Goal: Task Accomplishment & Management: Complete application form

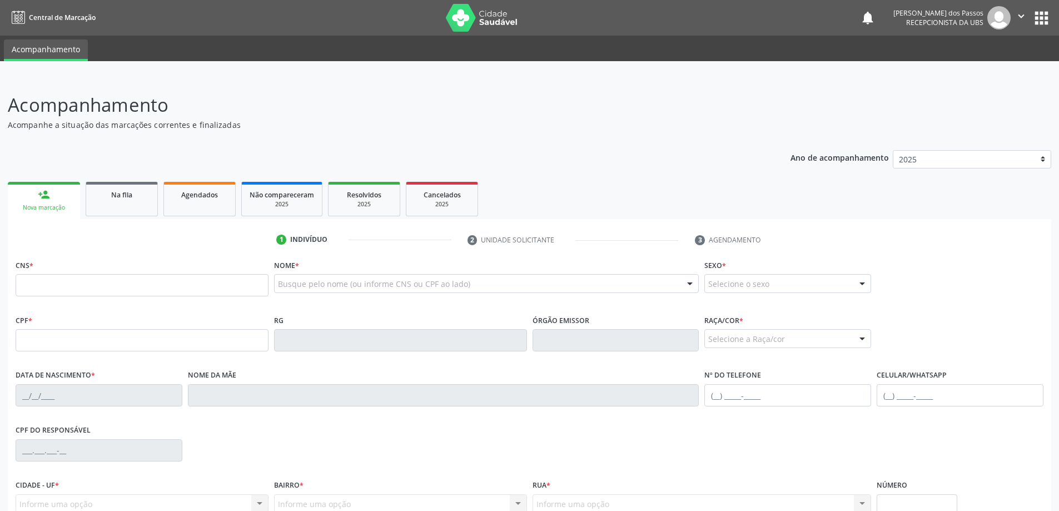
scroll to position [107, 0]
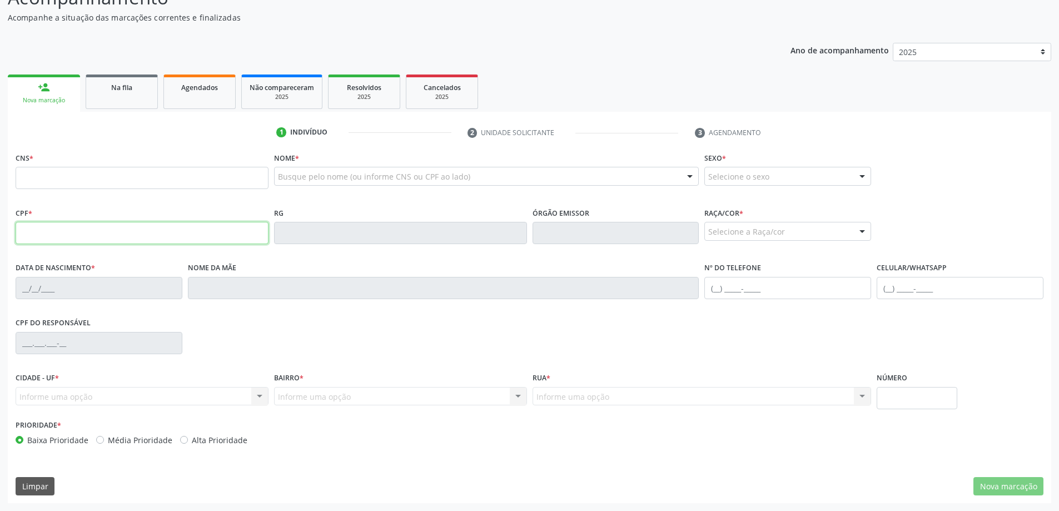
click at [73, 236] on input "text" at bounding box center [142, 233] width 253 height 22
type input "098.016.364-16"
type input "701 8062 1520 5570"
type input "[DATE]"
type input "[PERSON_NAME] da Conceicao"
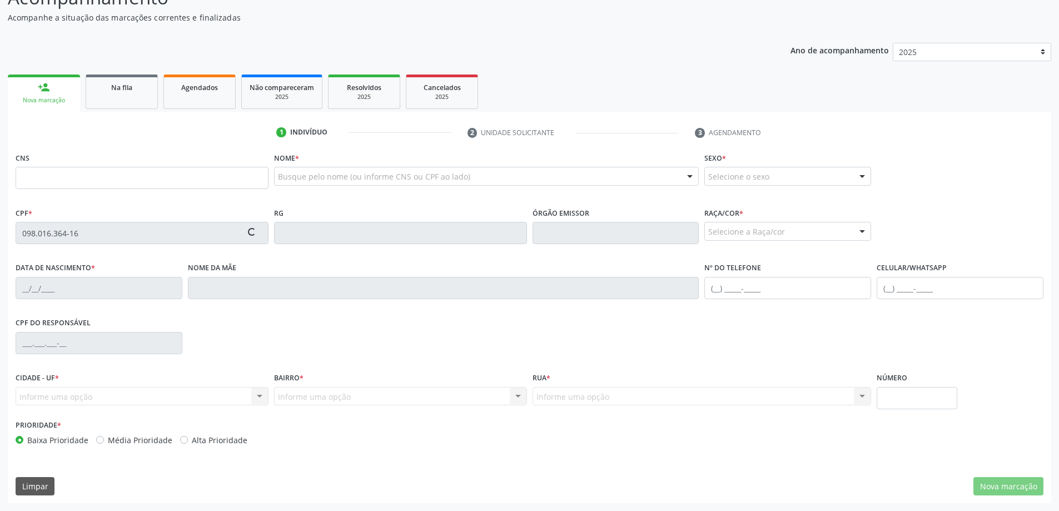
type input "[PHONE_NUMBER]"
type input "S/N"
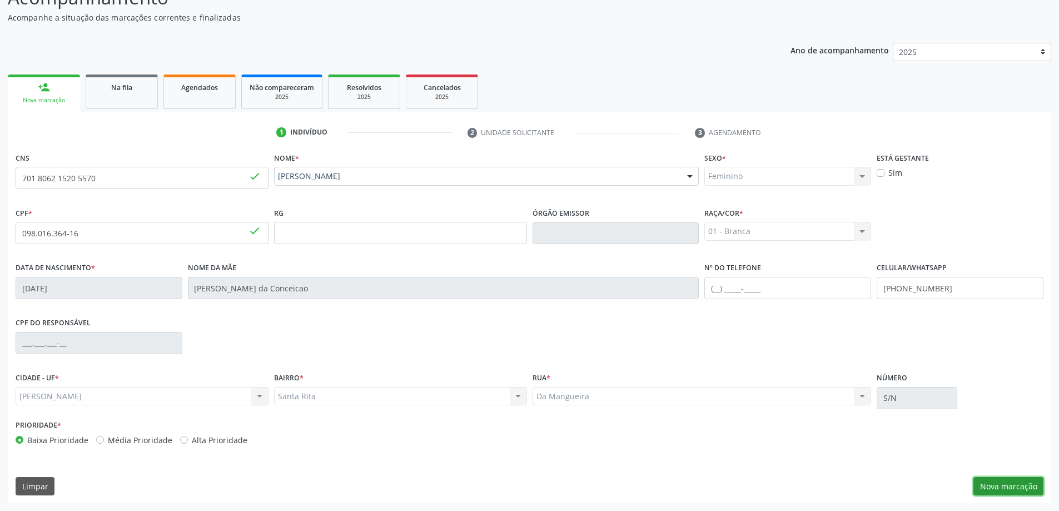
click at [1008, 485] on button "Nova marcação" at bounding box center [1008, 486] width 70 height 19
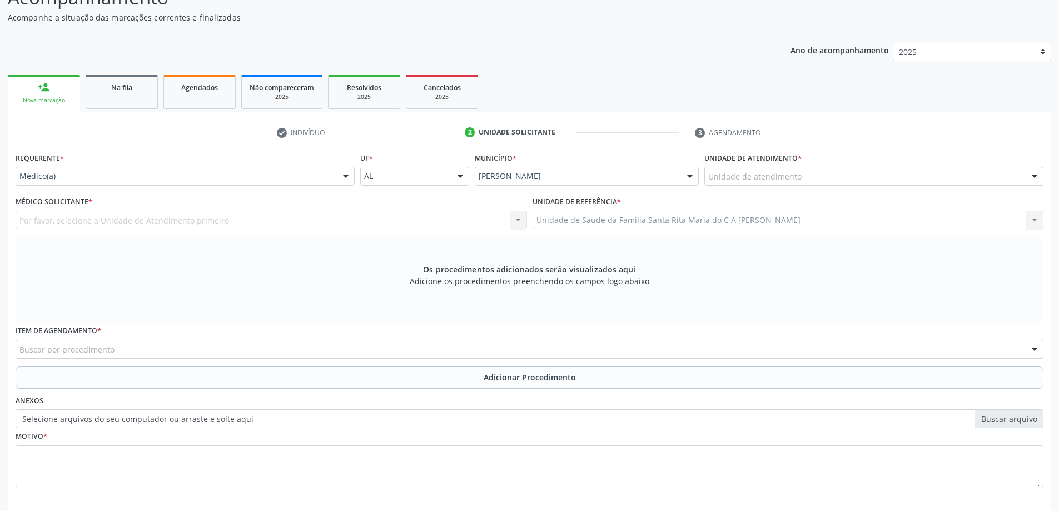
scroll to position [157, 0]
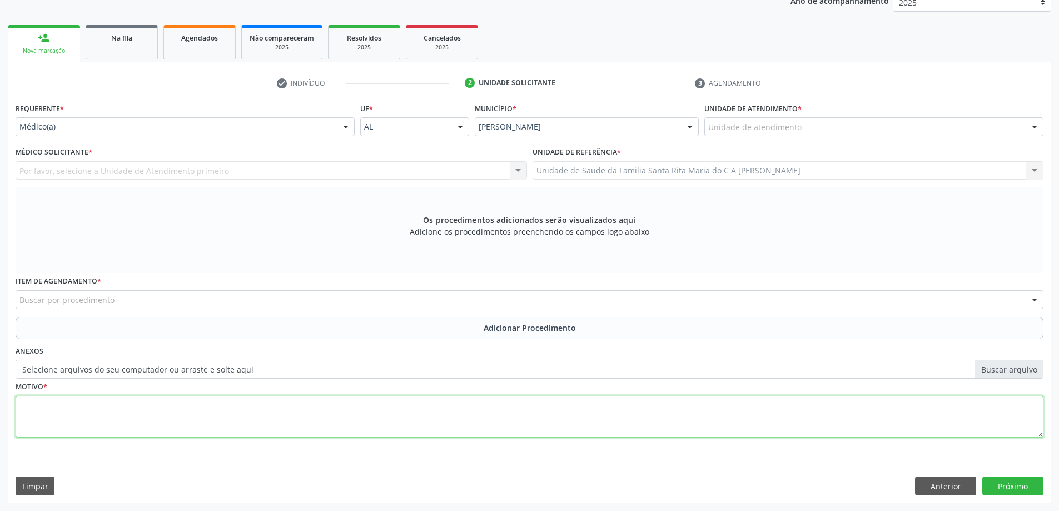
click at [58, 409] on textarea at bounding box center [530, 417] width 1028 height 42
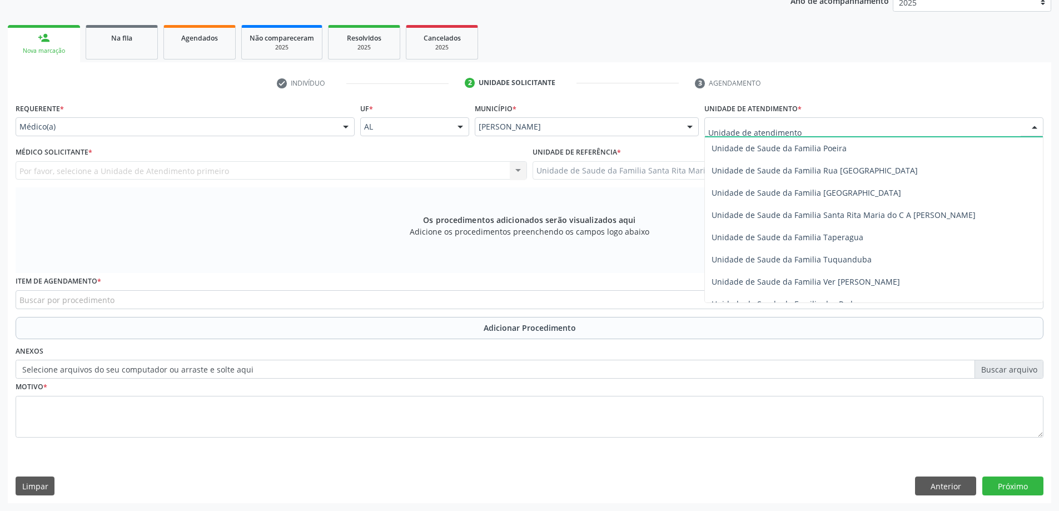
scroll to position [723, 0]
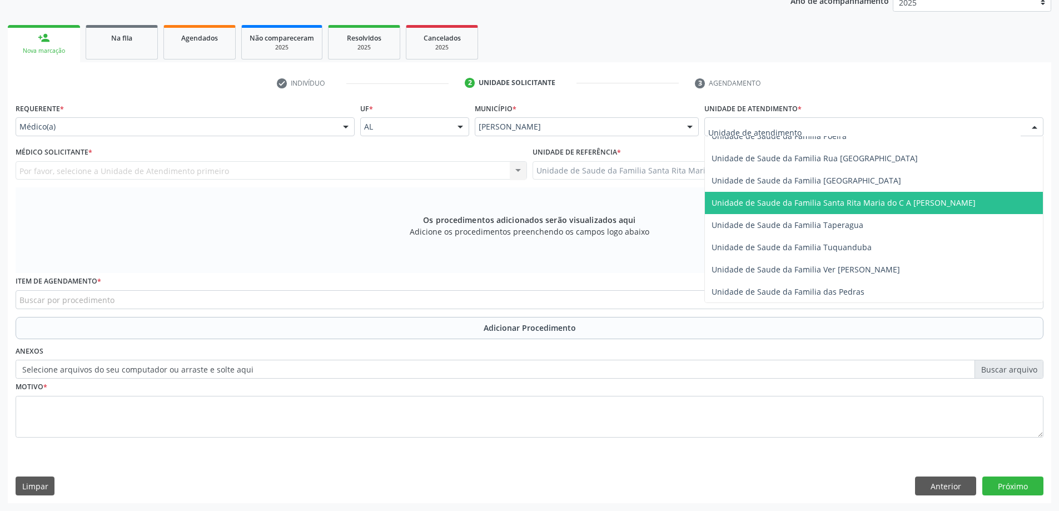
click at [783, 200] on span "Unidade de Saude da Familia Santa Rita Maria do C A [PERSON_NAME]" at bounding box center [843, 202] width 264 height 11
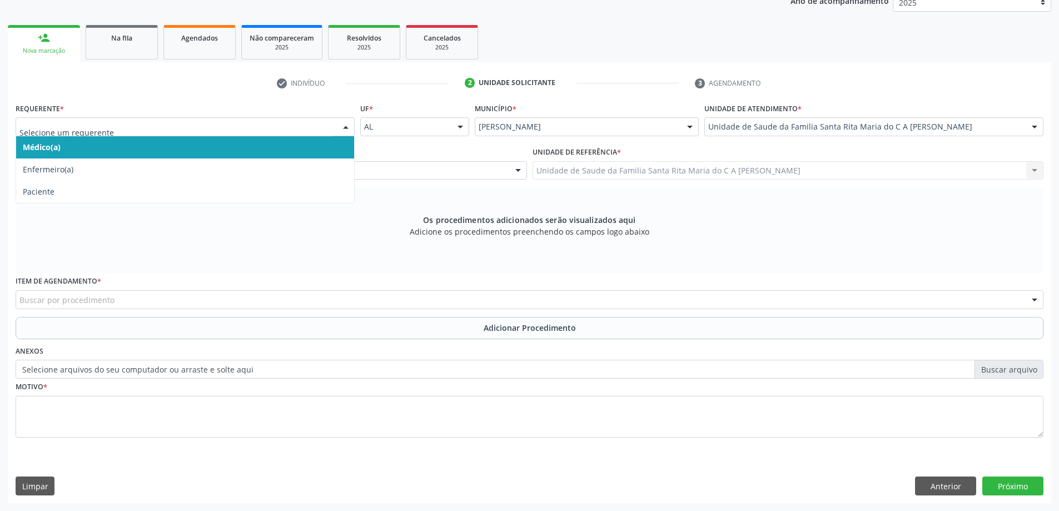
click at [118, 148] on span "Médico(a)" at bounding box center [185, 147] width 338 height 22
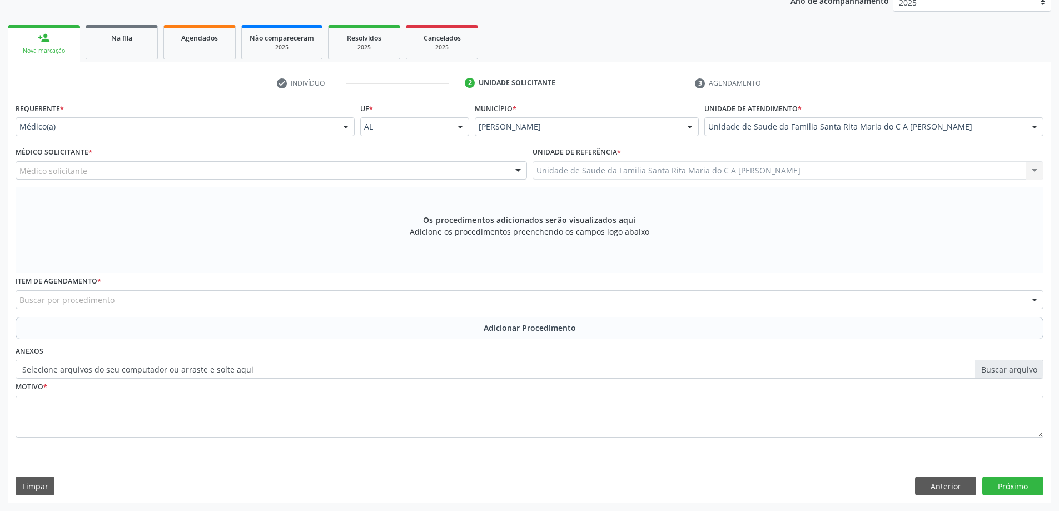
click at [125, 173] on div "Médico solicitante" at bounding box center [271, 170] width 511 height 19
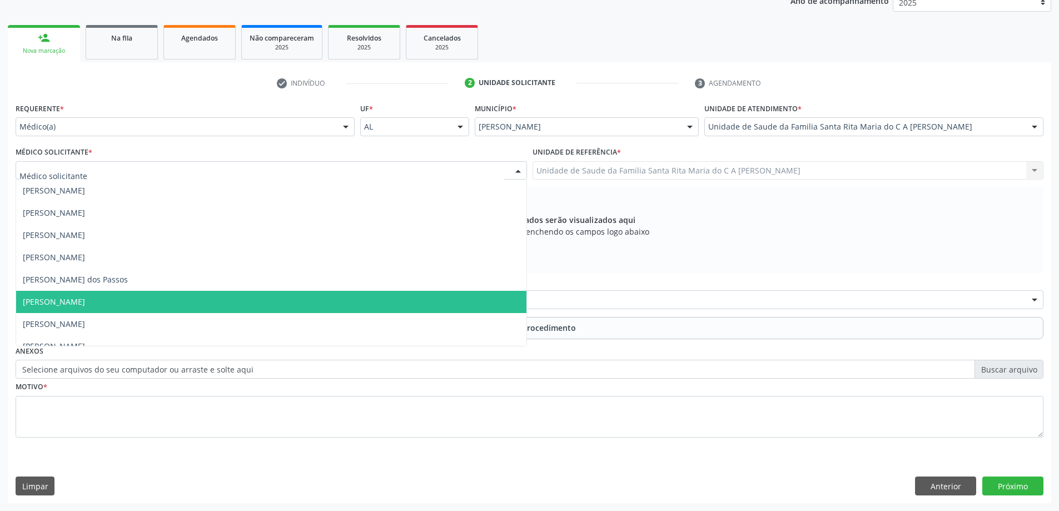
click at [125, 298] on span "Maria Celia Amorim Castro" at bounding box center [271, 302] width 510 height 22
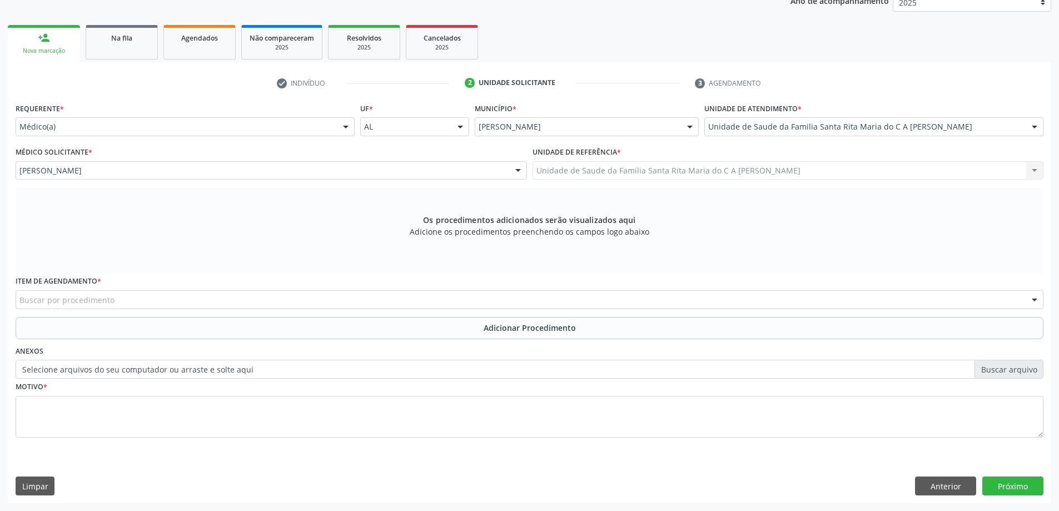
click at [123, 302] on div "Buscar por procedimento" at bounding box center [530, 299] width 1028 height 19
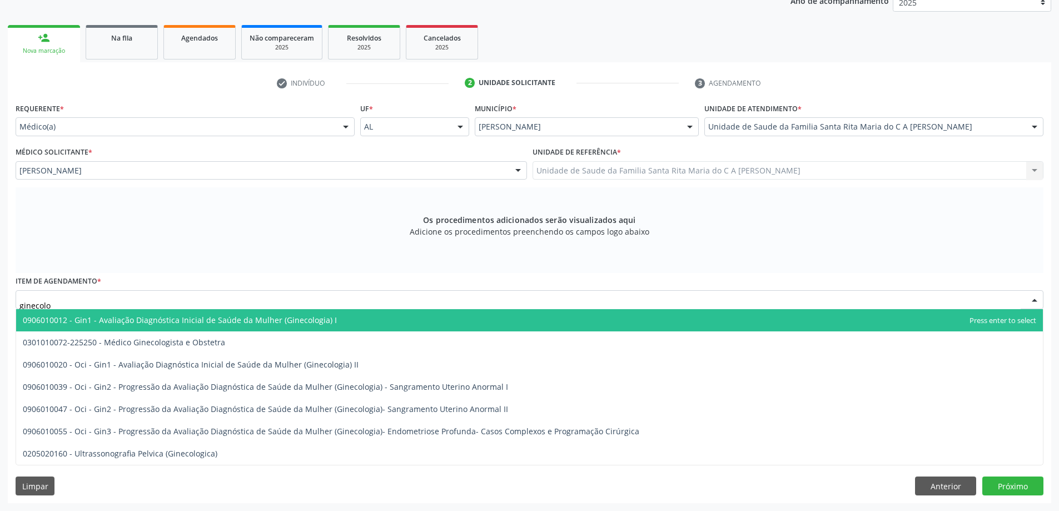
type input "ginecolog"
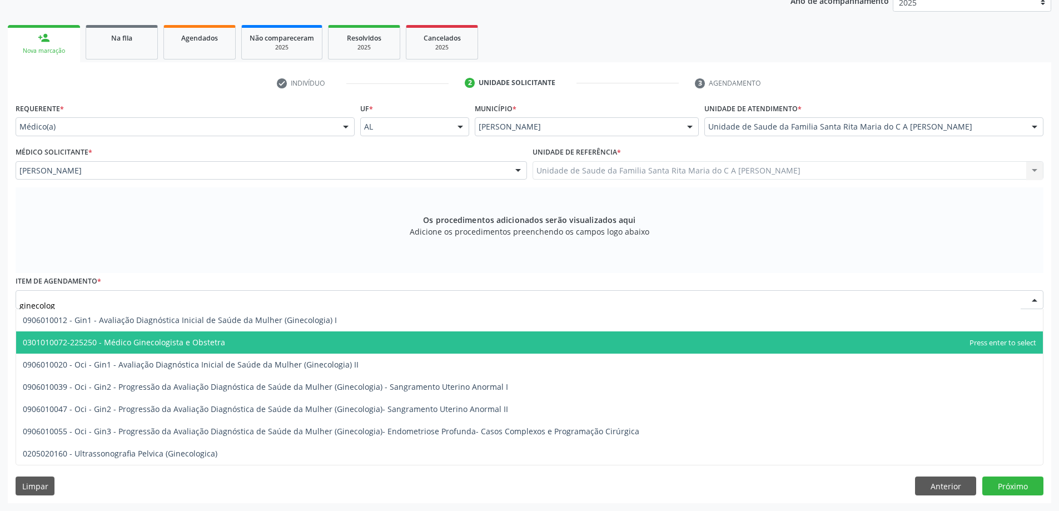
click at [149, 344] on span "0301010072-225250 - Médico Ginecologista e Obstetra" at bounding box center [124, 342] width 202 height 11
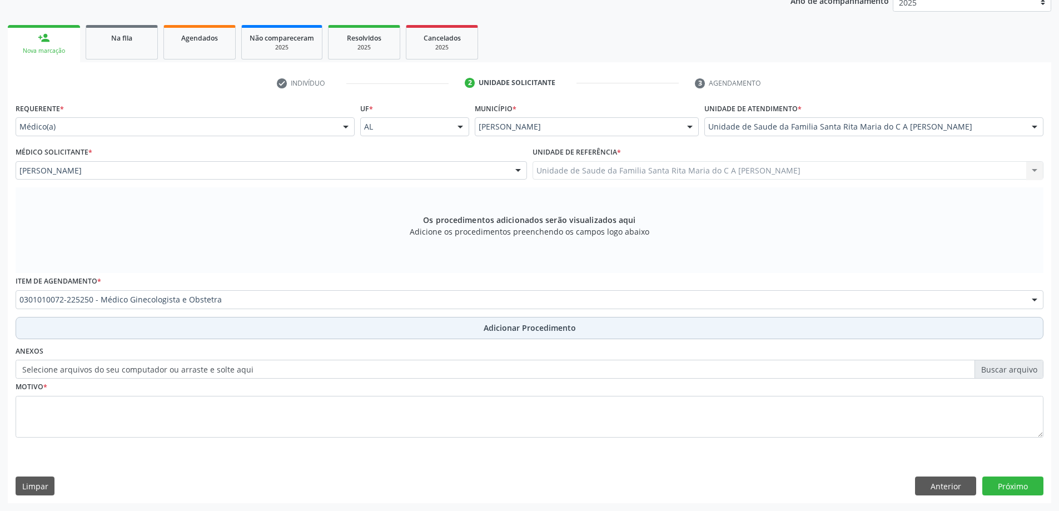
click at [67, 331] on button "Adicionar Procedimento" at bounding box center [530, 328] width 1028 height 22
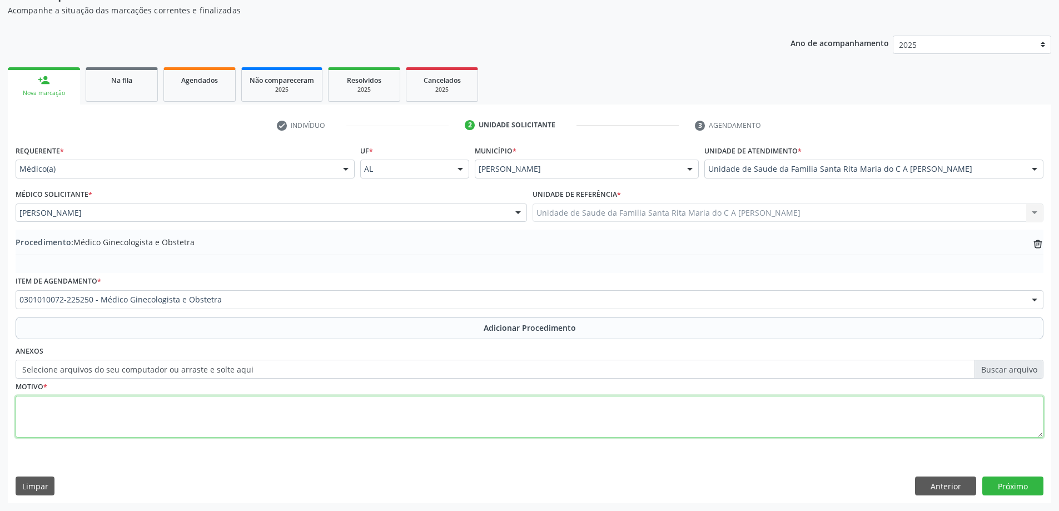
click at [58, 412] on textarea at bounding box center [530, 417] width 1028 height 42
type textarea "cisto"
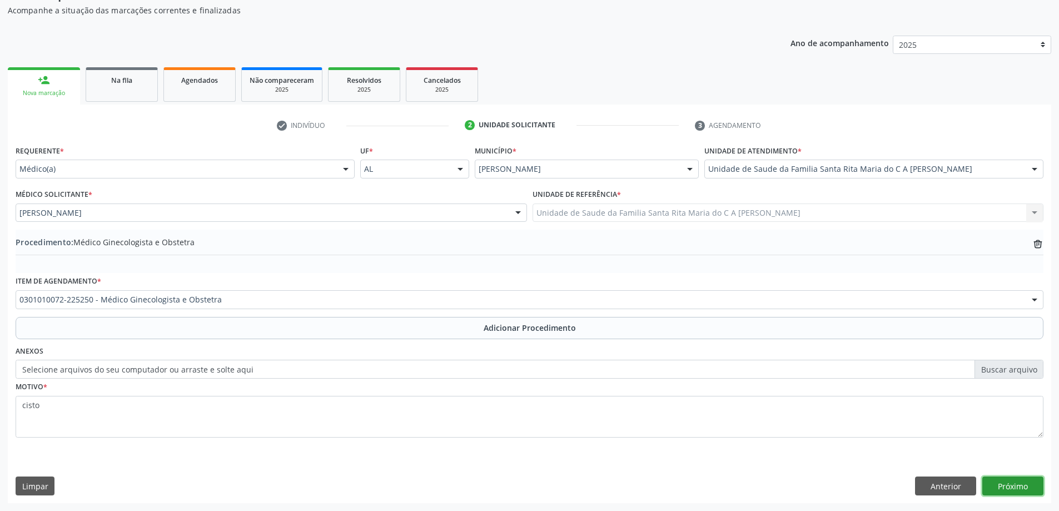
click at [1022, 492] on button "Próximo" at bounding box center [1012, 485] width 61 height 19
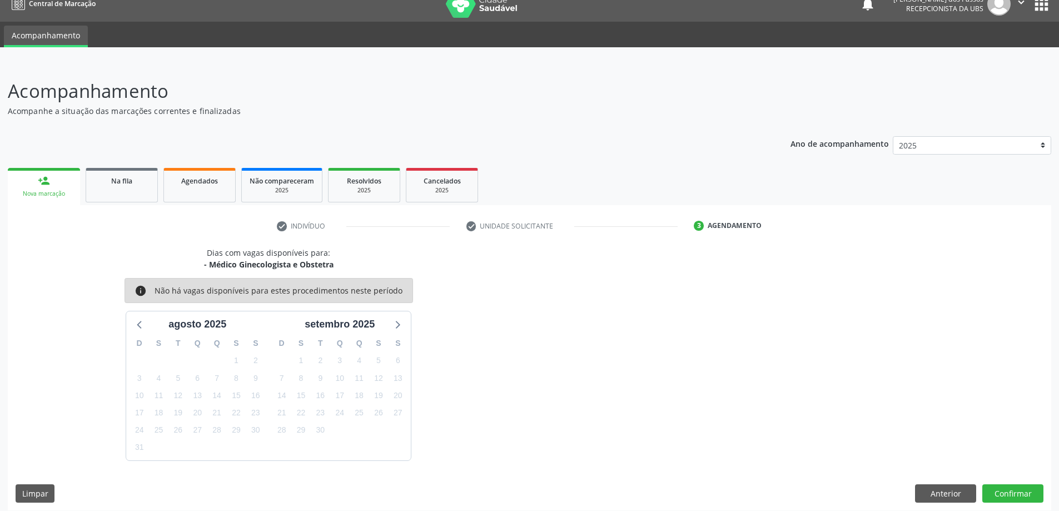
scroll to position [21, 0]
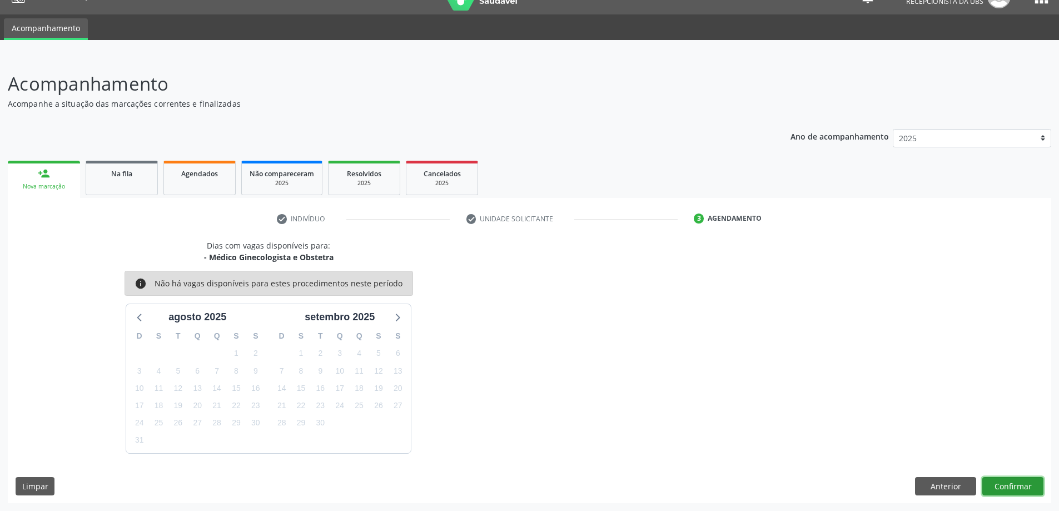
click at [997, 494] on button "Confirmar" at bounding box center [1012, 486] width 61 height 19
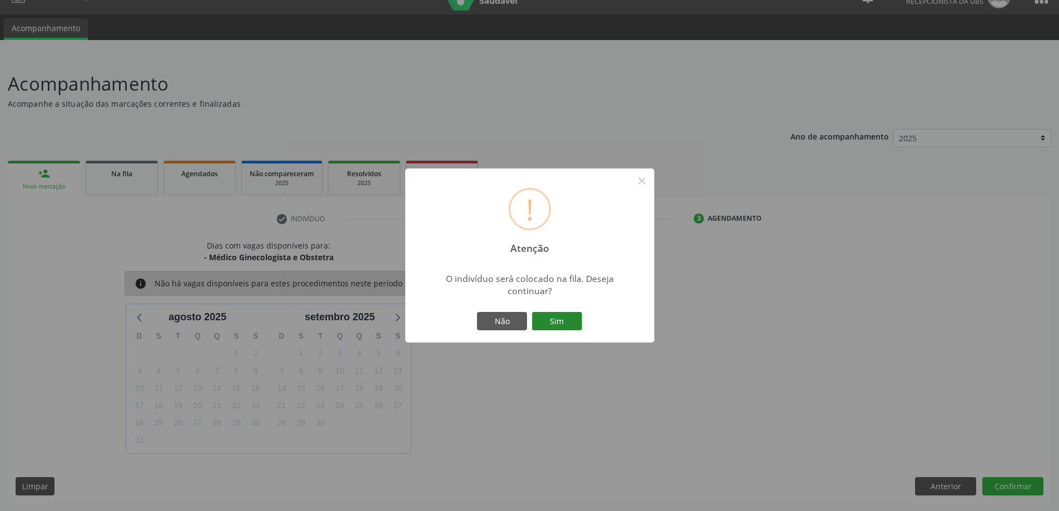
click at [561, 321] on button "Sim" at bounding box center [557, 321] width 50 height 19
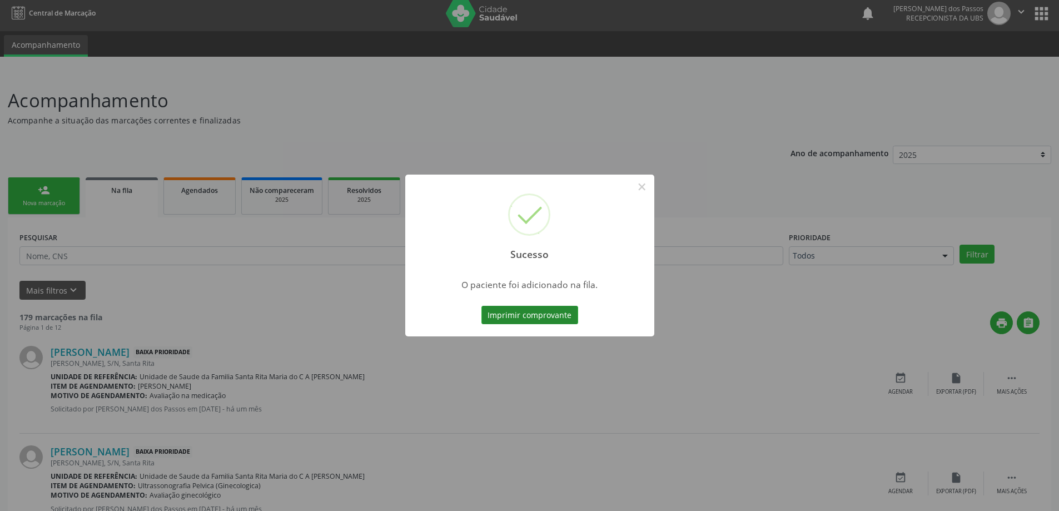
scroll to position [0, 0]
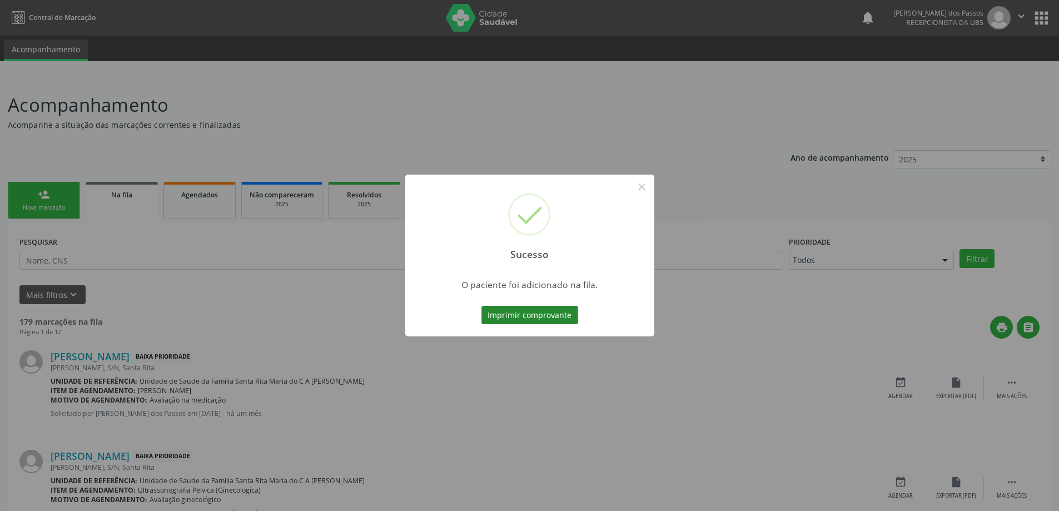
click at [564, 316] on button "Imprimir comprovante" at bounding box center [529, 315] width 97 height 19
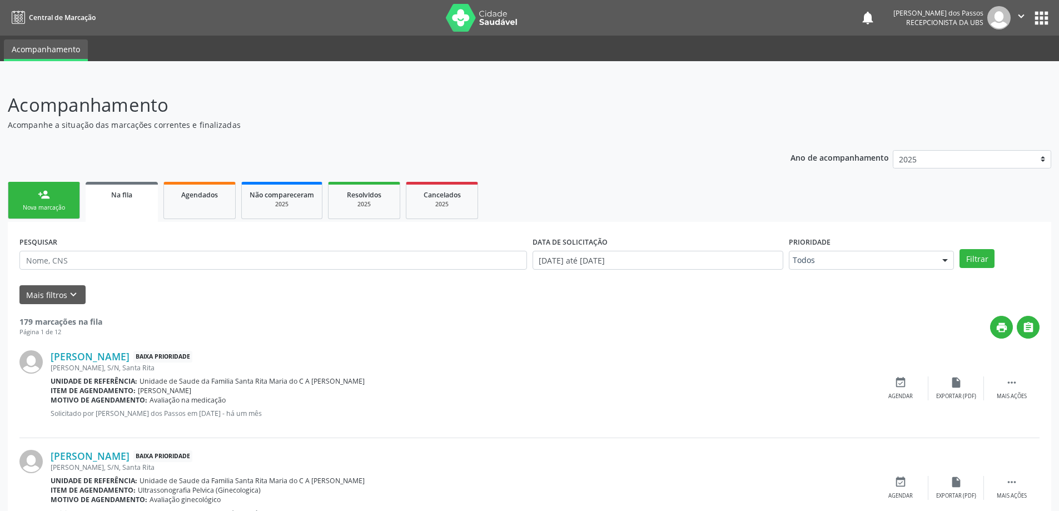
click at [53, 208] on div "Nova marcação" at bounding box center [44, 207] width 56 height 8
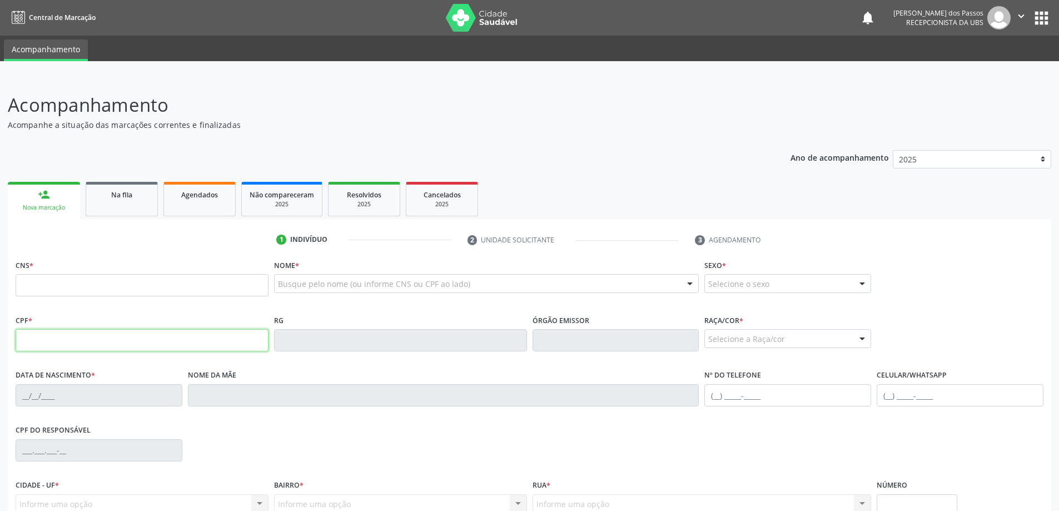
click at [79, 343] on input "text" at bounding box center [142, 340] width 253 height 22
type input "011.596.024-41"
type input "708 5063 0067 6671"
type input "07/11/1979"
type input "Maria de Lima"
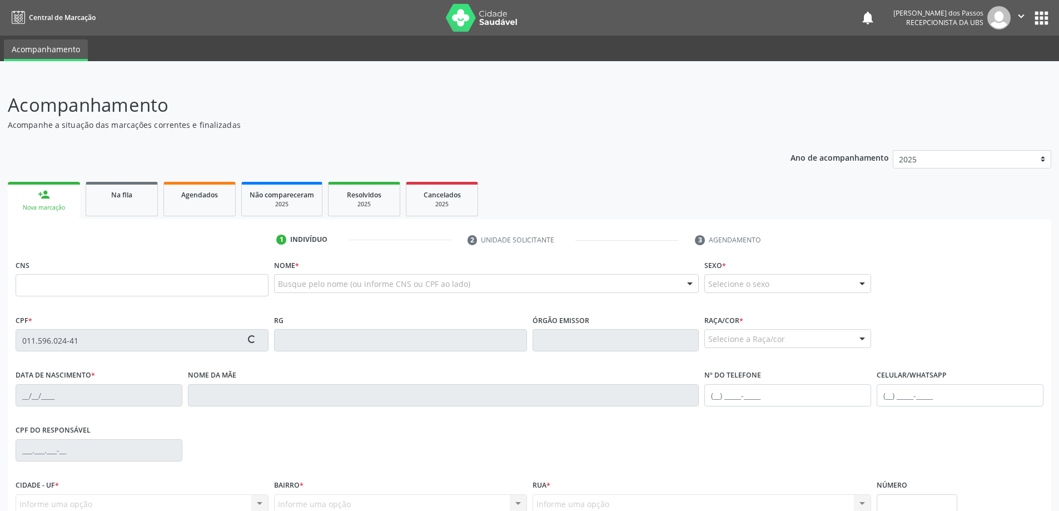
type input "(47) 99657-8699"
type input "22"
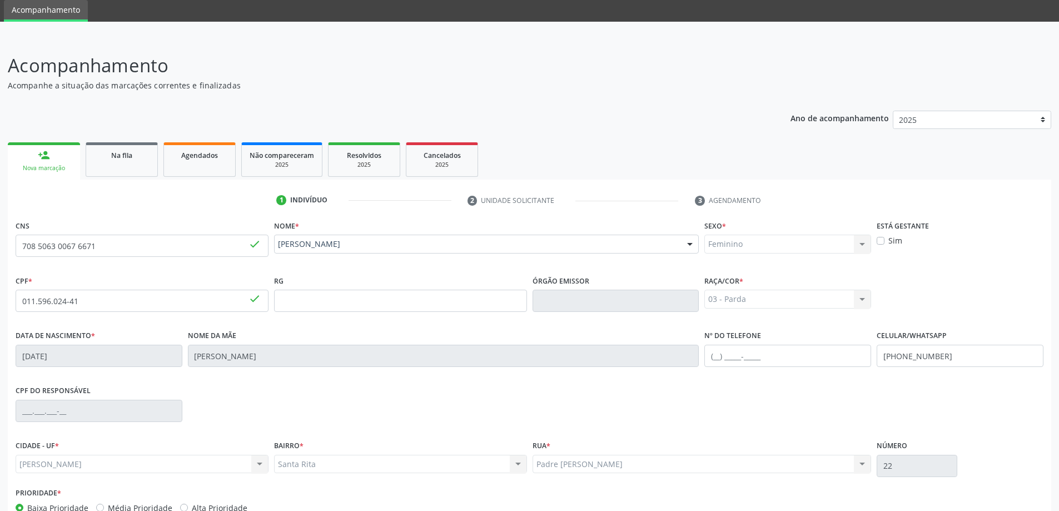
scroll to position [107, 0]
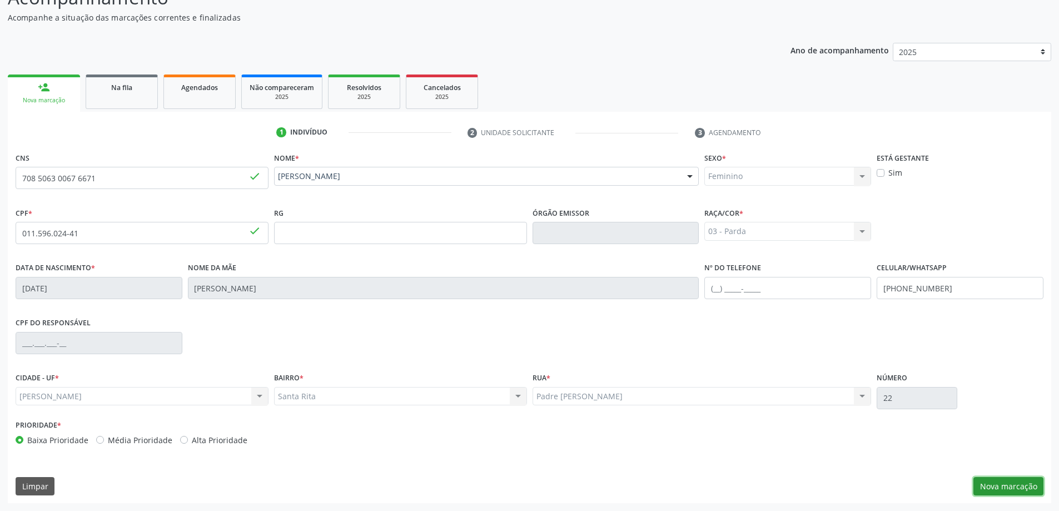
click at [1018, 492] on button "Nova marcação" at bounding box center [1008, 486] width 70 height 19
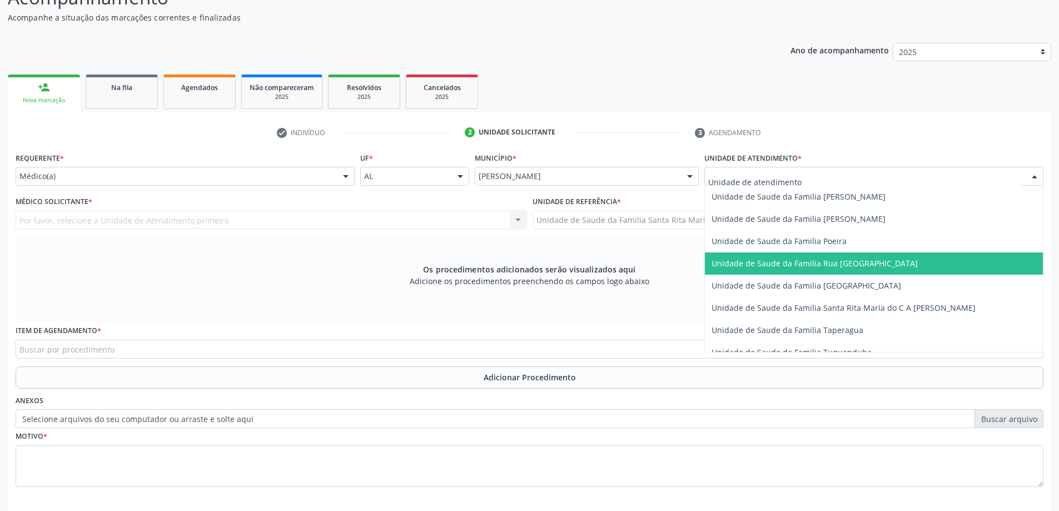
scroll to position [723, 0]
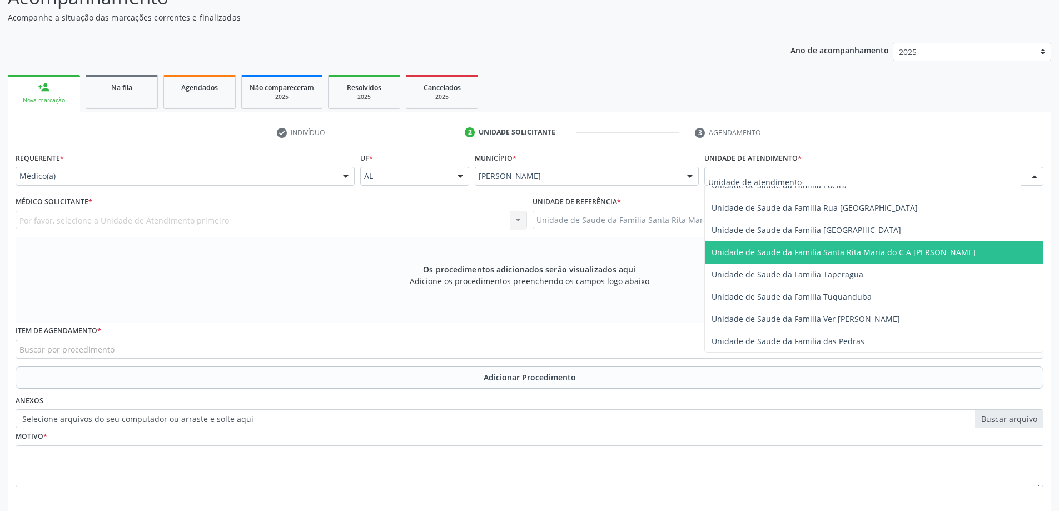
click at [784, 254] on span "Unidade de Saude da Familia Santa Rita Maria do C A [PERSON_NAME]" at bounding box center [843, 252] width 264 height 11
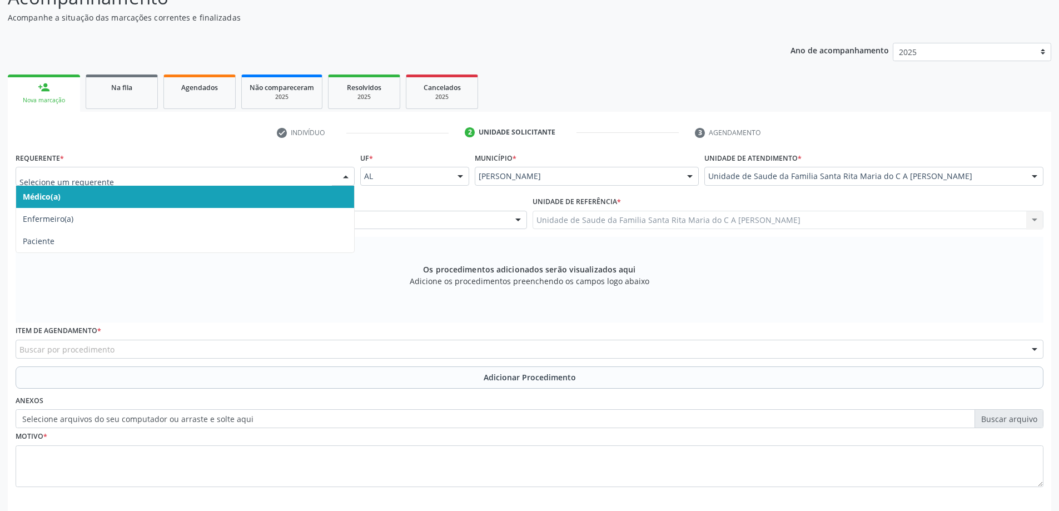
click at [181, 195] on span "Médico(a)" at bounding box center [185, 197] width 338 height 22
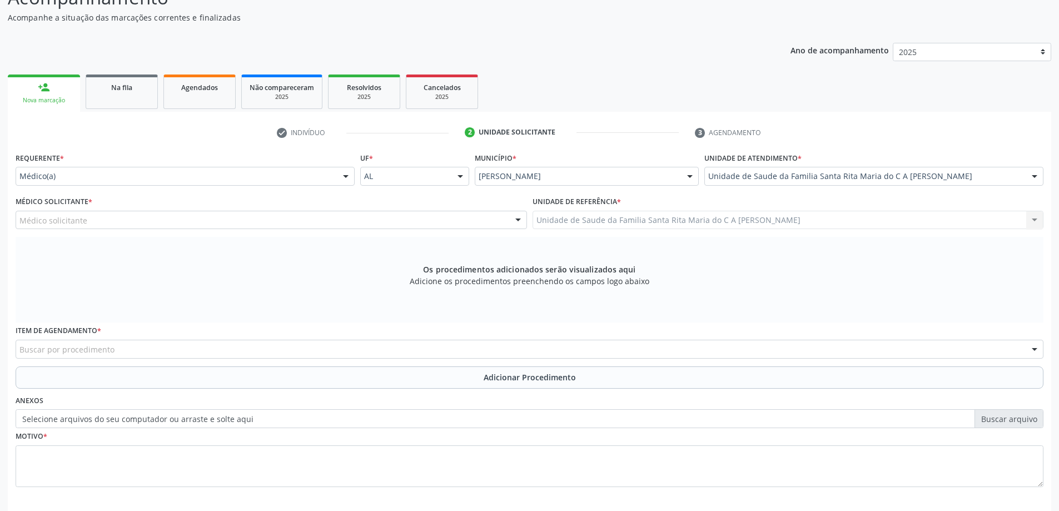
click at [178, 223] on div "Médico solicitante" at bounding box center [271, 220] width 511 height 19
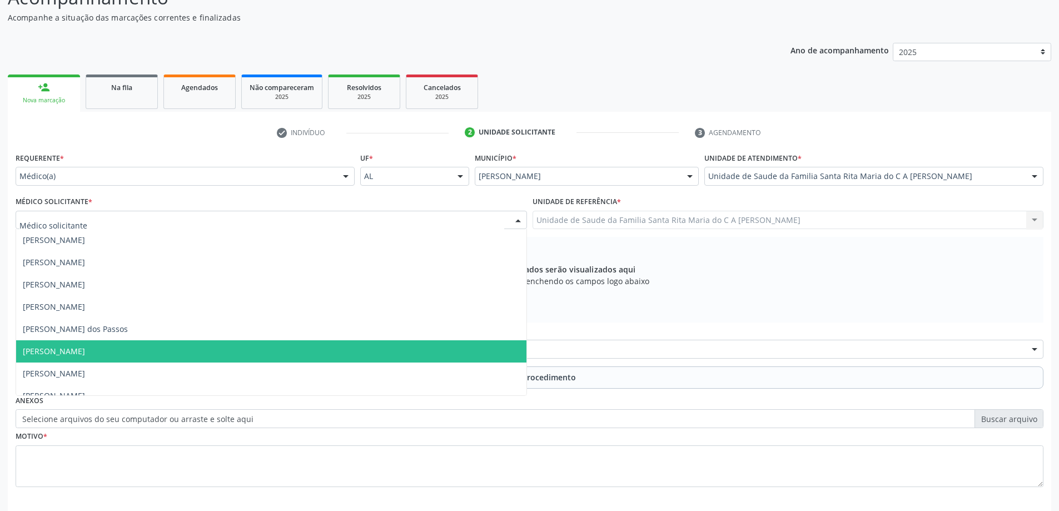
click at [158, 348] on span "Maria Celia Amorim Castro" at bounding box center [271, 351] width 510 height 22
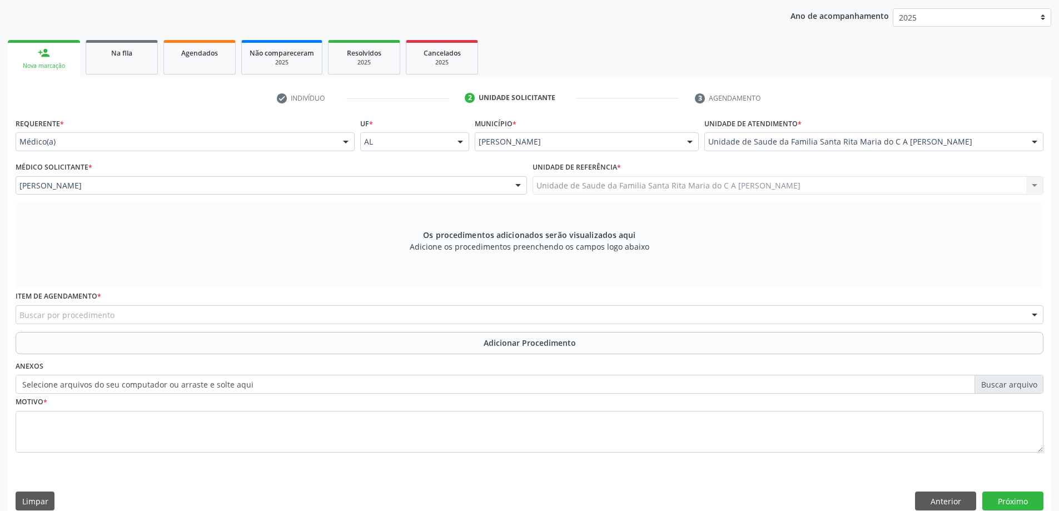
scroll to position [157, 0]
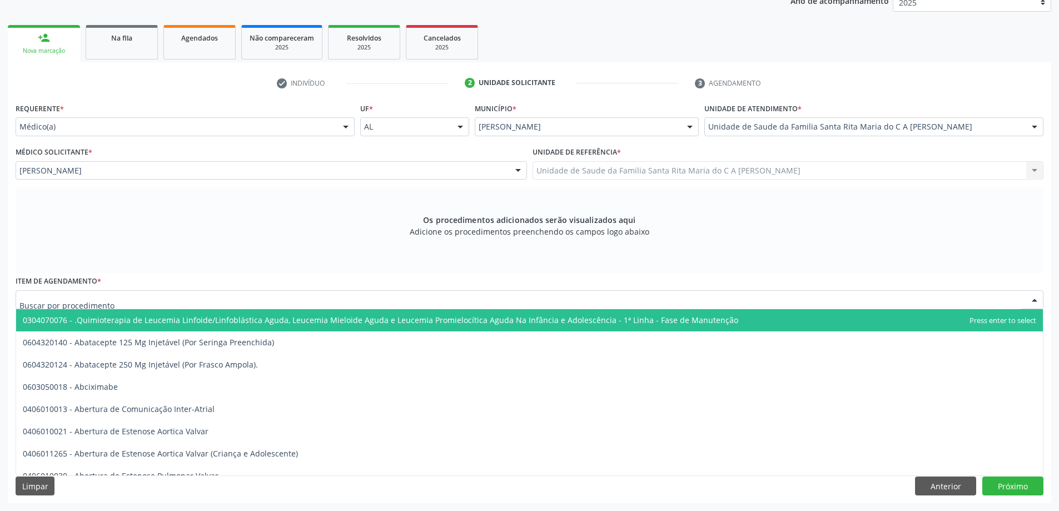
click at [143, 303] on div at bounding box center [530, 299] width 1028 height 19
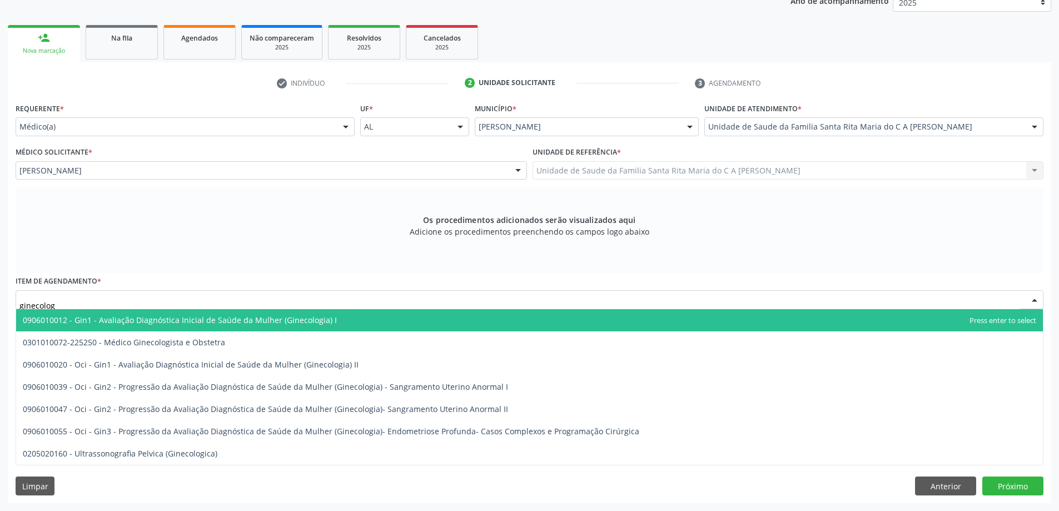
type input "ginecologi"
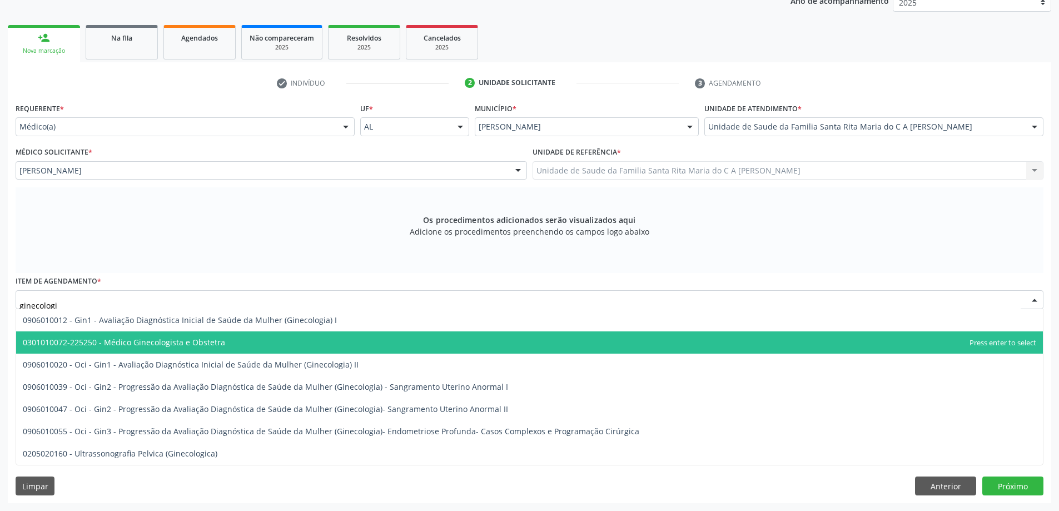
click at [178, 346] on span "0301010072-225250 - Médico Ginecologista e Obstetra" at bounding box center [124, 342] width 202 height 11
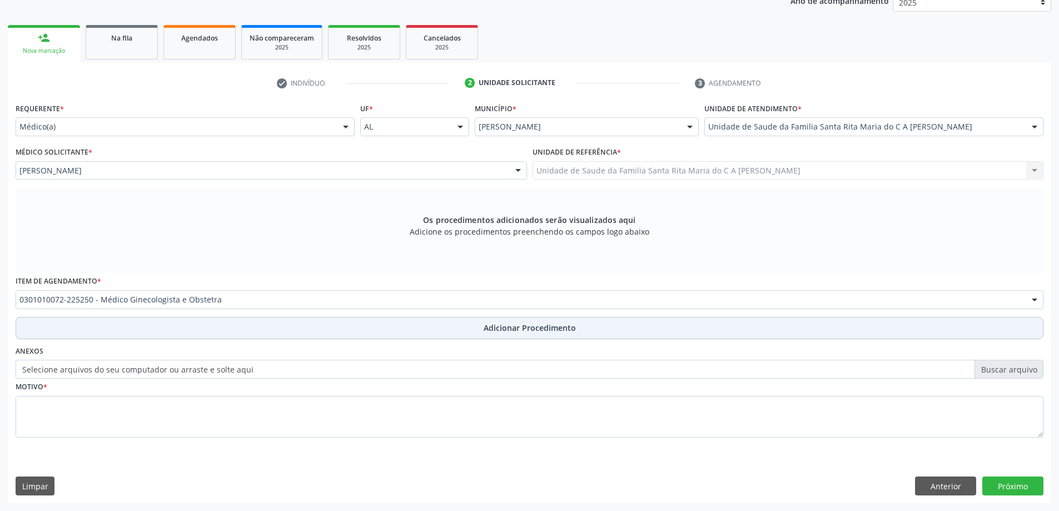
click at [163, 329] on button "Adicionar Procedimento" at bounding box center [530, 328] width 1028 height 22
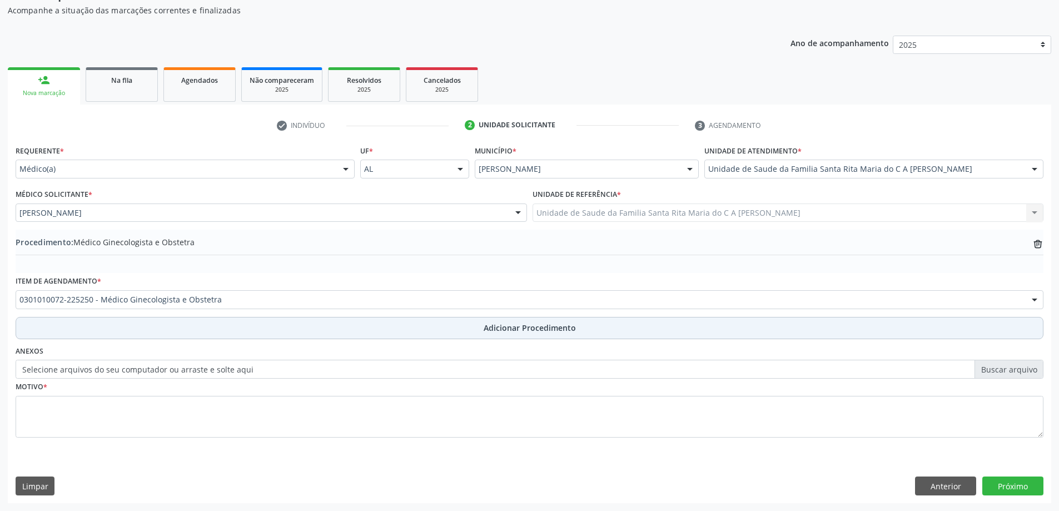
scroll to position [115, 0]
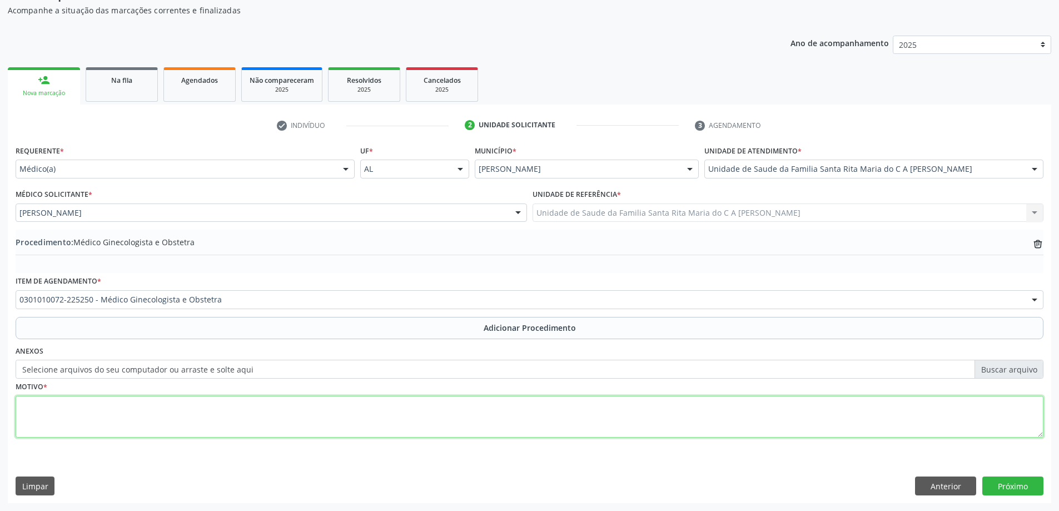
click at [142, 423] on textarea at bounding box center [530, 417] width 1028 height 42
type textarea "avaliação"
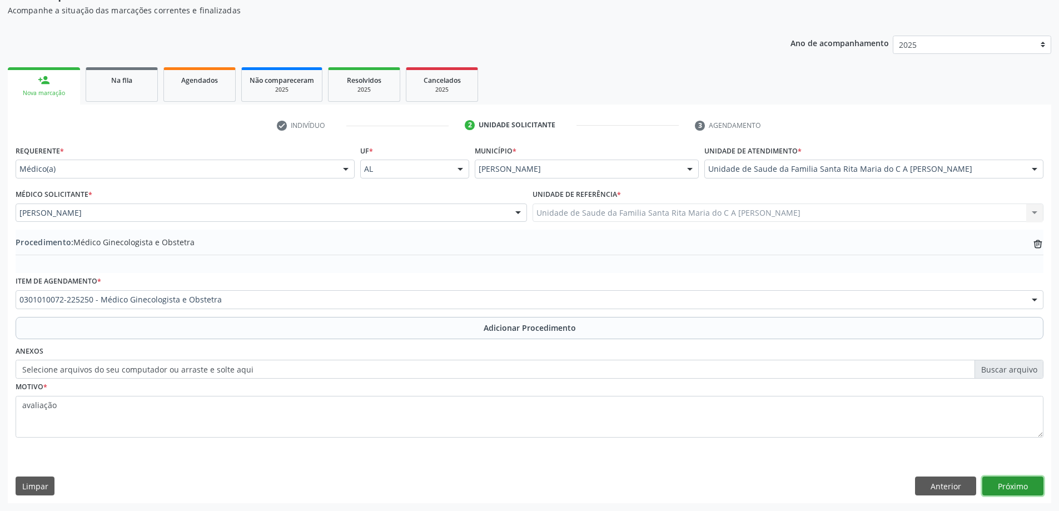
click at [1012, 492] on button "Próximo" at bounding box center [1012, 485] width 61 height 19
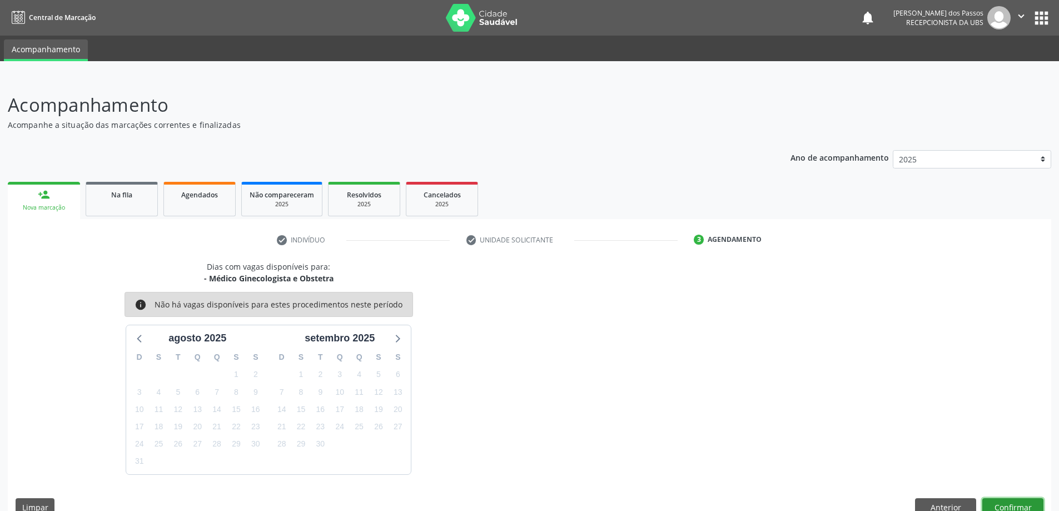
click at [1017, 502] on button "Confirmar" at bounding box center [1012, 507] width 61 height 19
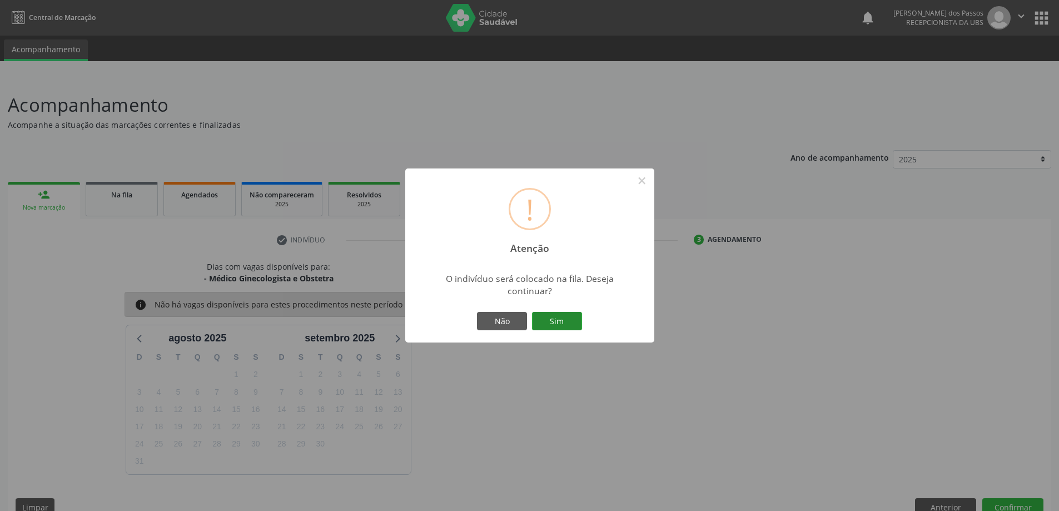
click at [550, 321] on button "Sim" at bounding box center [557, 321] width 50 height 19
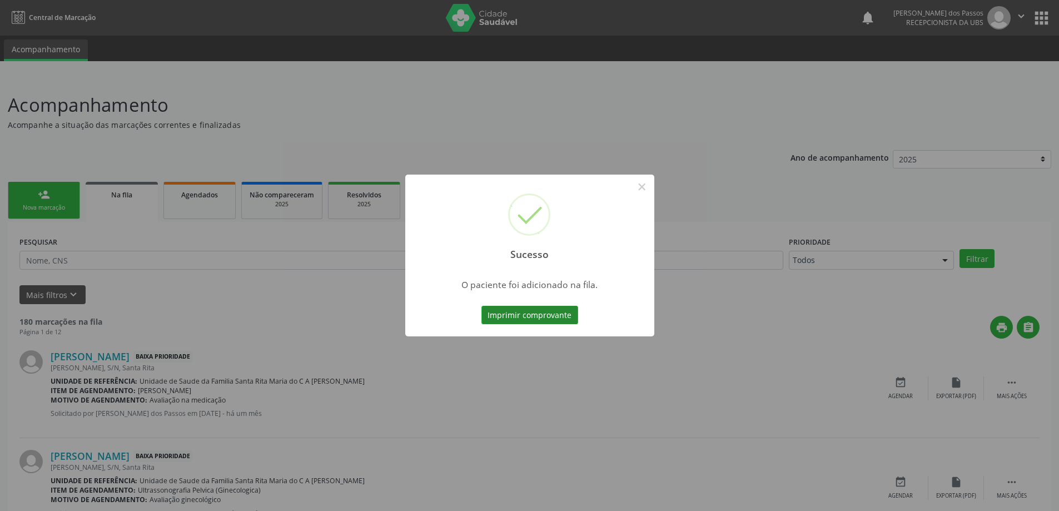
click at [549, 315] on button "Imprimir comprovante" at bounding box center [529, 315] width 97 height 19
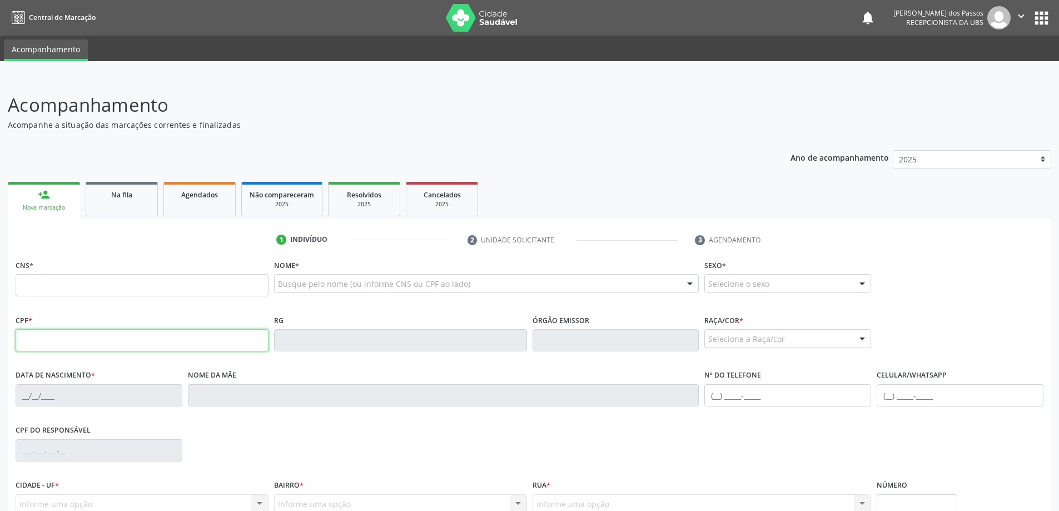
click at [84, 335] on input "text" at bounding box center [142, 340] width 253 height 22
type input "125.740.094-01"
type input "708 0033 7385 2129"
type input "13/09/1998"
type input "Jacineide Maria da Silva"
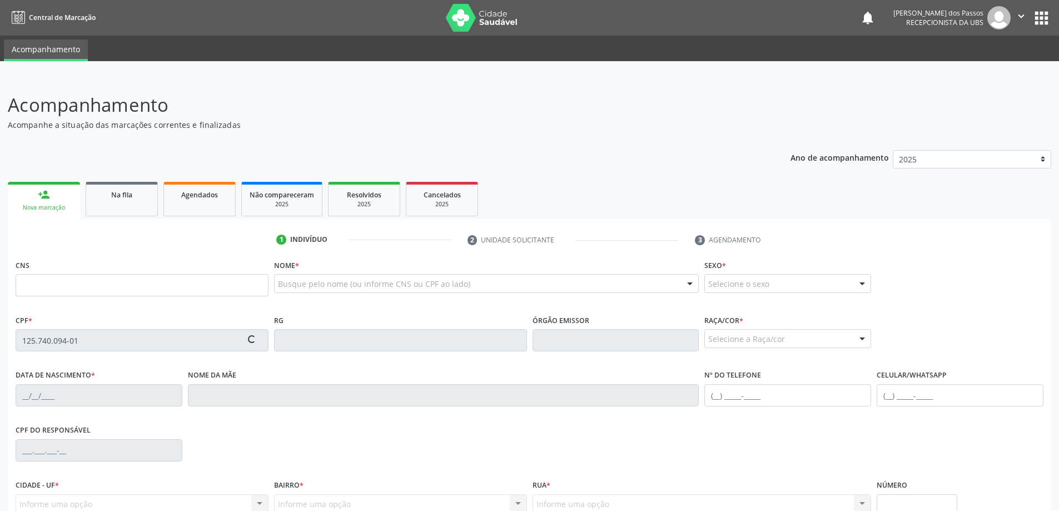
type input "(82) 99406-9853"
type input "S/N"
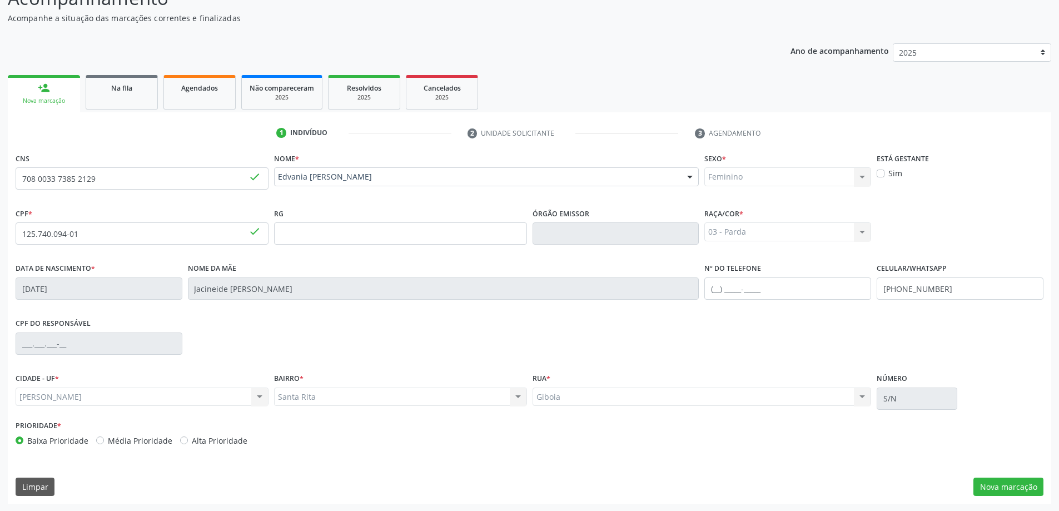
scroll to position [107, 0]
click at [999, 489] on button "Nova marcação" at bounding box center [1008, 486] width 70 height 19
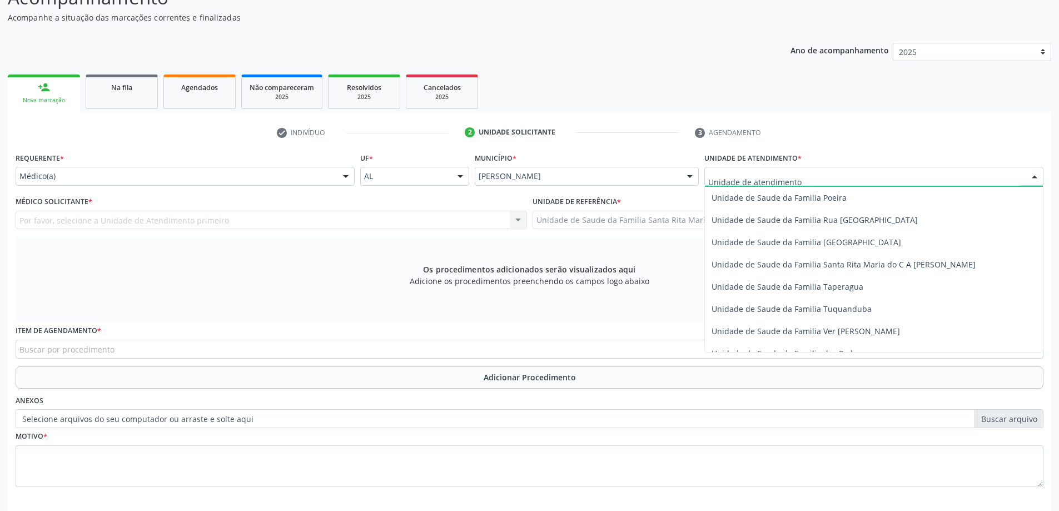
scroll to position [723, 0]
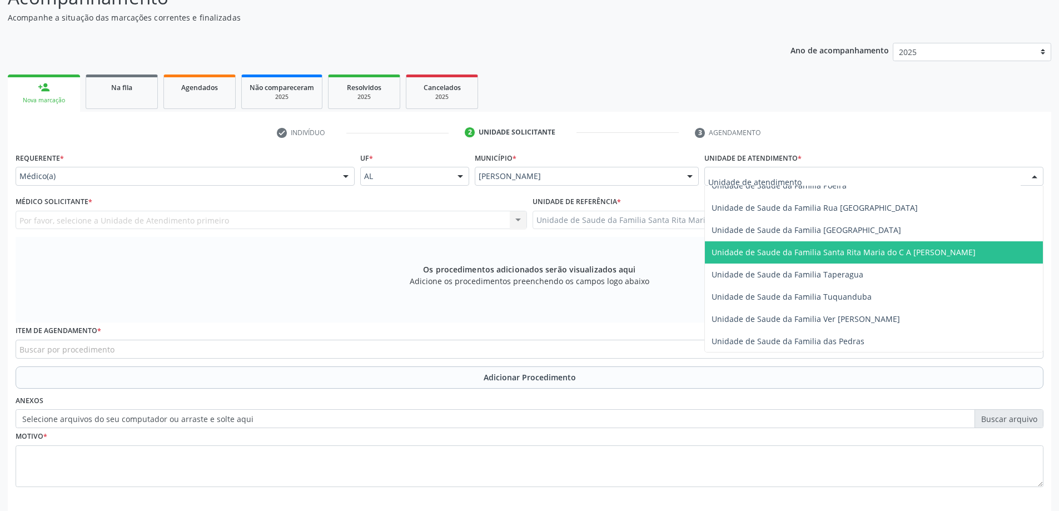
click at [784, 257] on span "Unidade de Saude da Familia Santa Rita Maria do C A [PERSON_NAME]" at bounding box center [874, 252] width 338 height 22
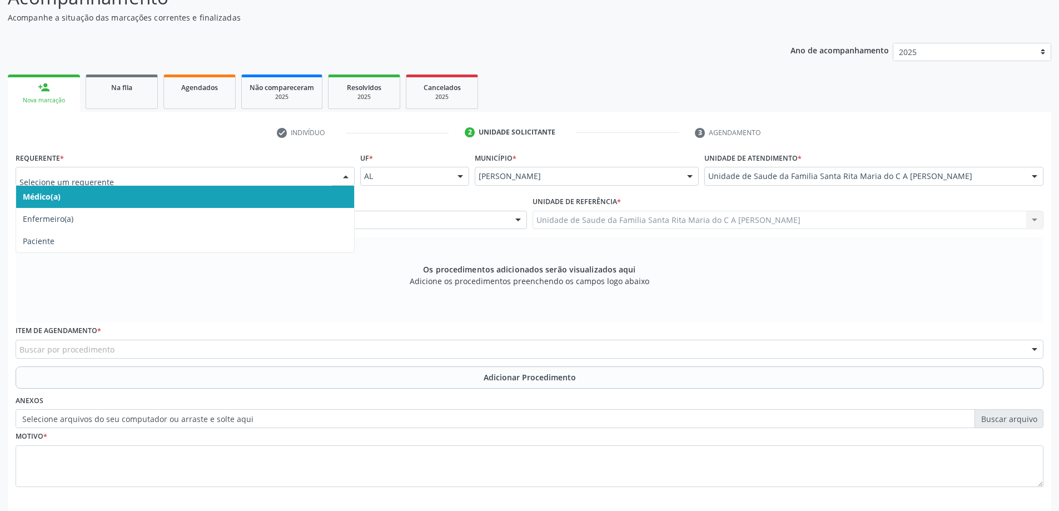
click at [196, 195] on span "Médico(a)" at bounding box center [185, 197] width 338 height 22
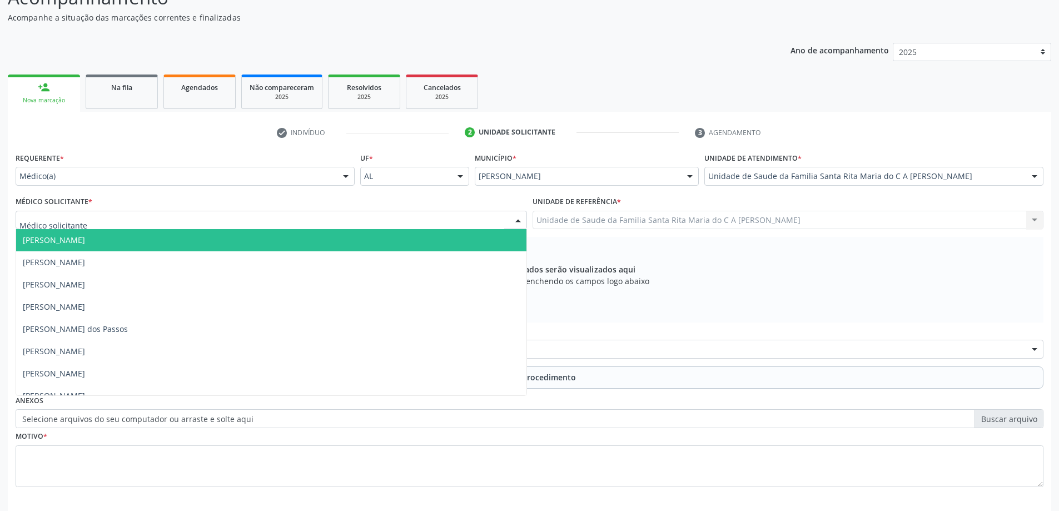
click at [182, 224] on div at bounding box center [271, 220] width 511 height 19
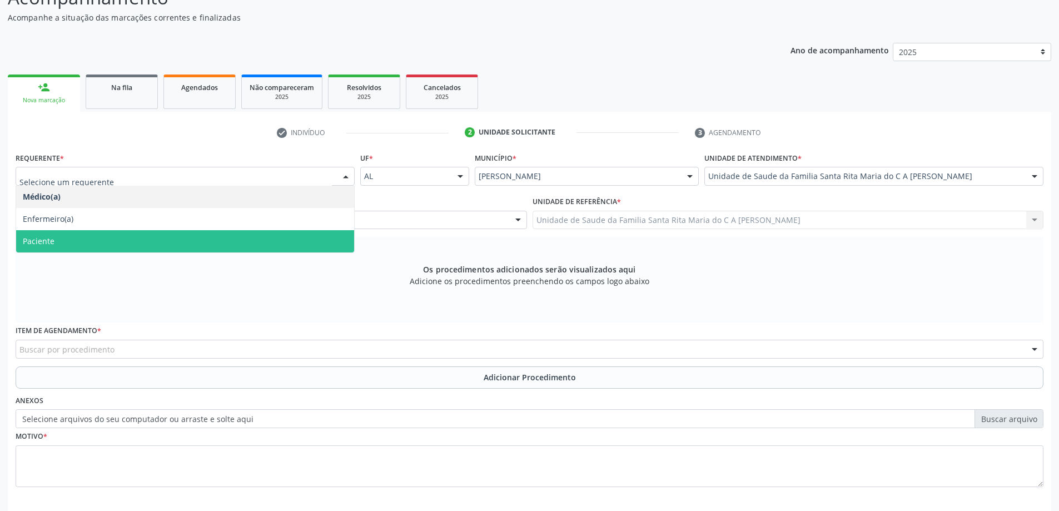
click at [97, 244] on span "Paciente" at bounding box center [185, 241] width 338 height 22
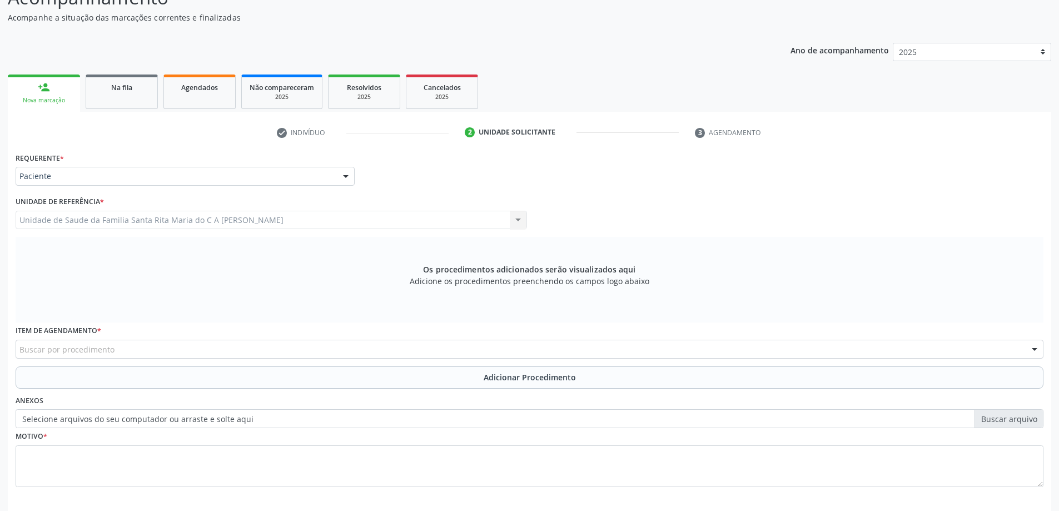
click at [121, 351] on div "Buscar por procedimento" at bounding box center [530, 349] width 1028 height 19
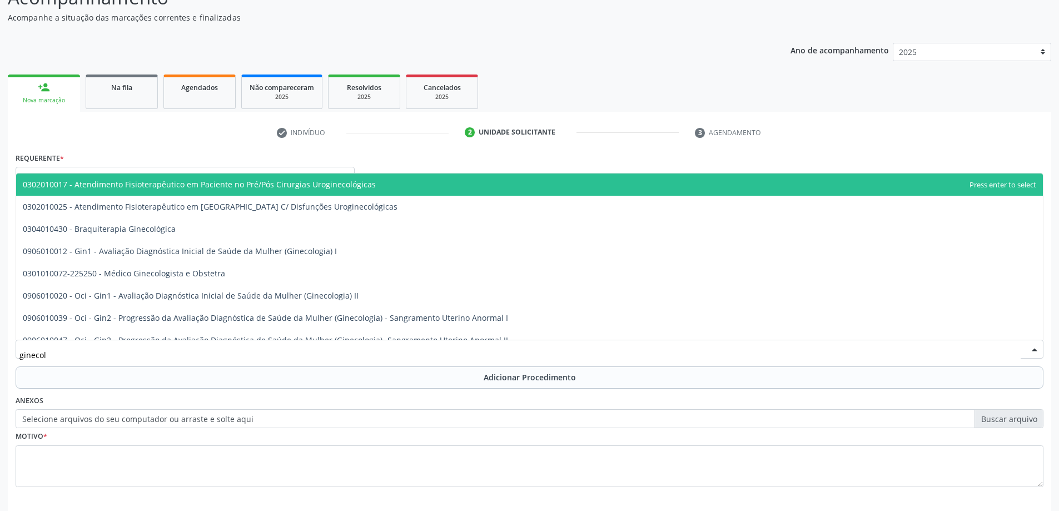
type input "ginecolo"
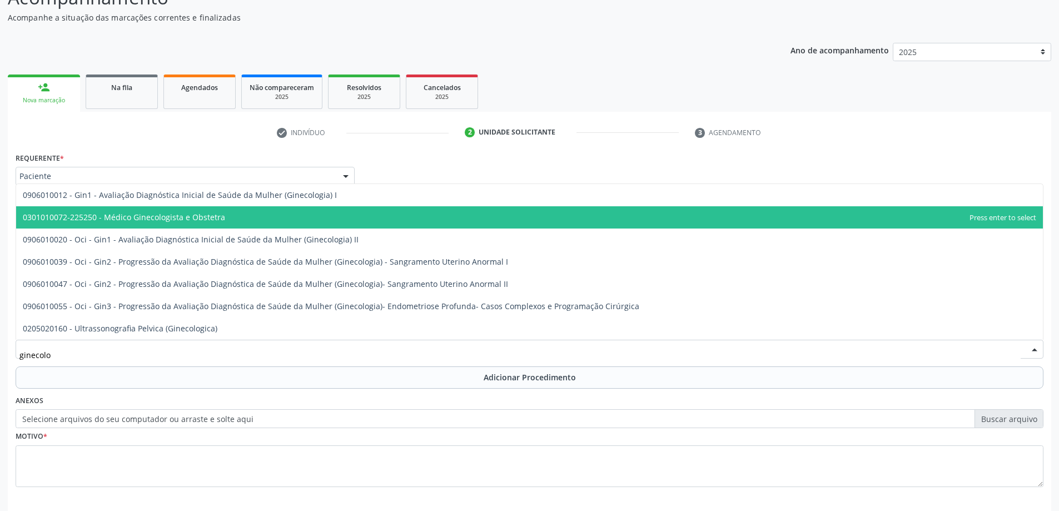
click at [248, 219] on span "0301010072-225250 - Médico Ginecologista e Obstetra" at bounding box center [529, 217] width 1027 height 22
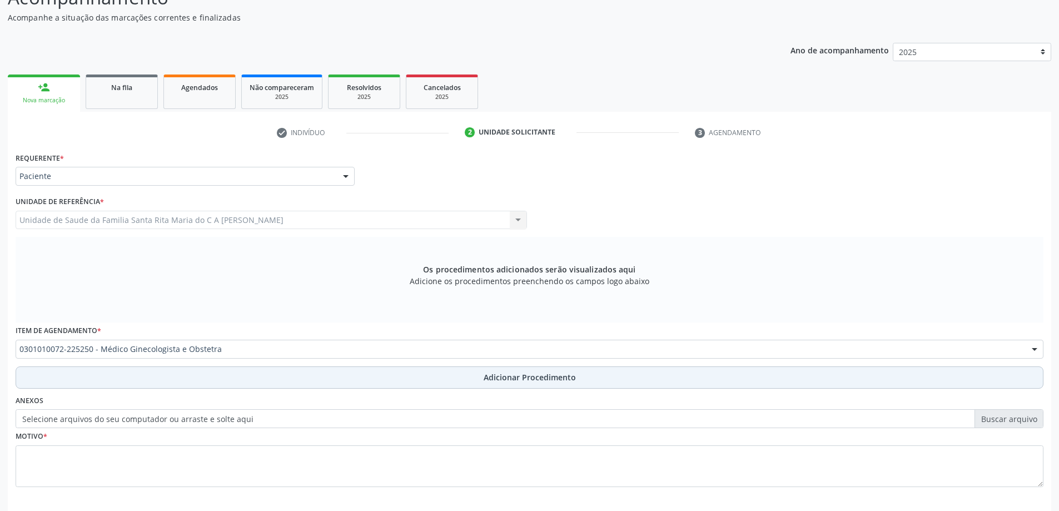
click at [135, 379] on button "Adicionar Procedimento" at bounding box center [530, 377] width 1028 height 22
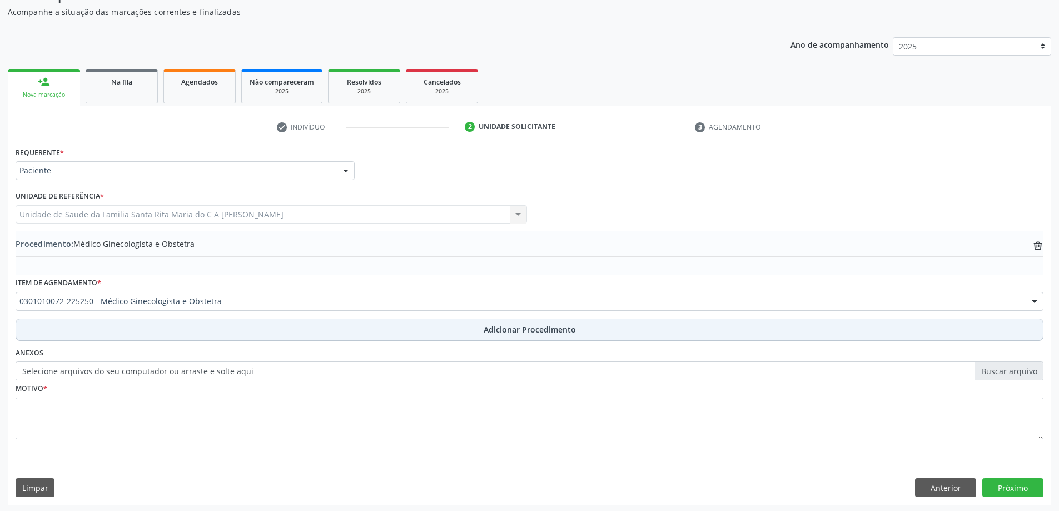
scroll to position [115, 0]
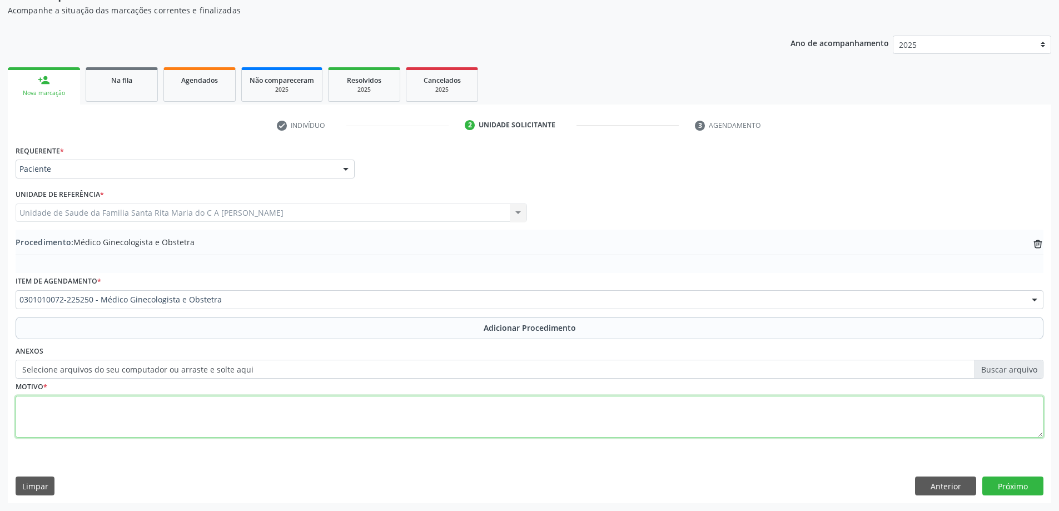
click at [108, 412] on textarea at bounding box center [530, 417] width 1028 height 42
click at [87, 406] on textarea "drenagem de secrção escura por mama direita upa trapiche da barra" at bounding box center [530, 417] width 1028 height 42
click at [197, 405] on textarea "drenagem de secreção escura por mama direita upa trapiche da barra" at bounding box center [530, 417] width 1028 height 42
type textarea "drenagem de secreção escura por mama direita solicitação da upa trapiche da bar…"
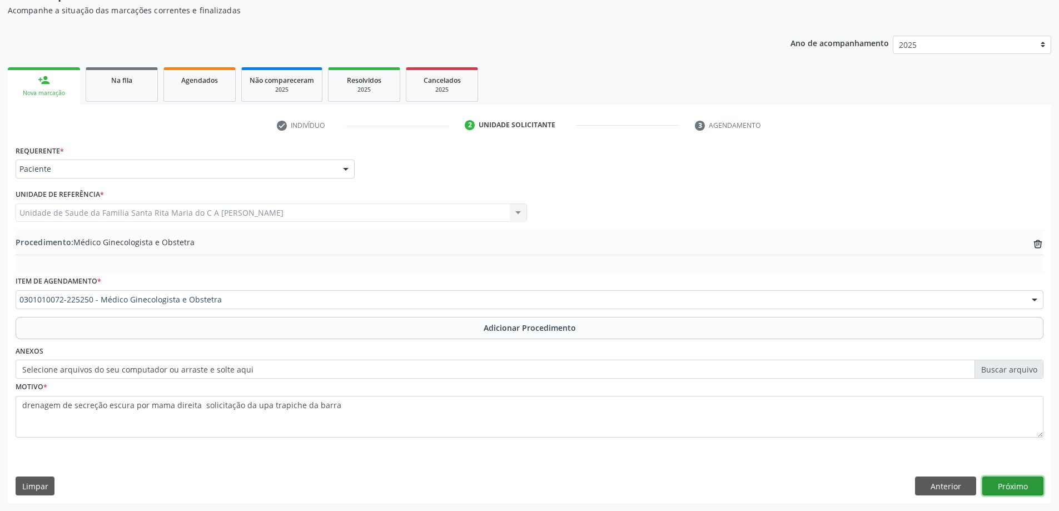
click at [1027, 489] on button "Próximo" at bounding box center [1012, 485] width 61 height 19
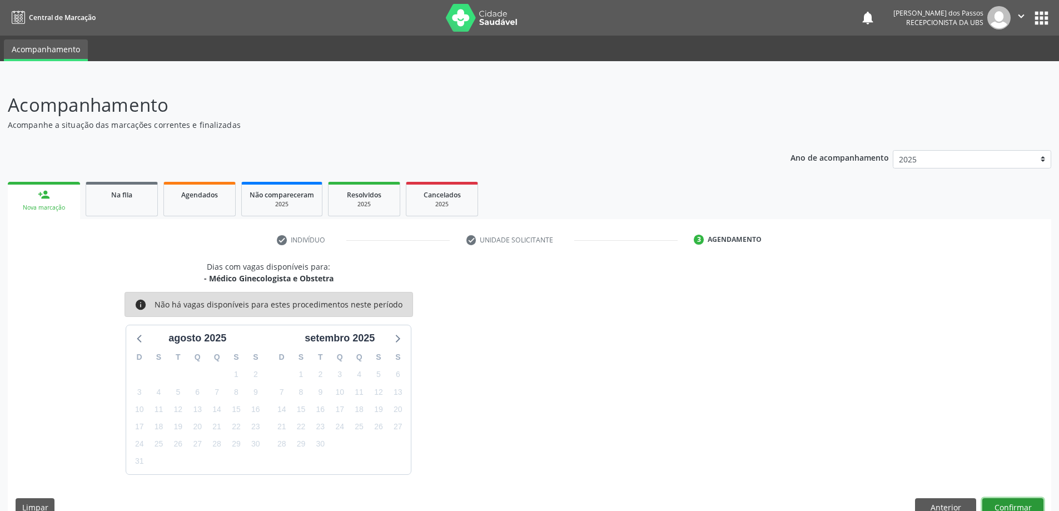
click at [1013, 502] on button "Confirmar" at bounding box center [1012, 507] width 61 height 19
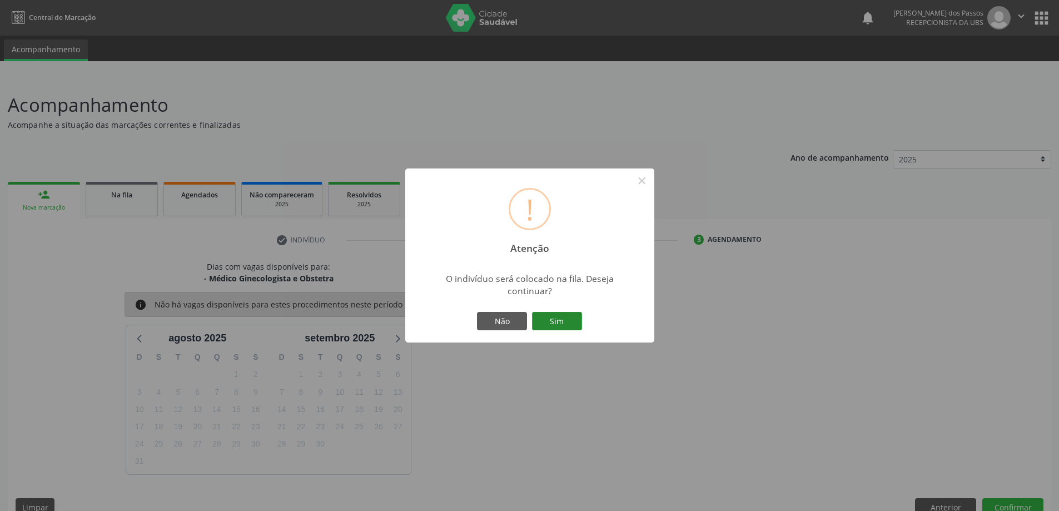
click at [555, 319] on button "Sim" at bounding box center [557, 321] width 50 height 19
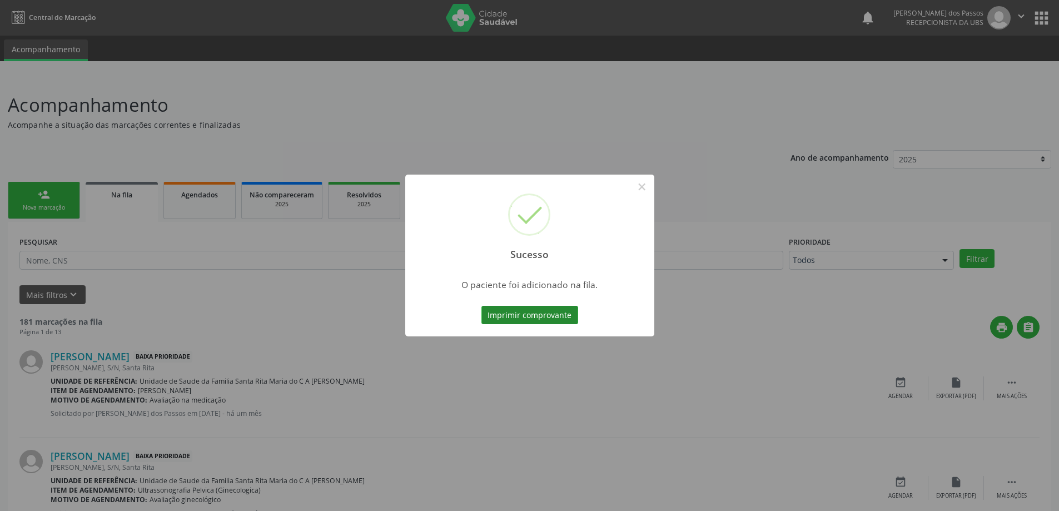
click at [555, 311] on button "Imprimir comprovante" at bounding box center [529, 315] width 97 height 19
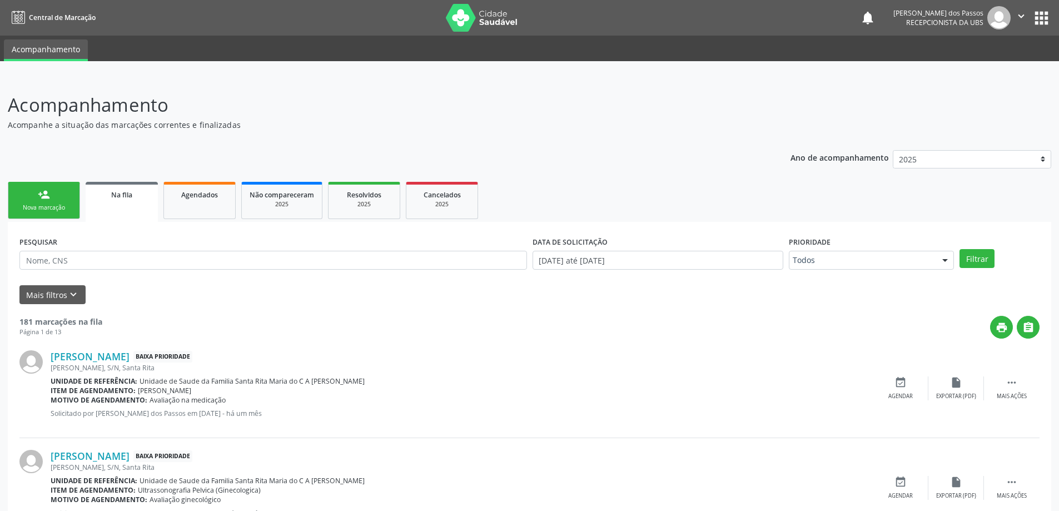
click at [59, 204] on div "Nova marcação" at bounding box center [44, 207] width 56 height 8
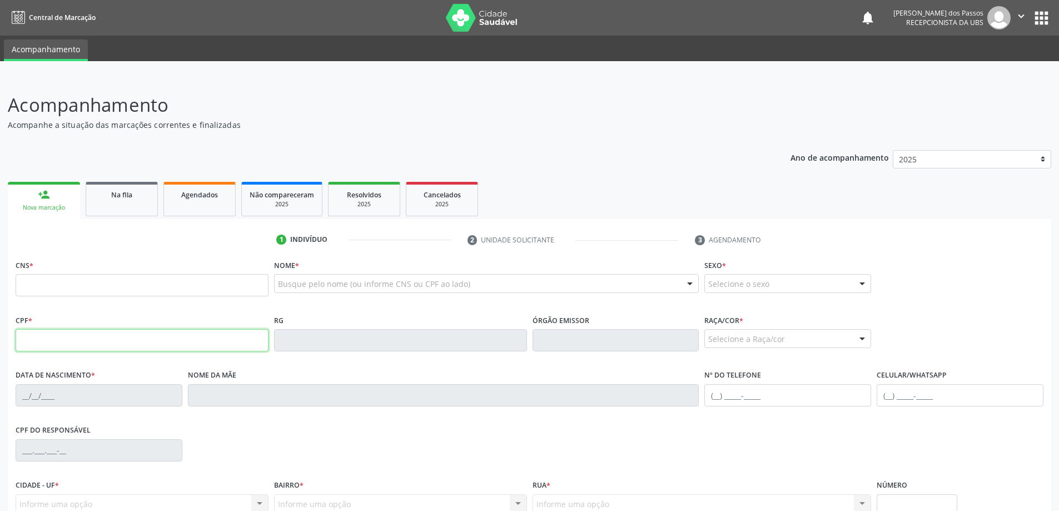
click at [68, 335] on input "text" at bounding box center [142, 340] width 253 height 22
click at [102, 281] on input "text" at bounding box center [142, 285] width 253 height 22
type input "707 4040 0966 5570"
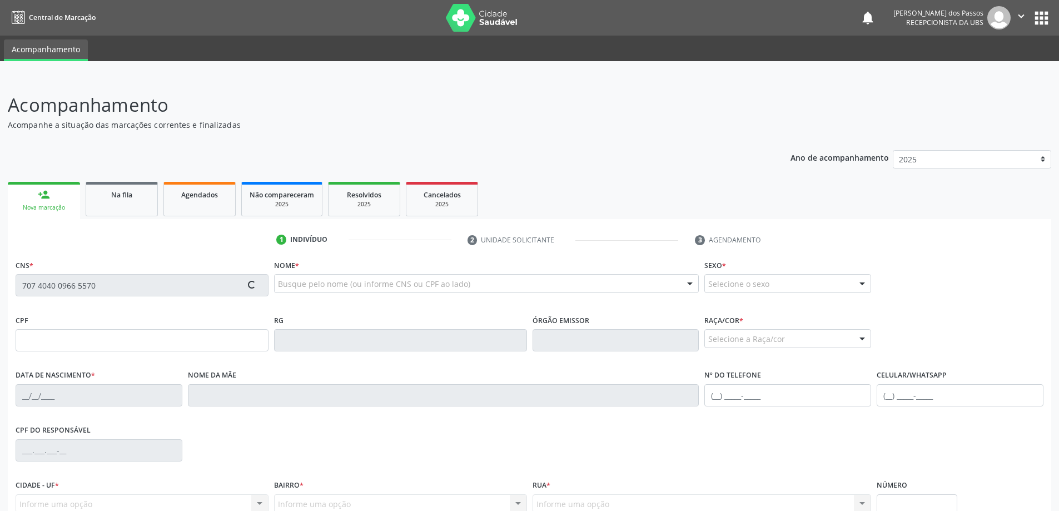
type input "071.347.104-24"
type input "21/11/1999"
type input "Adriana Maria da Silva Santos"
type input "(82) 99664-8793"
type input "S/N"
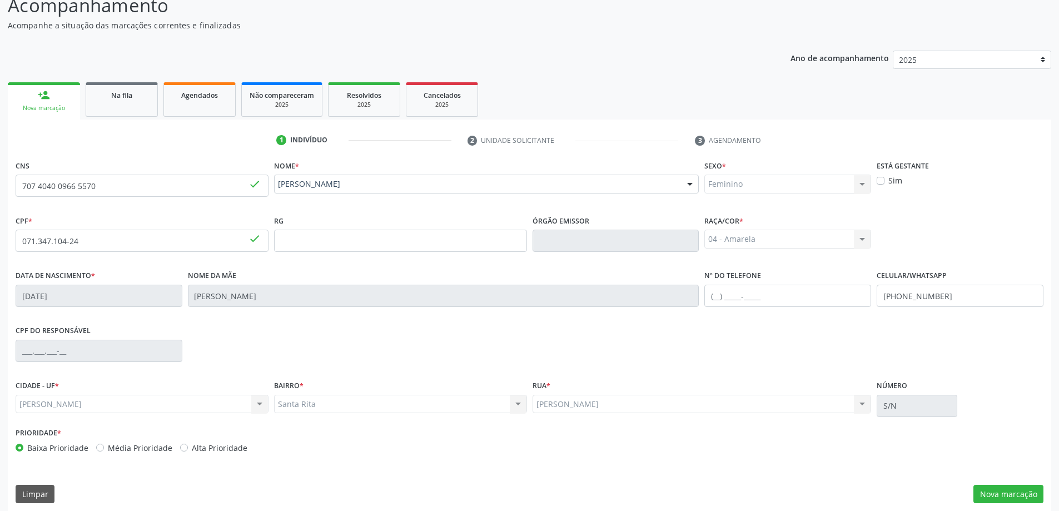
scroll to position [107, 0]
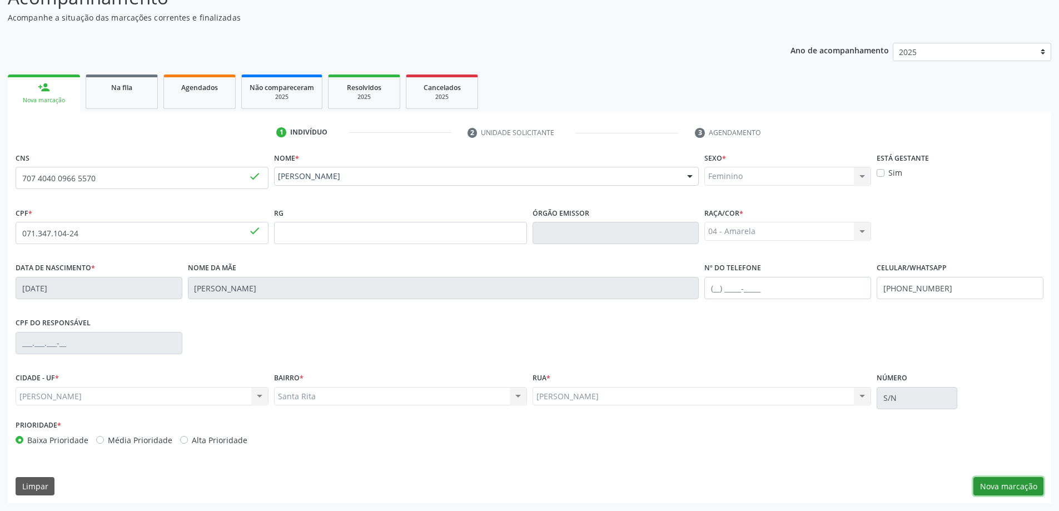
click at [1013, 489] on button "Nova marcação" at bounding box center [1008, 486] width 70 height 19
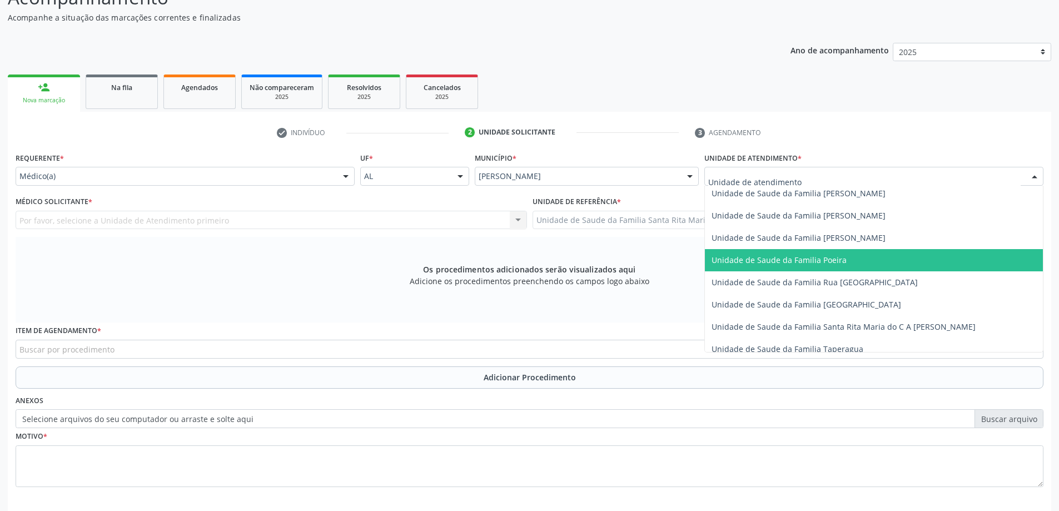
scroll to position [667, 0]
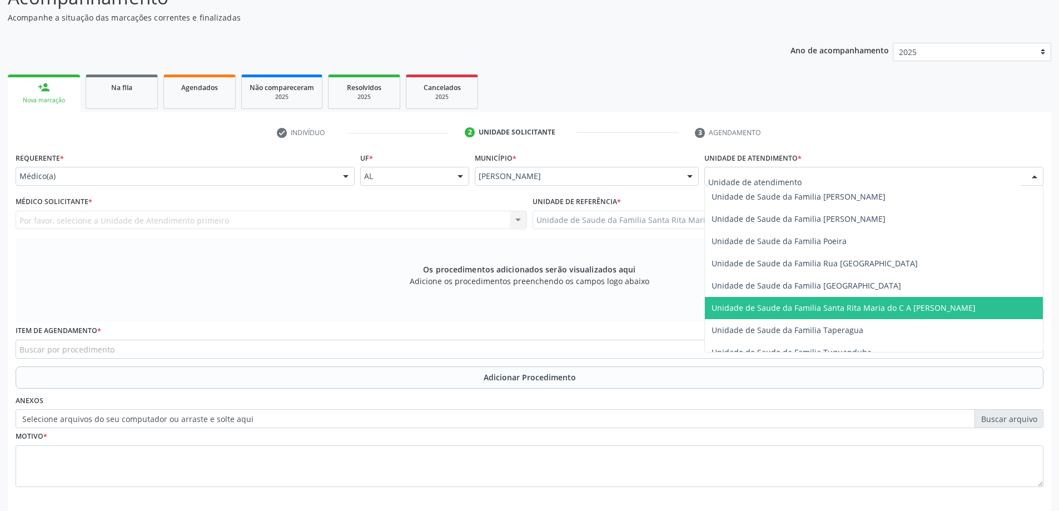
click at [782, 303] on span "Unidade de Saude da Familia Santa Rita Maria do C A [PERSON_NAME]" at bounding box center [843, 307] width 264 height 11
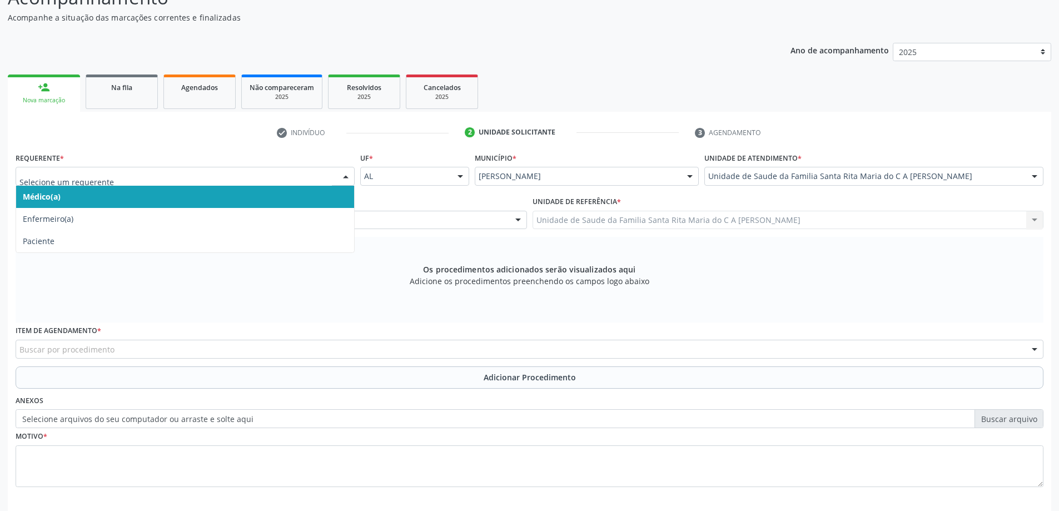
click at [121, 196] on span "Médico(a)" at bounding box center [185, 197] width 338 height 22
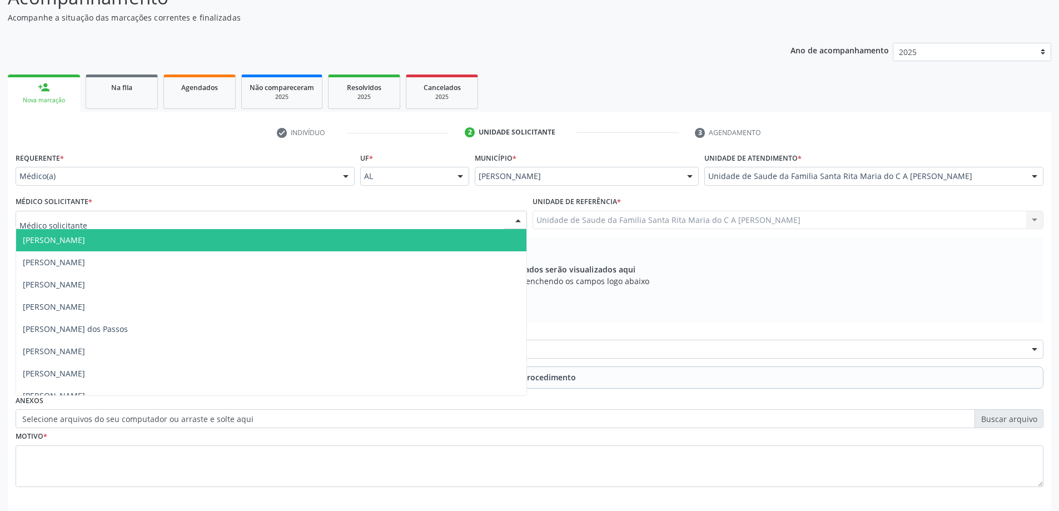
click at [113, 223] on div at bounding box center [271, 220] width 511 height 19
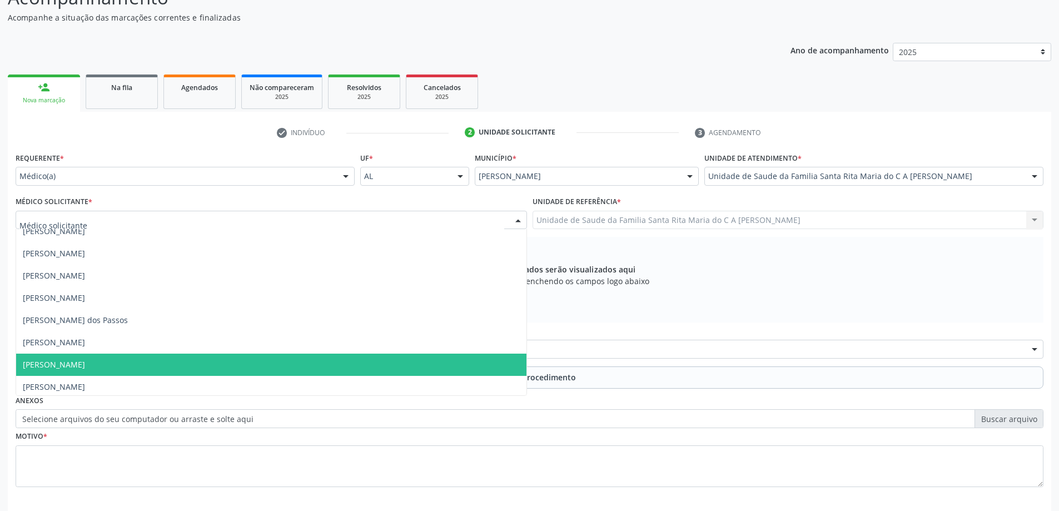
scroll to position [12, 0]
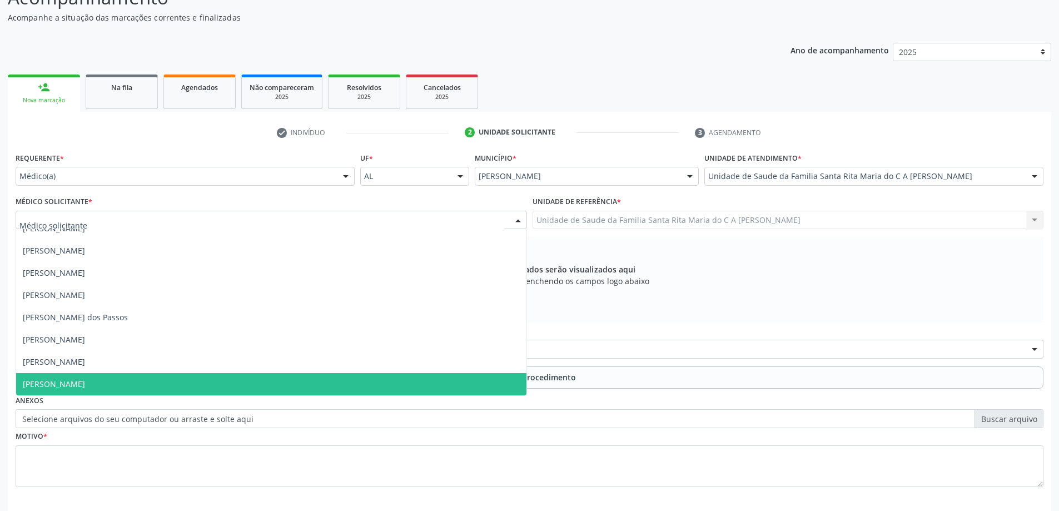
click at [107, 385] on span "Niedja Barreto de Melo" at bounding box center [271, 384] width 510 height 22
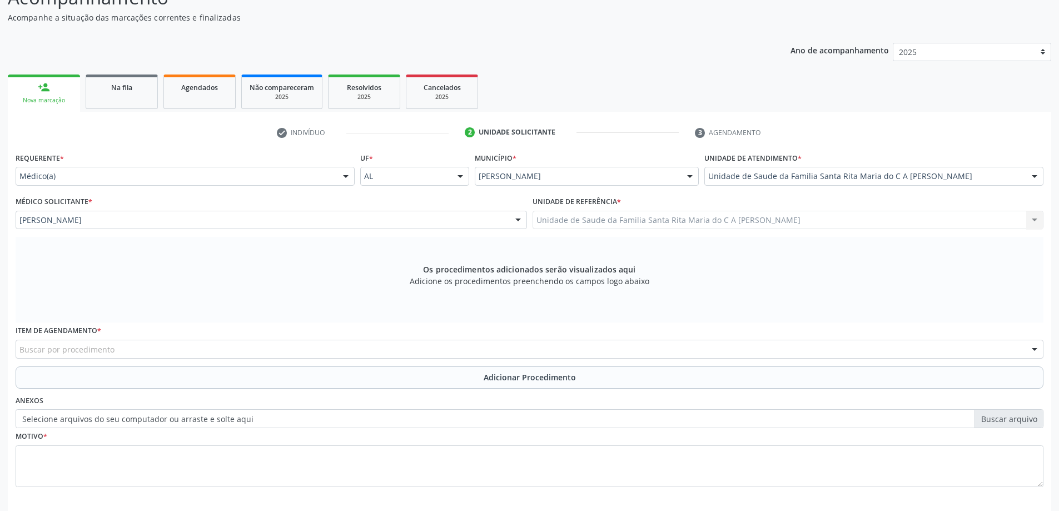
scroll to position [157, 0]
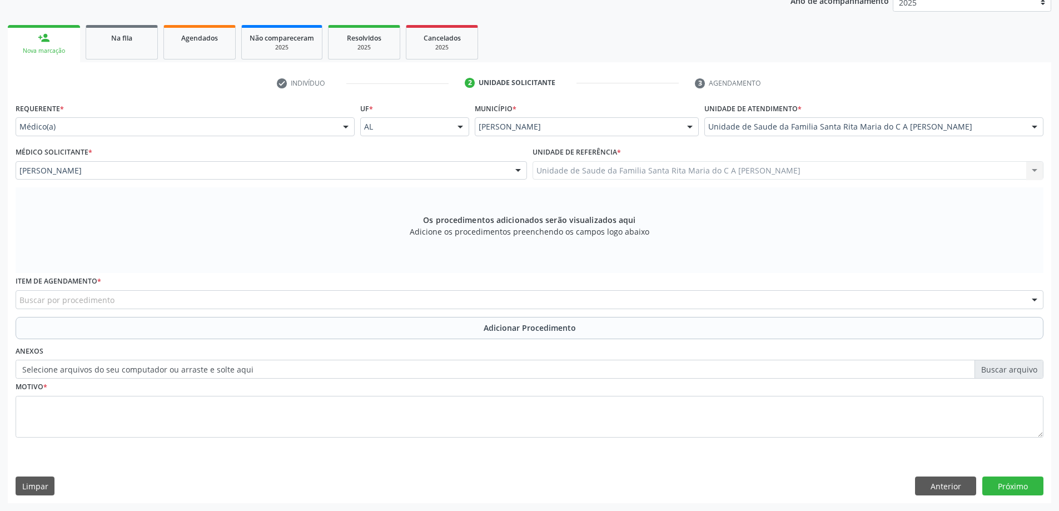
click at [122, 301] on div "Buscar por procedimento" at bounding box center [530, 299] width 1028 height 19
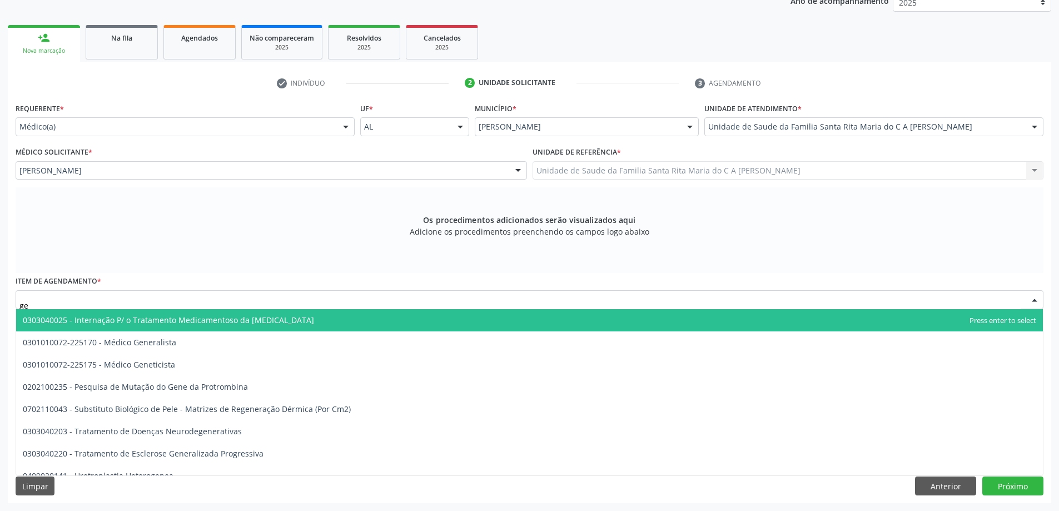
type input "g"
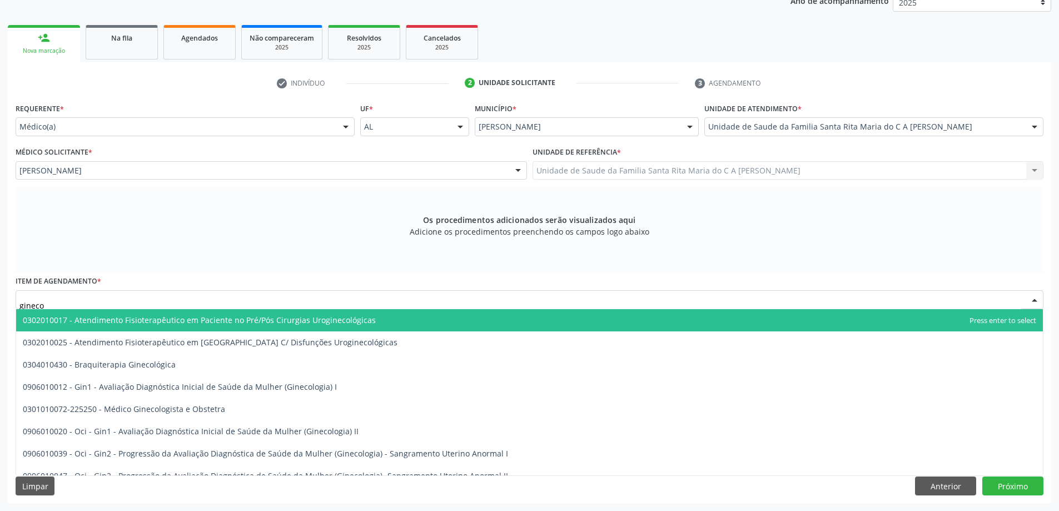
type input "ginecol"
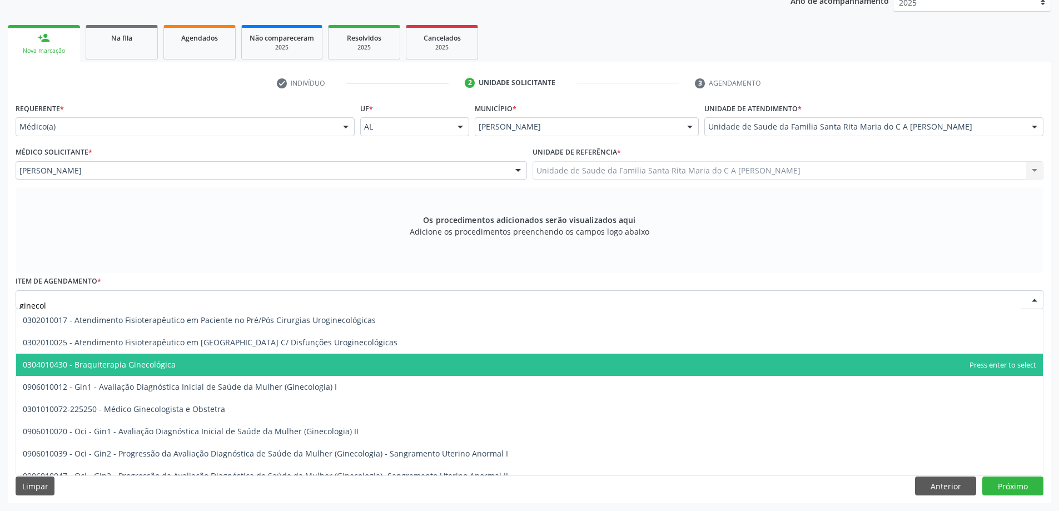
click at [58, 365] on span "0304010430 - Braquiterapia Ginecológica" at bounding box center [99, 364] width 153 height 11
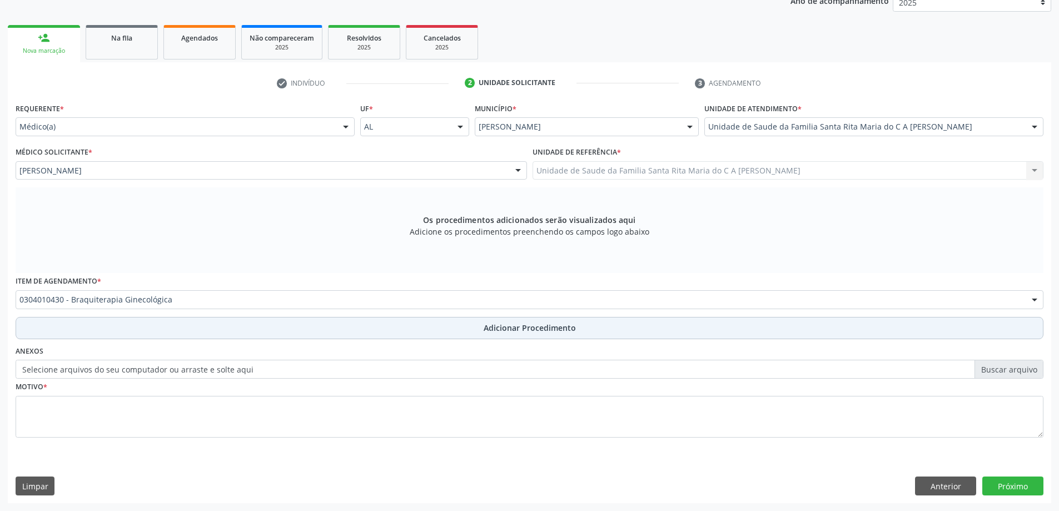
click at [117, 331] on button "Adicionar Procedimento" at bounding box center [530, 328] width 1028 height 22
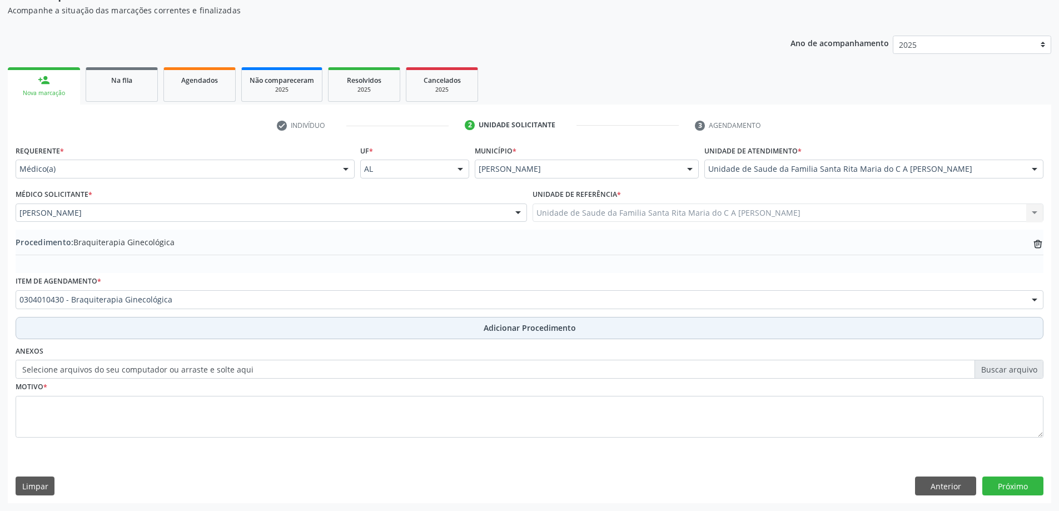
scroll to position [115, 0]
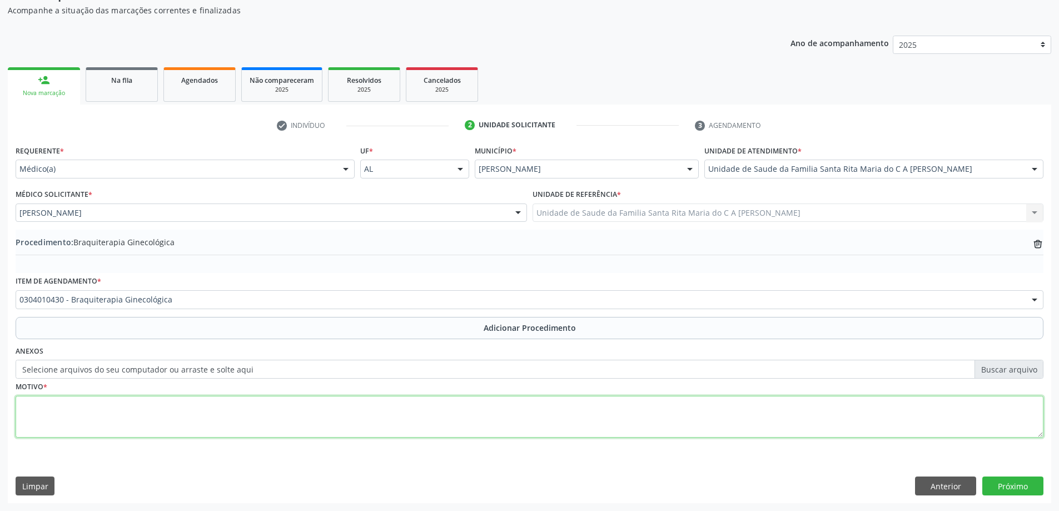
click at [110, 416] on textarea at bounding box center [530, 417] width 1028 height 42
type textarea "res. de exame"
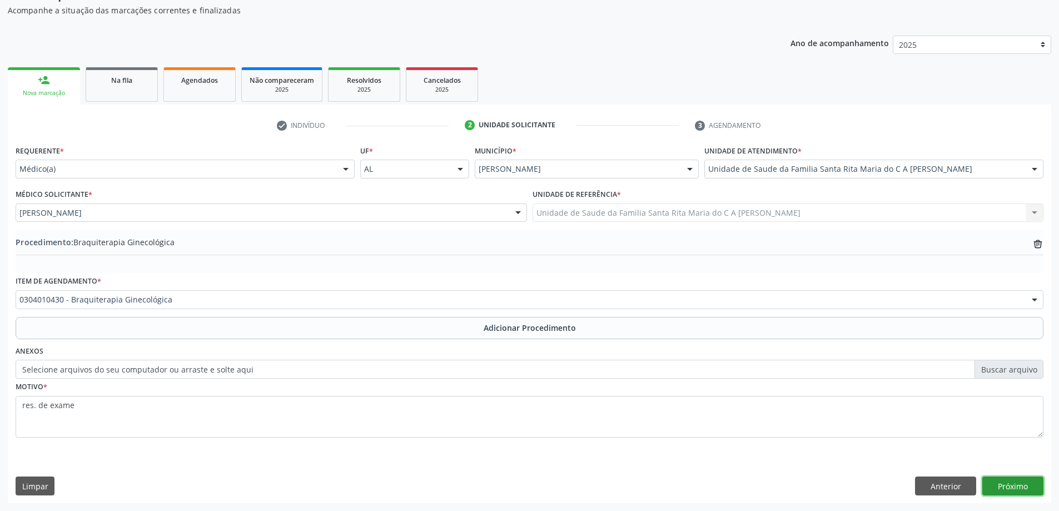
click at [1009, 479] on button "Próximo" at bounding box center [1012, 485] width 61 height 19
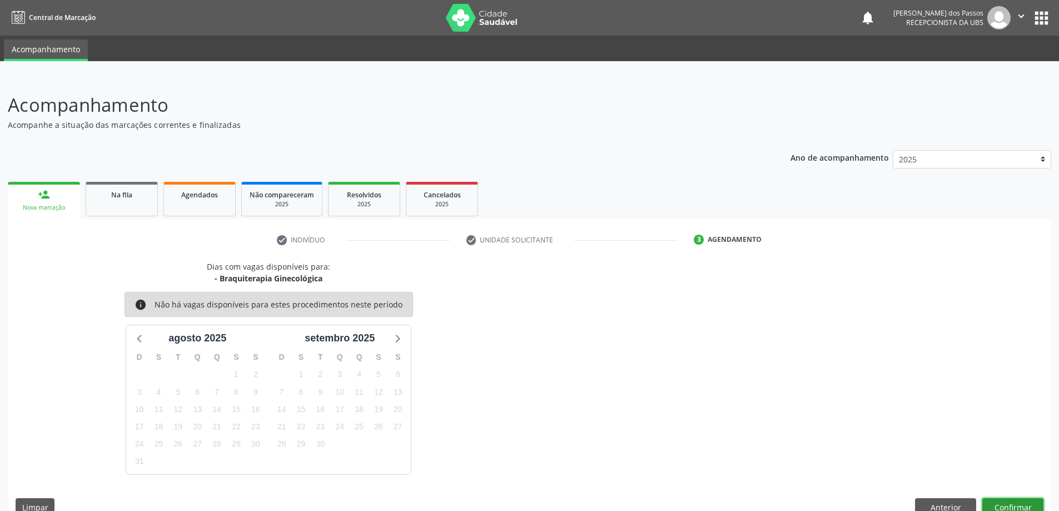
click at [999, 505] on button "Confirmar" at bounding box center [1012, 507] width 61 height 19
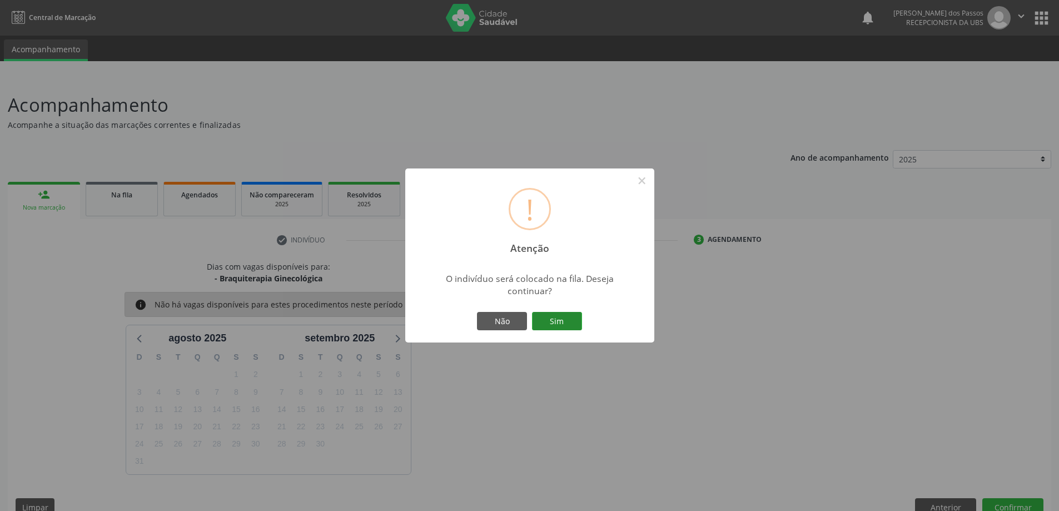
click at [568, 316] on button "Sim" at bounding box center [557, 321] width 50 height 19
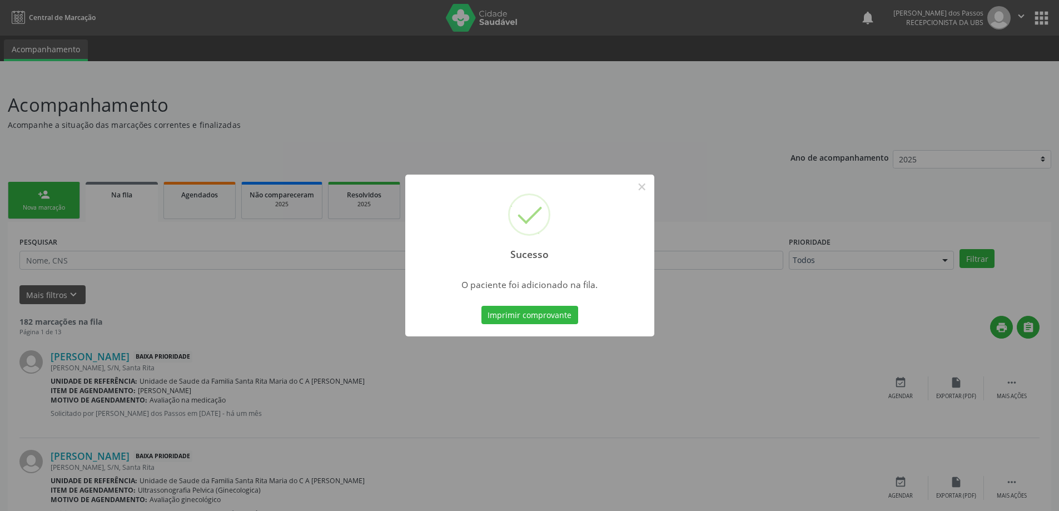
click at [568, 316] on button "Imprimir comprovante" at bounding box center [529, 315] width 97 height 19
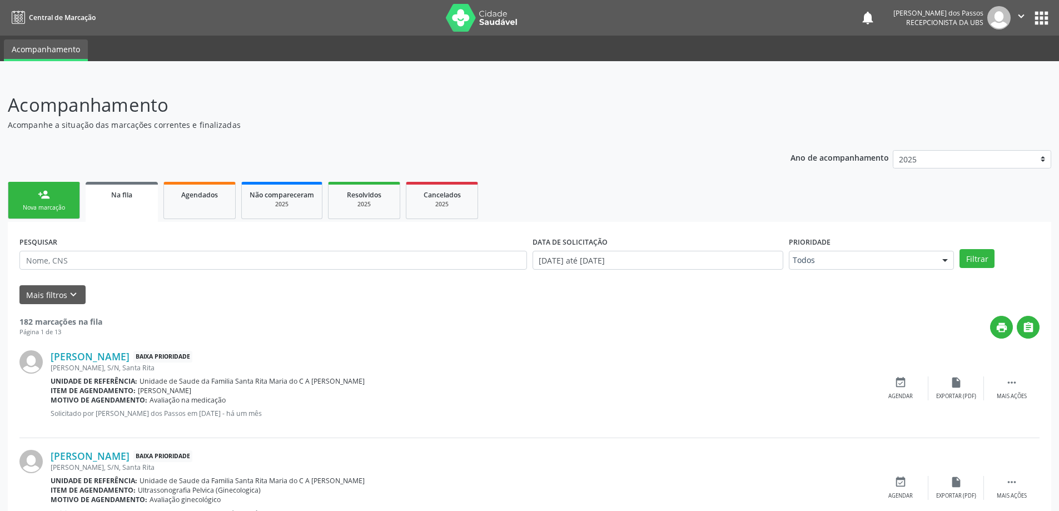
click at [40, 200] on div "person_add" at bounding box center [44, 194] width 12 height 12
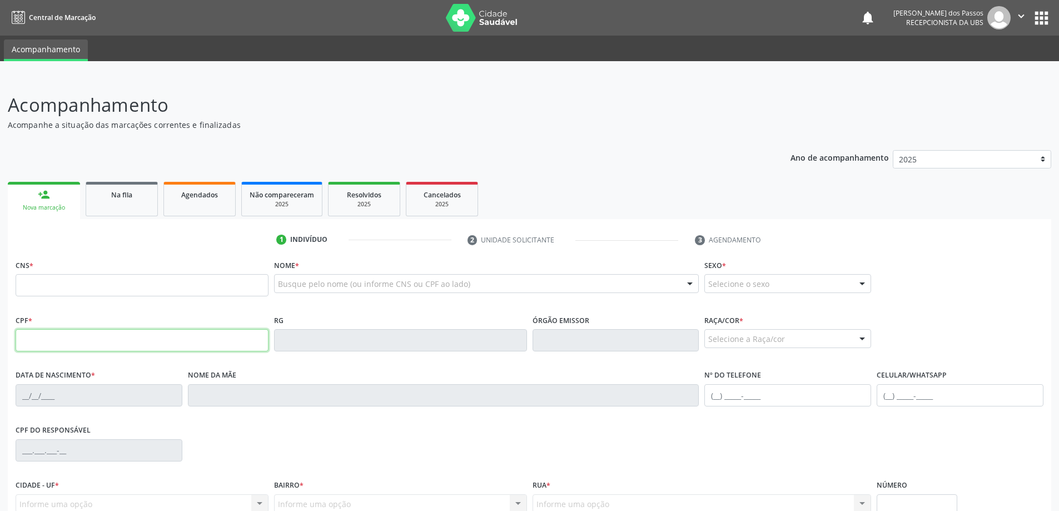
click at [74, 342] on input "text" at bounding box center [142, 340] width 253 height 22
type input "788.175.104-59"
type input "702 1077 8007 5192"
type input "27/01/1973"
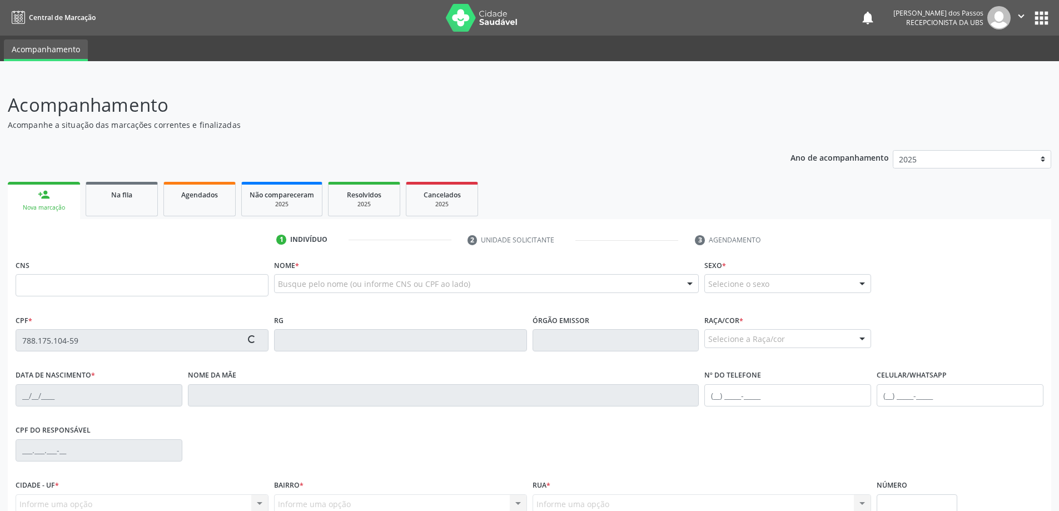
type input "Ivonete Analia dos Santos"
type input "(82) 9318-0412"
type input "S/N"
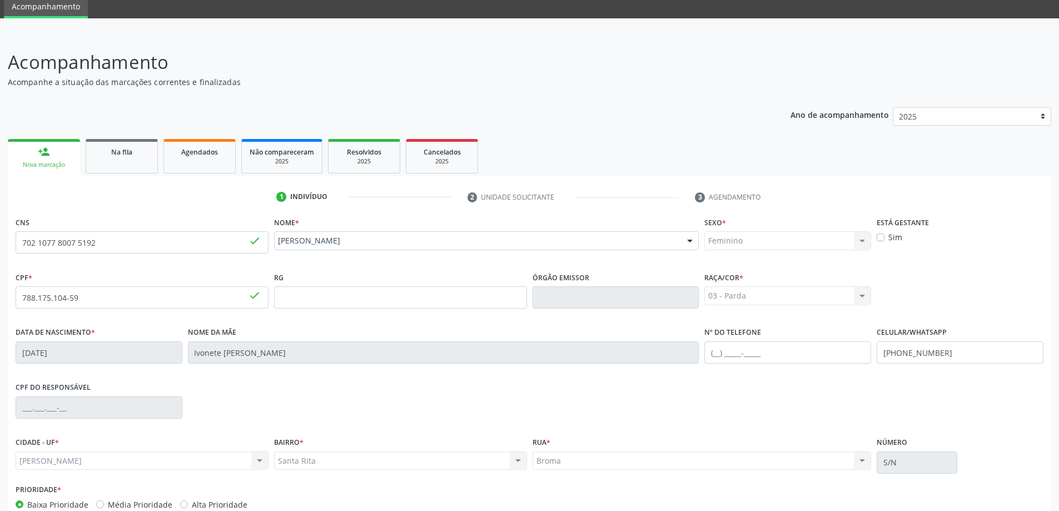
scroll to position [107, 0]
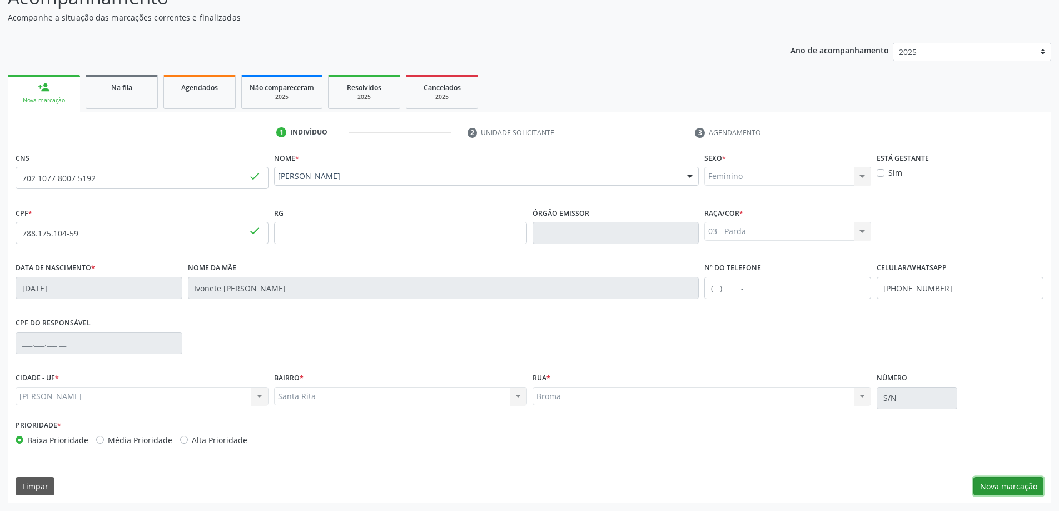
click at [1014, 486] on button "Nova marcação" at bounding box center [1008, 486] width 70 height 19
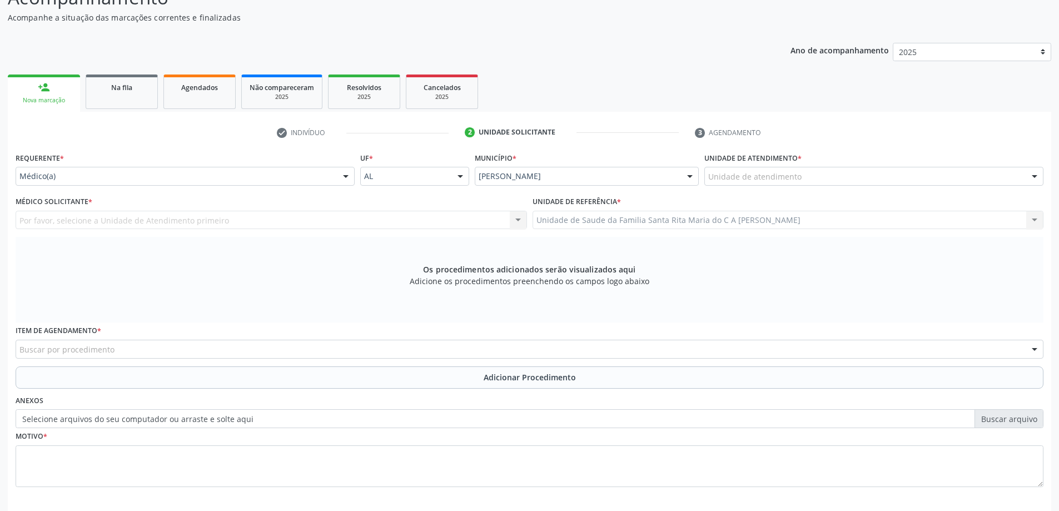
click at [865, 176] on div "Unidade de atendimento" at bounding box center [873, 176] width 339 height 19
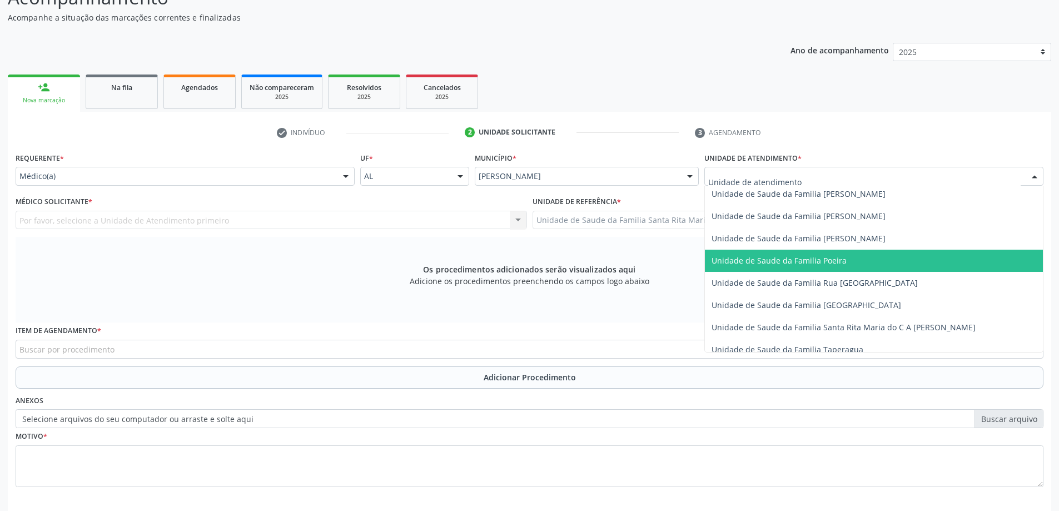
scroll to position [667, 0]
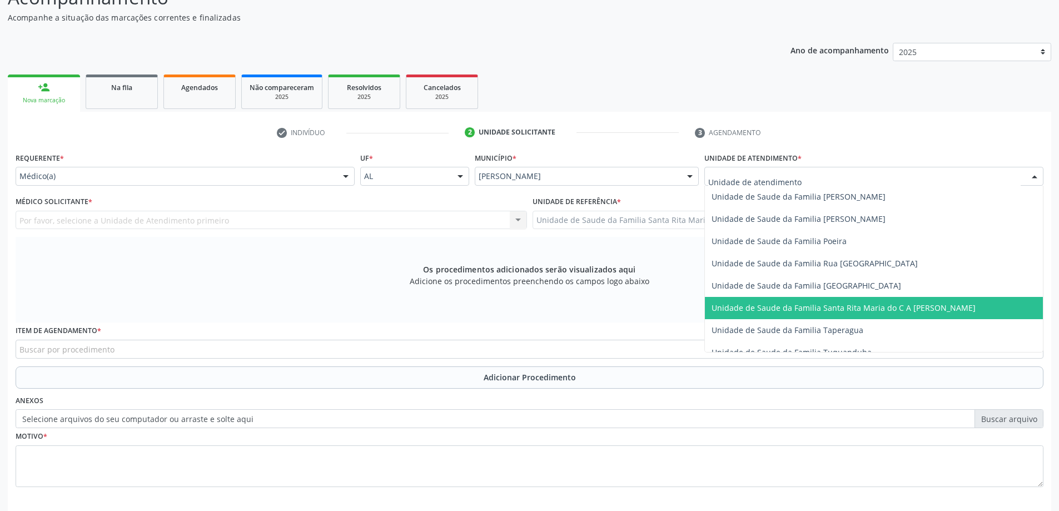
click at [825, 305] on span "Unidade de Saude da Familia Santa Rita Maria do C A [PERSON_NAME]" at bounding box center [843, 307] width 264 height 11
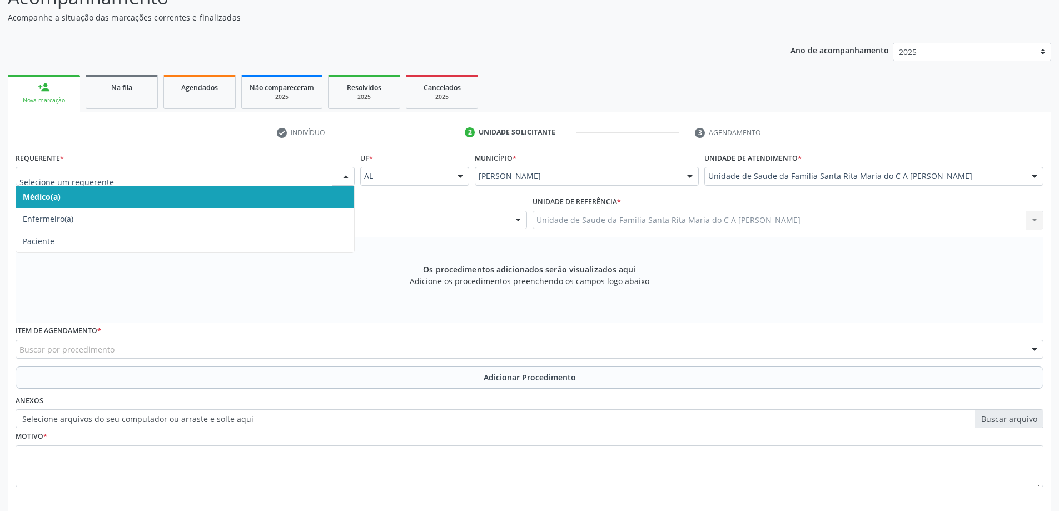
click at [210, 195] on span "Médico(a)" at bounding box center [185, 197] width 338 height 22
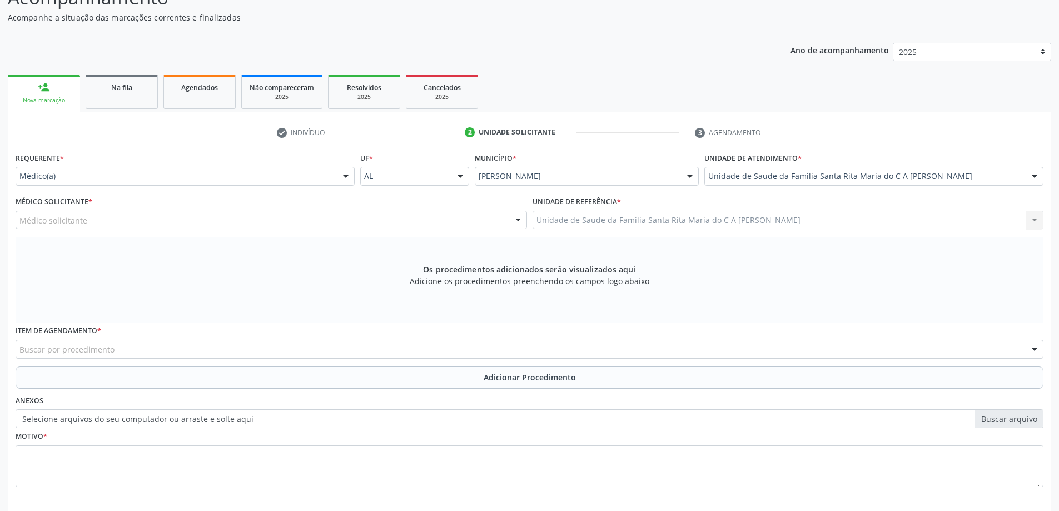
click at [279, 223] on div "Médico solicitante" at bounding box center [271, 220] width 511 height 19
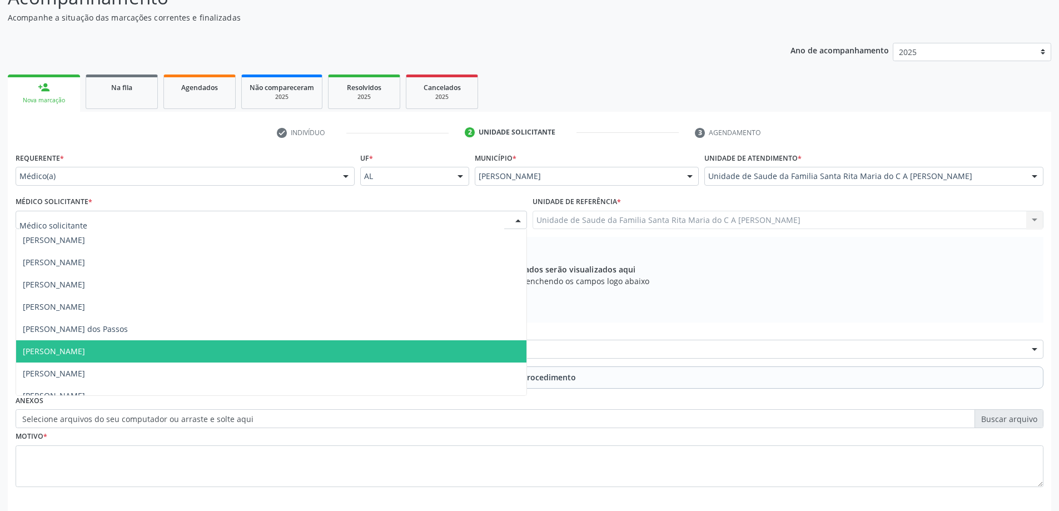
click at [243, 354] on span "Maria Celia Amorim Castro" at bounding box center [271, 351] width 510 height 22
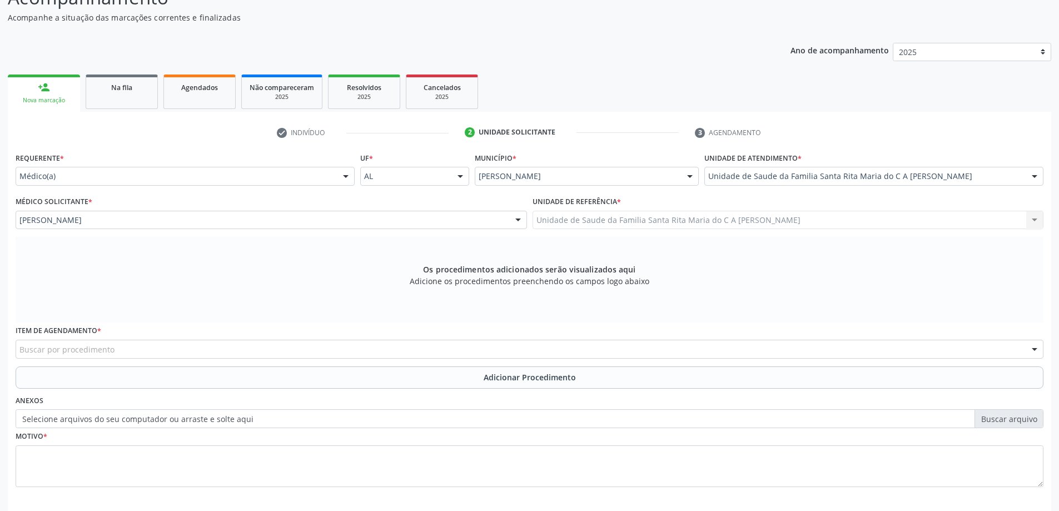
click at [217, 351] on div "Buscar por procedimento" at bounding box center [530, 349] width 1028 height 19
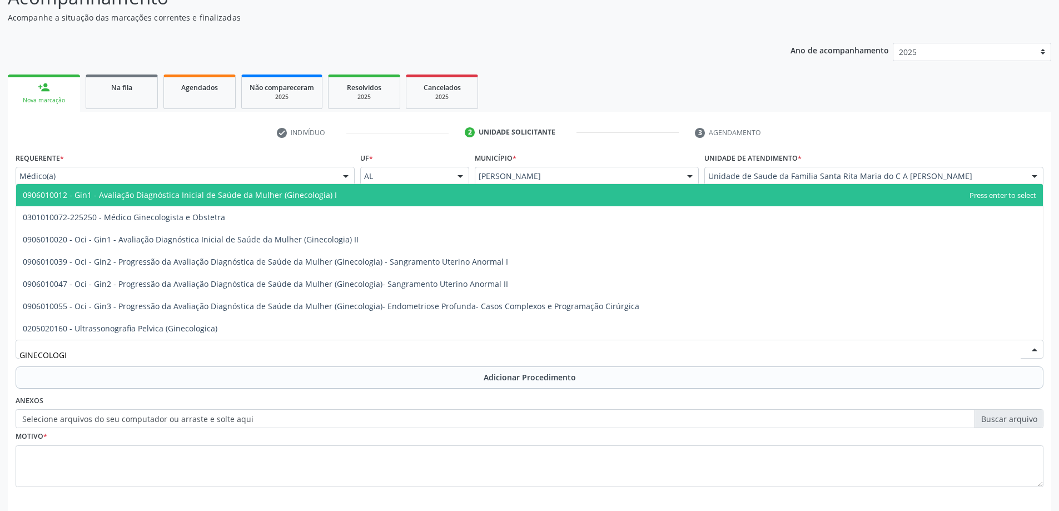
type input "GINECOLOGIS"
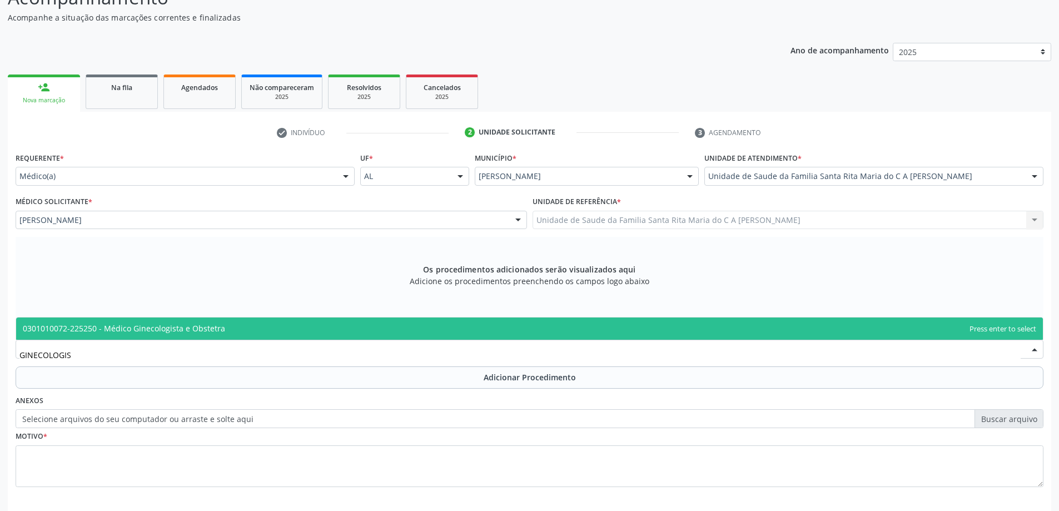
click at [225, 332] on span "0301010072-225250 - Médico Ginecologista e Obstetra" at bounding box center [529, 328] width 1027 height 22
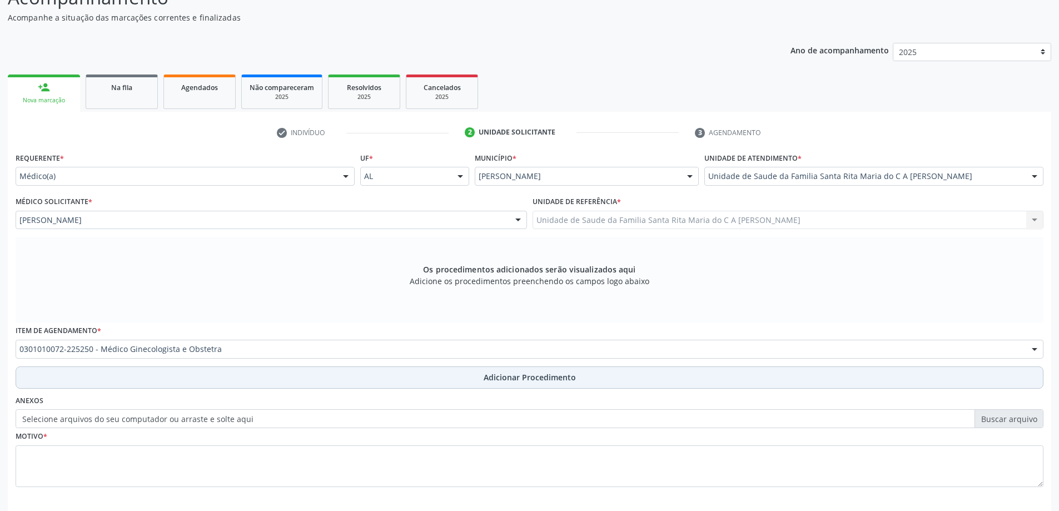
click at [212, 378] on button "Adicionar Procedimento" at bounding box center [530, 377] width 1028 height 22
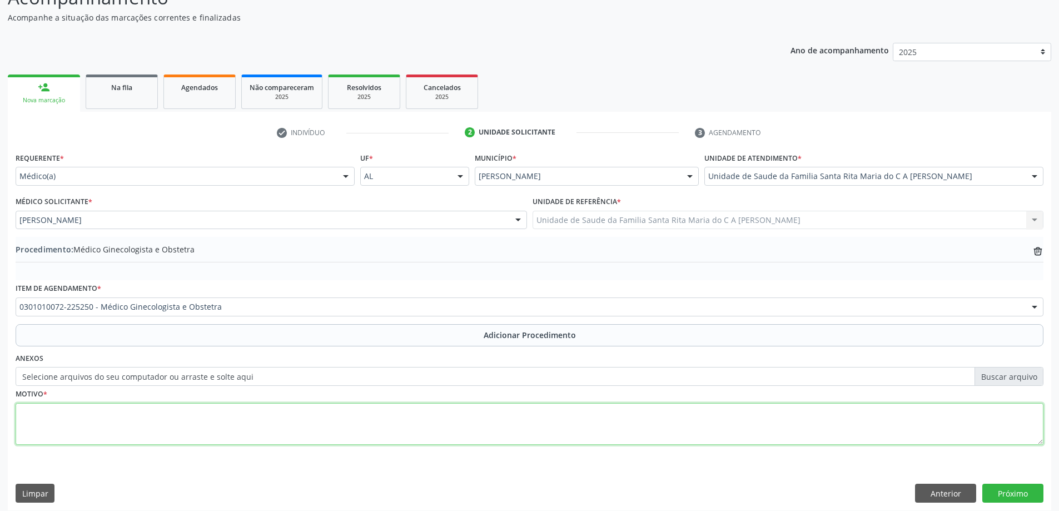
click at [195, 427] on textarea at bounding box center [530, 424] width 1028 height 42
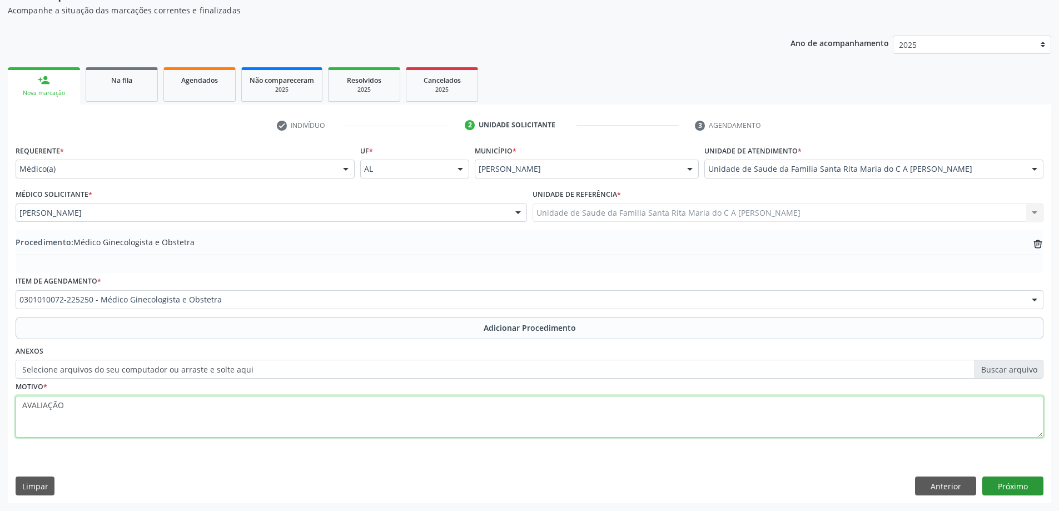
type textarea "AVALIAÇÃO"
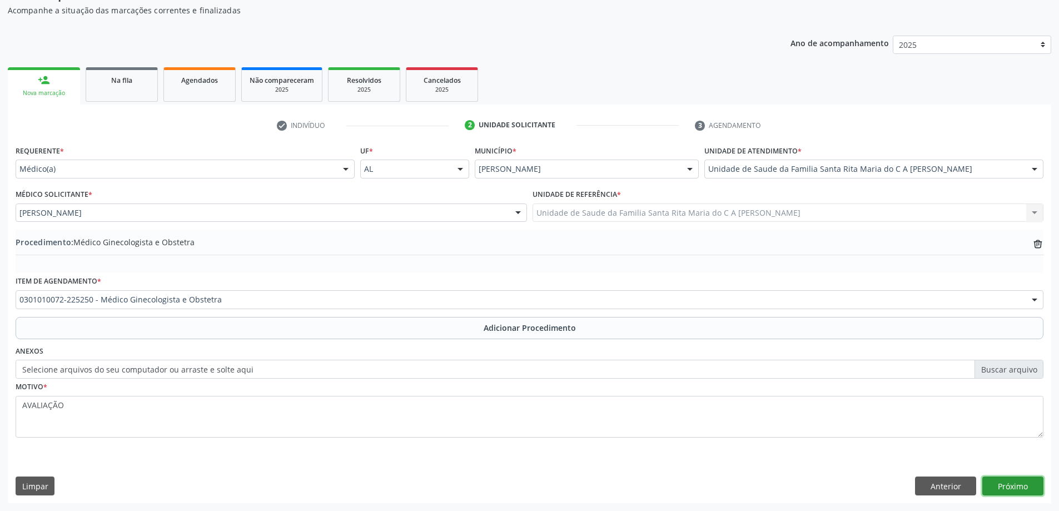
click at [1014, 491] on button "Próximo" at bounding box center [1012, 485] width 61 height 19
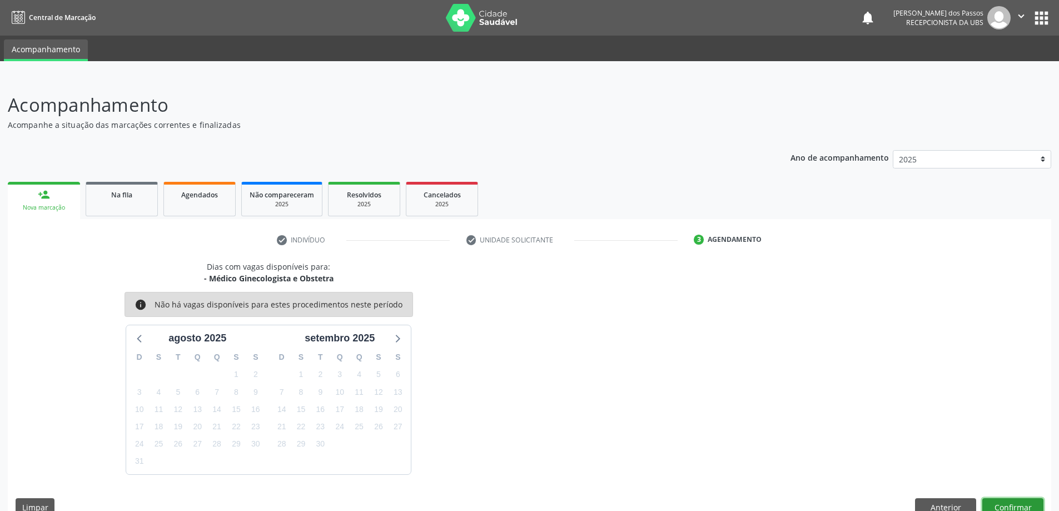
click at [999, 507] on button "Confirmar" at bounding box center [1012, 507] width 61 height 19
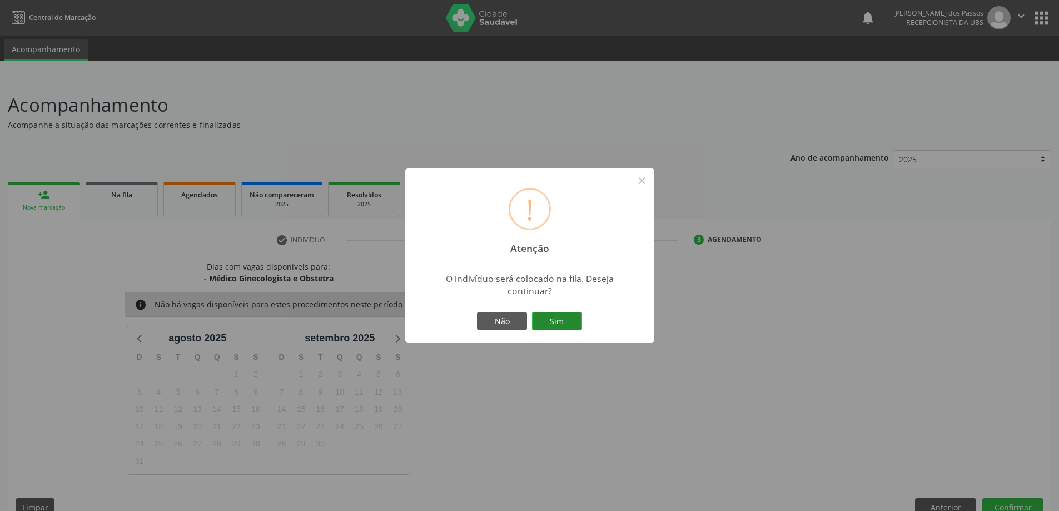
click at [545, 321] on button "Sim" at bounding box center [557, 321] width 50 height 19
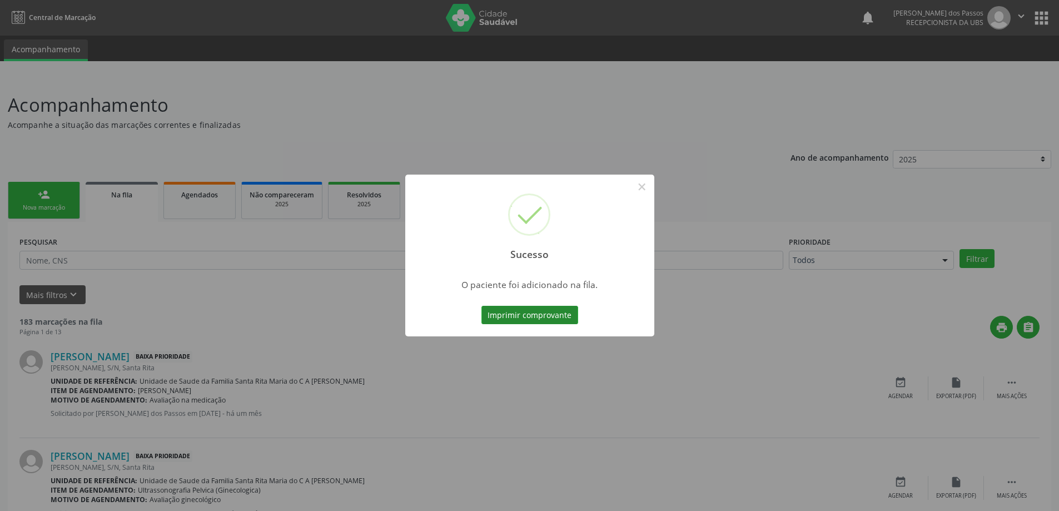
click at [515, 316] on button "Imprimir comprovante" at bounding box center [529, 315] width 97 height 19
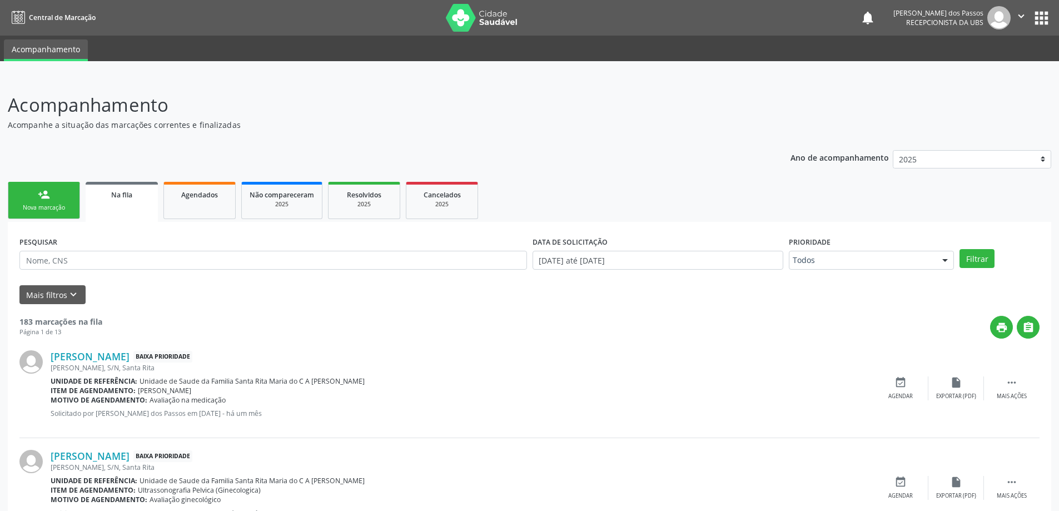
click at [30, 200] on link "person_add Nova marcação" at bounding box center [44, 200] width 72 height 37
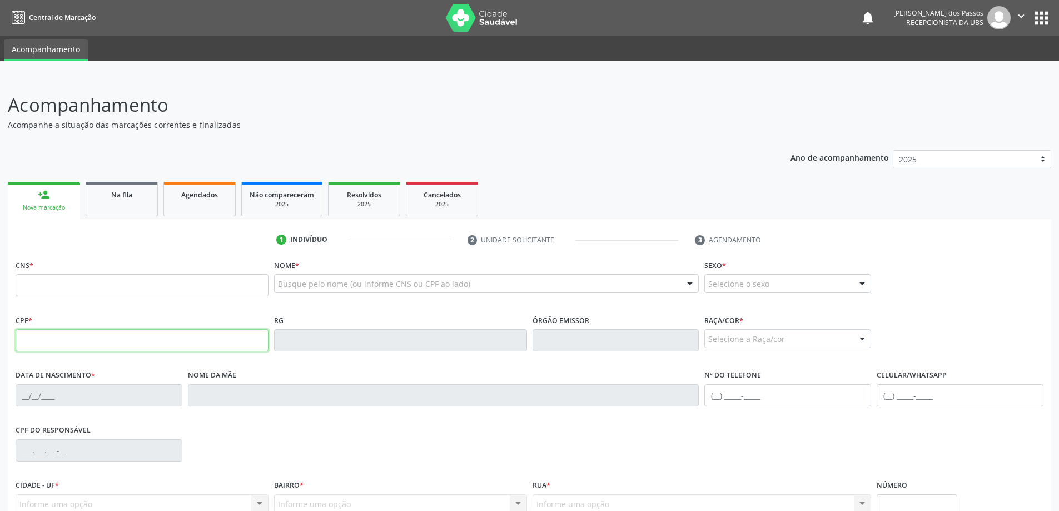
click at [57, 341] on input "text" at bounding box center [142, 340] width 253 height 22
type input "029.029.334-01"
type input "700 2099 0375 2523"
type input "26/03/1978"
type input "Maria José dos Santos"
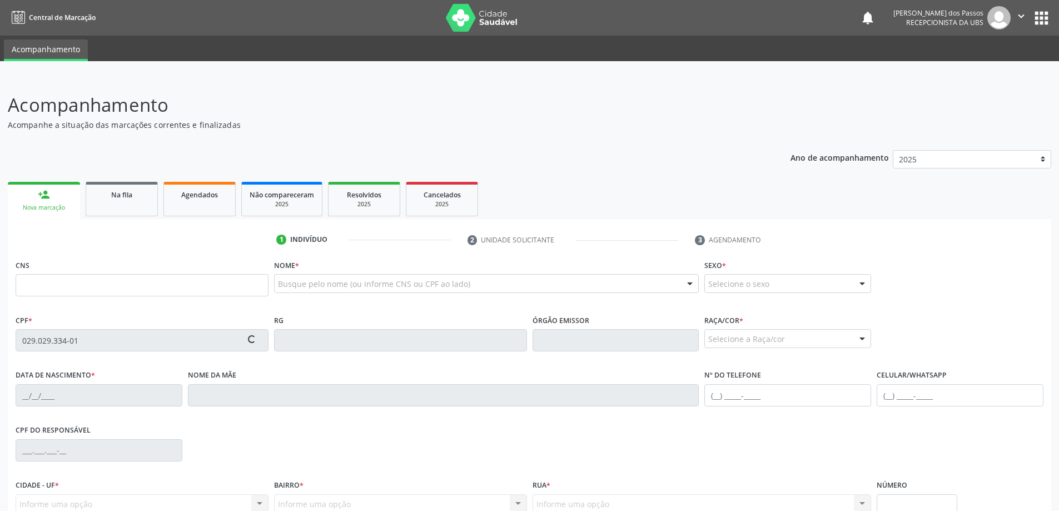
type input "(82) 98894-1213"
type input "S/N"
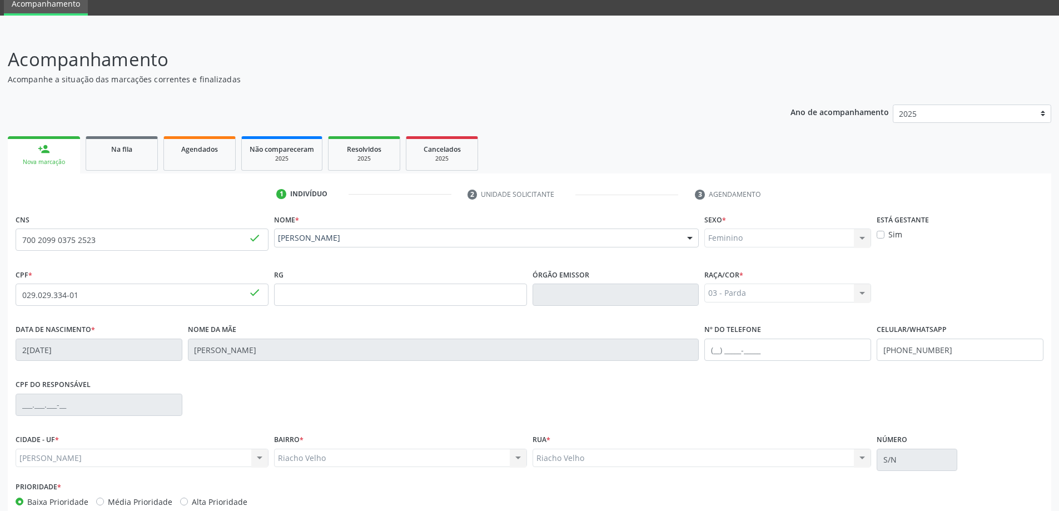
scroll to position [107, 0]
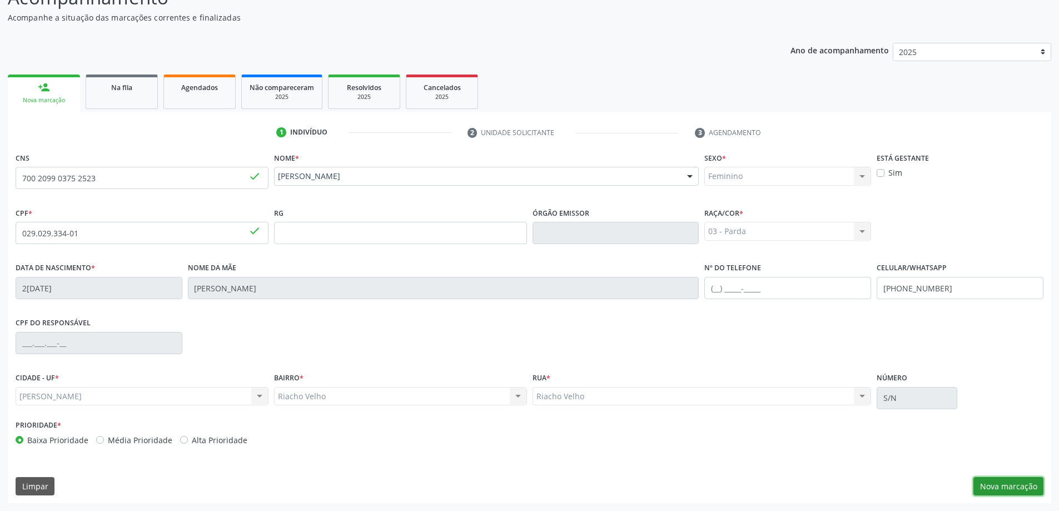
click at [1000, 489] on button "Nova marcação" at bounding box center [1008, 486] width 70 height 19
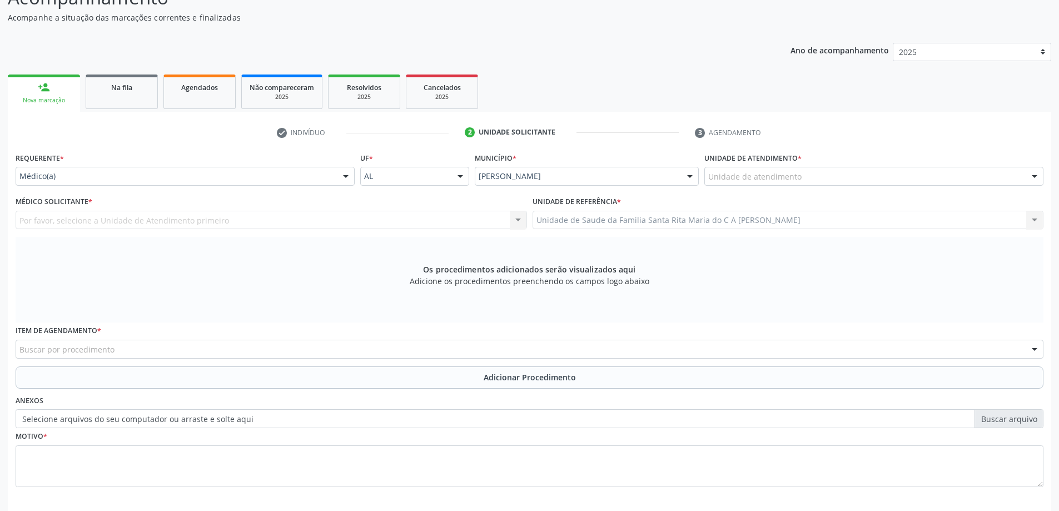
click at [848, 176] on div "Unidade de atendimento" at bounding box center [873, 176] width 339 height 19
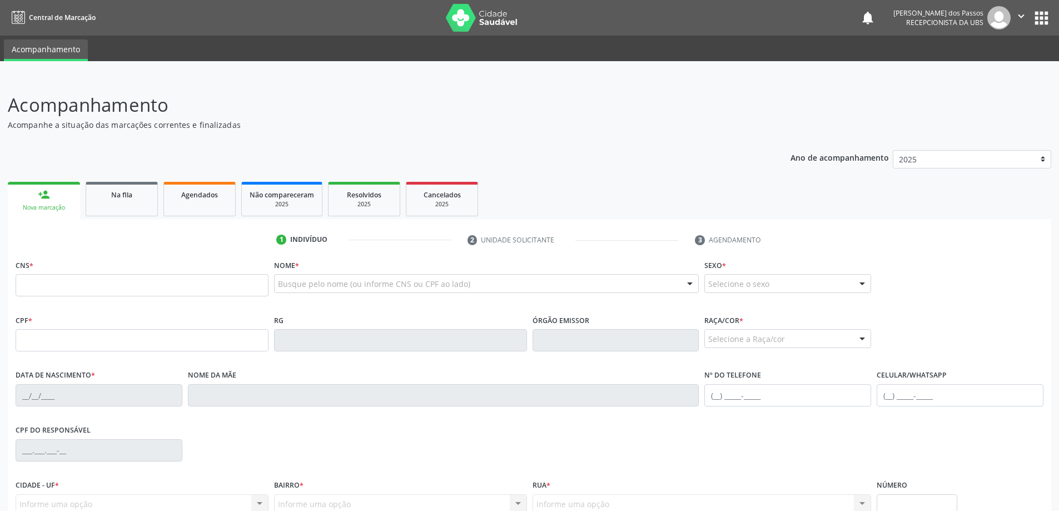
click at [49, 204] on div "Nova marcação" at bounding box center [44, 207] width 57 height 8
click at [58, 339] on input "text" at bounding box center [142, 340] width 253 height 22
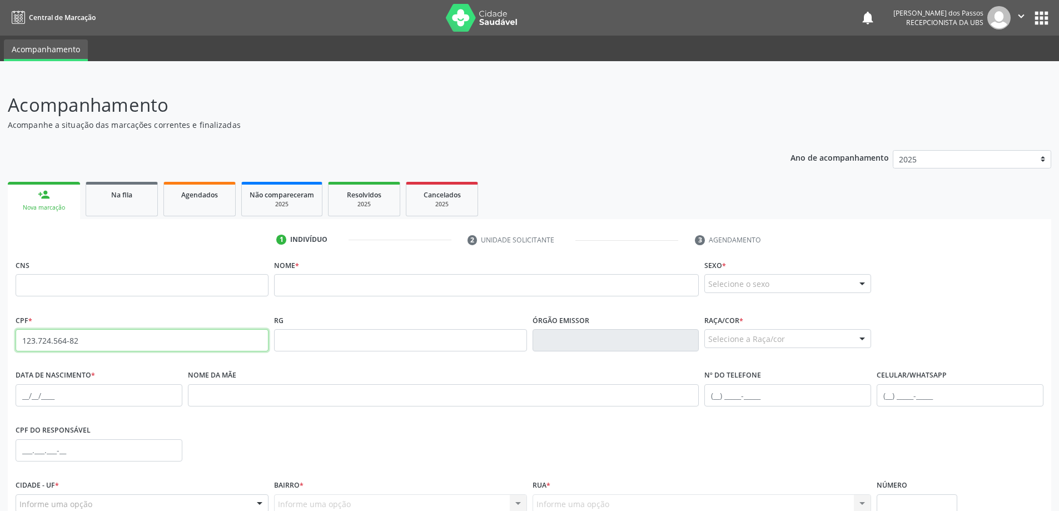
click at [102, 339] on input "123.724.564-82" at bounding box center [142, 340] width 253 height 22
type input "1"
click at [122, 288] on input "text" at bounding box center [142, 285] width 253 height 22
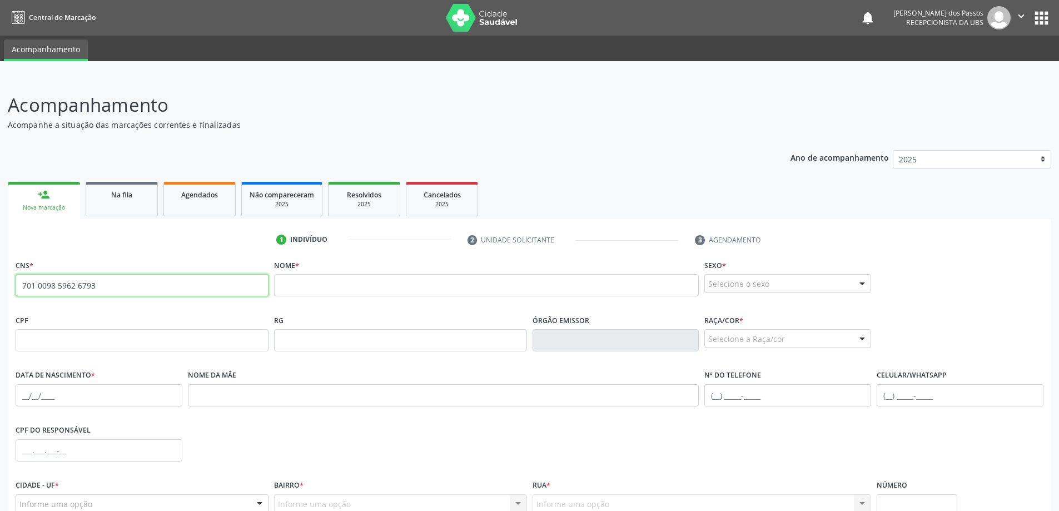
type input "701 0098 5962 6793"
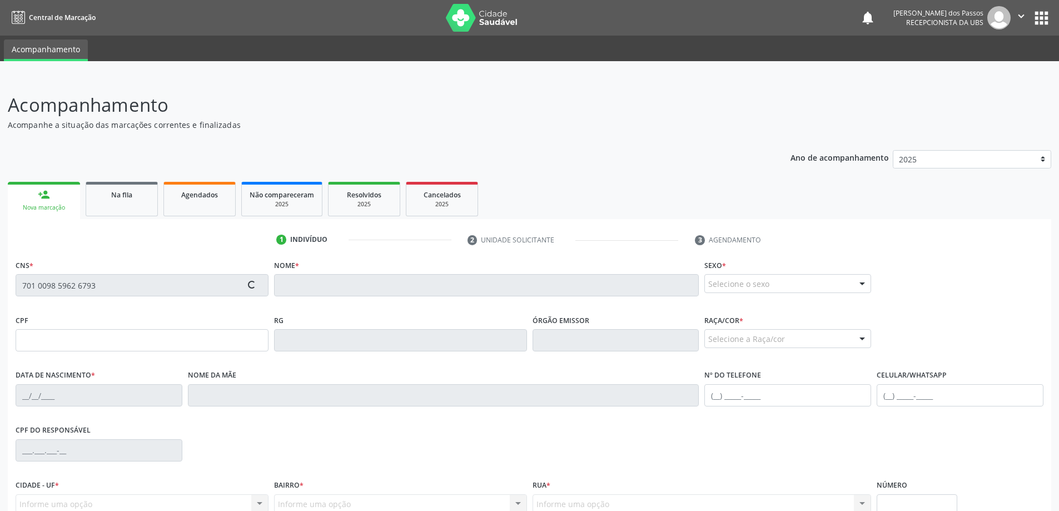
type input "13/06/1999"
type input "Maria Helena Lima Silva"
type input "(82) 9178-1082"
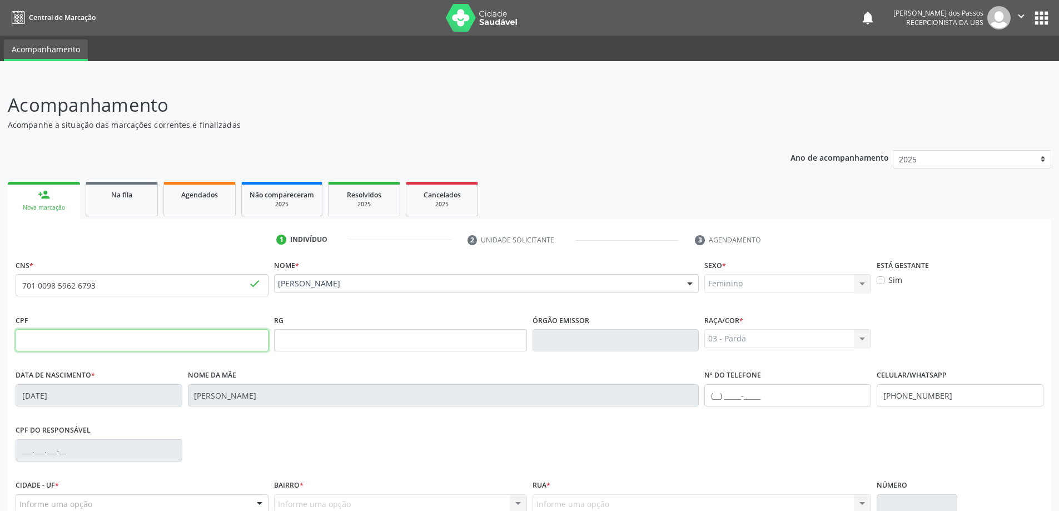
click at [113, 343] on input "text" at bounding box center [142, 340] width 253 height 22
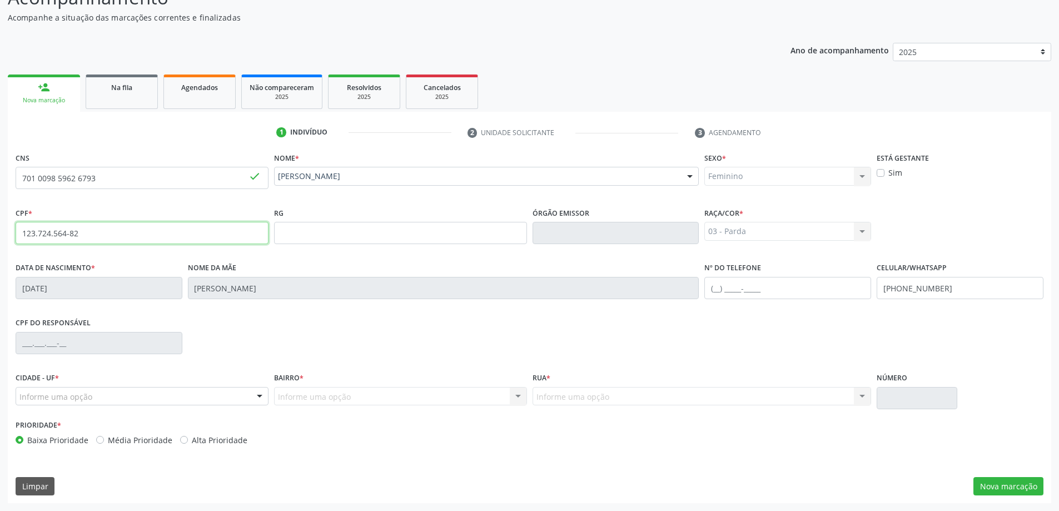
type input "123.724.564-82"
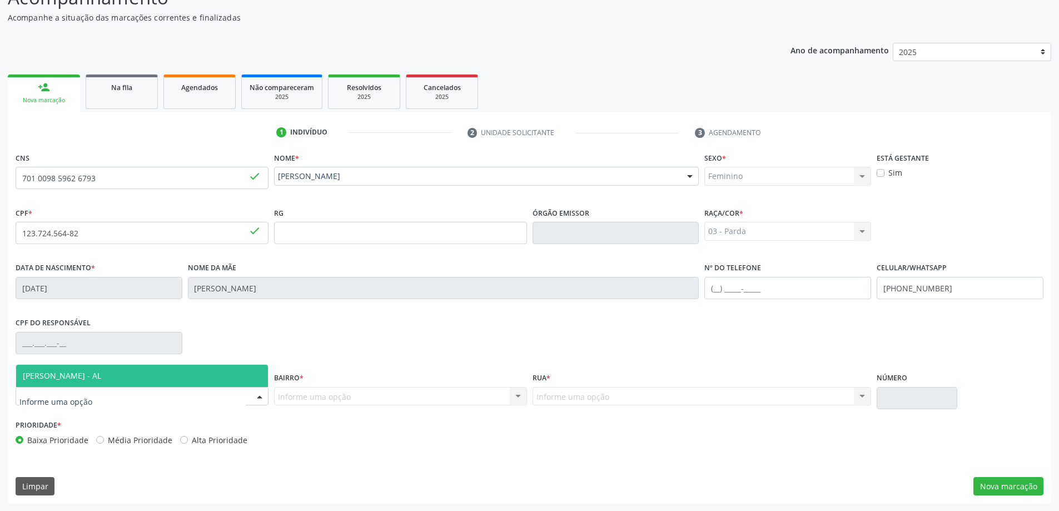
click at [125, 397] on div at bounding box center [142, 396] width 253 height 19
click at [112, 380] on span "[PERSON_NAME] - AL" at bounding box center [142, 376] width 252 height 22
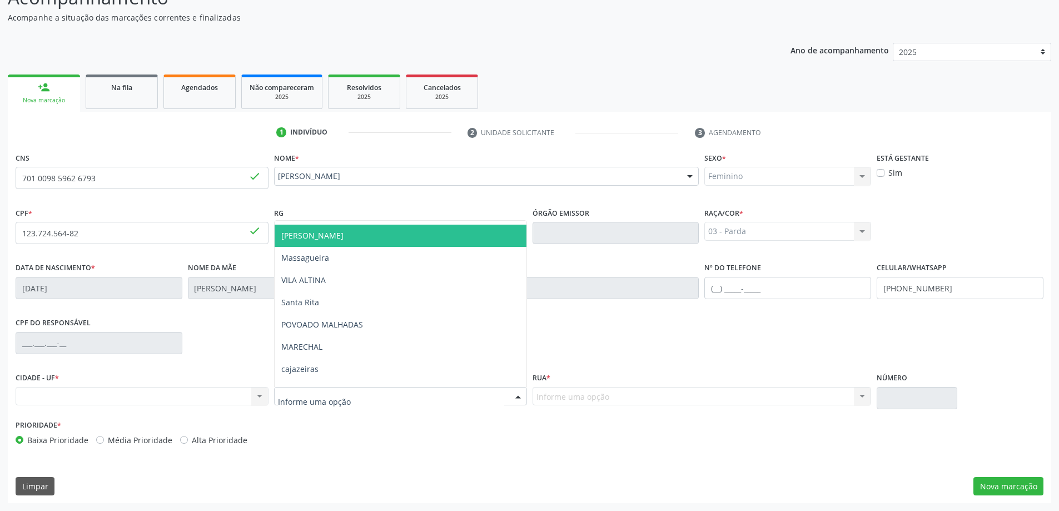
scroll to position [222, 0]
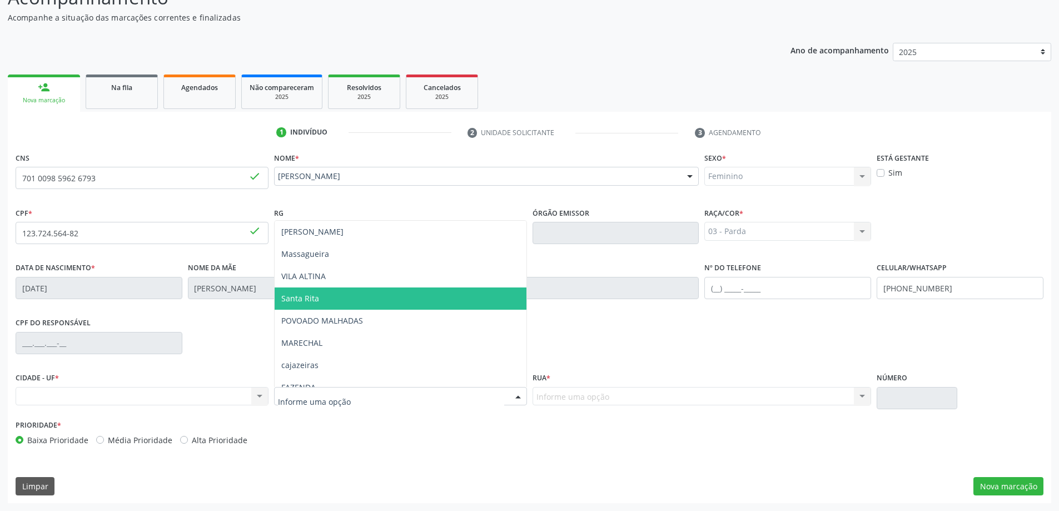
click at [329, 301] on span "Santa Rita" at bounding box center [401, 298] width 252 height 22
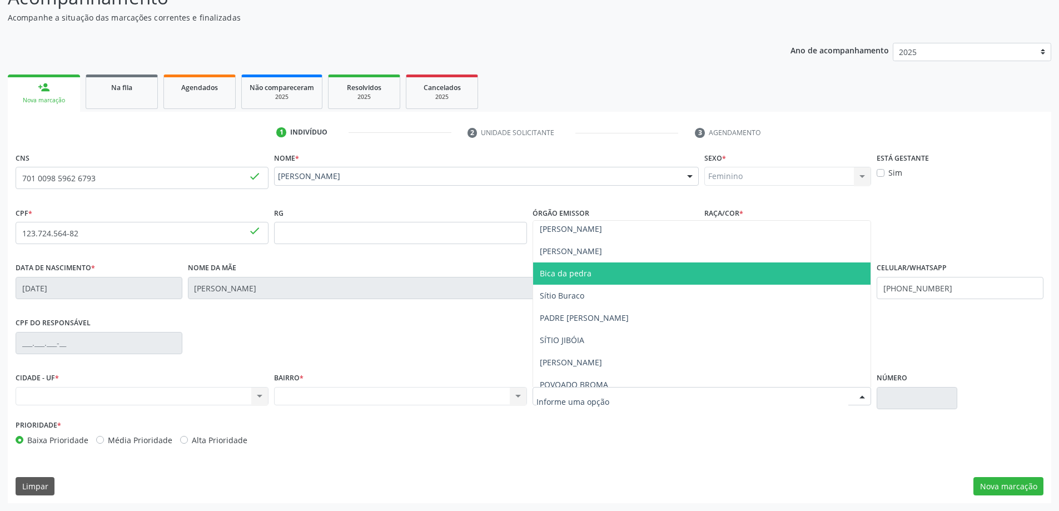
scroll to position [111, 0]
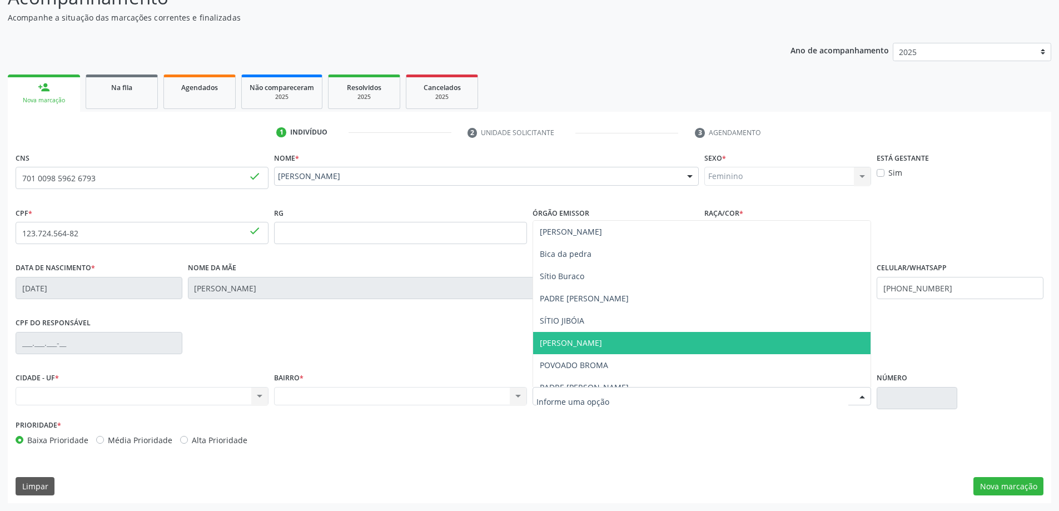
click at [598, 340] on span "RAMON LIMA" at bounding box center [702, 343] width 338 height 22
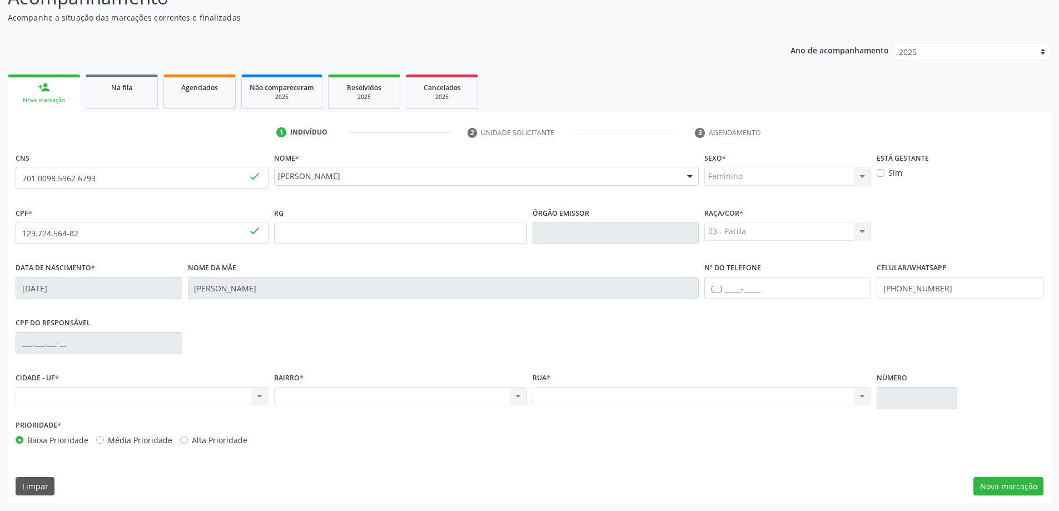
click at [72, 396] on div "Nenhum resultado encontrado para: " " Não há nenhuma opção para ser exibida." at bounding box center [142, 396] width 253 height 19
click at [256, 395] on div "Nenhum resultado encontrado para: " " Não há nenhuma opção para ser exibida." at bounding box center [142, 396] width 253 height 19
click at [368, 400] on div "Nenhum resultado encontrado para: " " Não há nenhuma opção para ser exibida." at bounding box center [400, 396] width 253 height 19
click at [44, 389] on div "Nenhum resultado encontrado para: " " Não há nenhuma opção para ser exibida." at bounding box center [142, 396] width 253 height 19
click at [58, 394] on div "Nenhum resultado encontrado para: " " Não há nenhuma opção para ser exibida." at bounding box center [142, 396] width 253 height 19
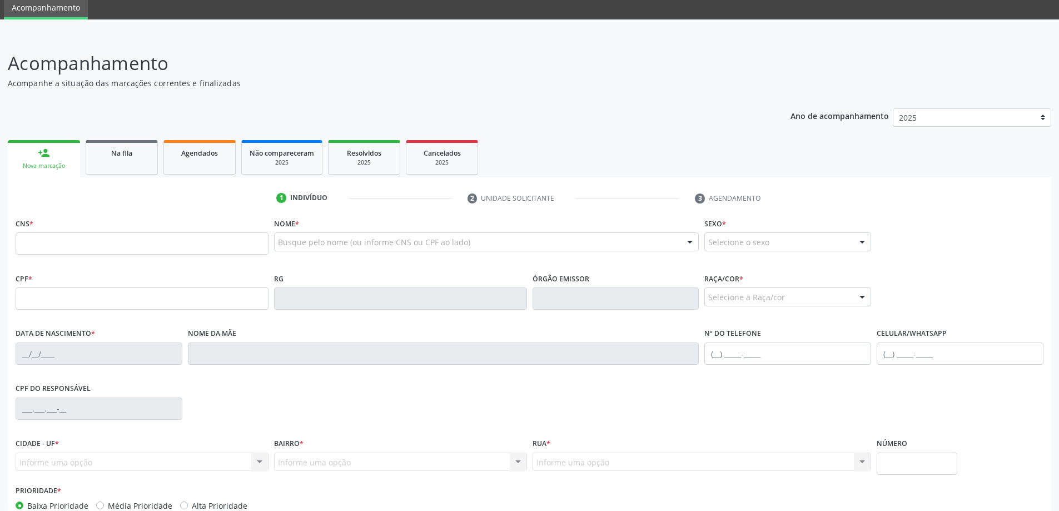
scroll to position [107, 0]
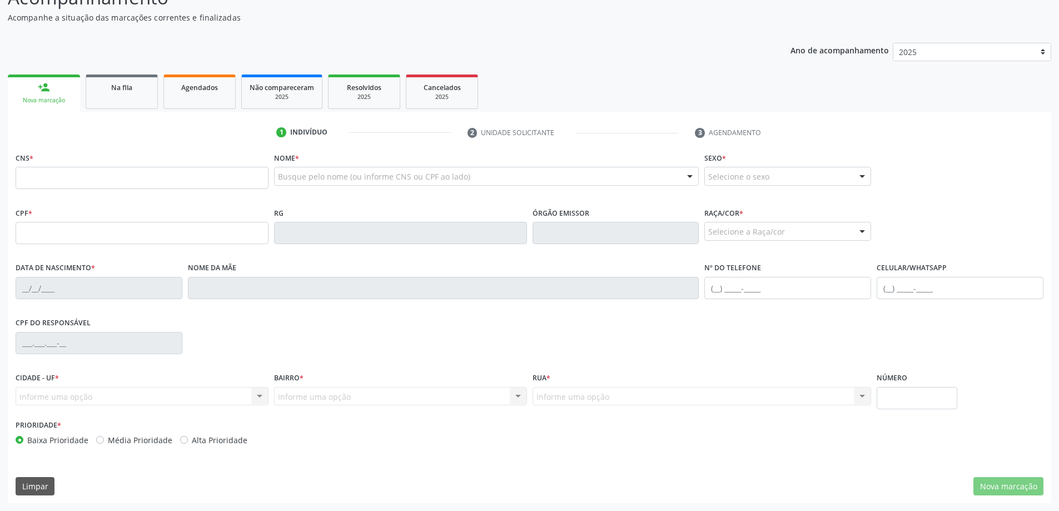
click at [50, 173] on input "text" at bounding box center [142, 178] width 253 height 22
type input "701 0098 5962 6793"
type input "13/06/1999"
type input "Maria Helena Lima Silva"
type input "(82) 9178-1082"
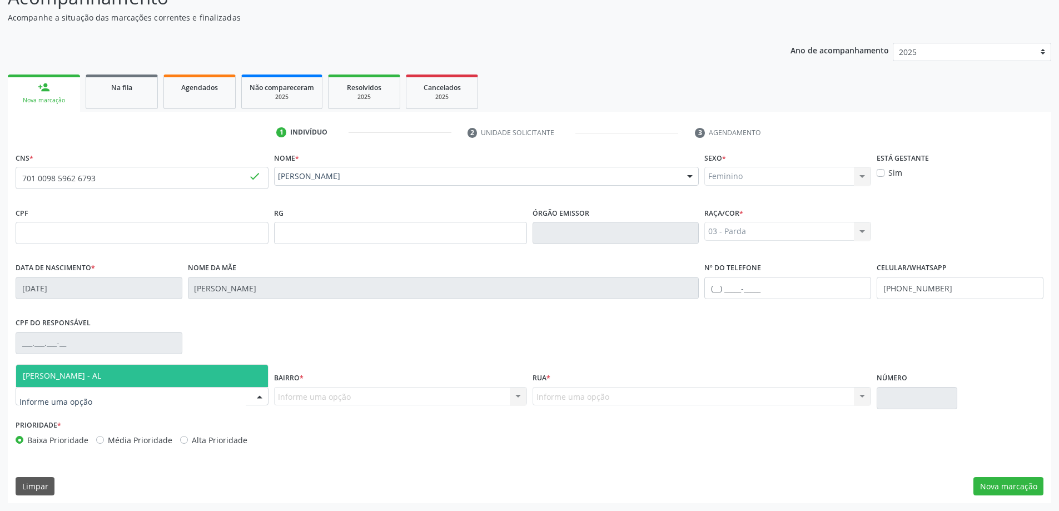
click at [166, 396] on div at bounding box center [142, 396] width 253 height 19
click at [158, 372] on span "[PERSON_NAME] - AL" at bounding box center [142, 376] width 252 height 22
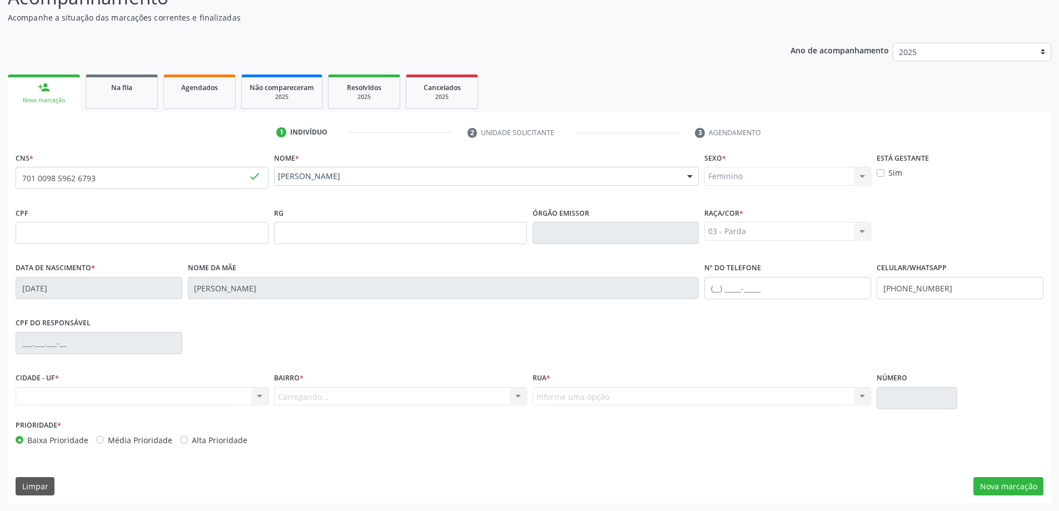
click at [286, 392] on div "Carregando... Nenhum resultado encontrado para: " " Nenhuma opção encontrada. D…" at bounding box center [400, 396] width 253 height 19
click at [161, 398] on div "Nenhum resultado encontrado para: " " Não há nenhuma opção para ser exibida." at bounding box center [142, 396] width 253 height 19
click at [221, 394] on div "Nenhum resultado encontrado para: " " Não há nenhuma opção para ser exibida." at bounding box center [142, 396] width 253 height 19
click at [107, 234] on input "text" at bounding box center [142, 233] width 253 height 22
type input "123.724.564-82"
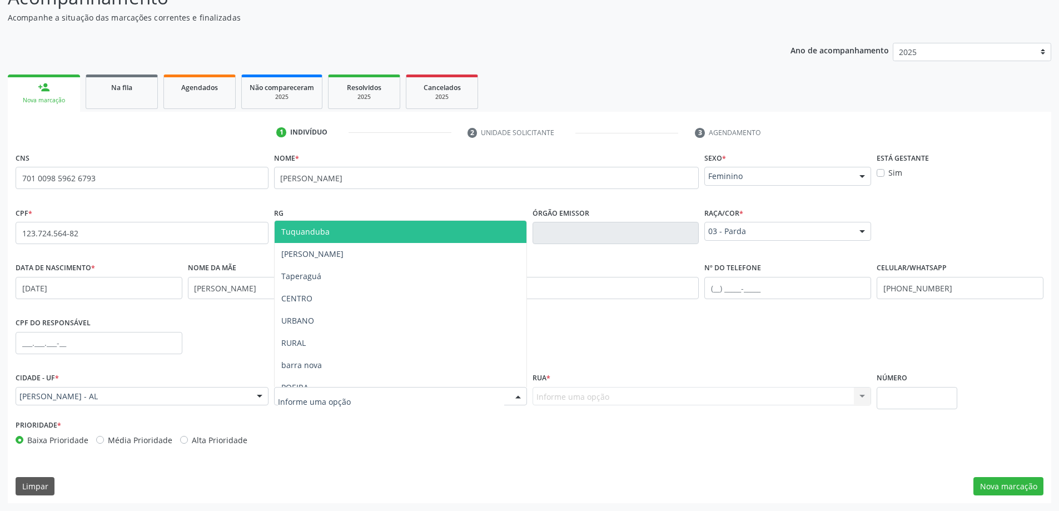
click at [400, 399] on div at bounding box center [400, 396] width 253 height 19
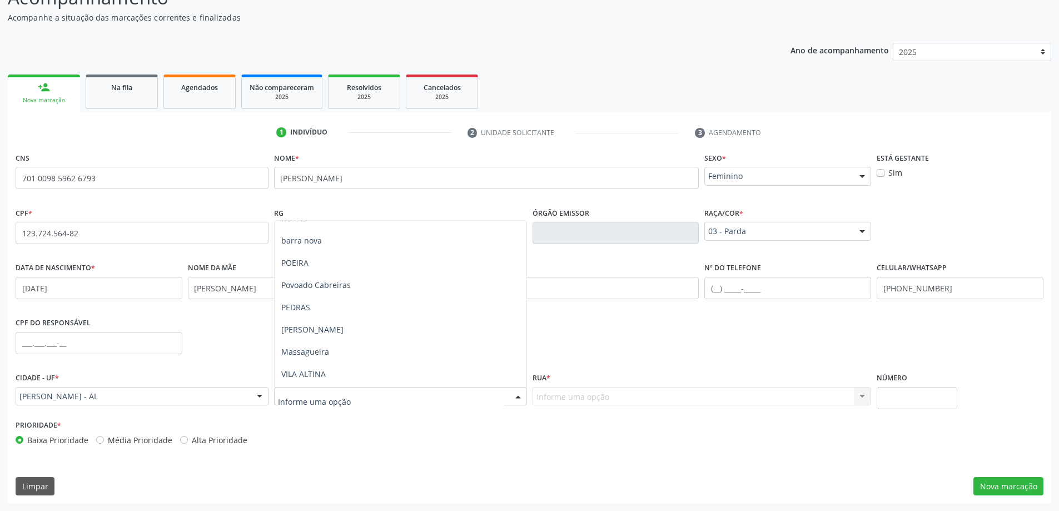
scroll to position [167, 0]
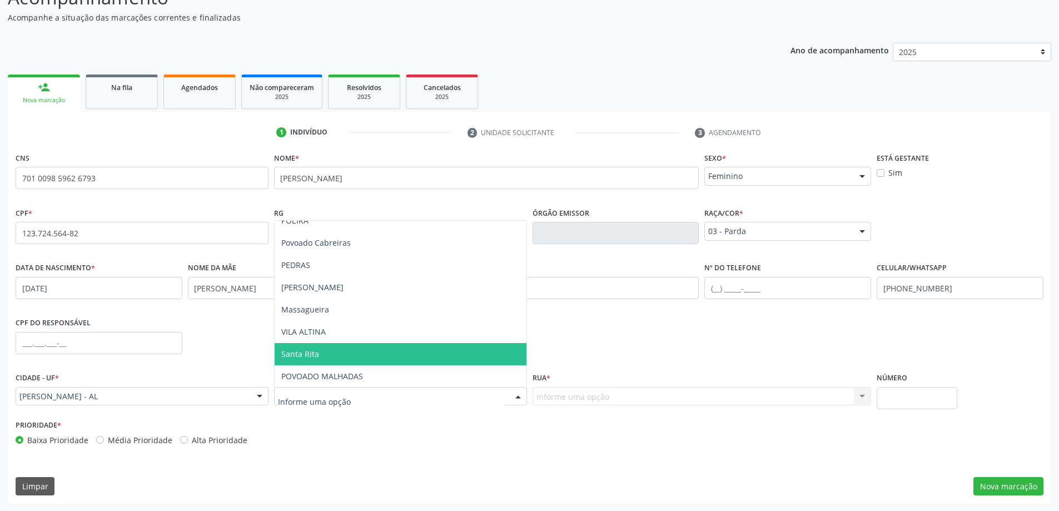
click at [338, 352] on span "Santa Rita" at bounding box center [401, 354] width 252 height 22
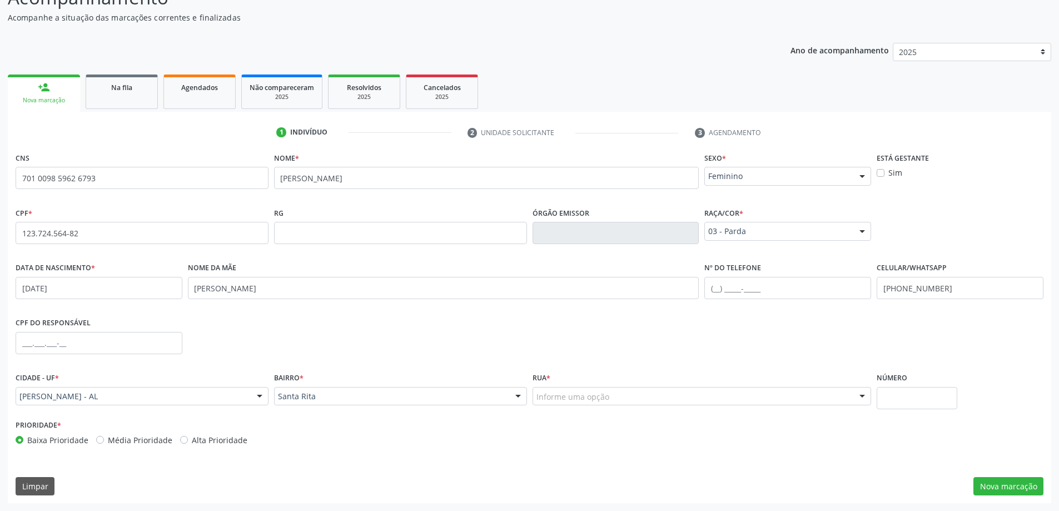
click at [831, 394] on div "Informe uma opção" at bounding box center [702, 396] width 339 height 19
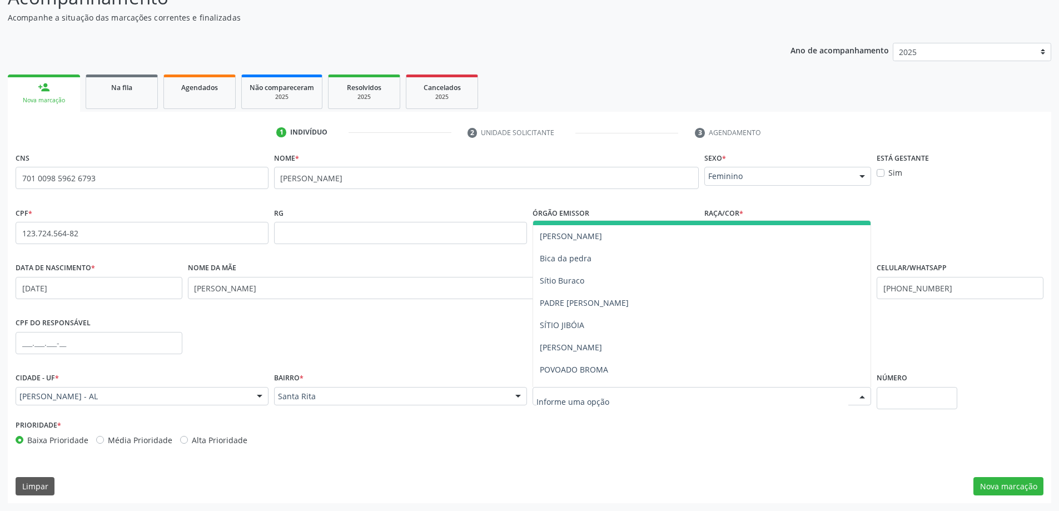
scroll to position [111, 0]
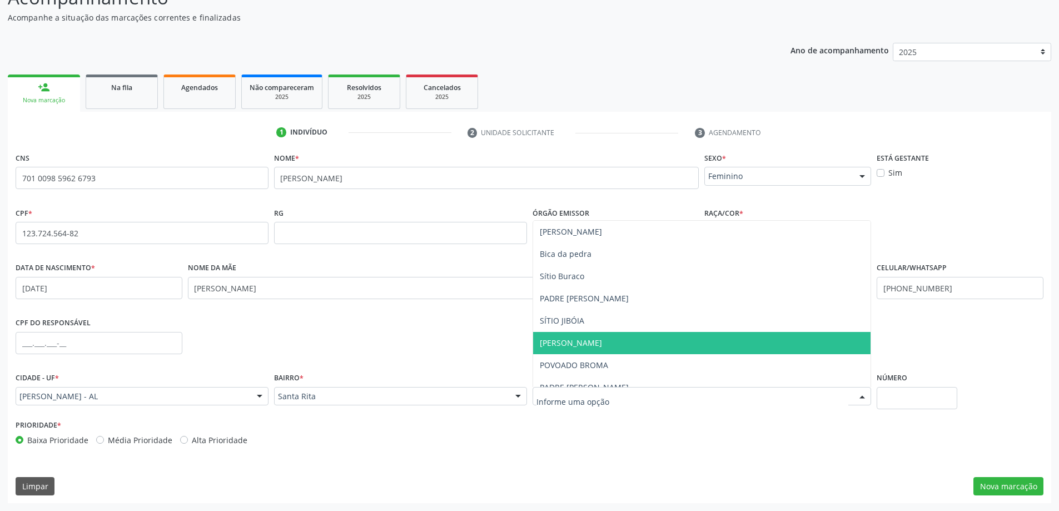
click at [604, 345] on span "[PERSON_NAME]" at bounding box center [702, 343] width 338 height 22
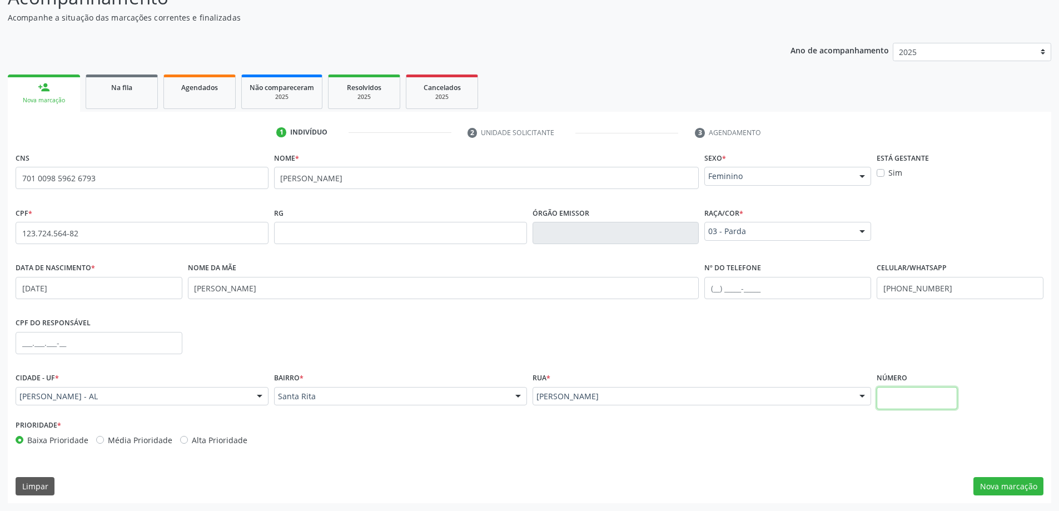
click at [920, 402] on input "text" at bounding box center [917, 398] width 81 height 22
type input "227"
click at [1026, 484] on button "Nova marcação" at bounding box center [1008, 486] width 70 height 19
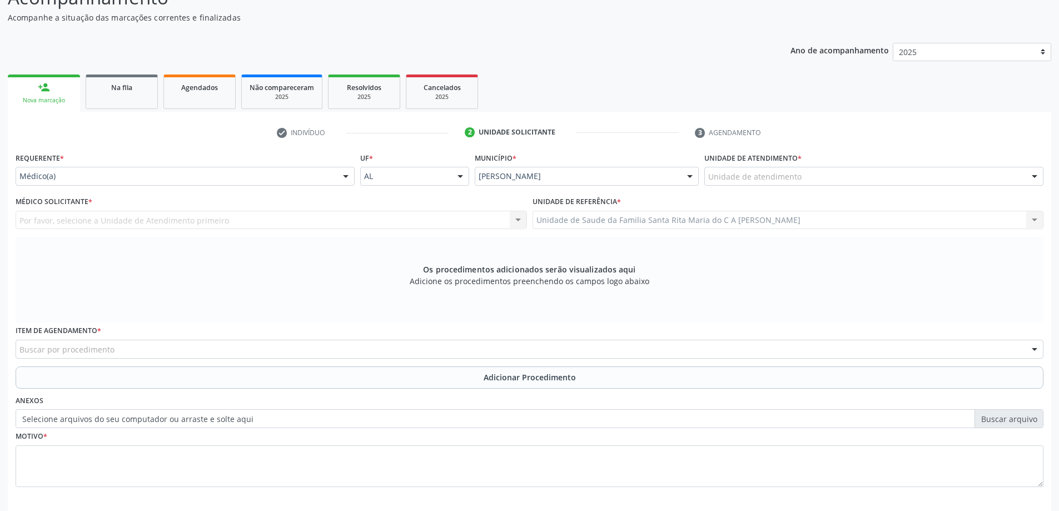
click at [821, 180] on div "Unidade de atendimento" at bounding box center [873, 176] width 339 height 19
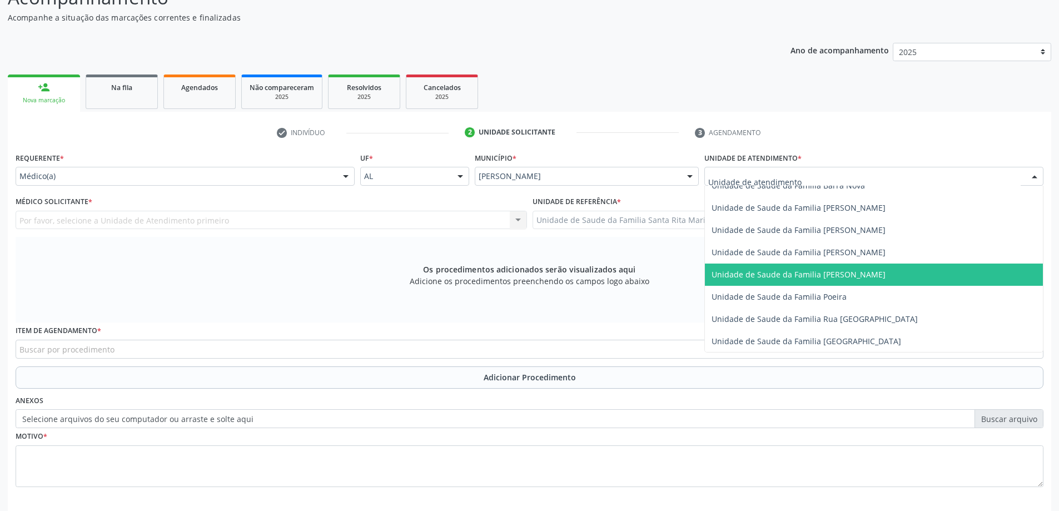
scroll to position [667, 0]
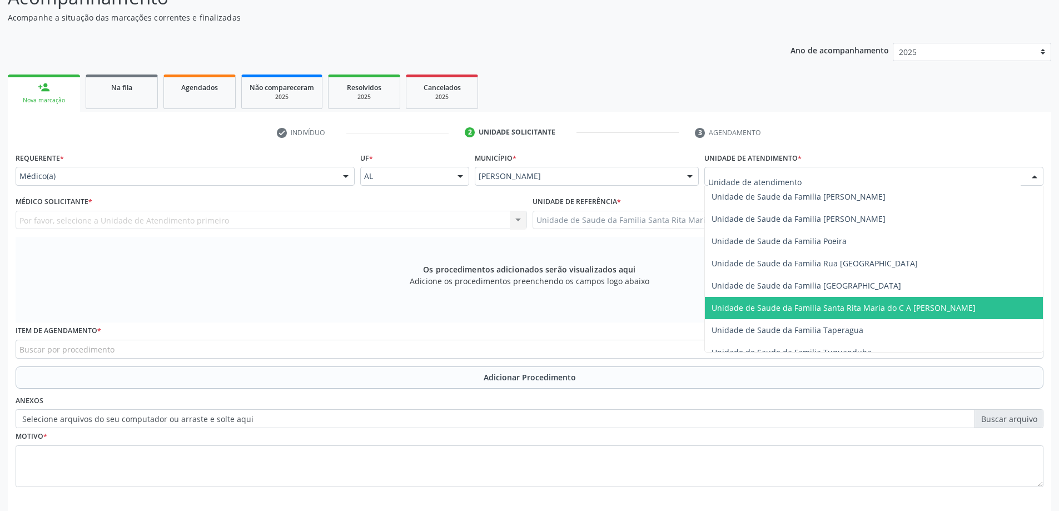
click at [815, 311] on span "Unidade de Saude da Familia Santa Rita Maria do C A [PERSON_NAME]" at bounding box center [843, 307] width 264 height 11
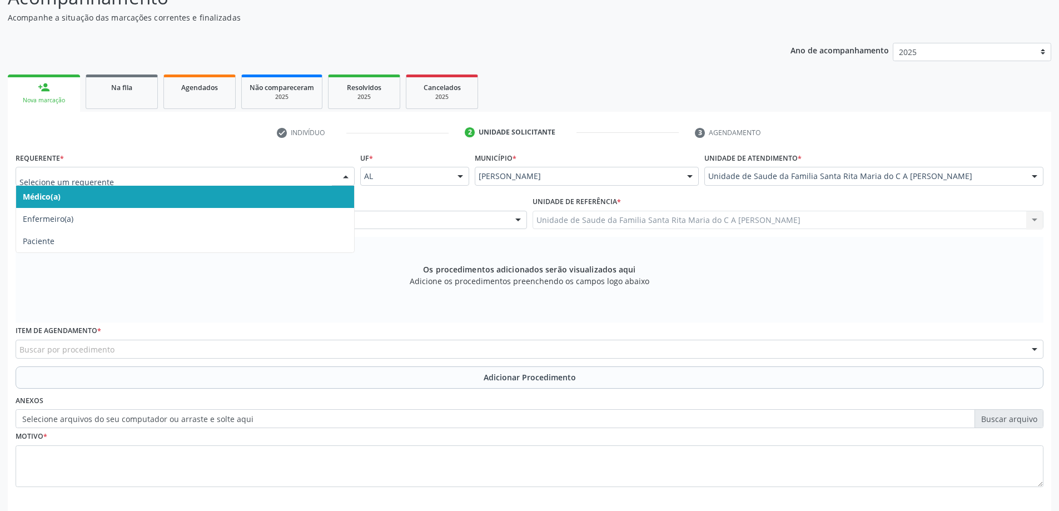
click at [190, 193] on span "Médico(a)" at bounding box center [185, 197] width 338 height 22
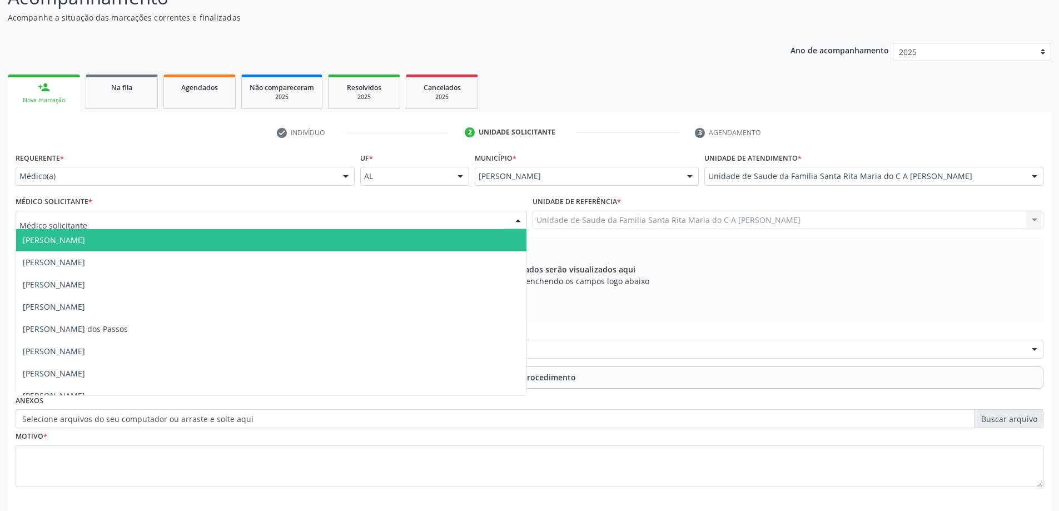
click at [210, 221] on div at bounding box center [271, 220] width 511 height 19
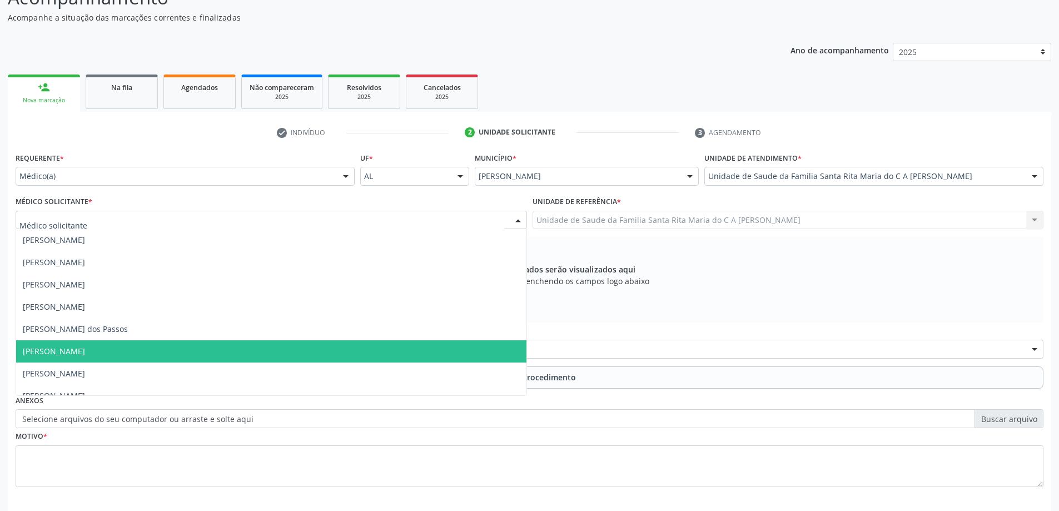
click at [202, 349] on span "Maria Celia Amorim Castro" at bounding box center [271, 351] width 510 height 22
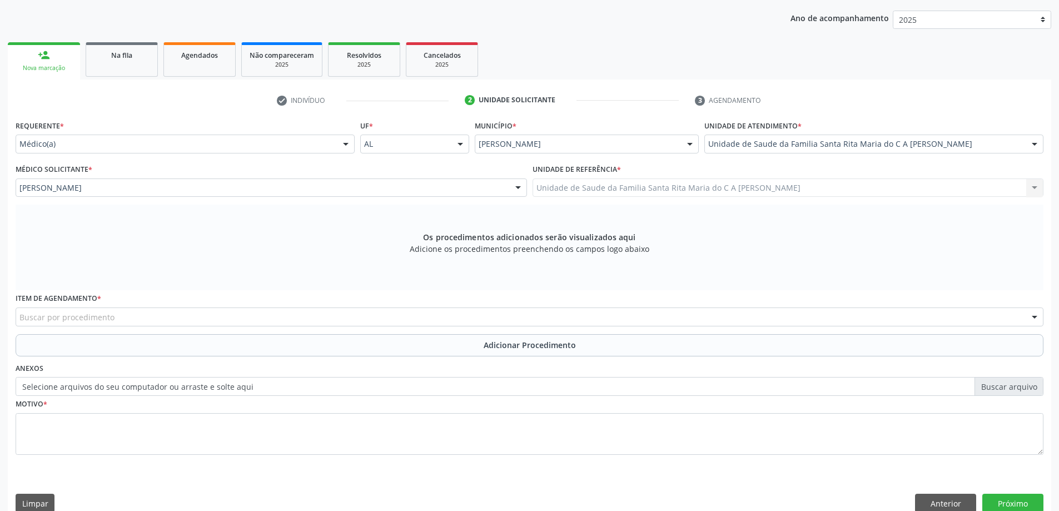
scroll to position [157, 0]
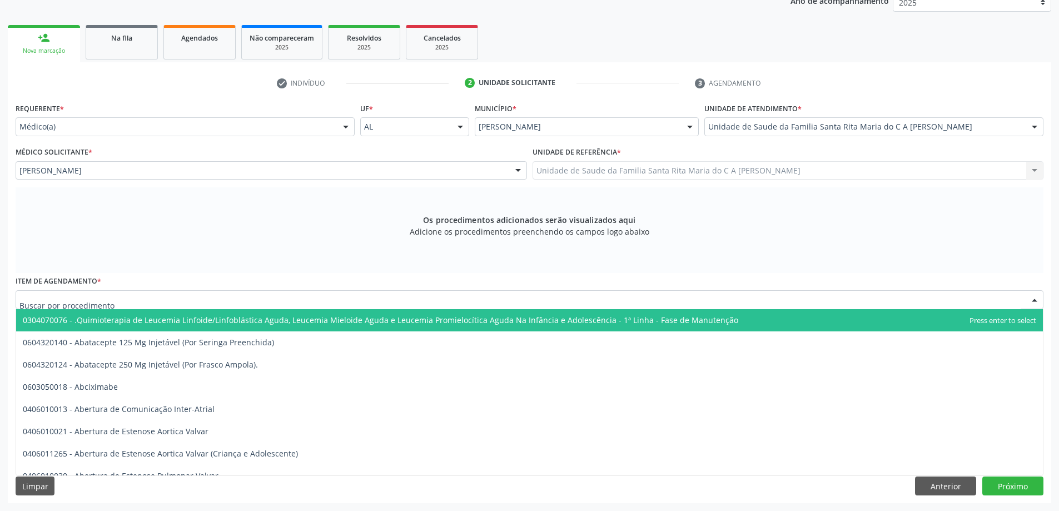
click at [176, 300] on div at bounding box center [530, 299] width 1028 height 19
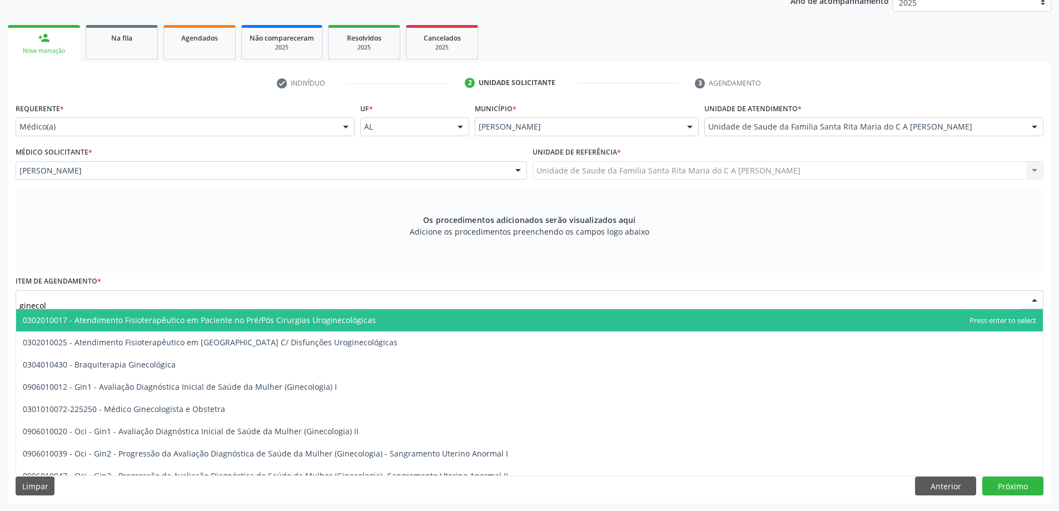
type input "ginecolo"
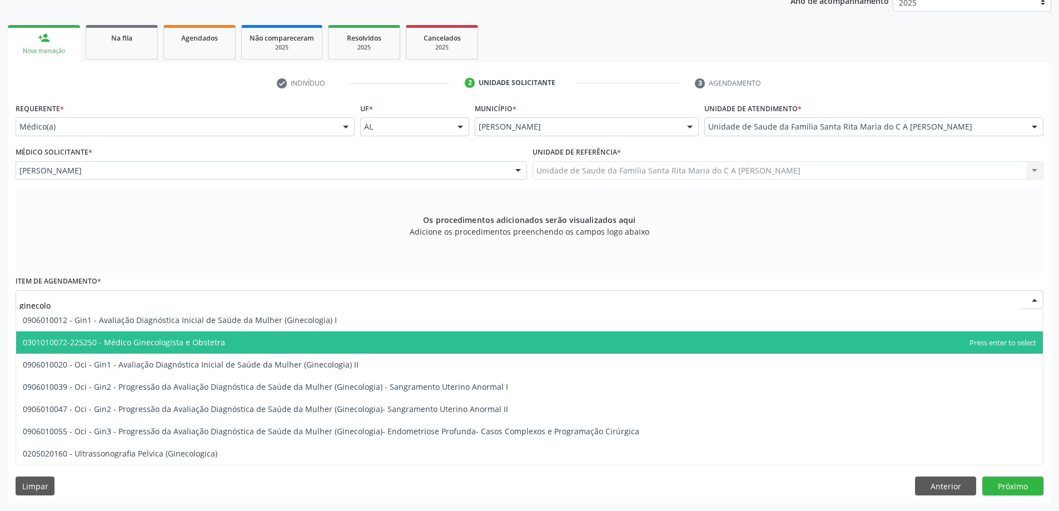
click at [195, 343] on span "0301010072-225250 - Médico Ginecologista e Obstetra" at bounding box center [124, 342] width 202 height 11
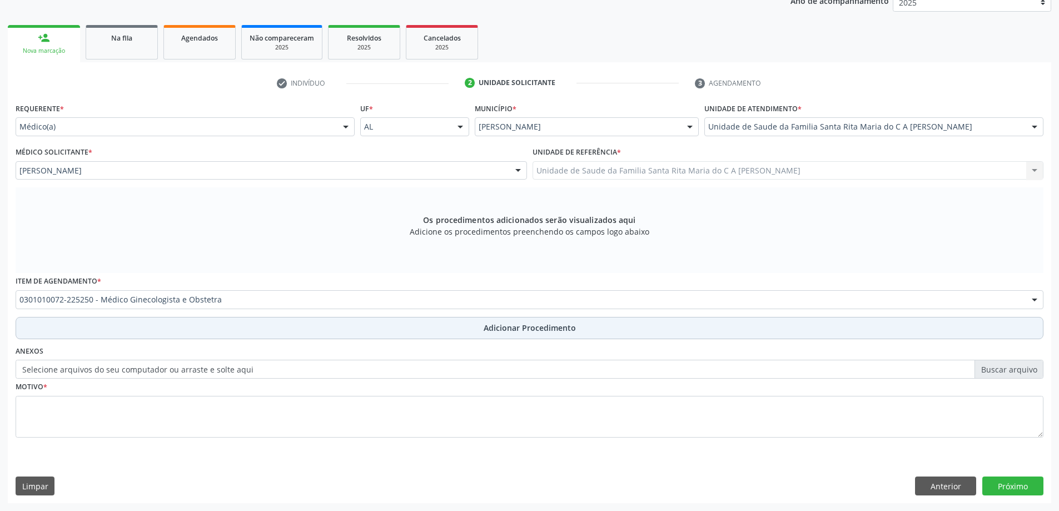
click at [155, 334] on button "Adicionar Procedimento" at bounding box center [530, 328] width 1028 height 22
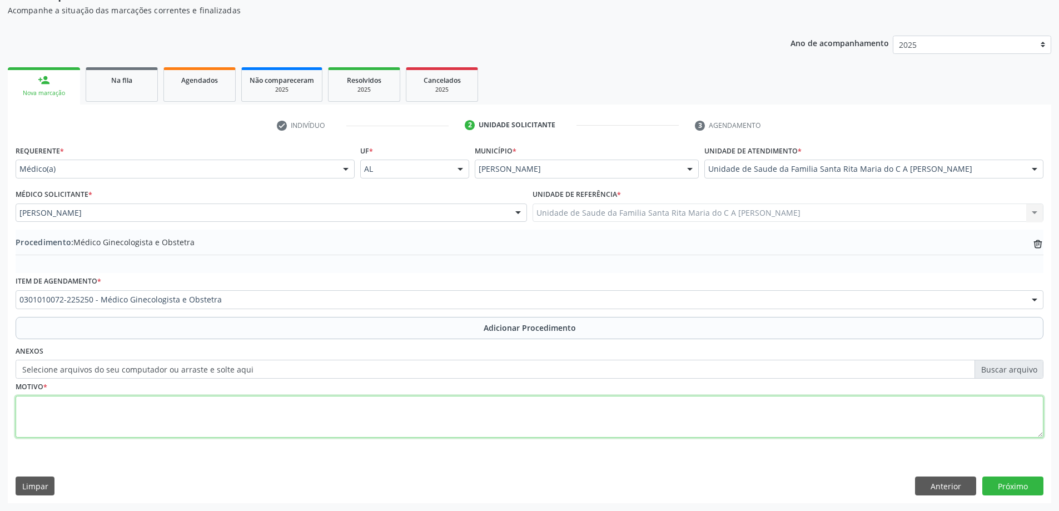
click at [136, 421] on textarea at bounding box center [530, 417] width 1028 height 42
type textarea "avaliação"
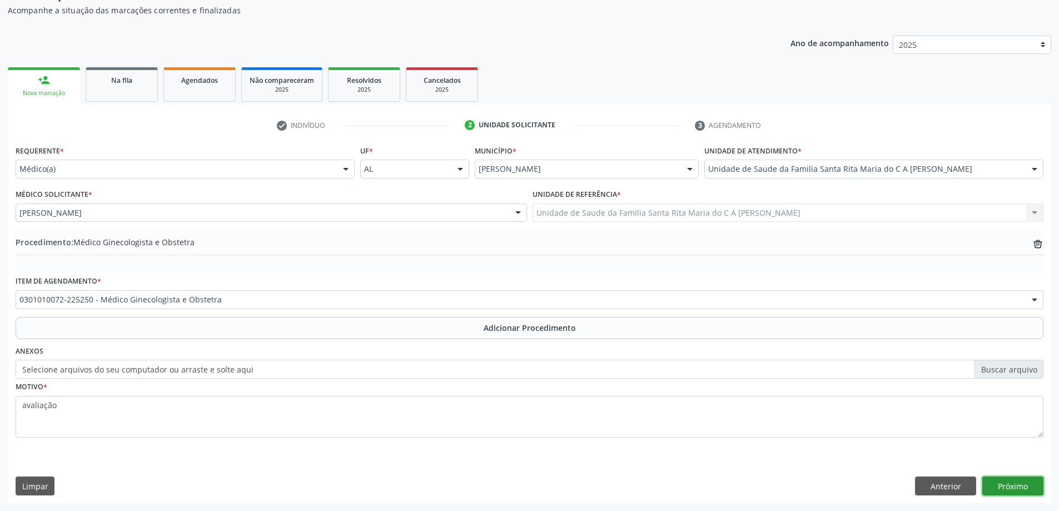
click at [1020, 487] on button "Próximo" at bounding box center [1012, 485] width 61 height 19
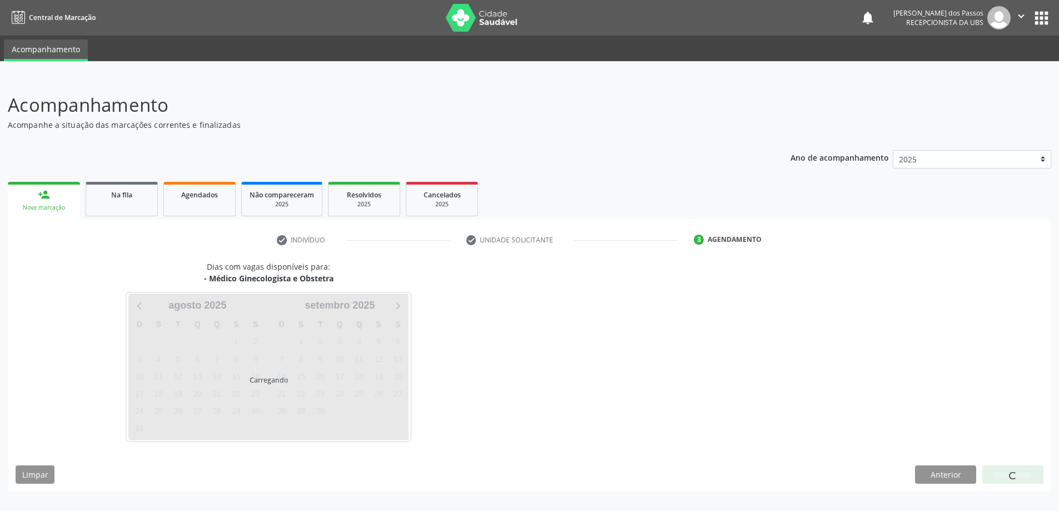
scroll to position [0, 0]
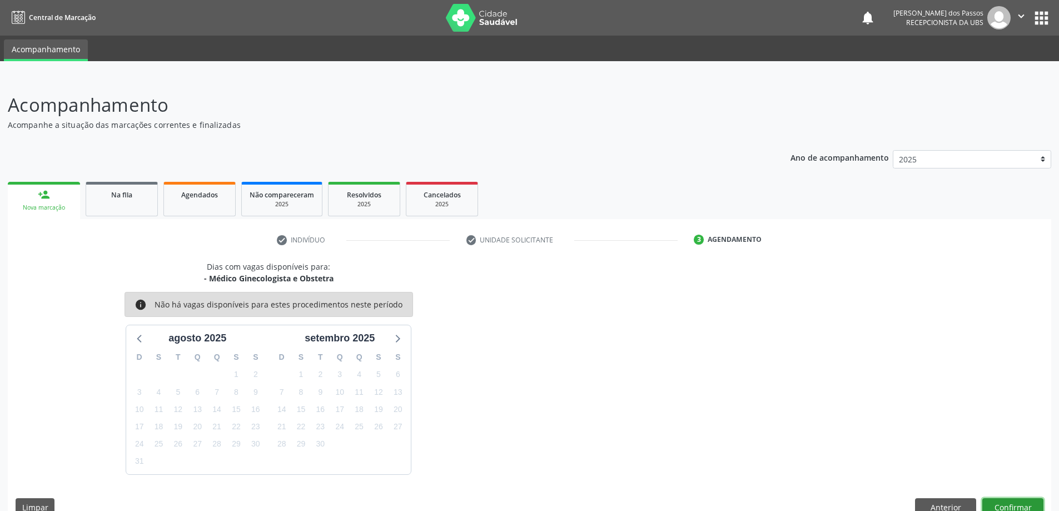
click at [1010, 507] on button "Confirmar" at bounding box center [1012, 507] width 61 height 19
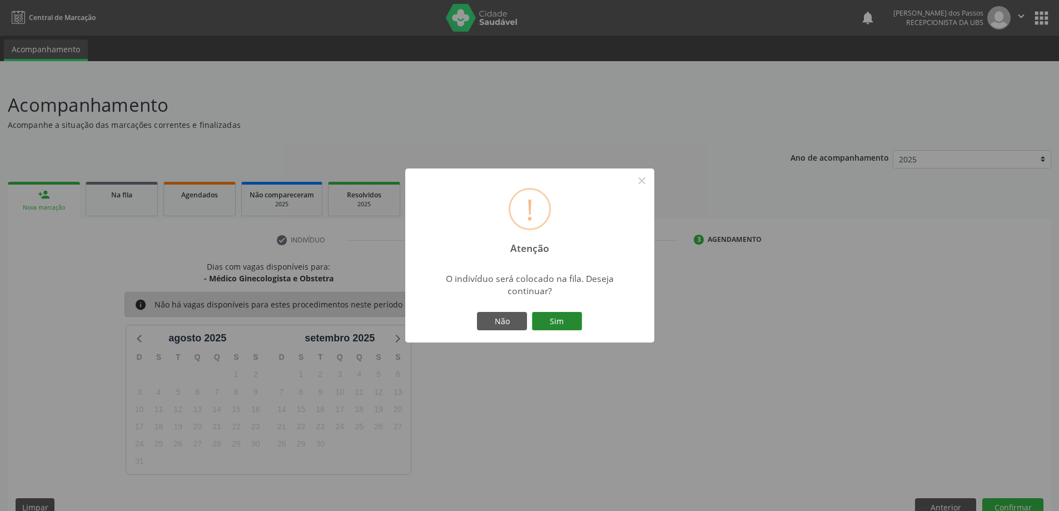
click at [558, 317] on button "Sim" at bounding box center [557, 321] width 50 height 19
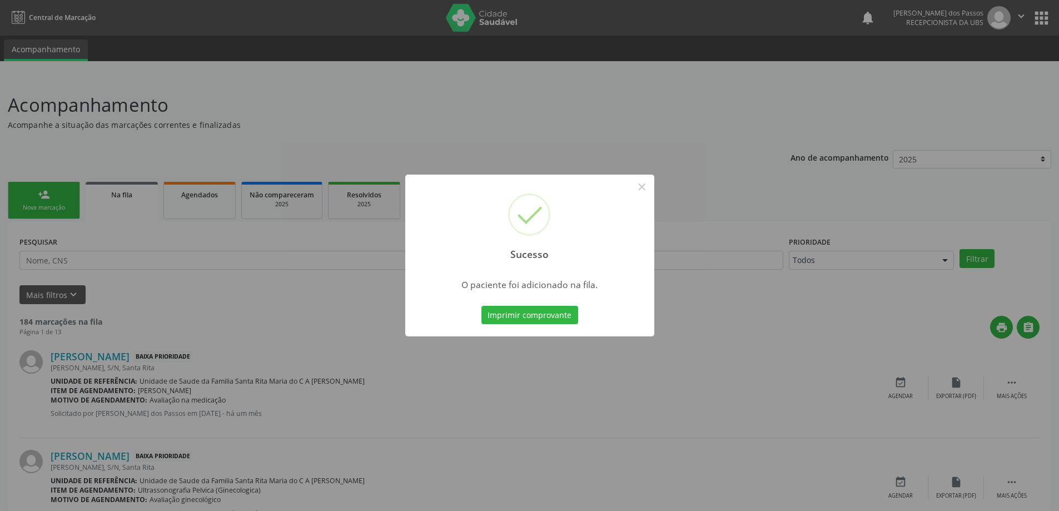
click at [560, 317] on button "Imprimir comprovante" at bounding box center [529, 315] width 97 height 19
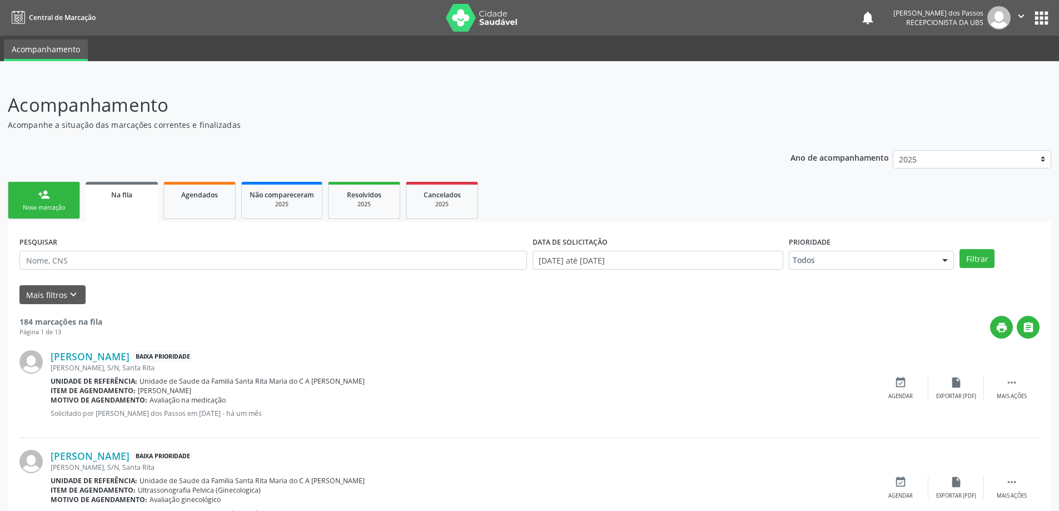
click at [52, 194] on link "person_add Nova marcação" at bounding box center [44, 200] width 72 height 37
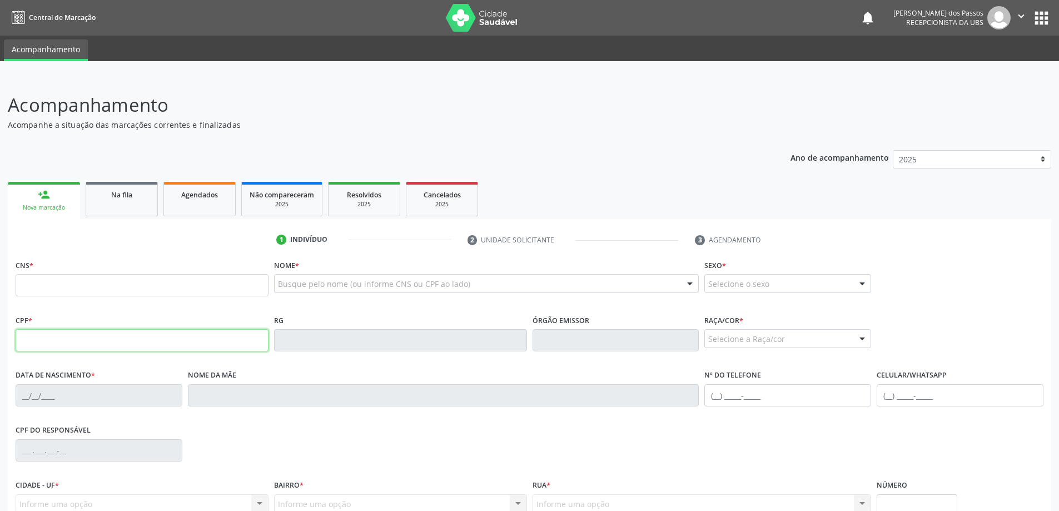
click at [148, 332] on input "text" at bounding box center [142, 340] width 253 height 22
type input "029.029.334-01"
type input "700 2099 0375 2523"
type input "26/03/1978"
type input "Maria José dos Santos"
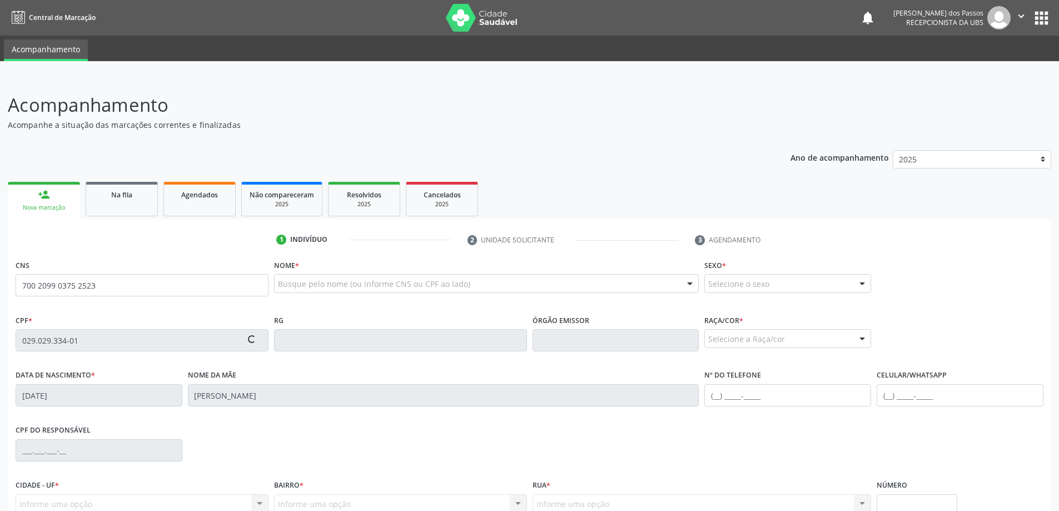
type input "(82) 98894-1213"
type input "S/N"
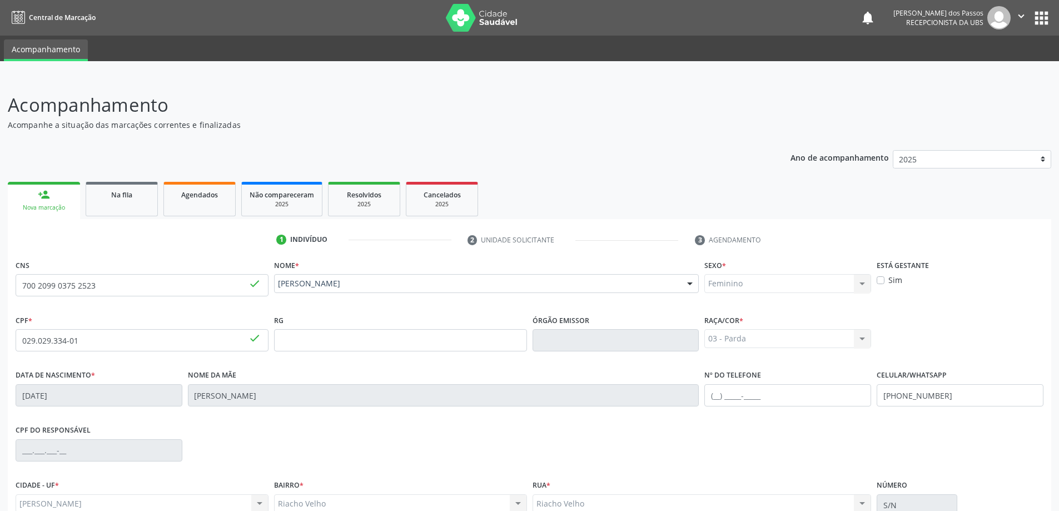
click at [48, 196] on div "person_add" at bounding box center [44, 194] width 12 height 12
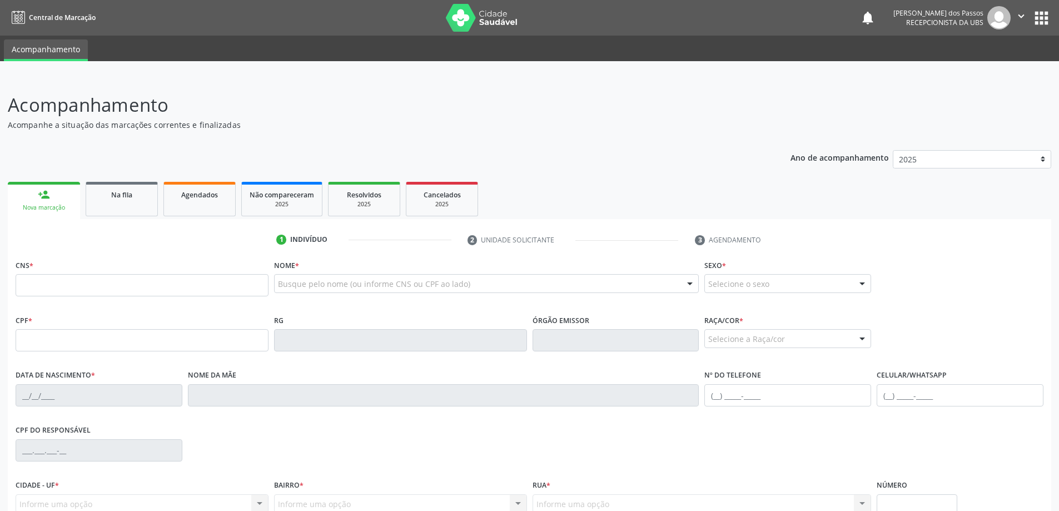
click at [58, 286] on input "text" at bounding box center [142, 285] width 253 height 22
type input "700 8044 3568 5385"
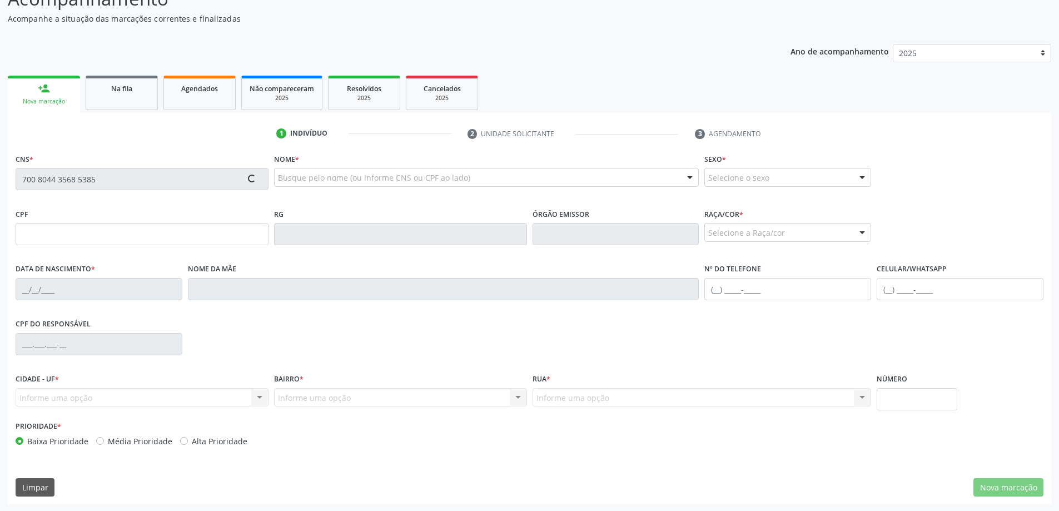
scroll to position [107, 0]
type input "902.028.485-15"
type input "[DATE]"
type input "Nilza Maria de [PERSON_NAME]"
type input "[PHONE_NUMBER]"
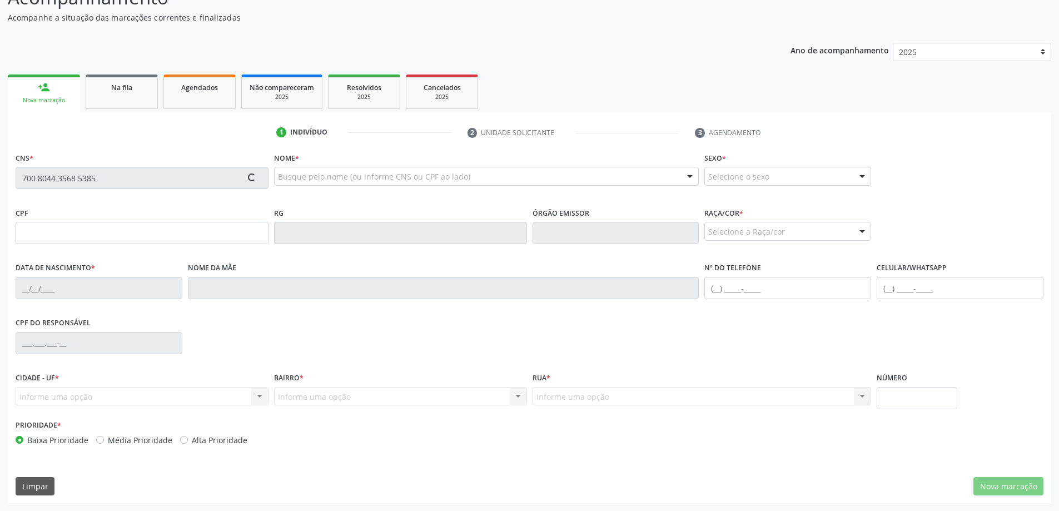
type input "S/N"
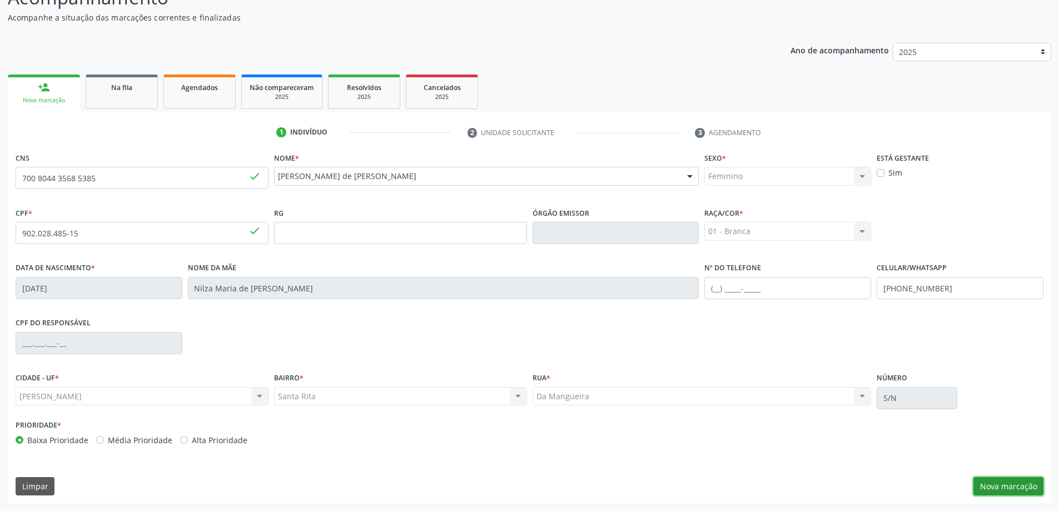
click at [1022, 491] on button "Nova marcação" at bounding box center [1008, 486] width 70 height 19
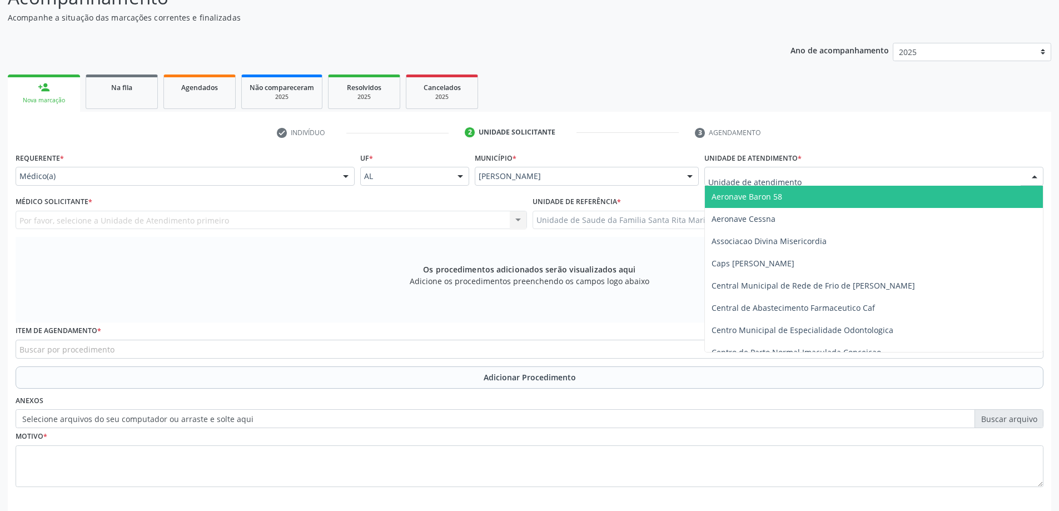
click at [848, 179] on div at bounding box center [873, 176] width 339 height 19
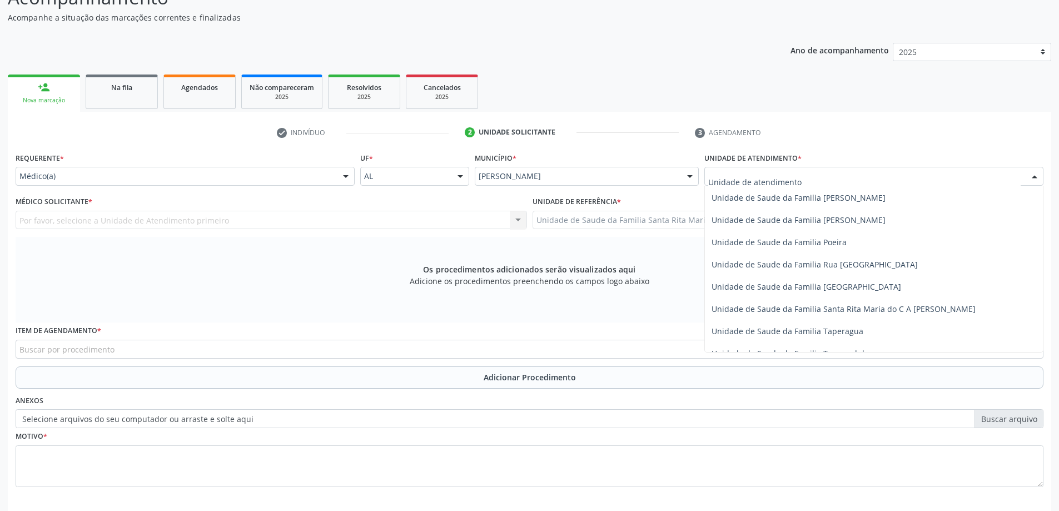
scroll to position [667, 0]
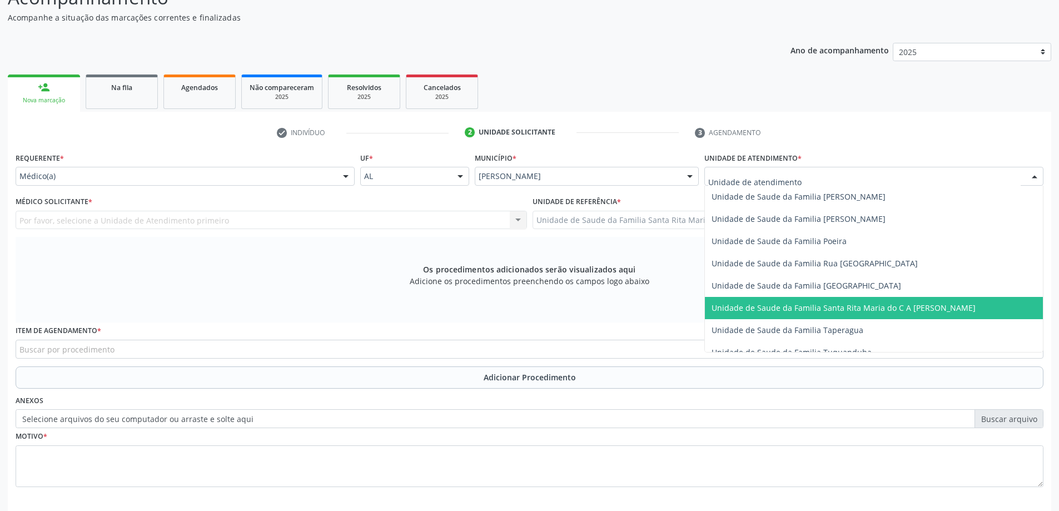
click at [817, 309] on span "Unidade de Saude da Familia Santa Rita Maria do C A [PERSON_NAME]" at bounding box center [843, 307] width 264 height 11
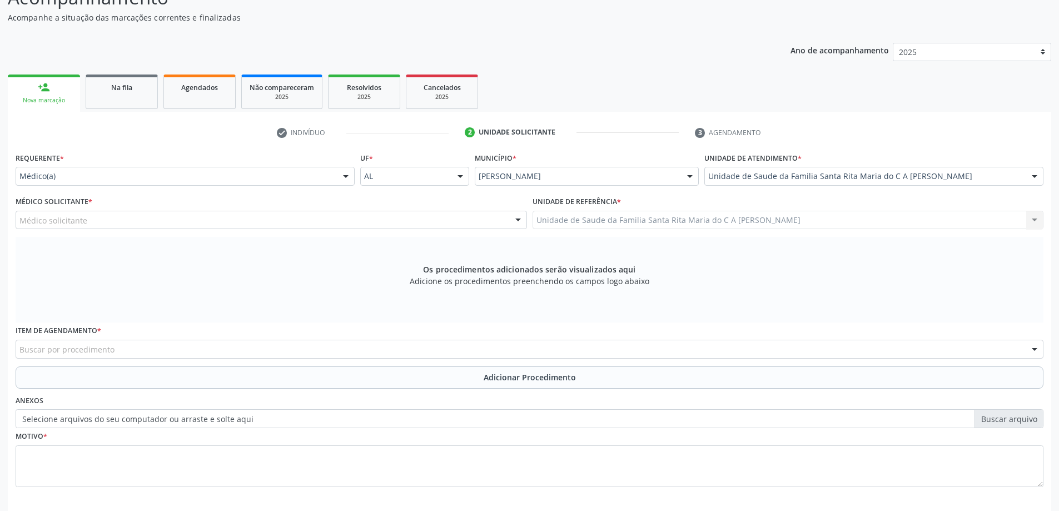
click at [293, 183] on div "Médico(a)" at bounding box center [185, 176] width 339 height 19
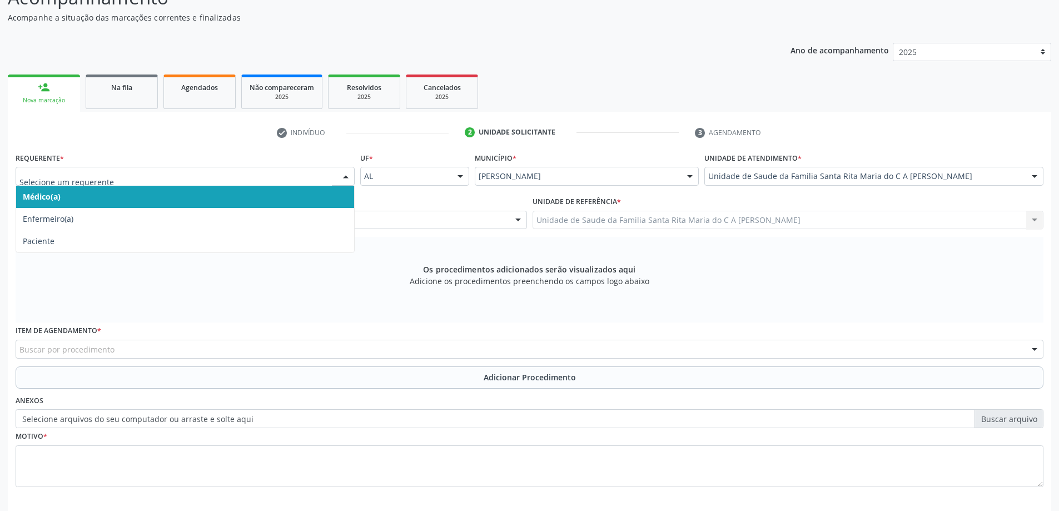
click at [285, 203] on span "Médico(a)" at bounding box center [185, 197] width 338 height 22
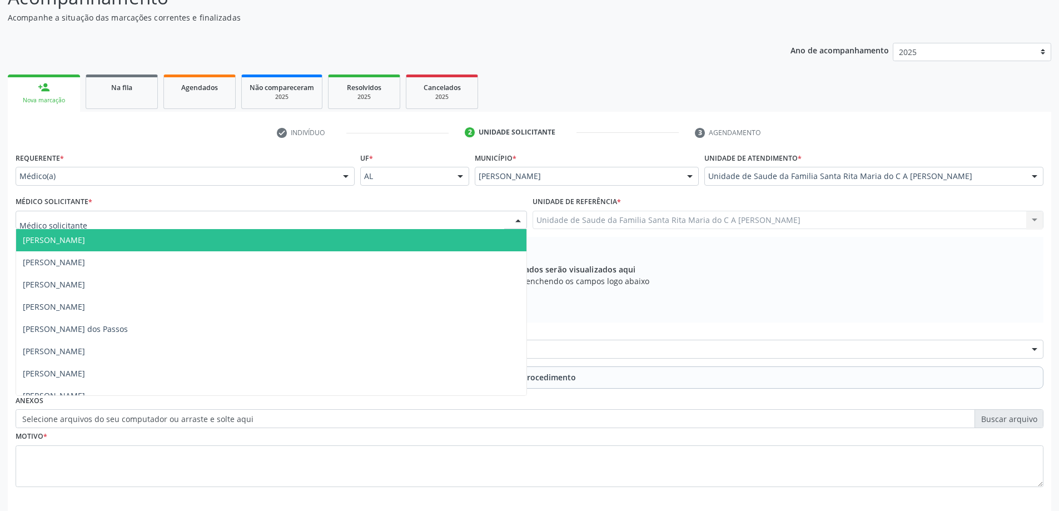
click at [250, 218] on div at bounding box center [271, 220] width 511 height 19
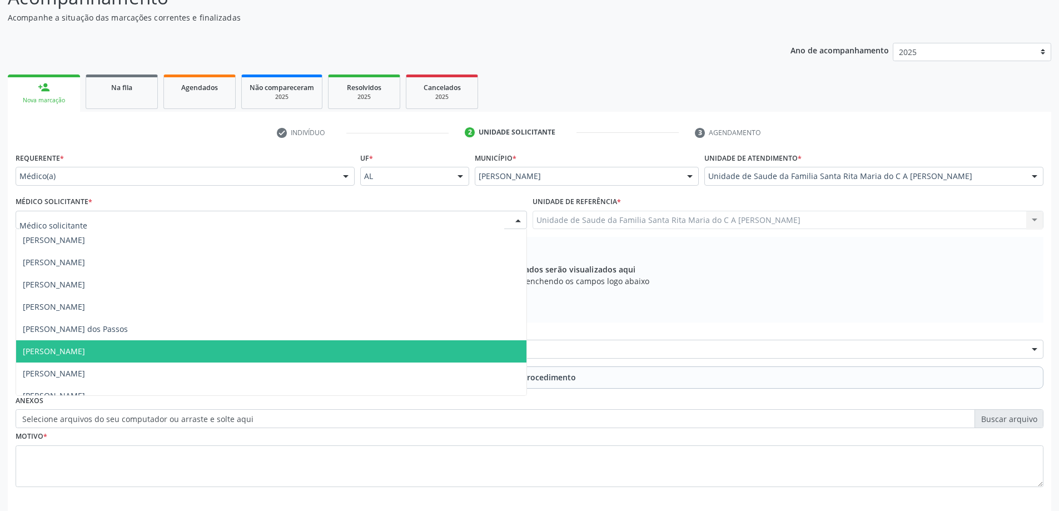
click at [221, 349] on span "[PERSON_NAME]" at bounding box center [271, 351] width 510 height 22
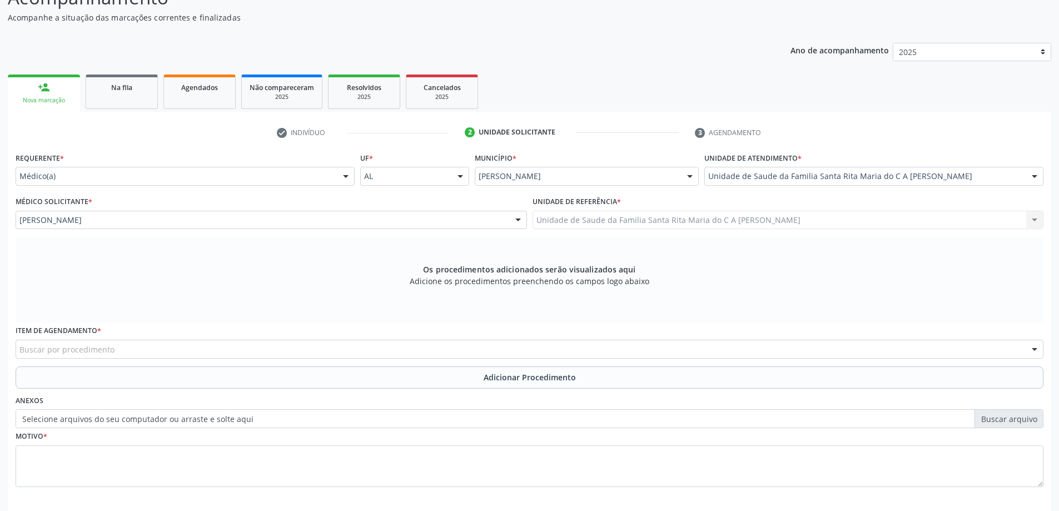
click at [224, 351] on div "Buscar por procedimento" at bounding box center [530, 349] width 1028 height 19
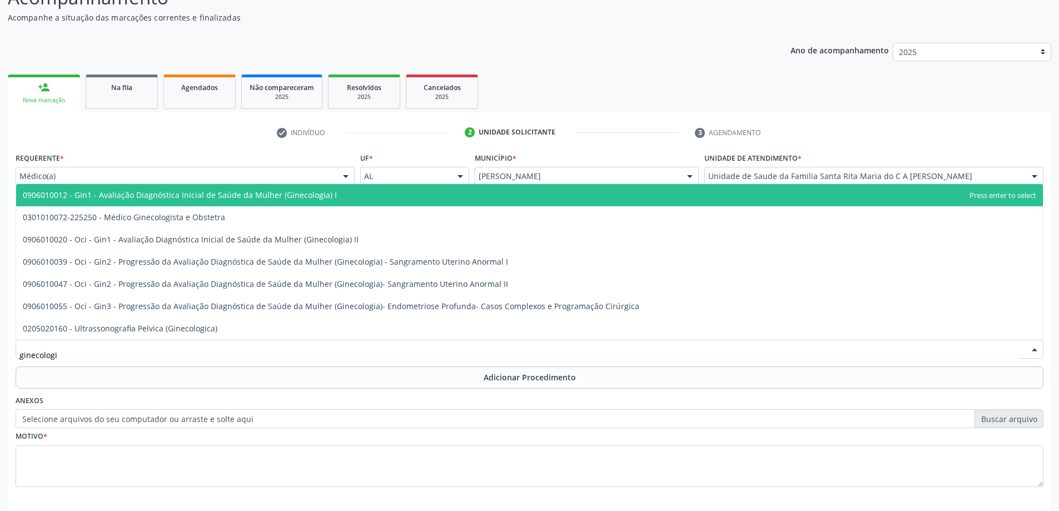
type input "ginecologis"
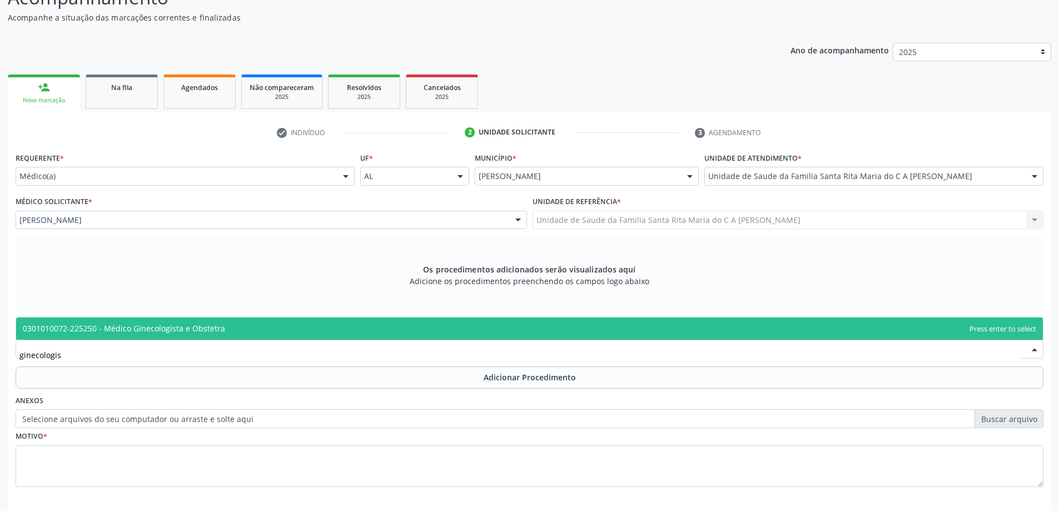
click at [227, 330] on span "0301010072-225250 - Médico Ginecologista e Obstetra" at bounding box center [529, 328] width 1027 height 22
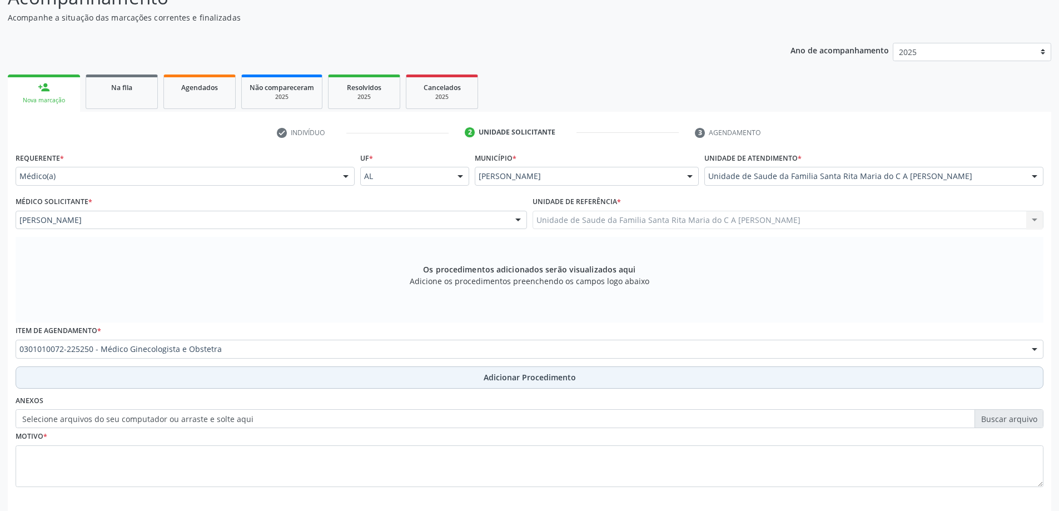
click at [196, 379] on button "Adicionar Procedimento" at bounding box center [530, 377] width 1028 height 22
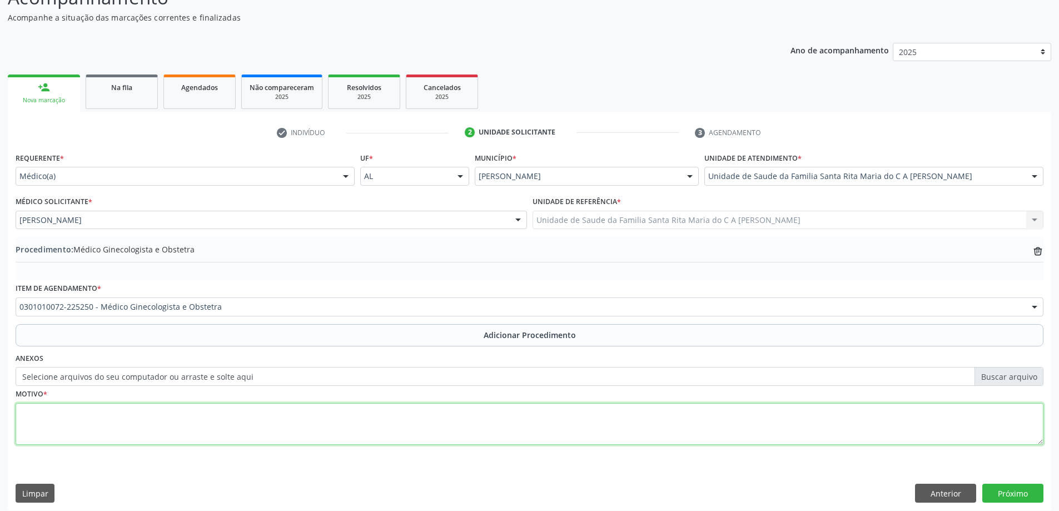
click at [174, 419] on textarea at bounding box center [530, 424] width 1028 height 42
type textarea "avaliação"
click at [1006, 490] on button "Próximo" at bounding box center [1012, 493] width 61 height 19
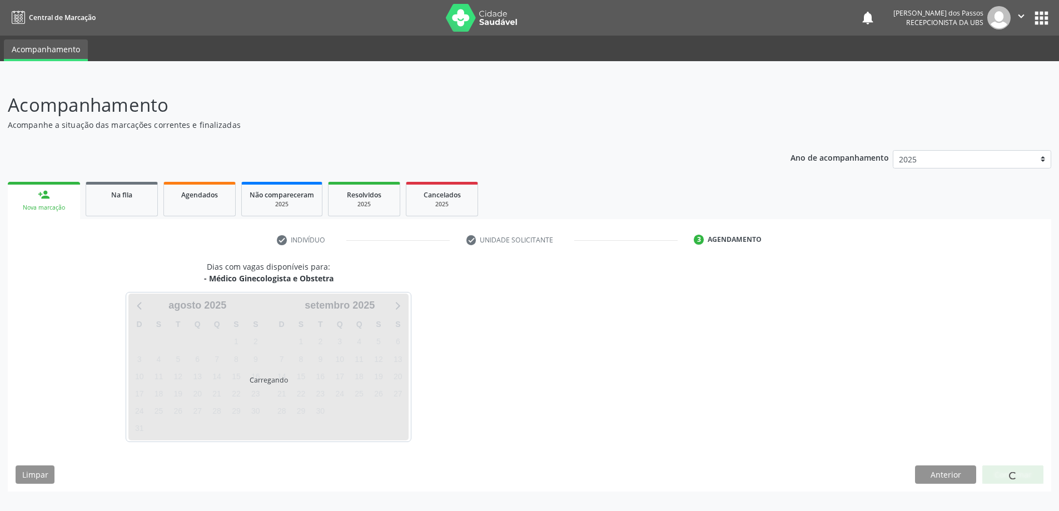
scroll to position [0, 0]
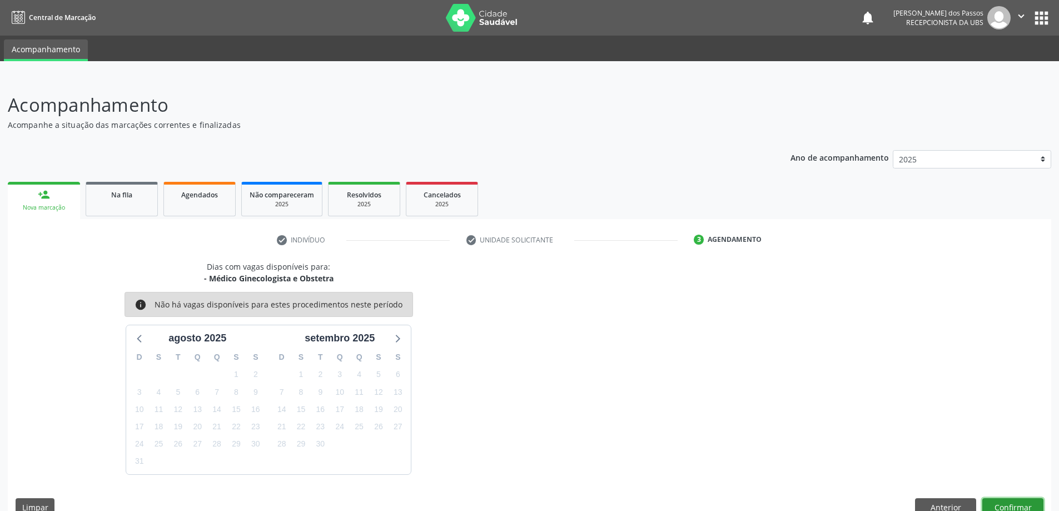
click at [1004, 504] on button "Confirmar" at bounding box center [1012, 507] width 61 height 19
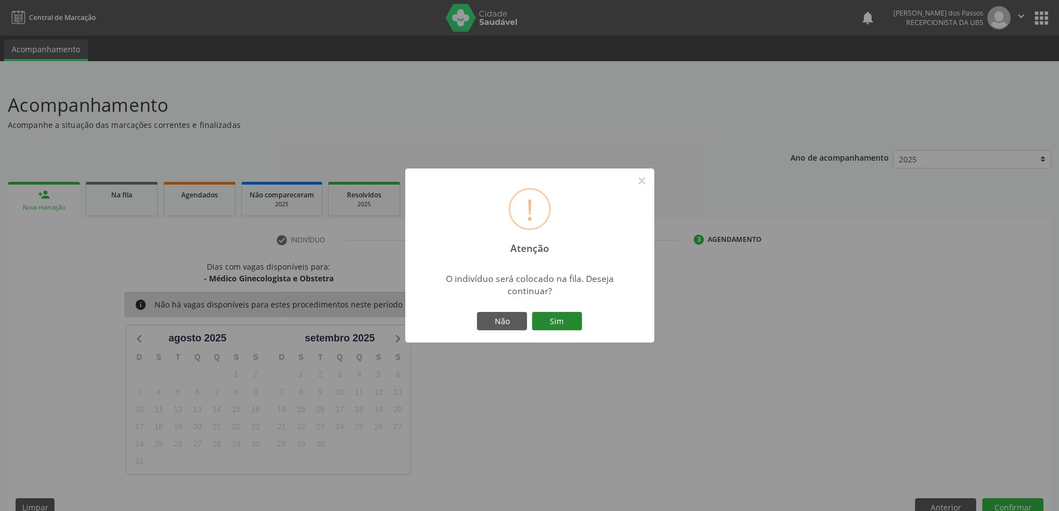
click at [560, 319] on button "Sim" at bounding box center [557, 321] width 50 height 19
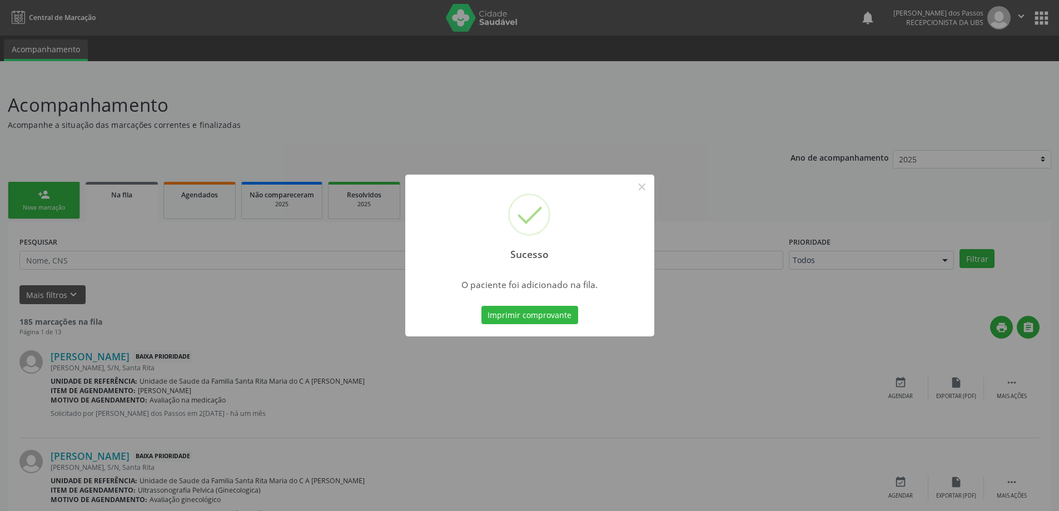
click at [559, 319] on button "Imprimir comprovante" at bounding box center [529, 315] width 97 height 19
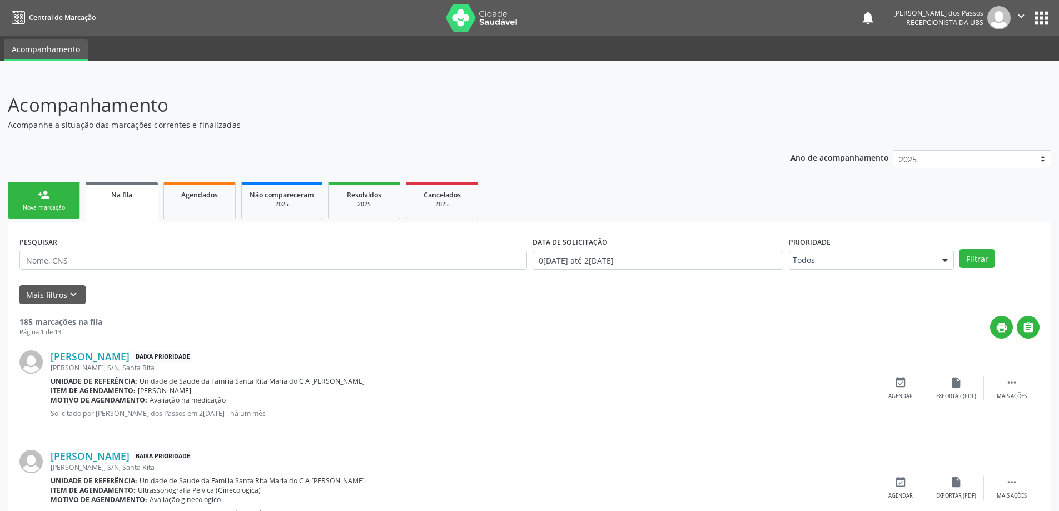
click at [63, 202] on link "person_add Nova marcação" at bounding box center [44, 200] width 72 height 37
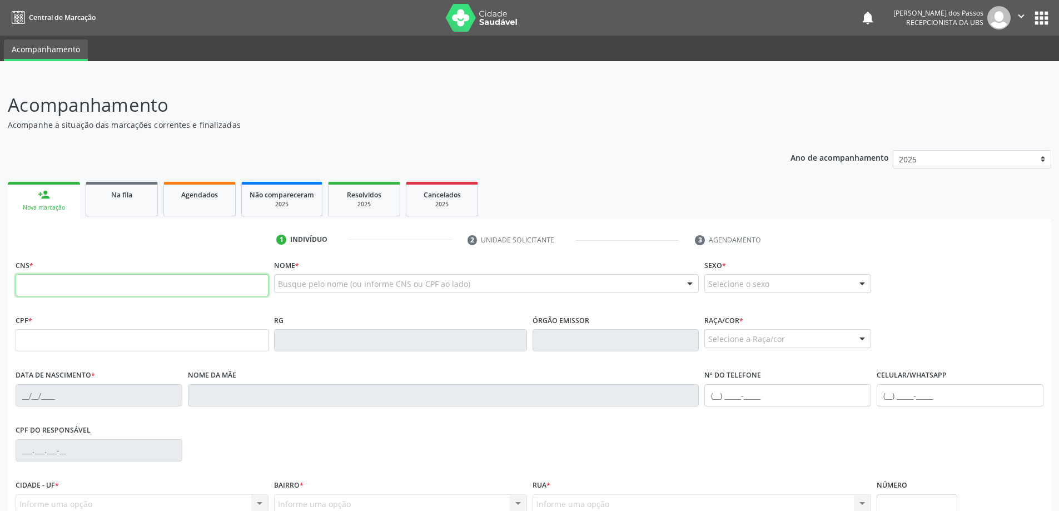
click at [66, 290] on input "text" at bounding box center [142, 285] width 253 height 22
click at [33, 336] on input "text" at bounding box center [142, 340] width 253 height 22
type input "149.870.964-80"
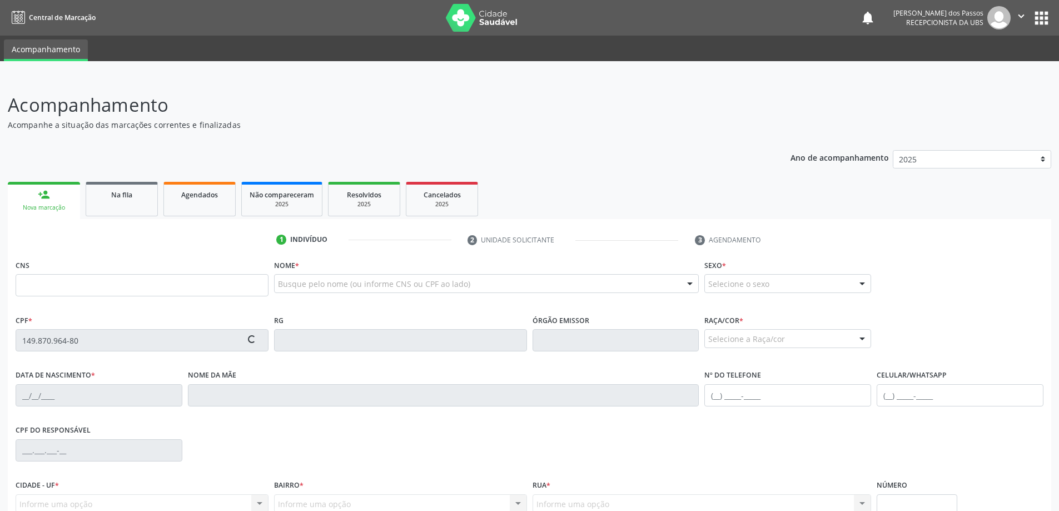
type input "705 0012 7905 9457"
type input "31/07/2007"
type input "Antonia da Costa Lira"
type input "(82) 9118-5408"
type input "S/N"
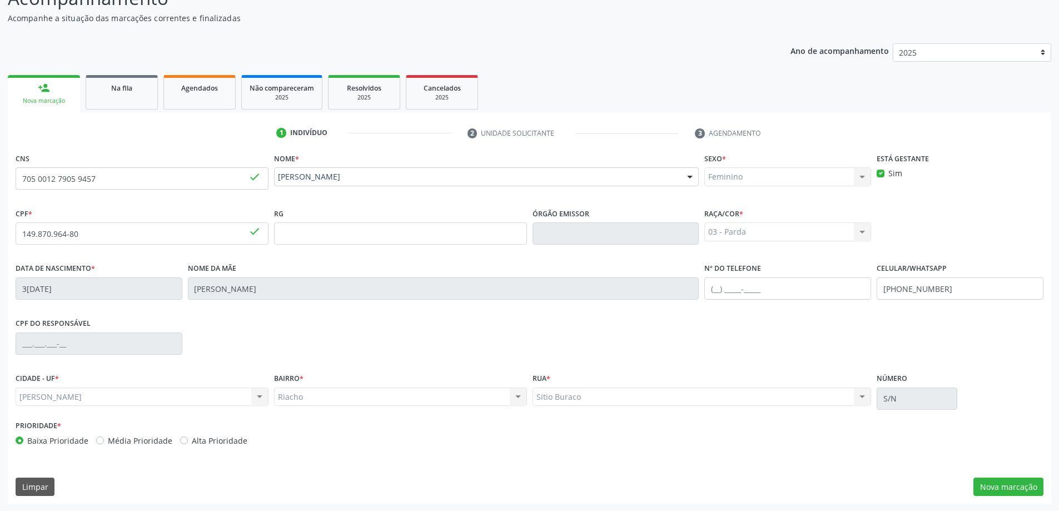
scroll to position [107, 0]
click at [1005, 485] on button "Nova marcação" at bounding box center [1008, 486] width 70 height 19
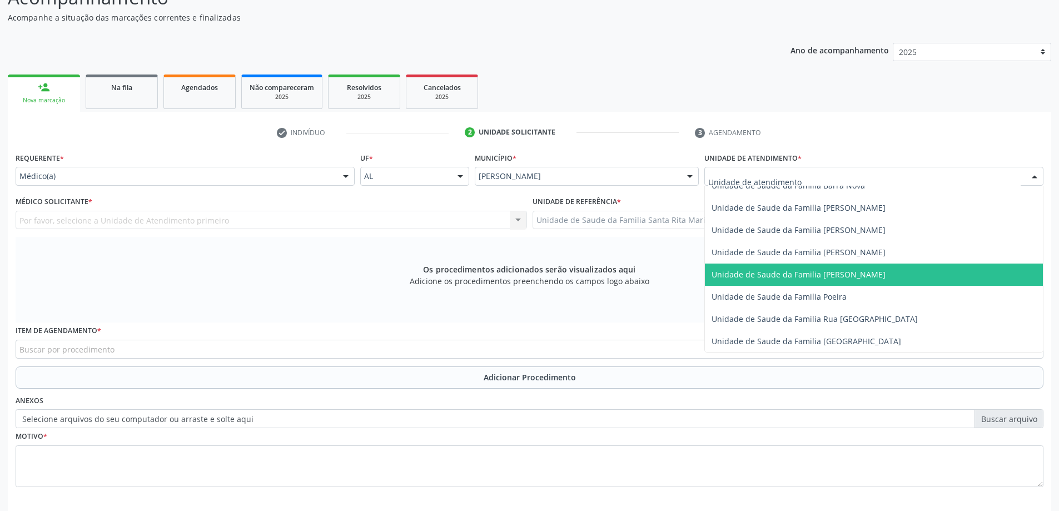
scroll to position [667, 0]
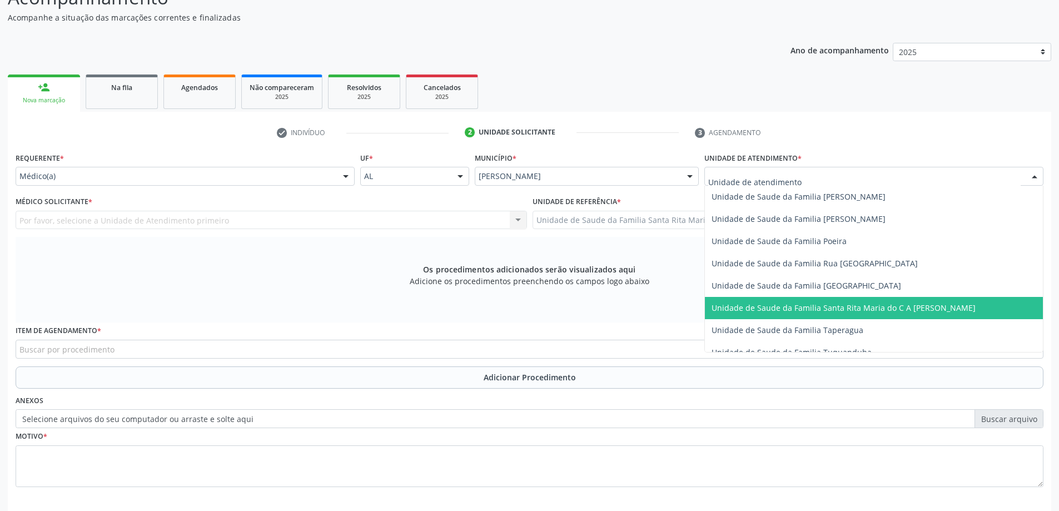
click at [763, 310] on span "Unidade de Saude da Familia Santa Rita Maria do C A [PERSON_NAME]" at bounding box center [843, 307] width 264 height 11
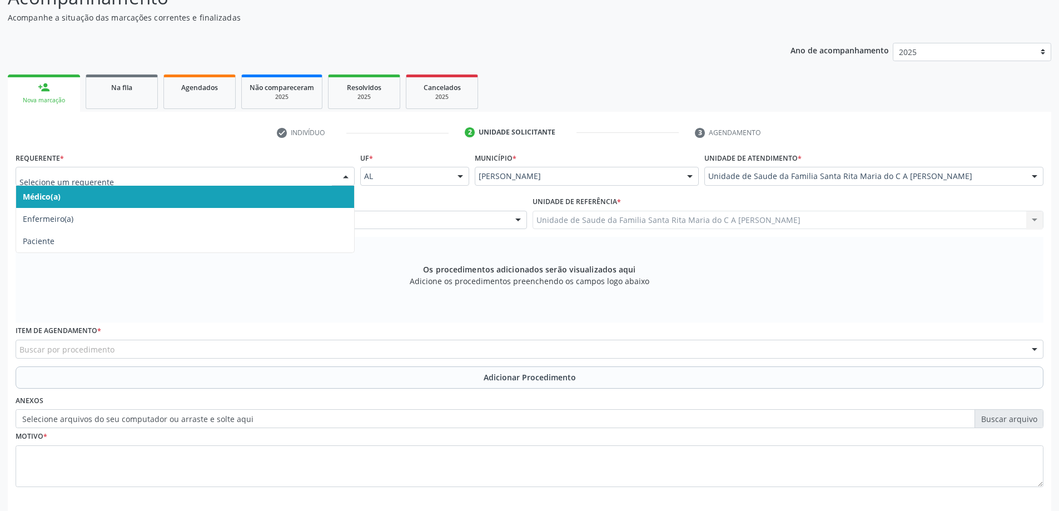
click at [272, 200] on span "Médico(a)" at bounding box center [185, 197] width 338 height 22
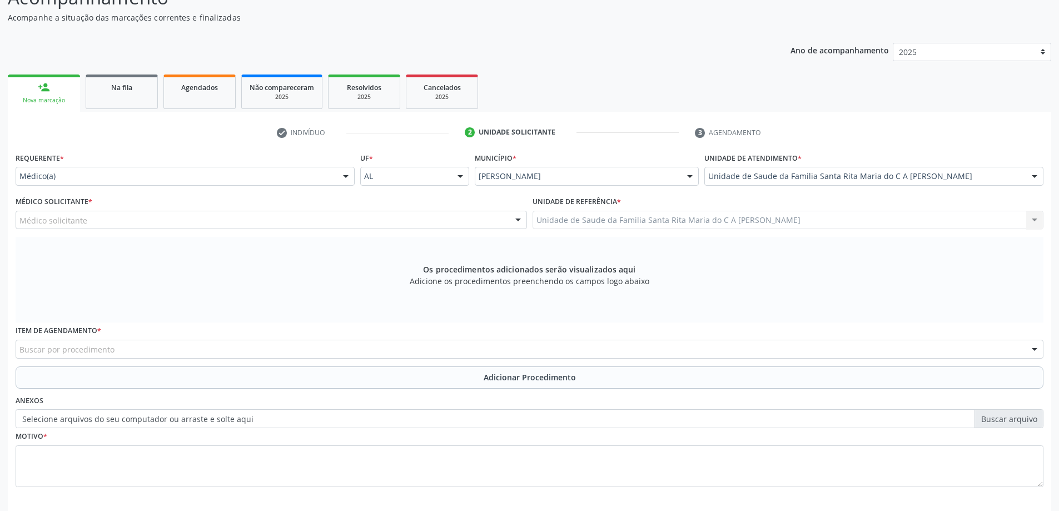
click at [268, 220] on div "Médico solicitante" at bounding box center [271, 220] width 511 height 19
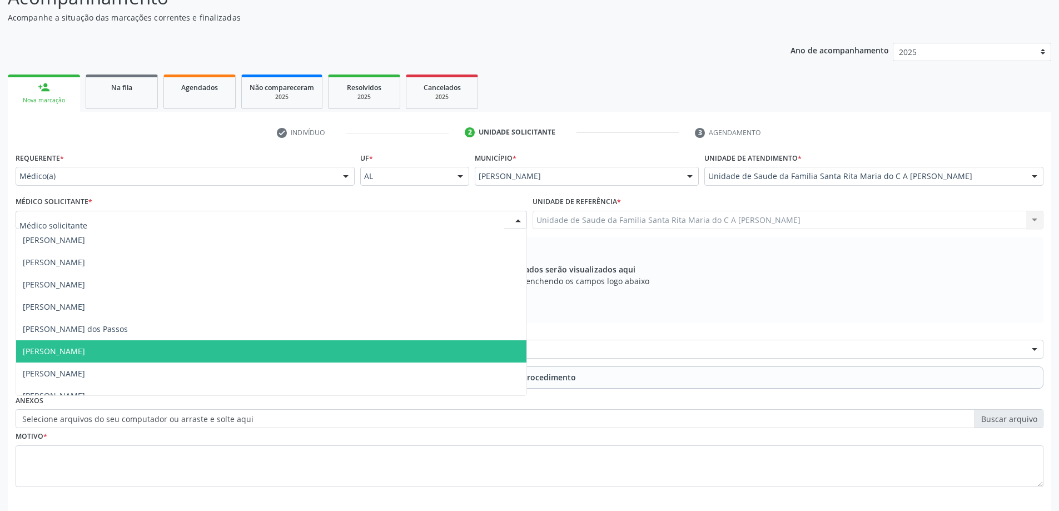
click at [246, 352] on span "[PERSON_NAME]" at bounding box center [271, 351] width 510 height 22
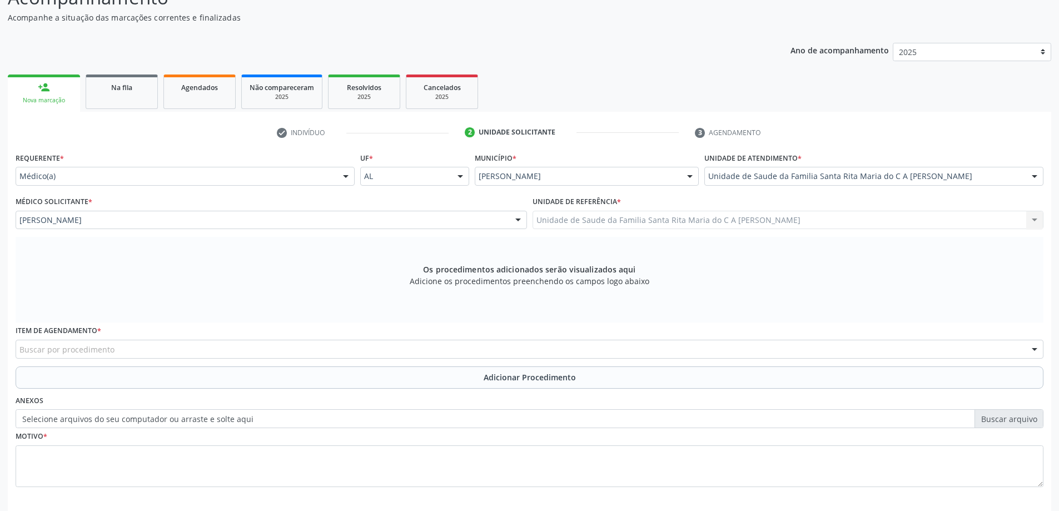
click at [245, 352] on div "Buscar por procedimento" at bounding box center [530, 349] width 1028 height 19
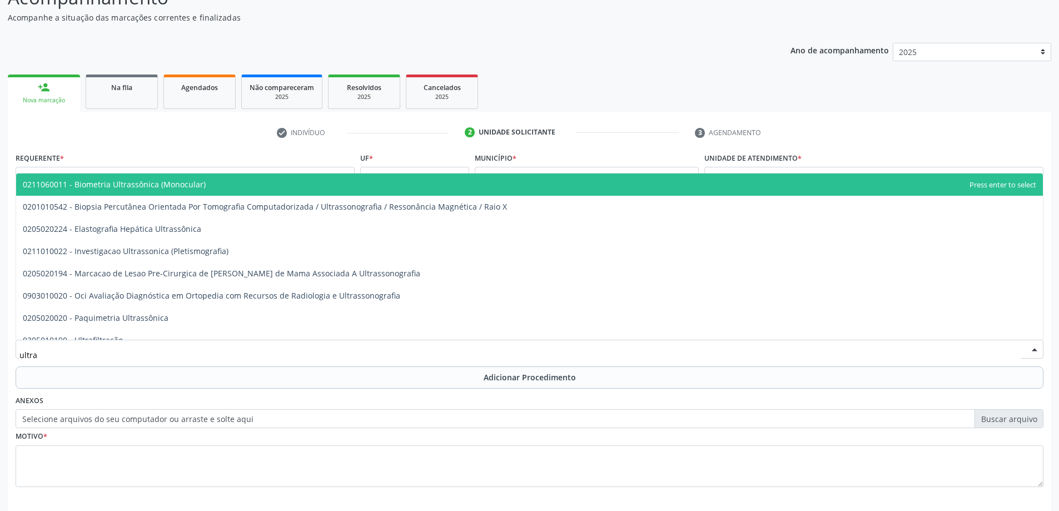
type input "ultras"
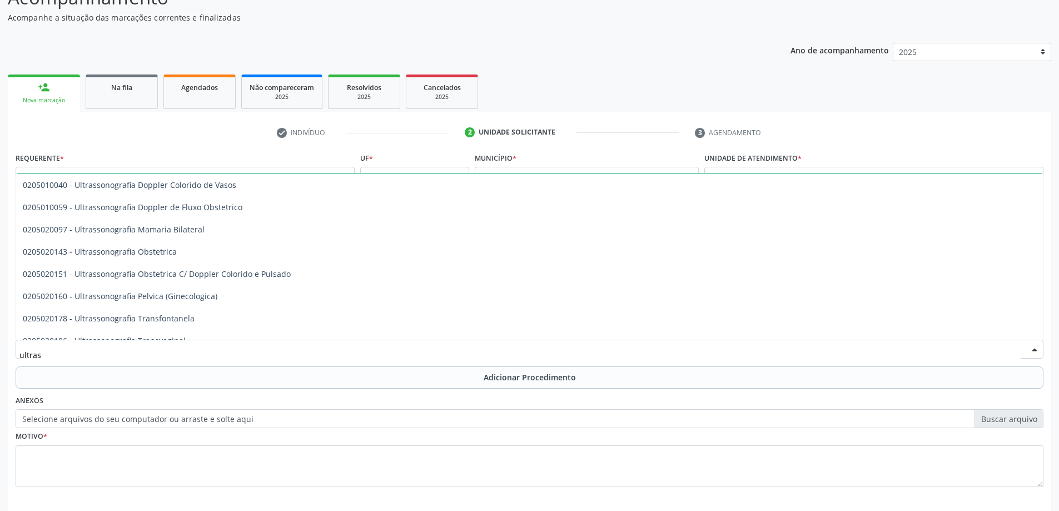
scroll to position [167, 0]
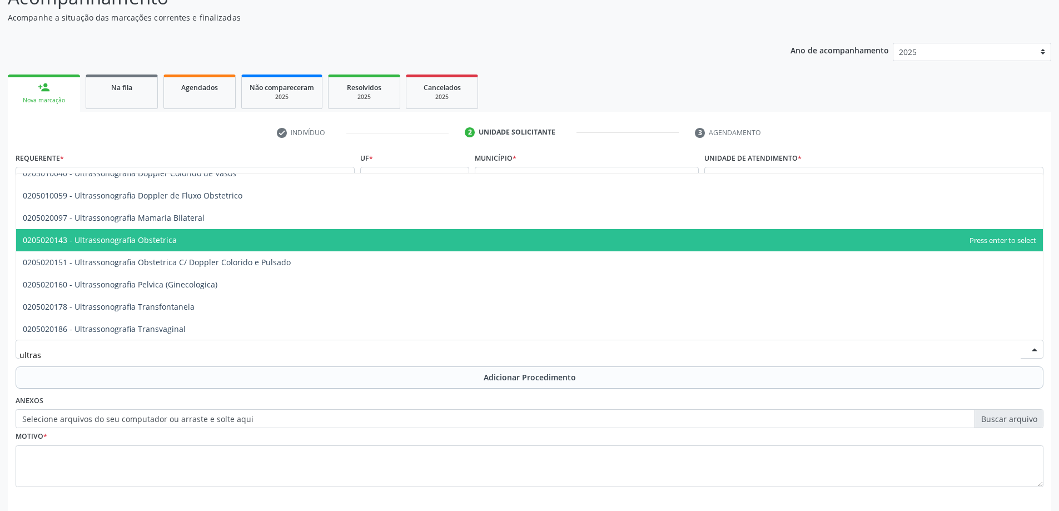
click at [215, 244] on span "0205020143 - Ultrassonografia Obstetrica" at bounding box center [529, 240] width 1027 height 22
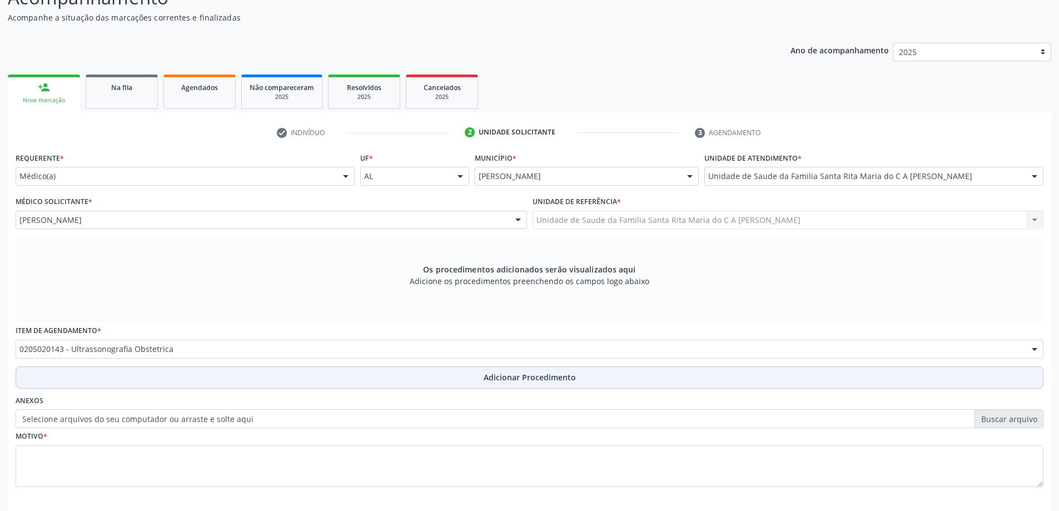
click at [207, 380] on button "Adicionar Procedimento" at bounding box center [530, 377] width 1028 height 22
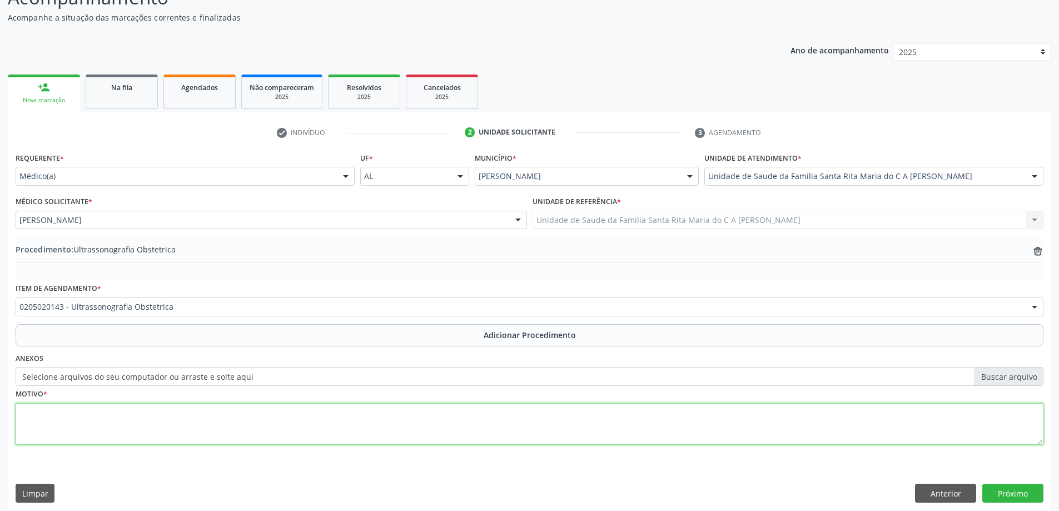
click at [182, 425] on textarea at bounding box center [530, 424] width 1028 height 42
type textarea "idade gestacional"
click at [1021, 495] on button "Próximo" at bounding box center [1012, 493] width 61 height 19
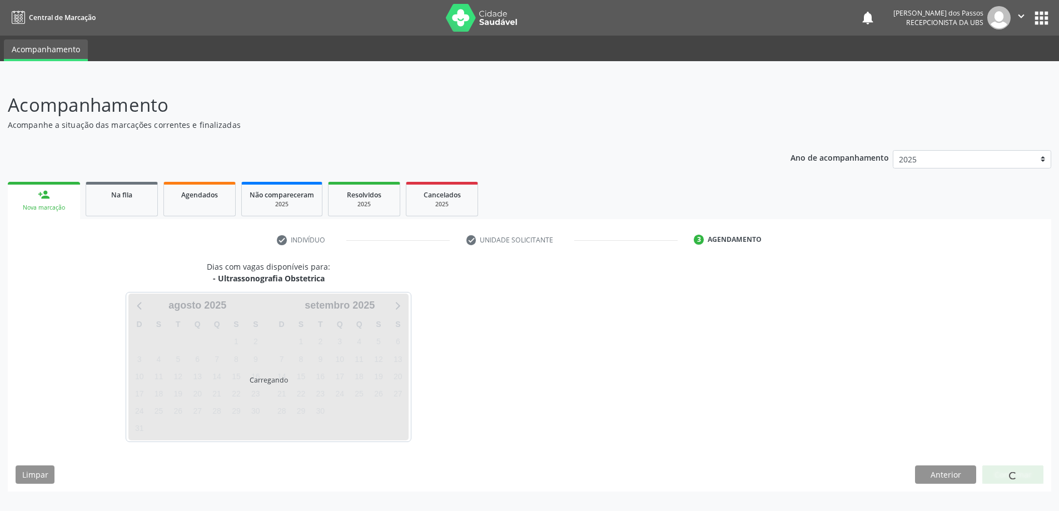
scroll to position [0, 0]
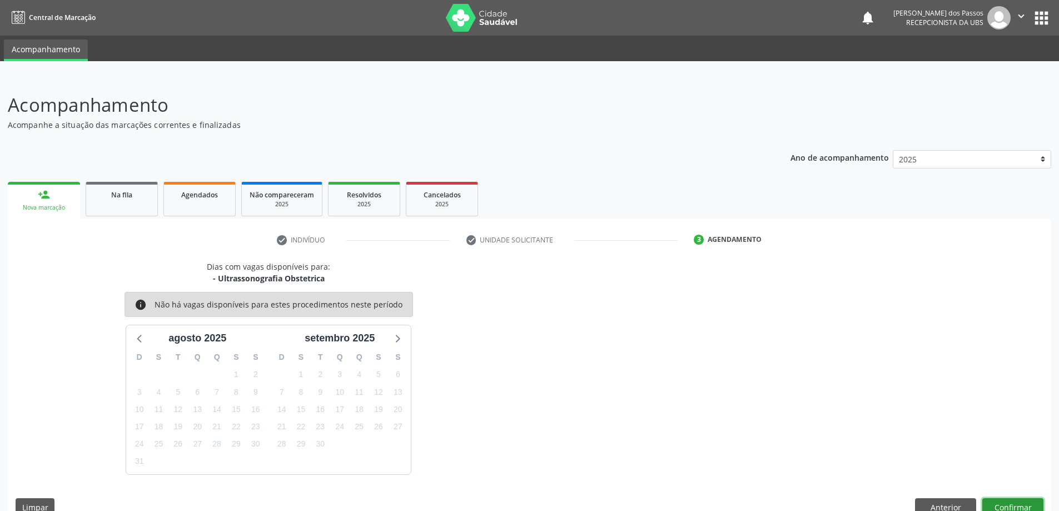
click at [1026, 507] on button "Confirmar" at bounding box center [1012, 507] width 61 height 19
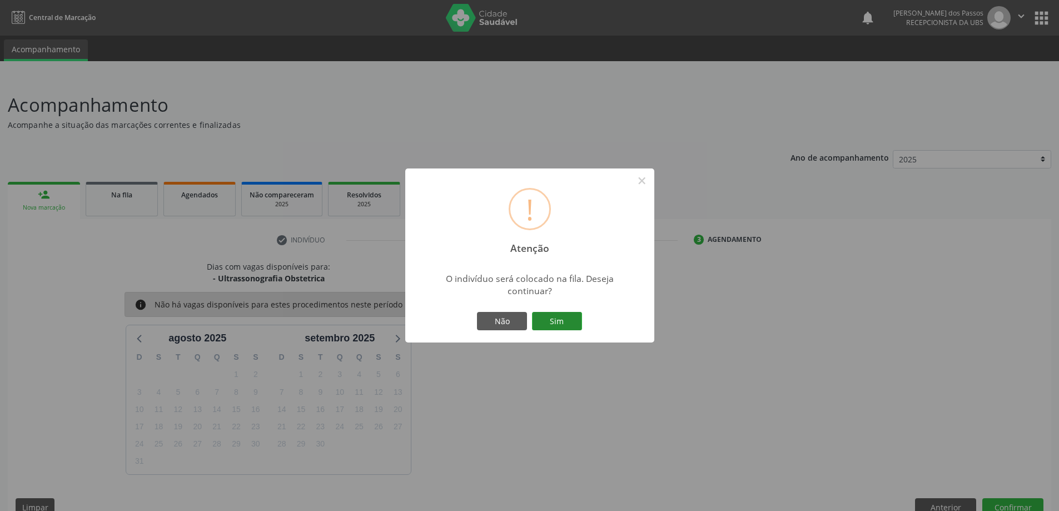
click at [573, 322] on button "Sim" at bounding box center [557, 321] width 50 height 19
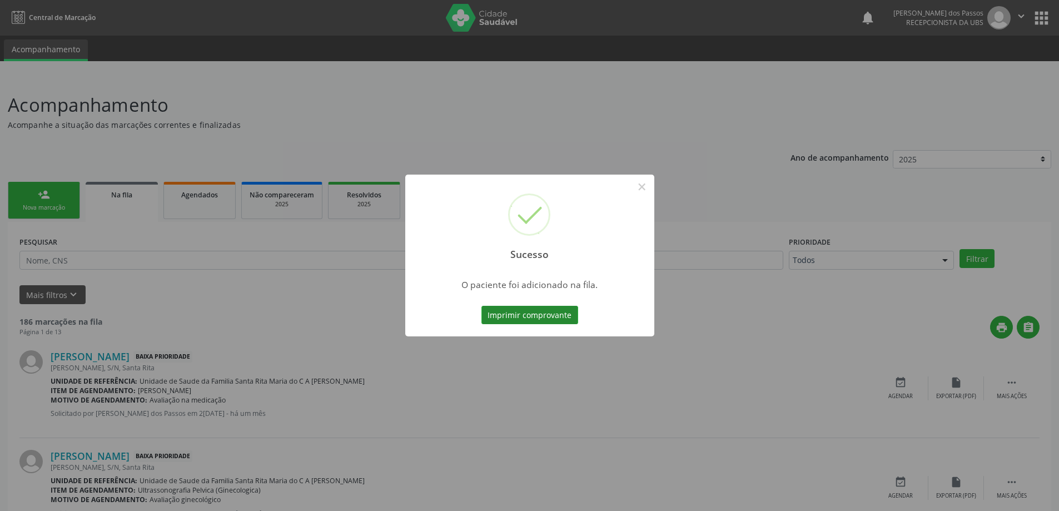
click at [563, 320] on button "Imprimir comprovante" at bounding box center [529, 315] width 97 height 19
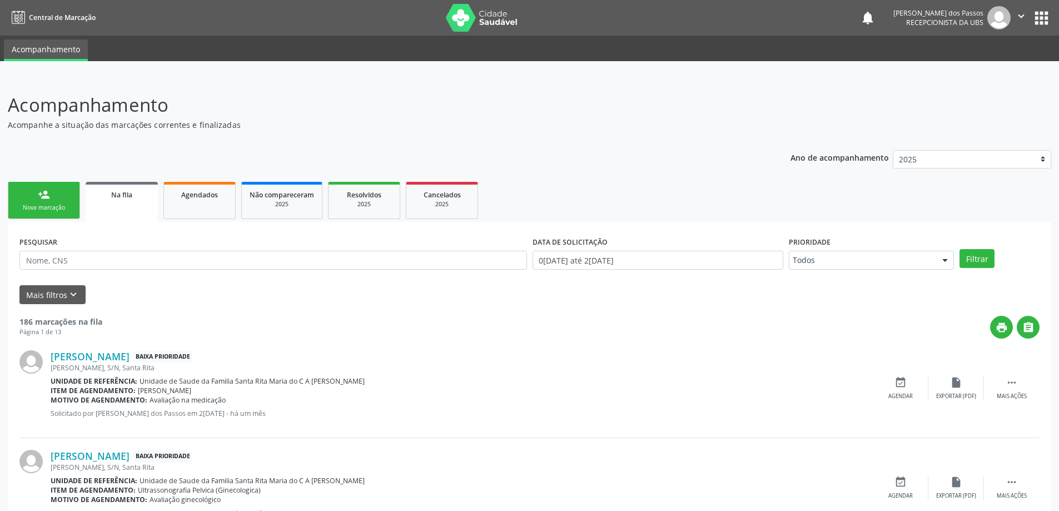
click at [50, 203] on div "Nova marcação" at bounding box center [44, 207] width 56 height 8
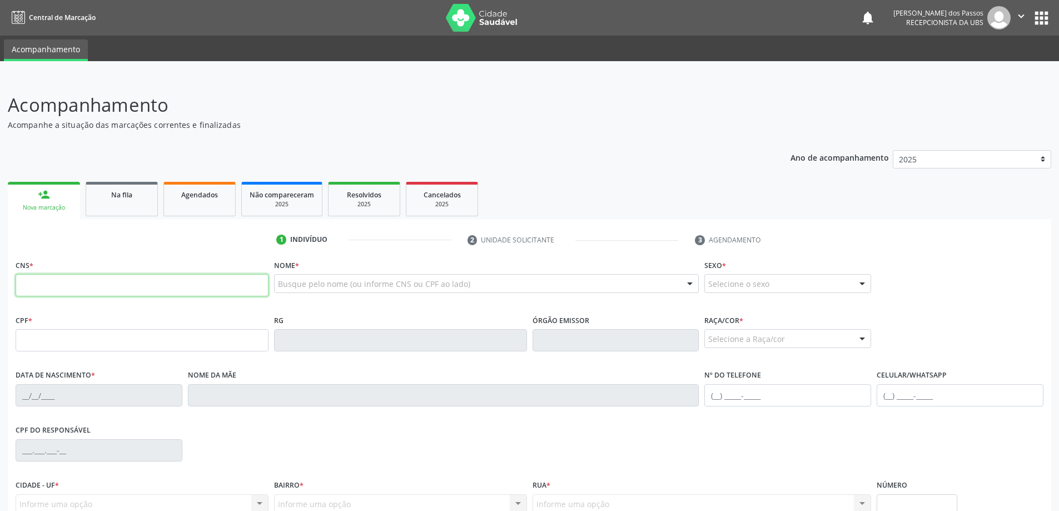
click at [56, 286] on input "text" at bounding box center [142, 285] width 253 height 22
type input "700 0044 5476 3407"
type input "064.833.954-85"
type input "25/09/1984"
type input "Maria Elizabete dos Santos"
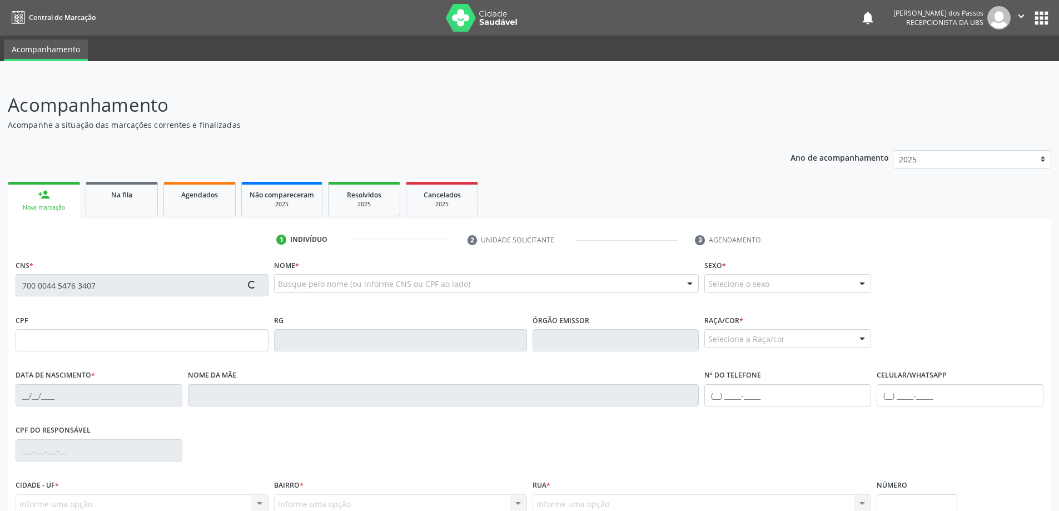
type input "(82) 98105-6866"
type input "S/N"
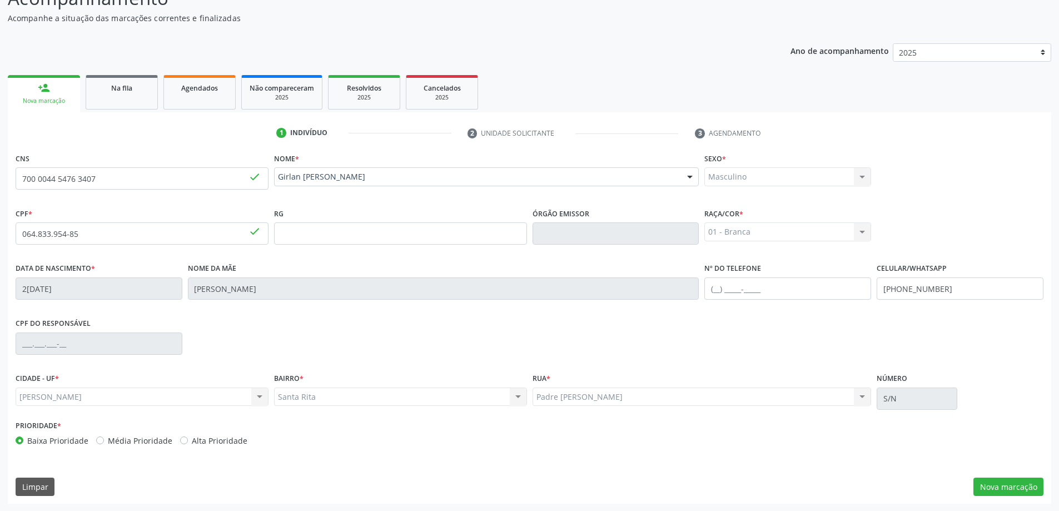
scroll to position [107, 0]
click at [1002, 486] on button "Nova marcação" at bounding box center [1008, 486] width 70 height 19
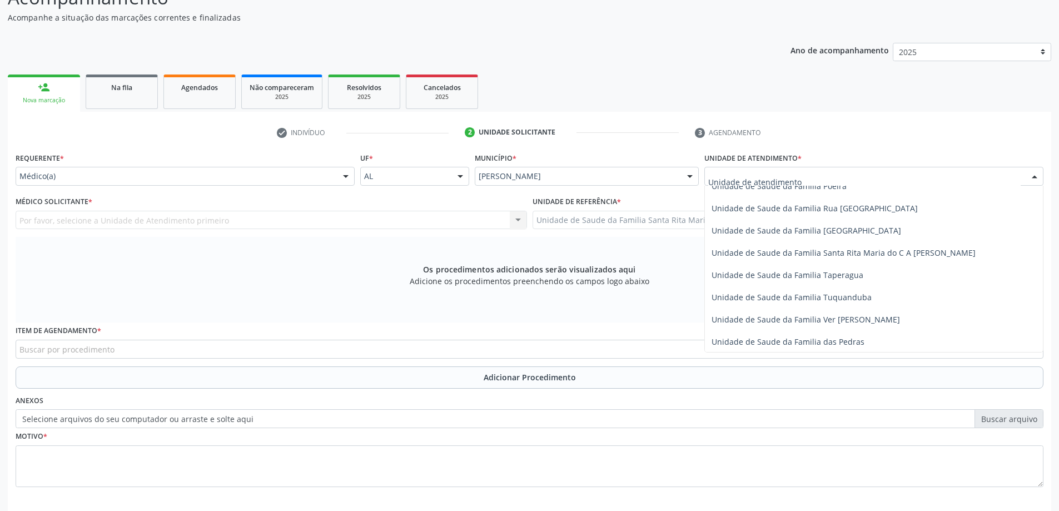
scroll to position [723, 0]
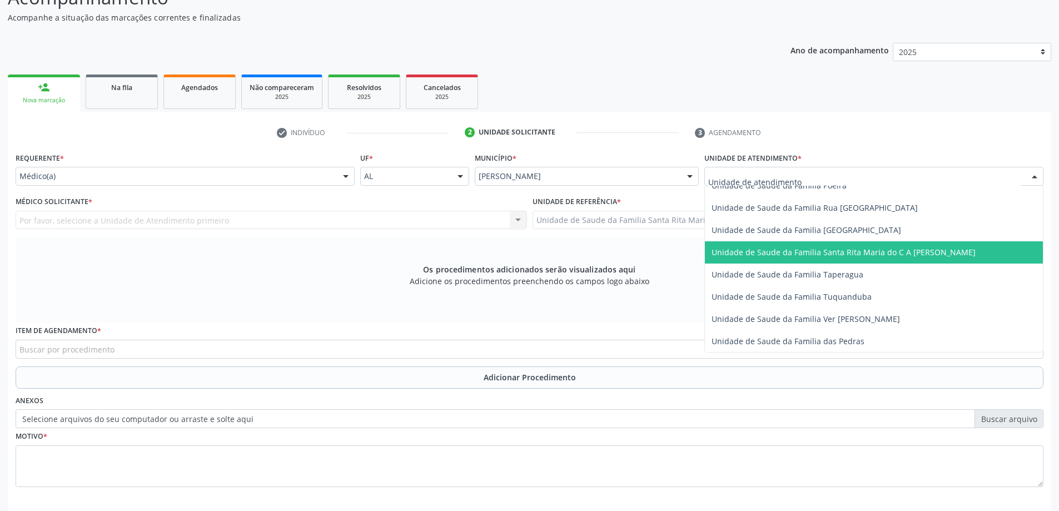
click at [784, 258] on span "Unidade de Saude da Familia Santa Rita Maria do C A [PERSON_NAME]" at bounding box center [874, 252] width 338 height 22
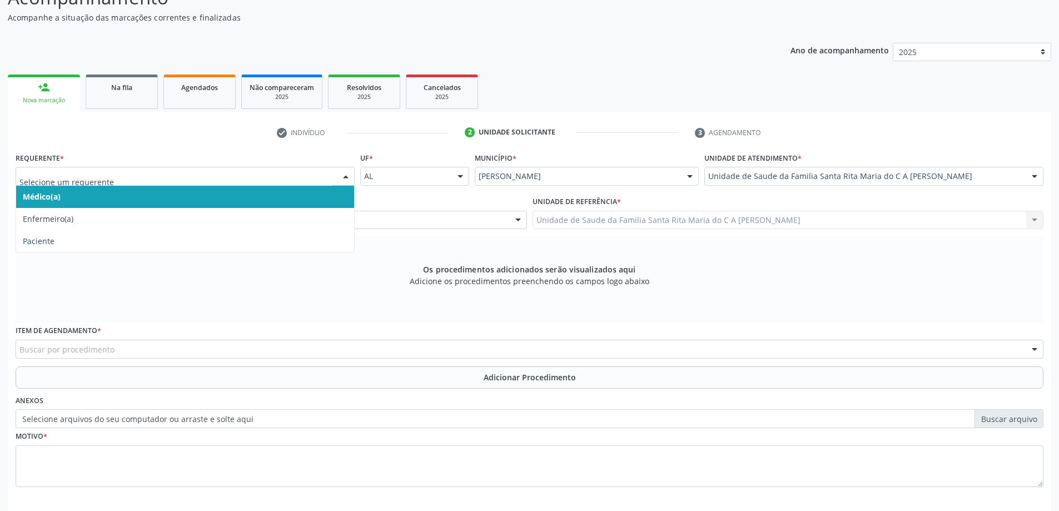
click at [214, 200] on span "Médico(a)" at bounding box center [185, 197] width 338 height 22
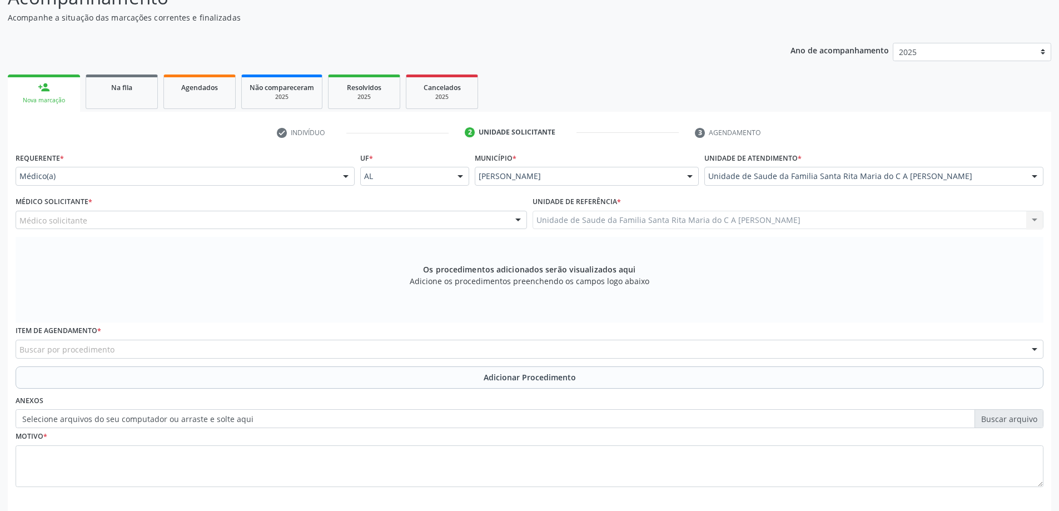
click at [216, 225] on div "Médico solicitante" at bounding box center [271, 220] width 511 height 19
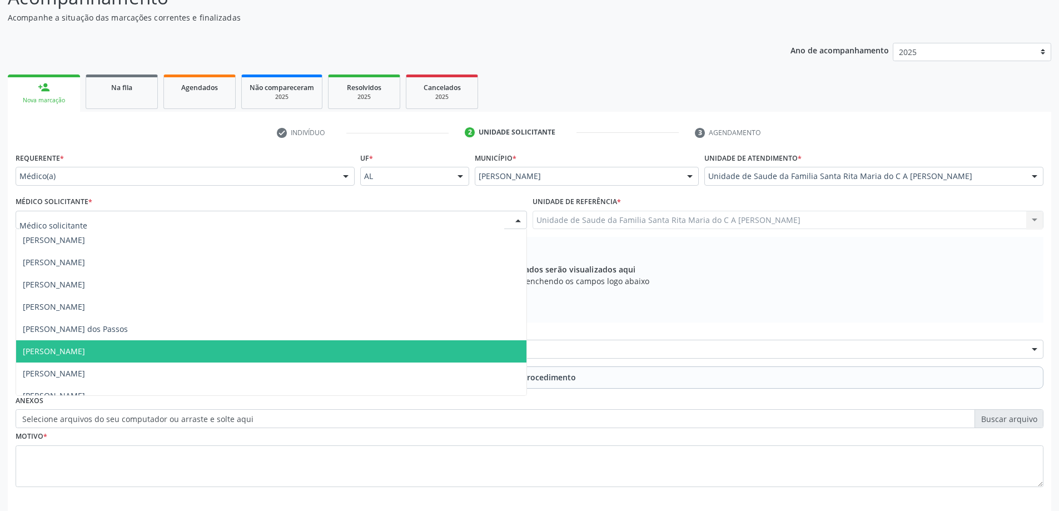
click at [200, 353] on span "[PERSON_NAME]" at bounding box center [271, 351] width 510 height 22
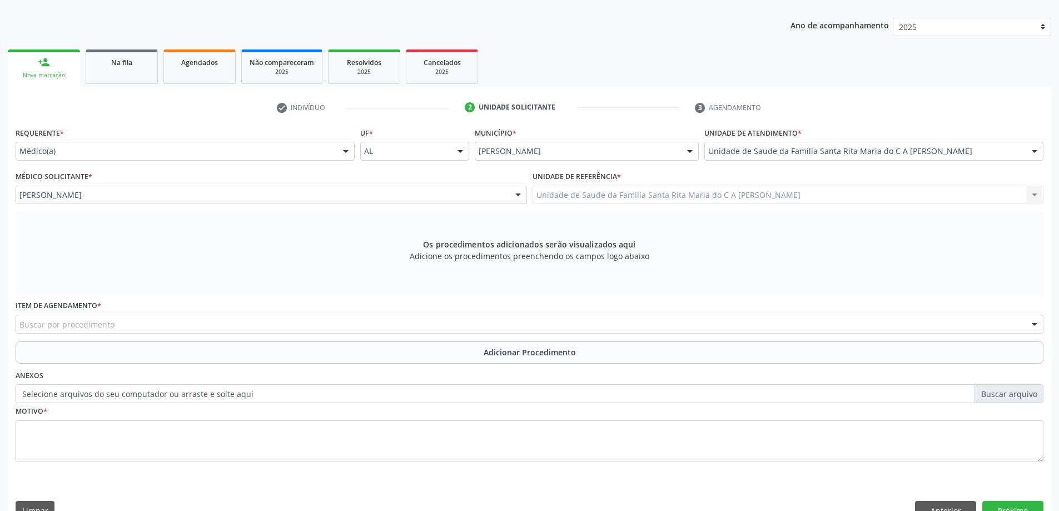
scroll to position [157, 0]
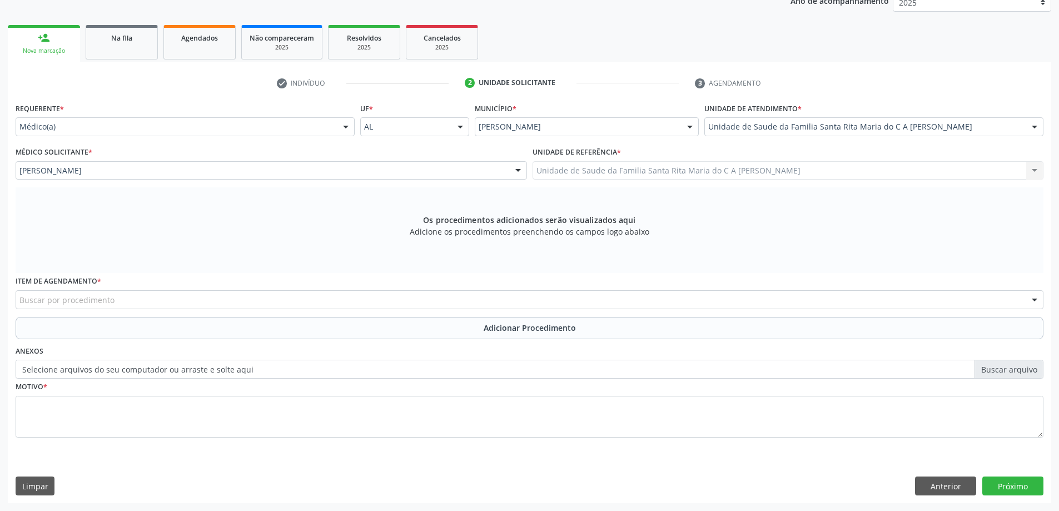
click at [175, 297] on div "Buscar por procedimento" at bounding box center [530, 299] width 1028 height 19
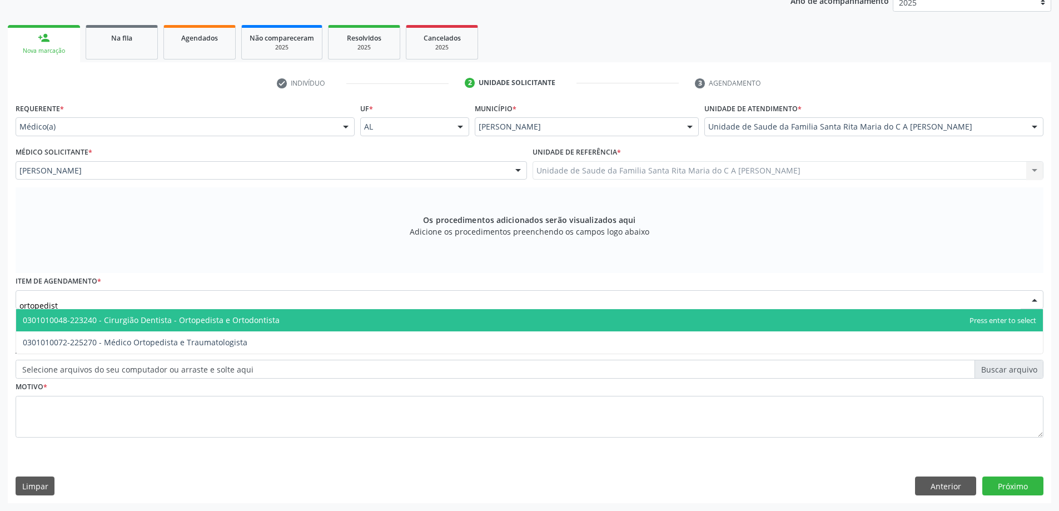
type input "ortopedista"
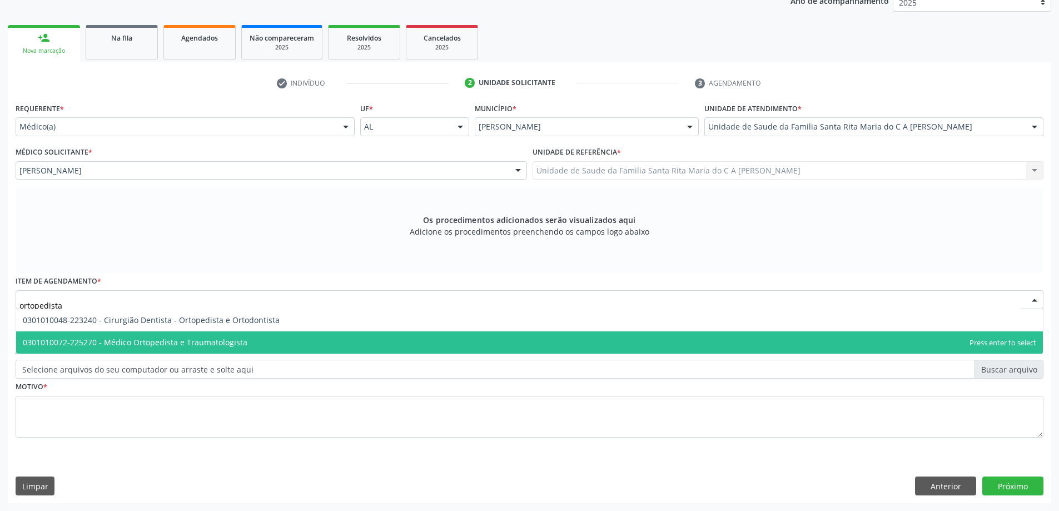
click at [161, 345] on span "0301010072-225270 - Médico Ortopedista e Traumatologista" at bounding box center [135, 342] width 225 height 11
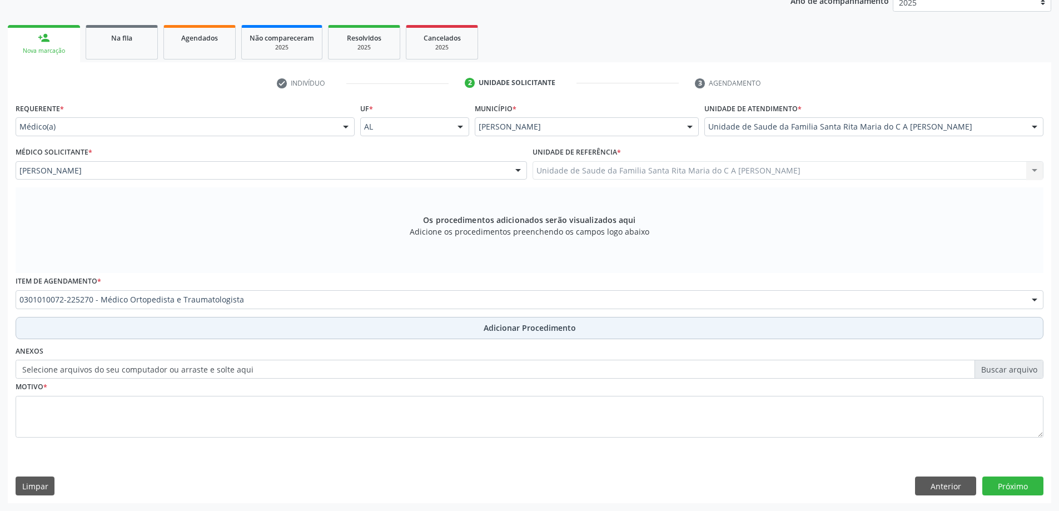
click at [168, 326] on button "Adicionar Procedimento" at bounding box center [530, 328] width 1028 height 22
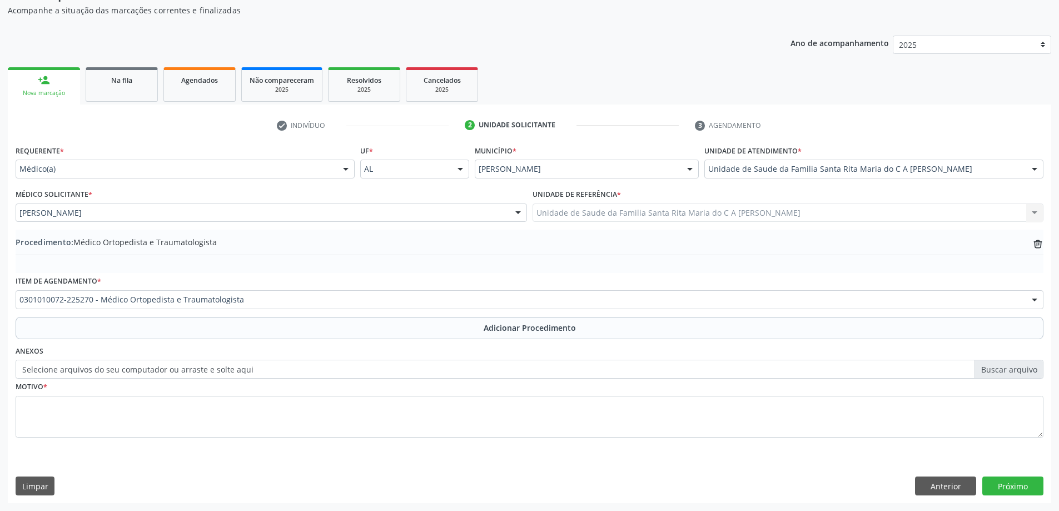
scroll to position [115, 0]
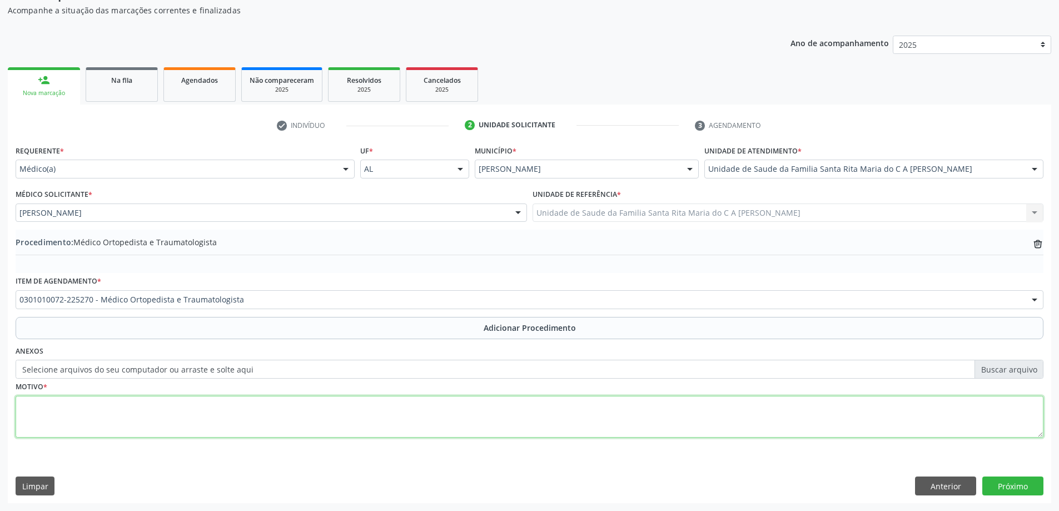
click at [124, 413] on textarea at bounding box center [530, 417] width 1028 height 42
type textarea "lpmbalgia"
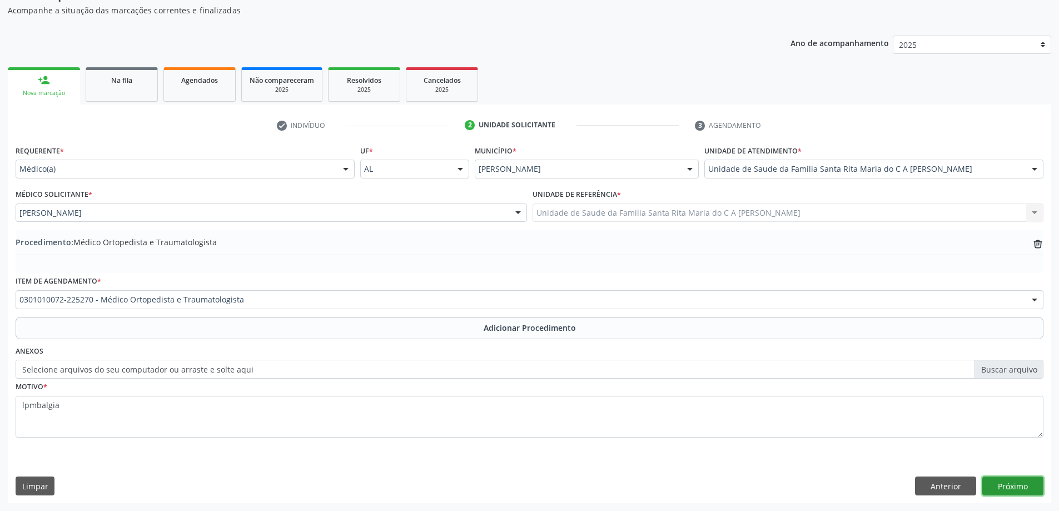
click at [1018, 487] on button "Próximo" at bounding box center [1012, 485] width 61 height 19
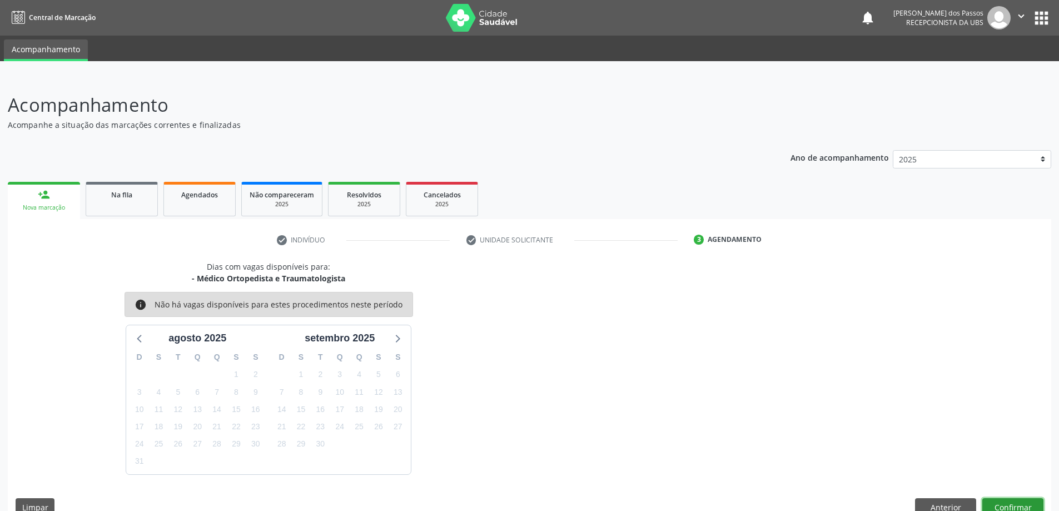
click at [1020, 508] on button "Confirmar" at bounding box center [1012, 507] width 61 height 19
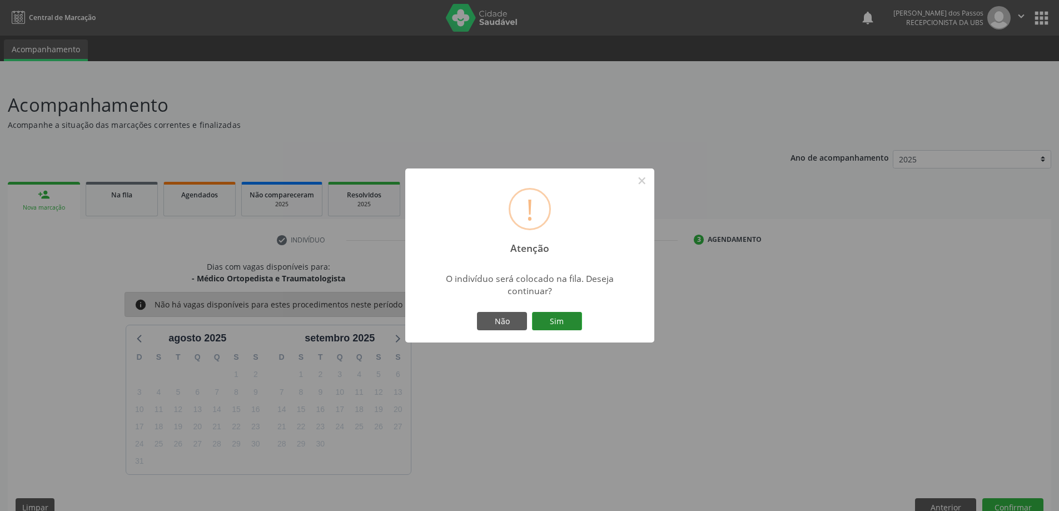
click at [554, 321] on button "Sim" at bounding box center [557, 321] width 50 height 19
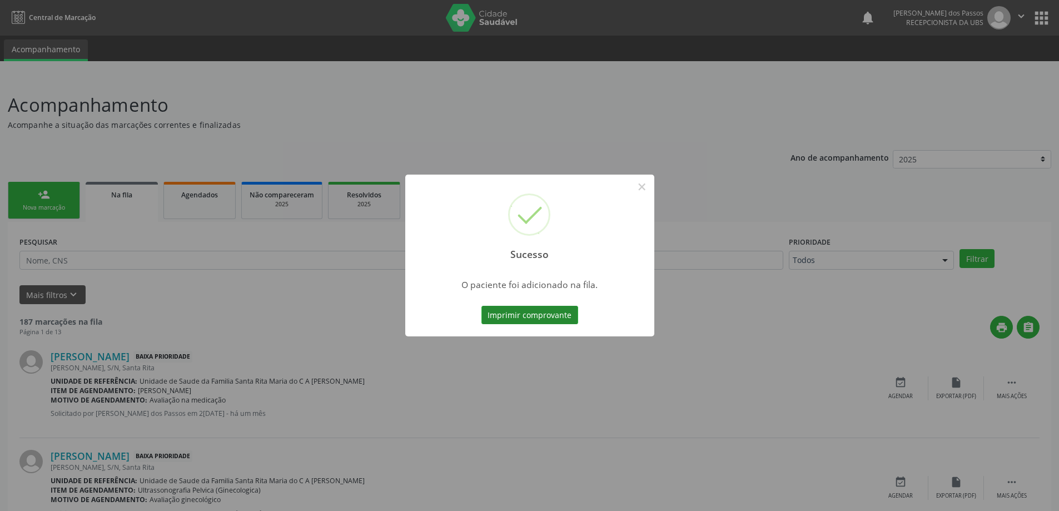
click at [554, 319] on button "Imprimir comprovante" at bounding box center [529, 315] width 97 height 19
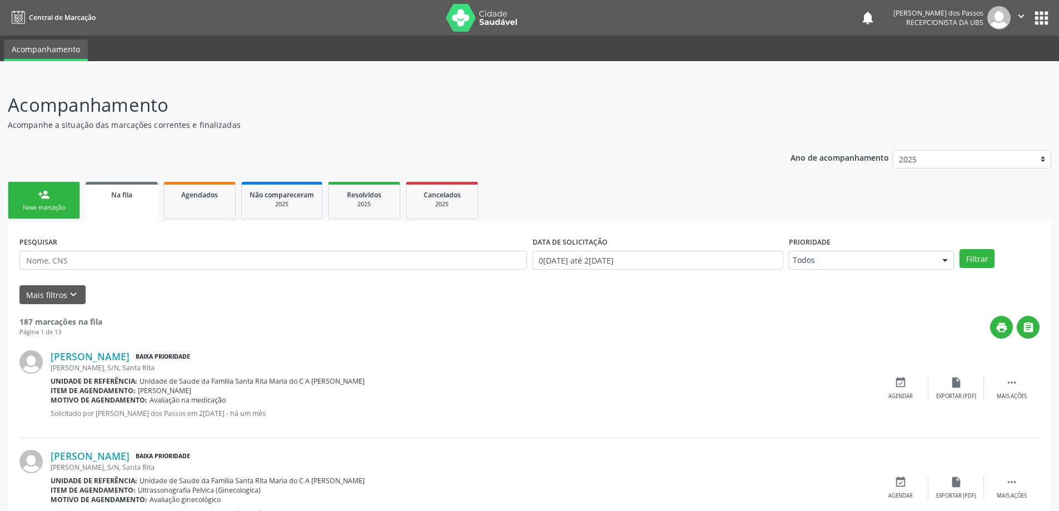
click at [34, 207] on div "Nova marcação" at bounding box center [44, 207] width 56 height 8
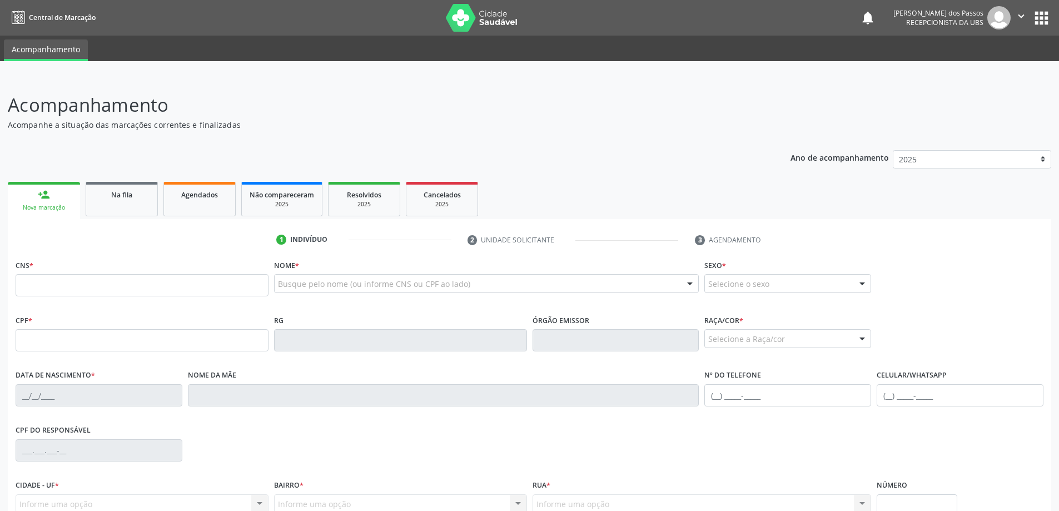
click at [48, 198] on div "person_add" at bounding box center [44, 194] width 12 height 12
click at [43, 282] on input "text" at bounding box center [142, 285] width 253 height 22
type input "700 6074 1567 2967"
type input "090.525.334-58"
type input "13/08/1963"
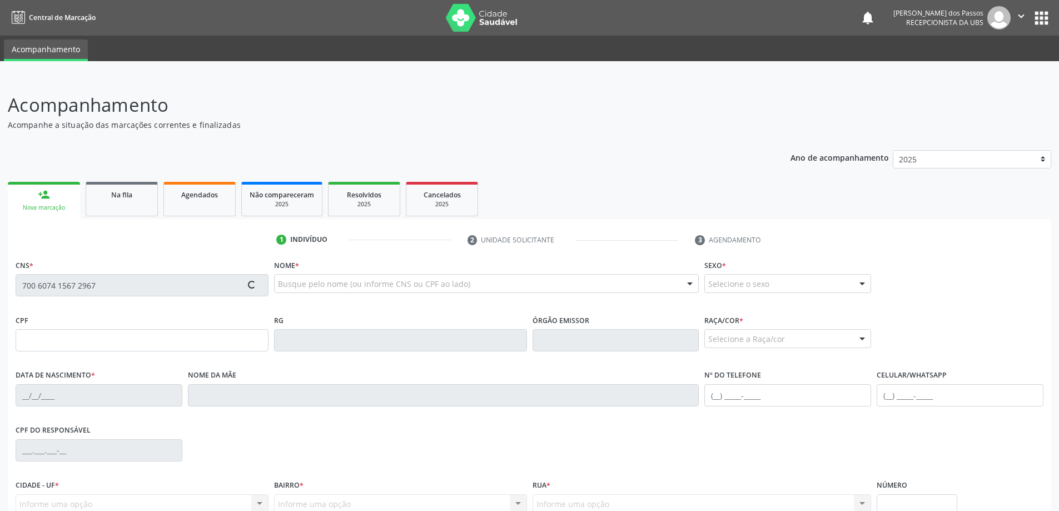
type input "Maria Jose da Silva"
type input "(82) 99303-9415"
type input "S/N"
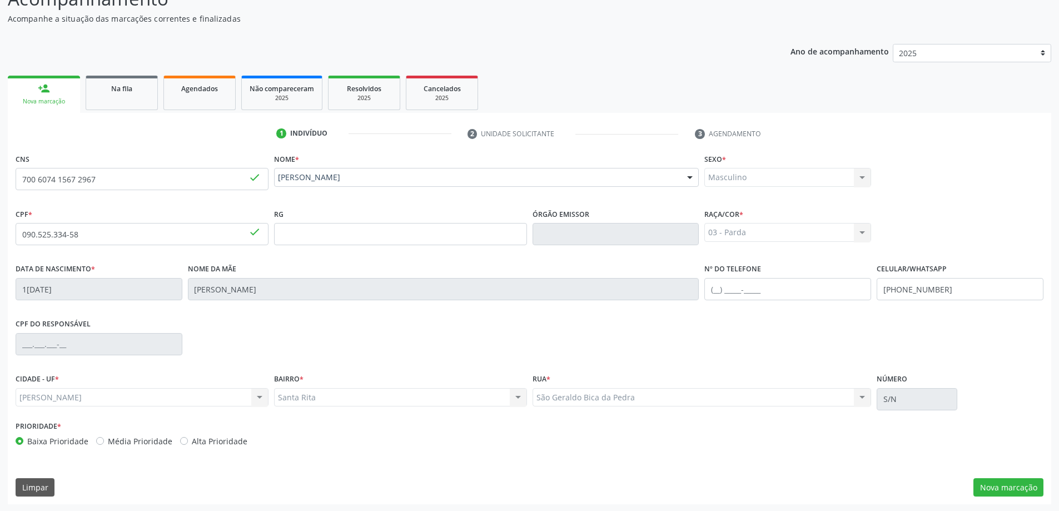
scroll to position [107, 0]
click at [996, 490] on button "Nova marcação" at bounding box center [1008, 486] width 70 height 19
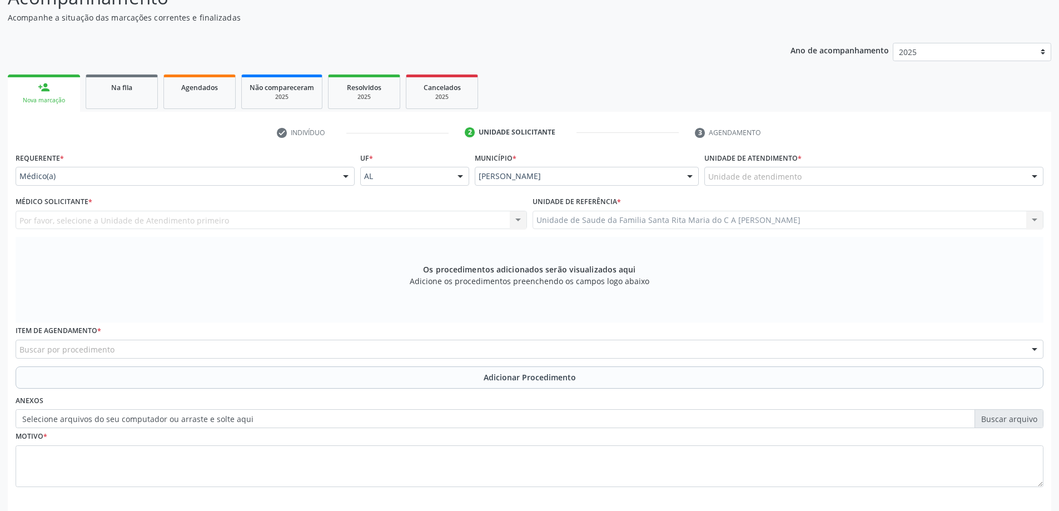
click at [806, 175] on div "Unidade de atendimento" at bounding box center [873, 176] width 339 height 19
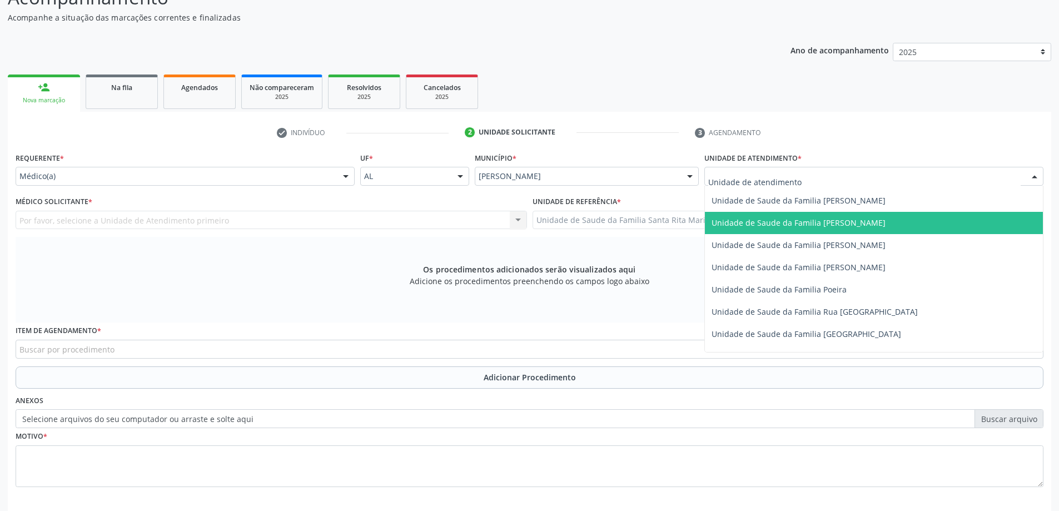
scroll to position [723, 0]
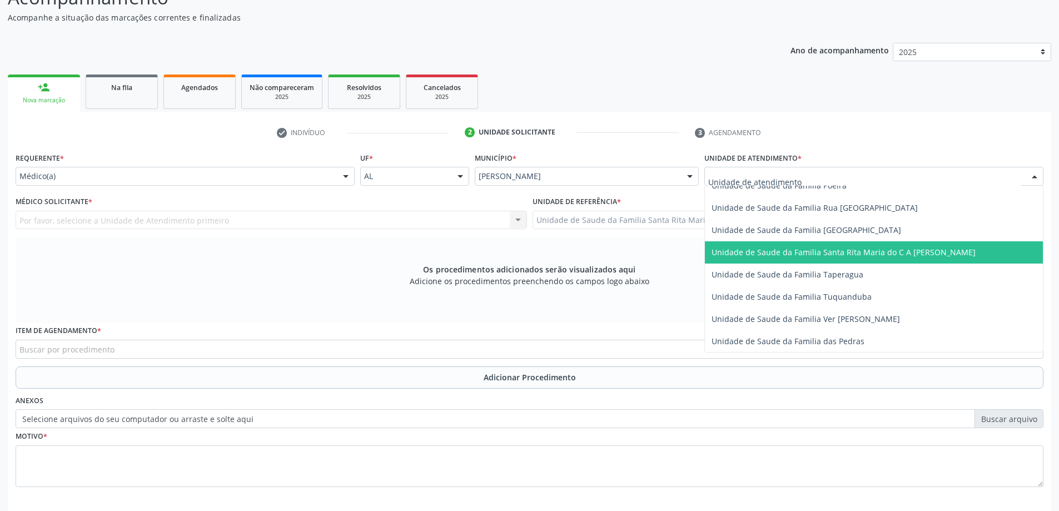
click at [808, 255] on span "Unidade de Saude da Familia Santa Rita Maria do C A [PERSON_NAME]" at bounding box center [843, 252] width 264 height 11
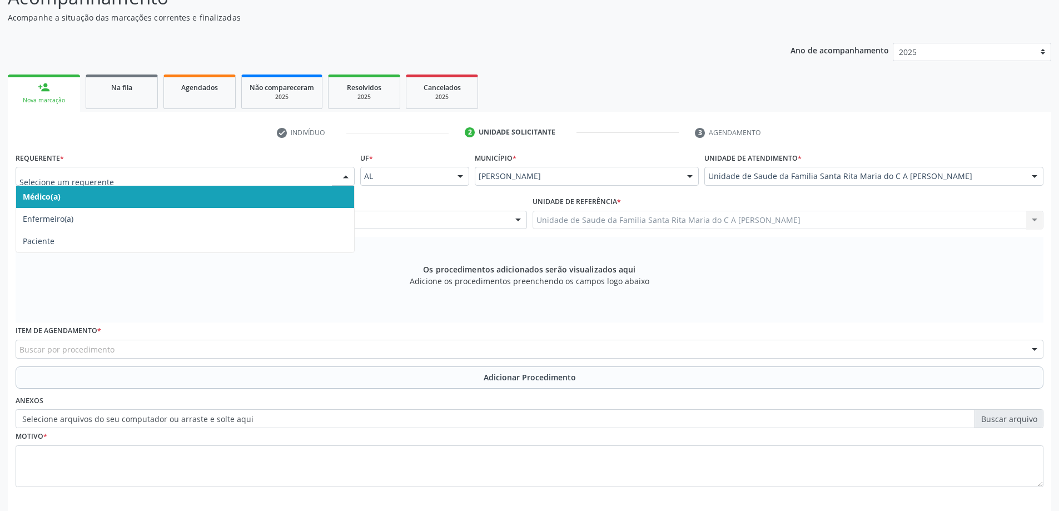
click at [248, 196] on span "Médico(a)" at bounding box center [185, 197] width 338 height 22
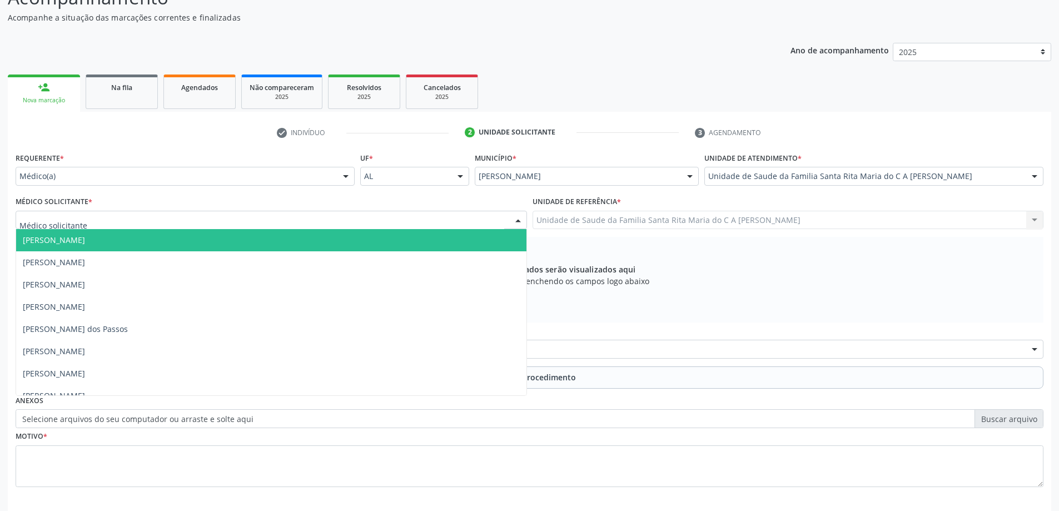
click at [243, 226] on div at bounding box center [271, 220] width 511 height 19
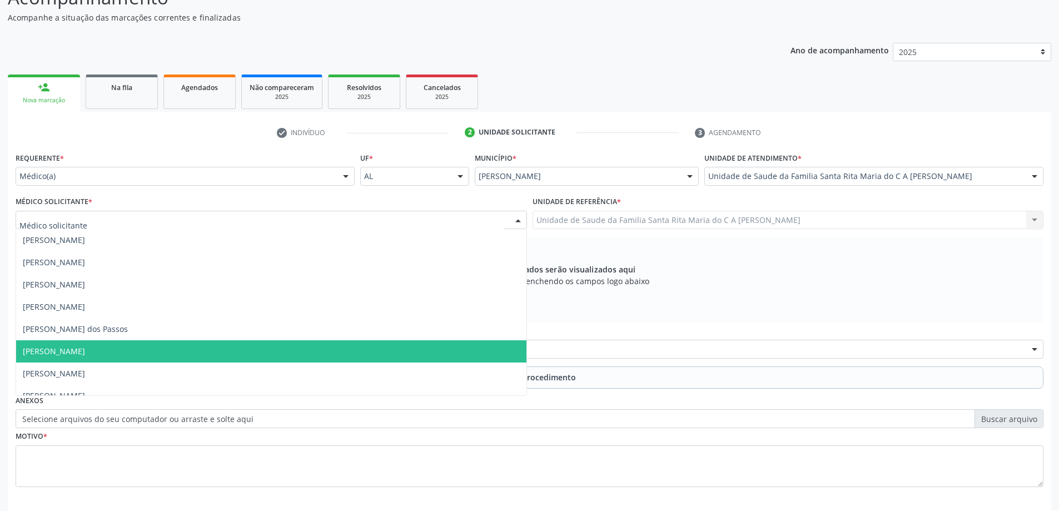
click at [213, 345] on span "[PERSON_NAME]" at bounding box center [271, 351] width 510 height 22
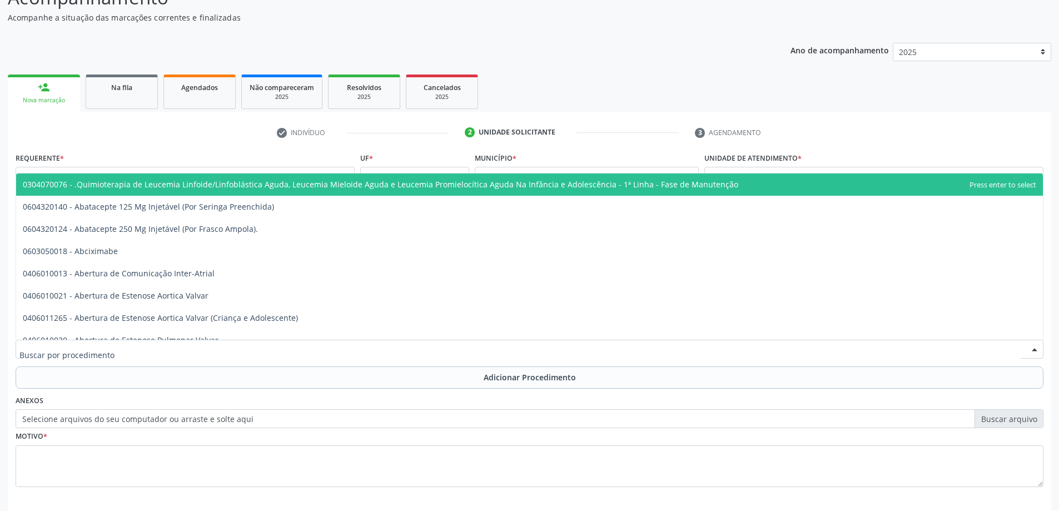
click at [213, 350] on div at bounding box center [530, 349] width 1028 height 19
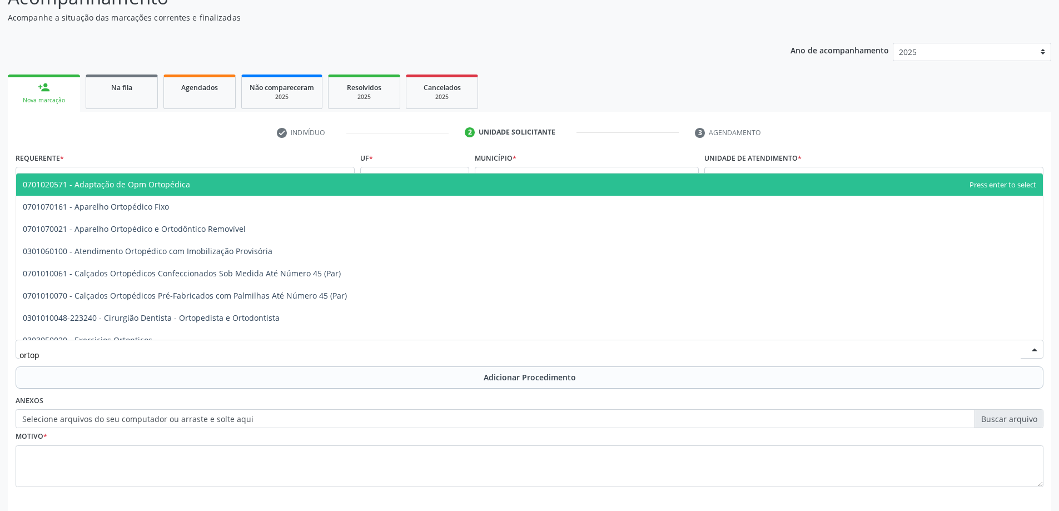
type input "ortope"
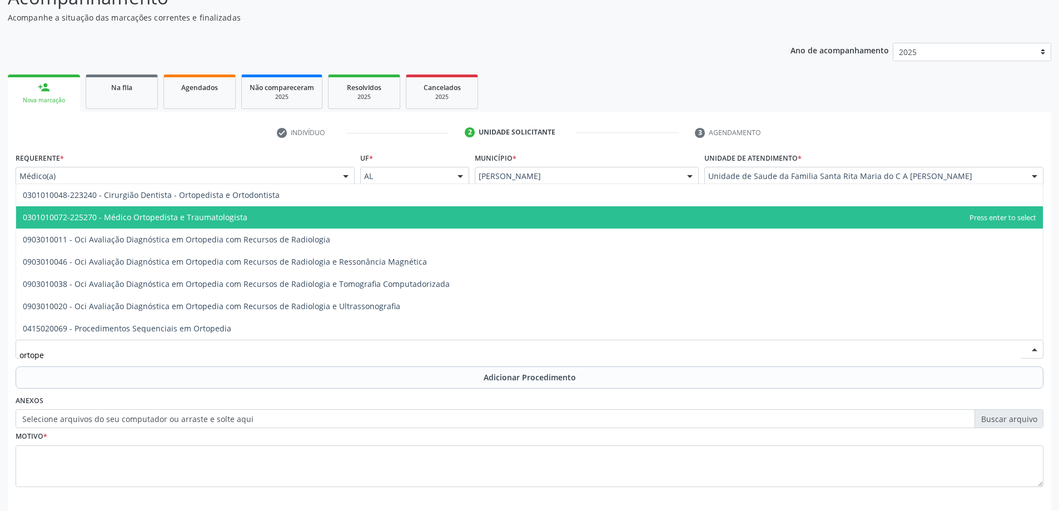
click at [265, 221] on span "0301010072-225270 - Médico Ortopedista e Traumatologista" at bounding box center [529, 217] width 1027 height 22
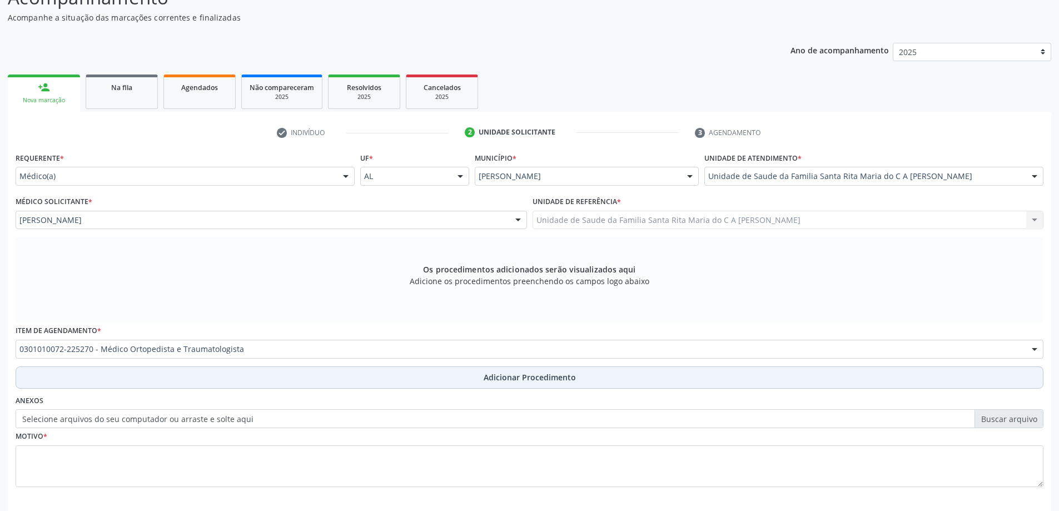
click at [186, 379] on button "Adicionar Procedimento" at bounding box center [530, 377] width 1028 height 22
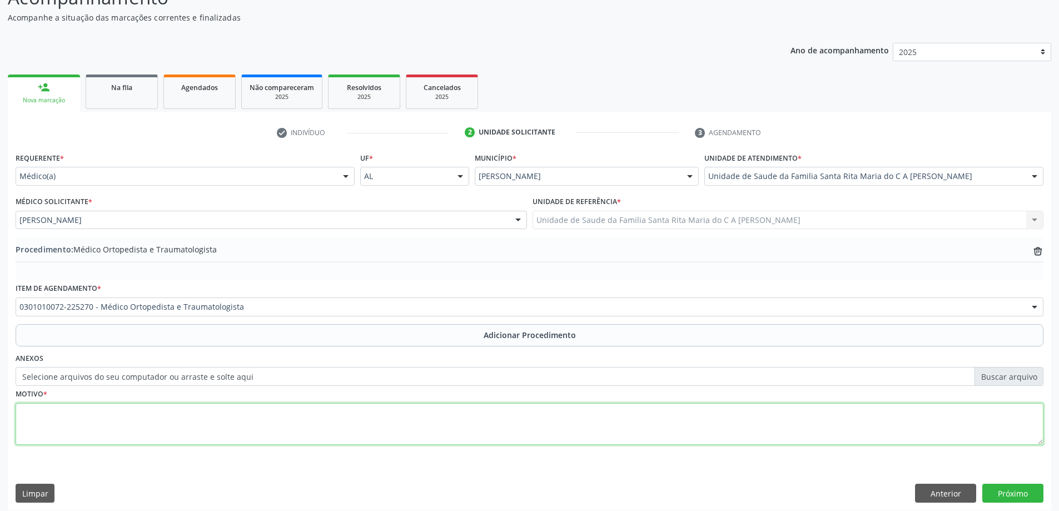
click at [170, 416] on textarea at bounding box center [530, 424] width 1028 height 42
click at [335, 418] on textarea at bounding box center [530, 424] width 1028 height 42
type textarea "epicondilite"
click at [41, 98] on div "Nova marcação" at bounding box center [44, 100] width 57 height 8
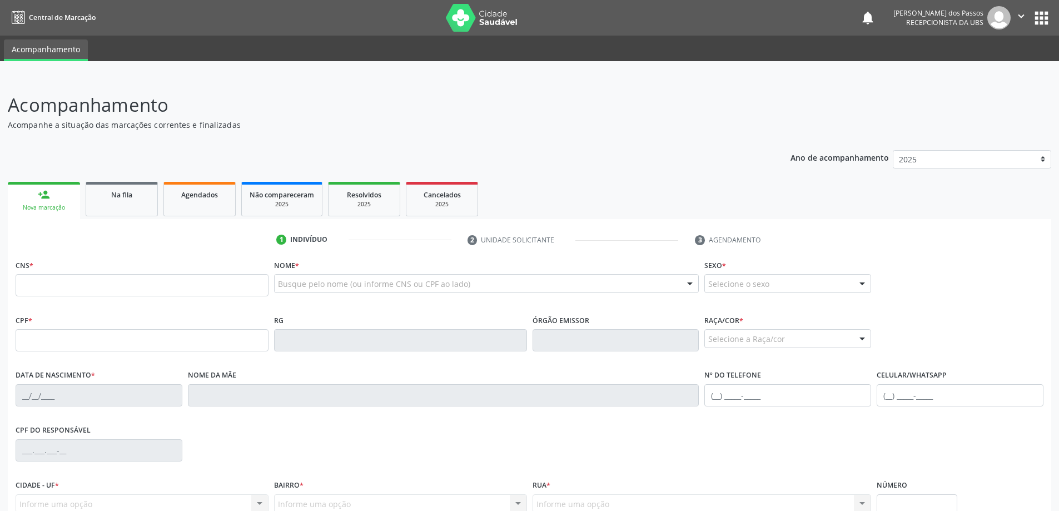
click at [54, 204] on div "Nova marcação" at bounding box center [44, 207] width 57 height 8
click at [54, 290] on input "text" at bounding box center [142, 285] width 253 height 22
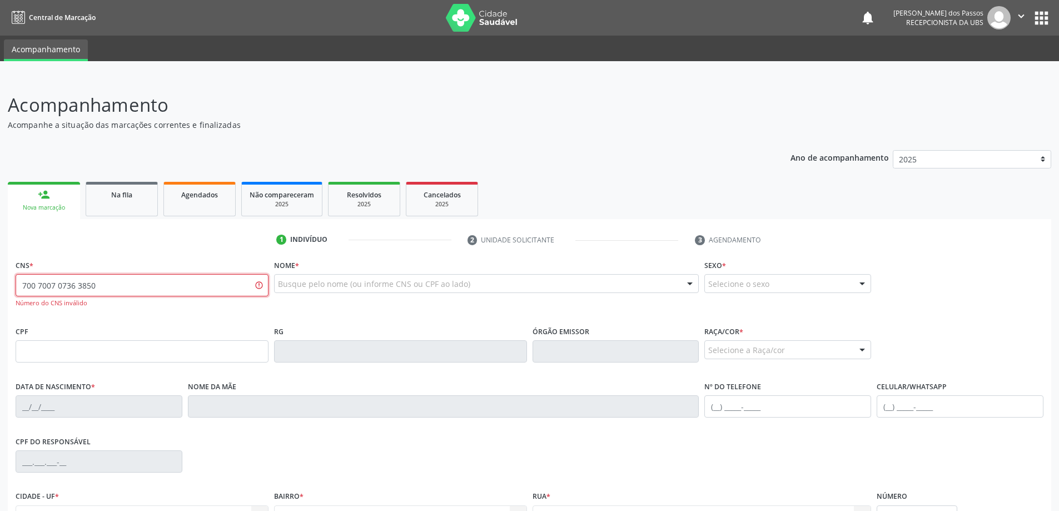
click at [42, 287] on input "700 7007 0736 3850" at bounding box center [142, 285] width 253 height 22
type input "700 0070 7363 8502"
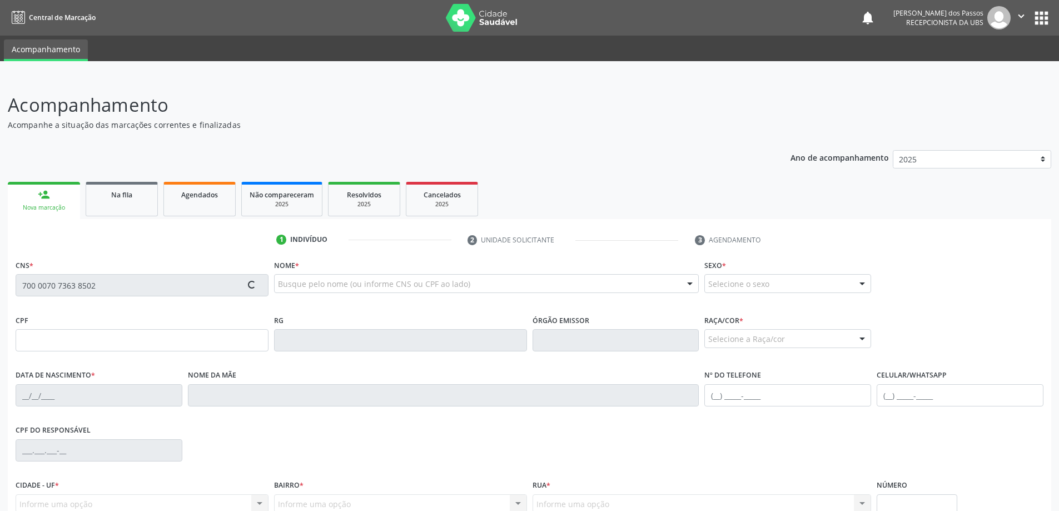
type input "056.529.204-83"
type input "23[DATE]"
type input "[PERSON_NAME]"
type input "[PHONE_NUMBER]"
type input "S/N"
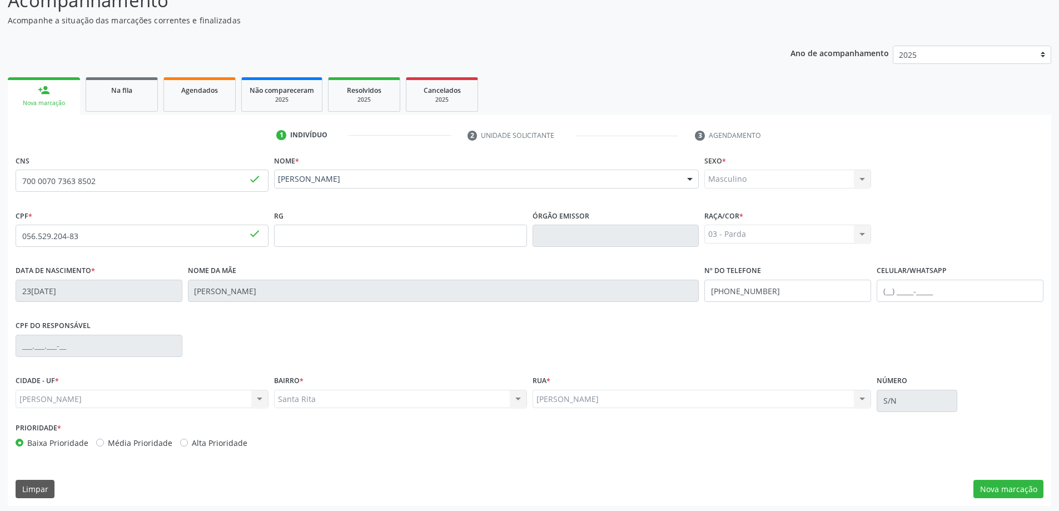
scroll to position [107, 0]
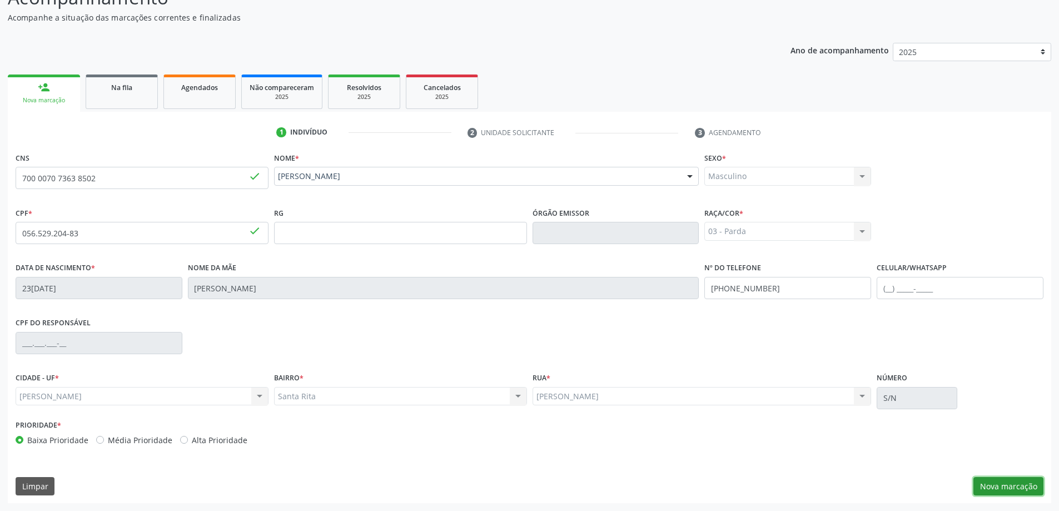
click at [1008, 486] on button "Nova marcação" at bounding box center [1008, 486] width 70 height 19
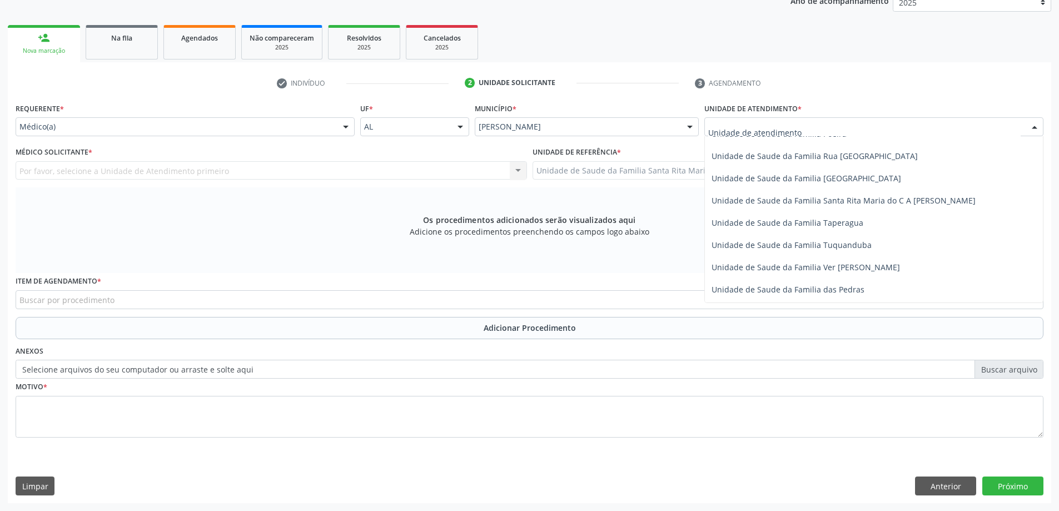
scroll to position [712, 0]
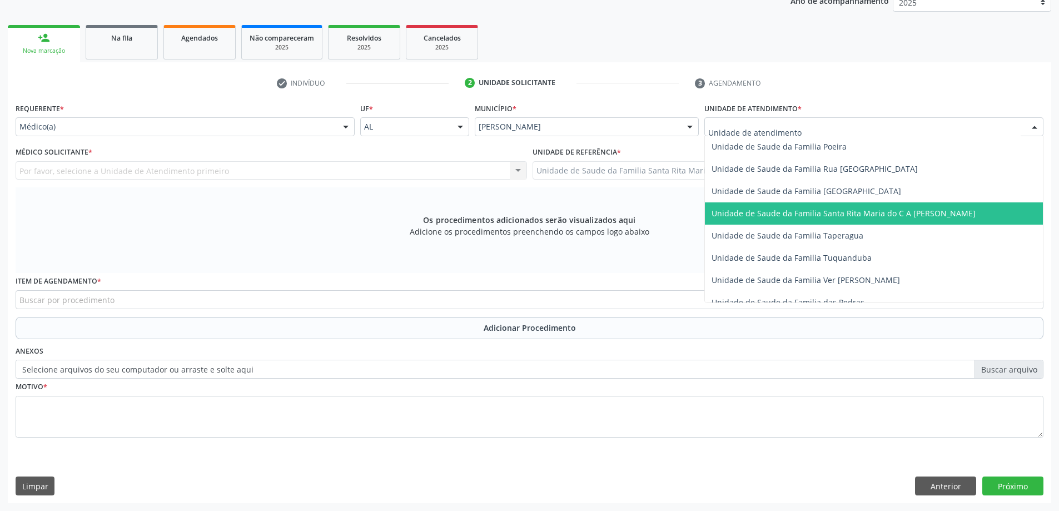
click at [804, 216] on span "Unidade de Saude da Familia Santa Rita Maria do C A [PERSON_NAME]" at bounding box center [843, 213] width 264 height 11
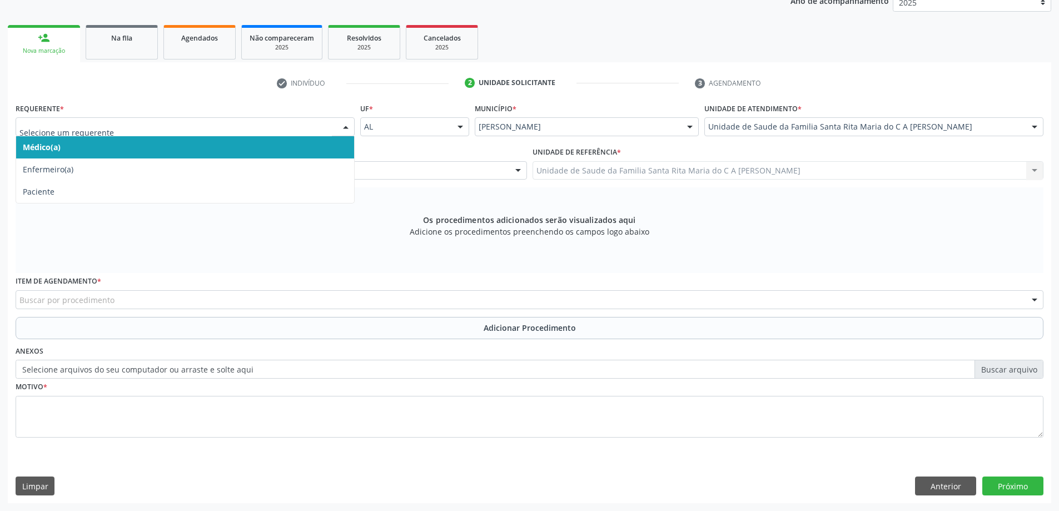
click at [154, 146] on span "Médico(a)" at bounding box center [185, 147] width 338 height 22
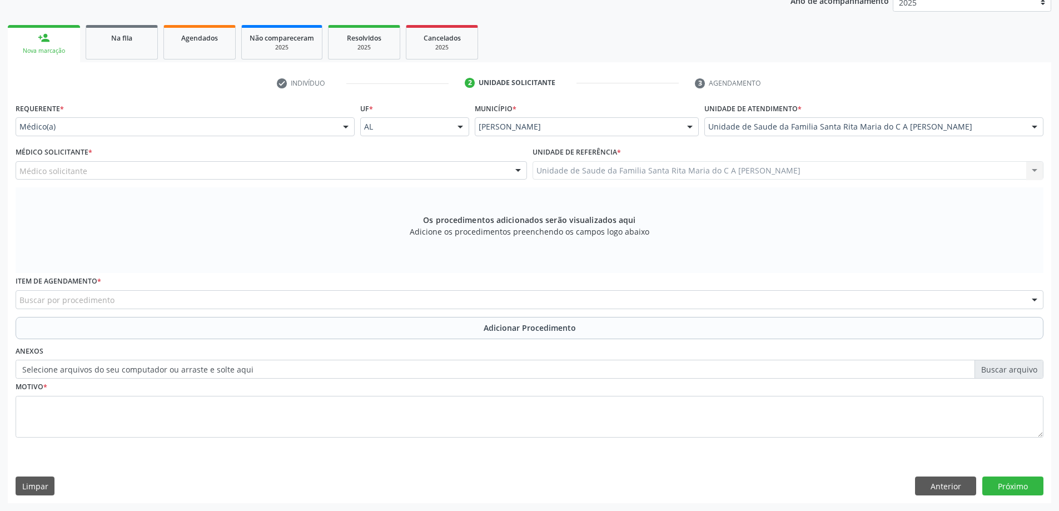
click at [192, 168] on div "Médico solicitante" at bounding box center [271, 170] width 511 height 19
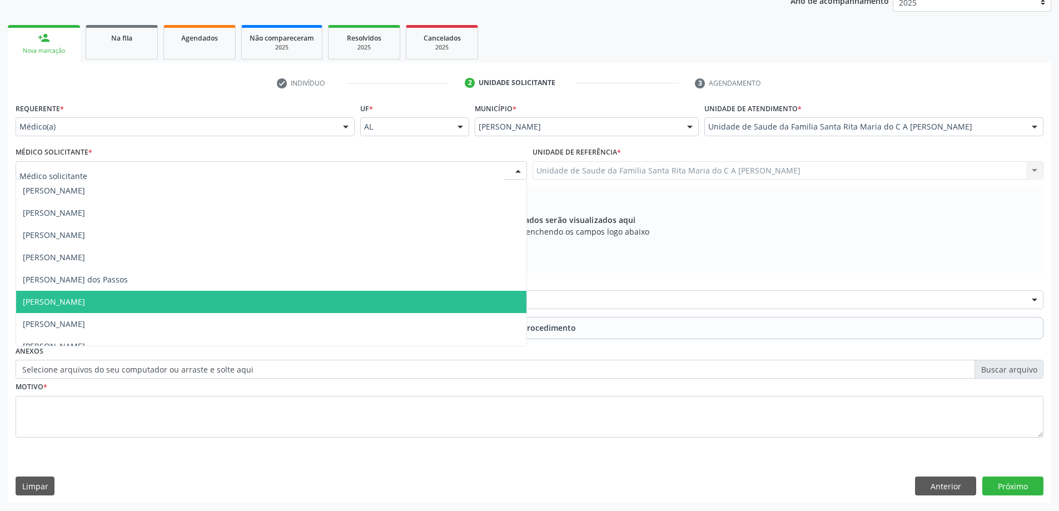
click at [176, 298] on span "[PERSON_NAME]" at bounding box center [271, 302] width 510 height 22
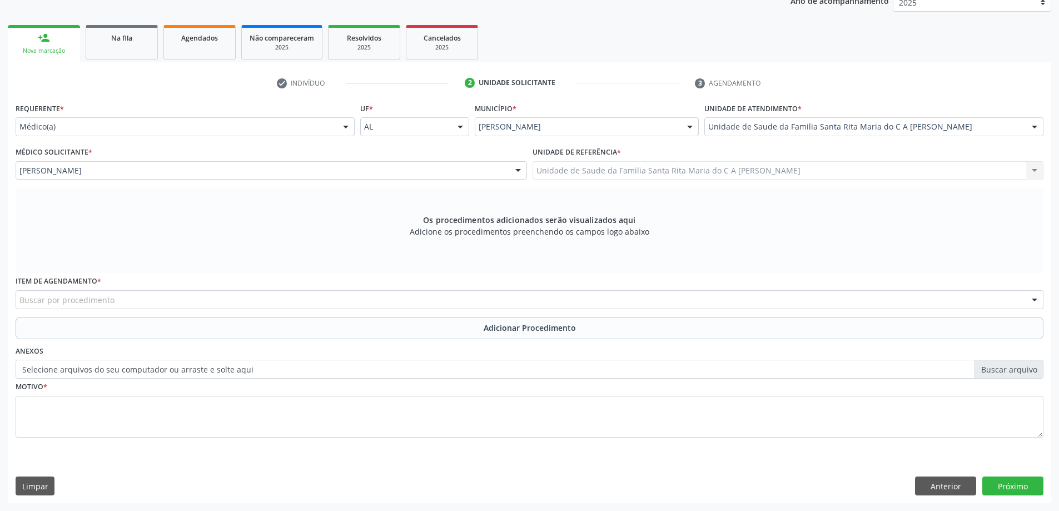
click at [167, 300] on div "Buscar por procedimento" at bounding box center [530, 299] width 1028 height 19
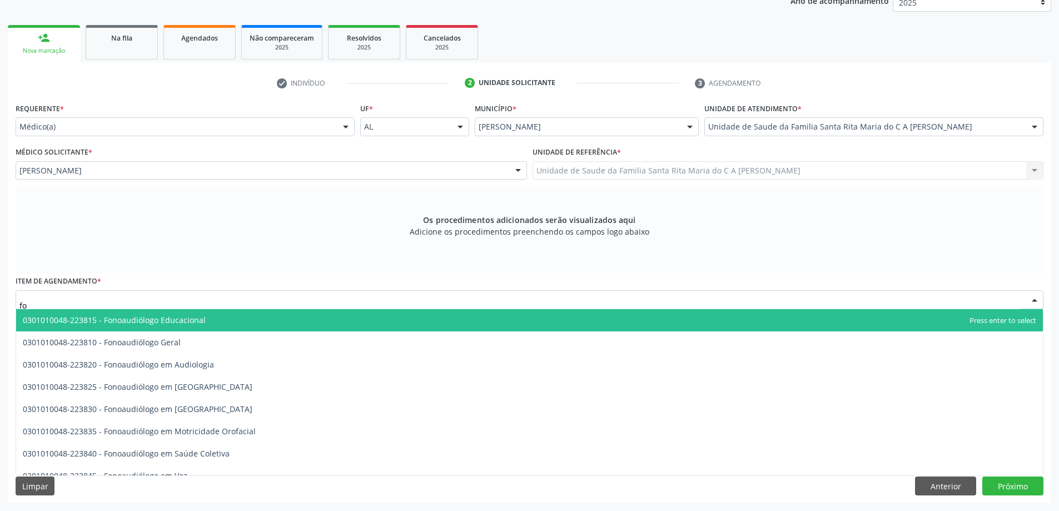
type input "f"
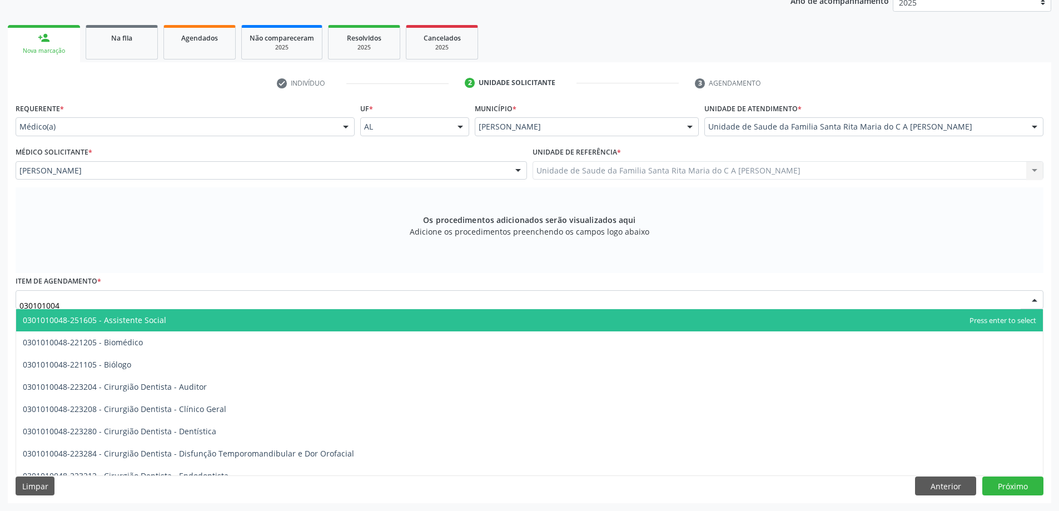
type input "0301010048"
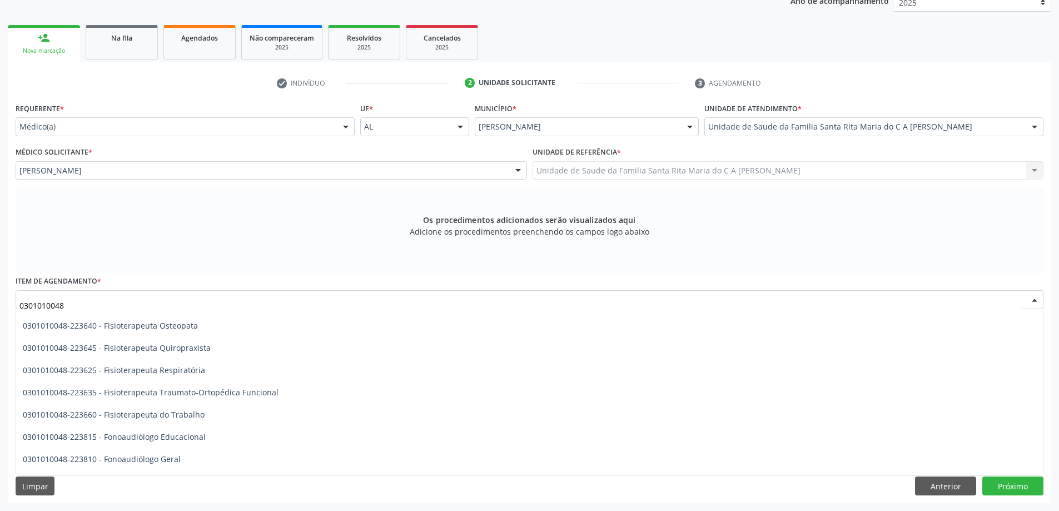
scroll to position [1278, 0]
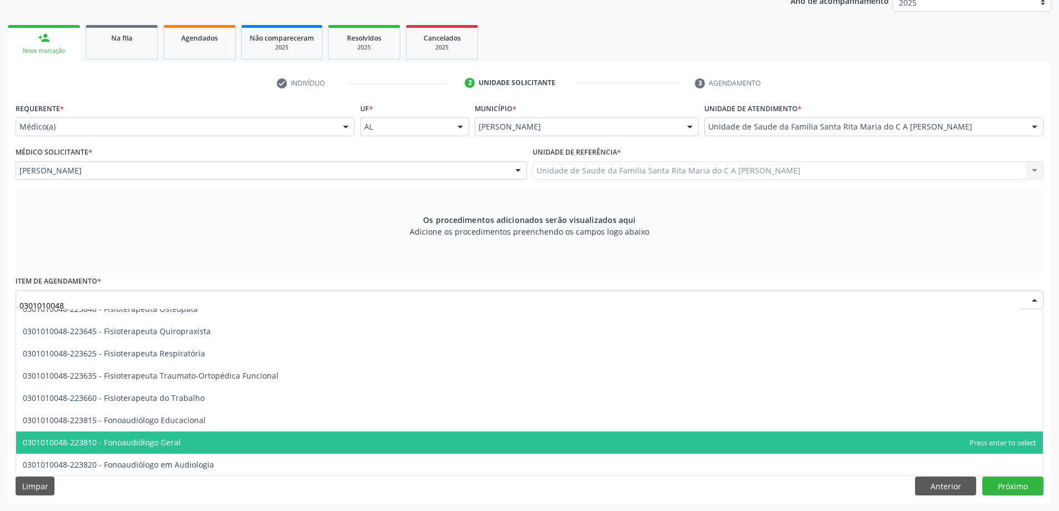
click at [206, 444] on span "0301010048-223810 - Fonoaudiólogo Geral" at bounding box center [529, 442] width 1027 height 22
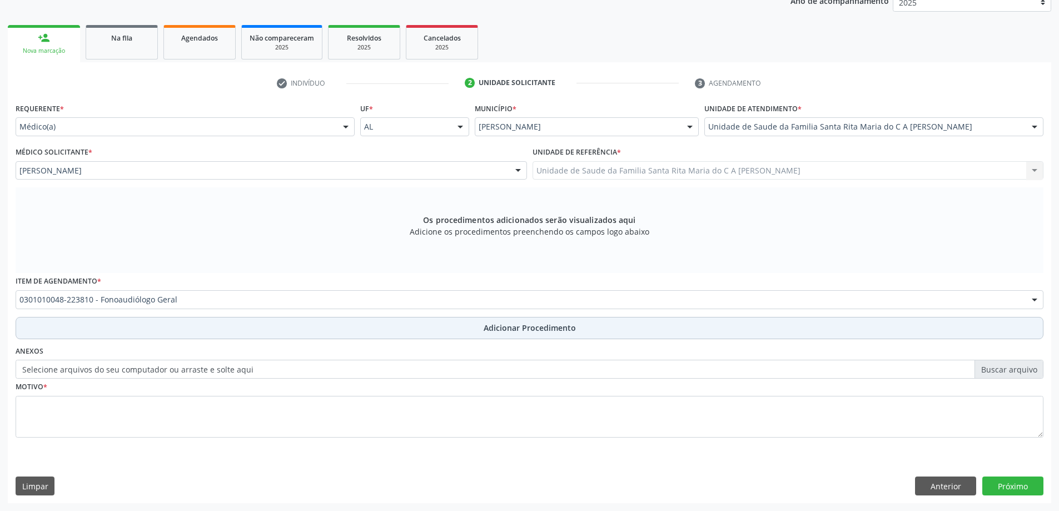
click at [115, 330] on button "Adicionar Procedimento" at bounding box center [530, 328] width 1028 height 22
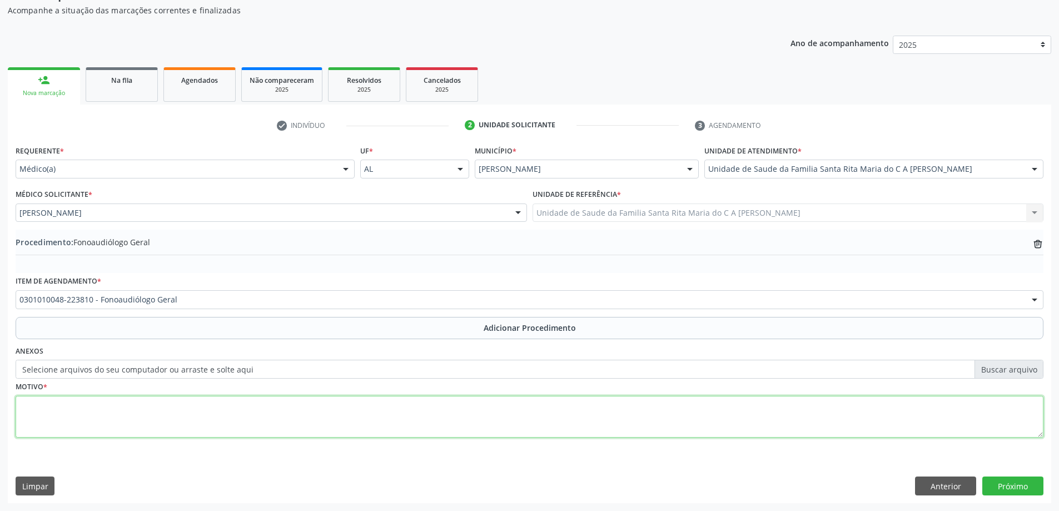
click at [82, 420] on textarea at bounding box center [530, 417] width 1028 height 42
type textarea "[MEDICAL_DATA] de AVC"
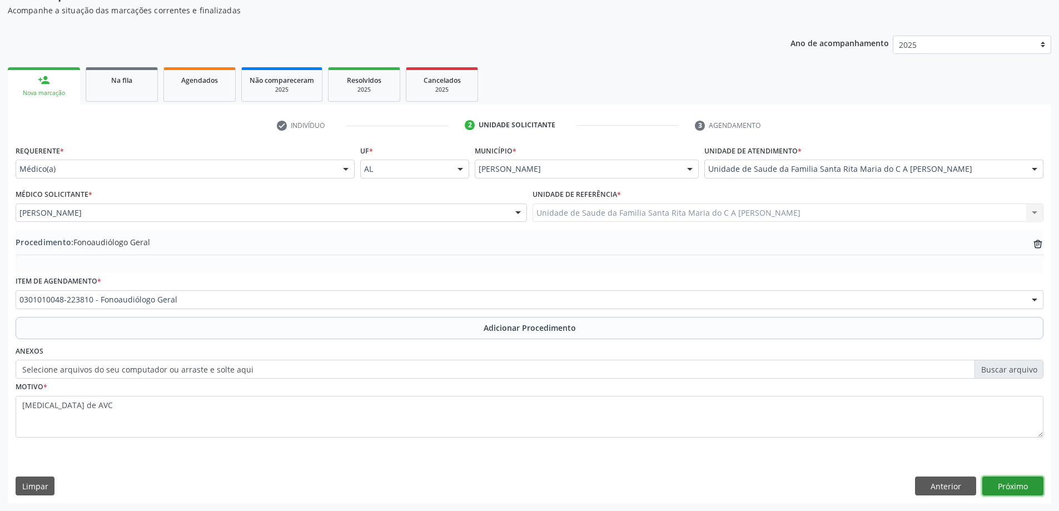
click at [1009, 490] on button "Próximo" at bounding box center [1012, 485] width 61 height 19
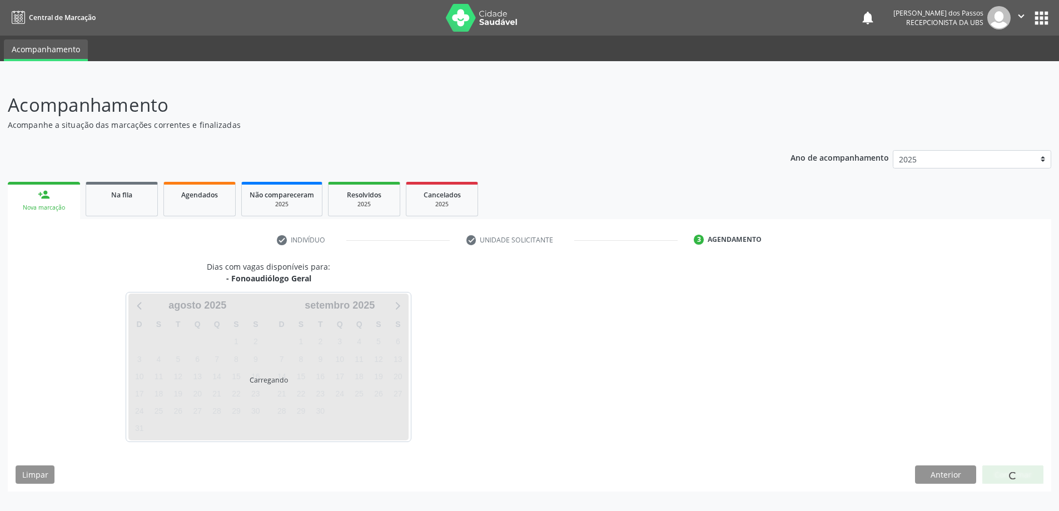
scroll to position [0, 0]
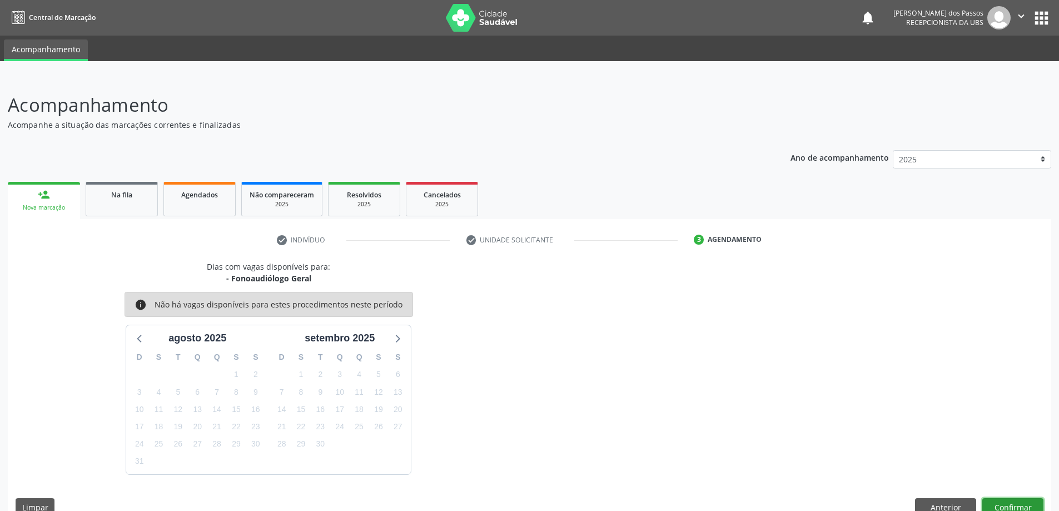
click at [1019, 505] on button "Confirmar" at bounding box center [1012, 507] width 61 height 19
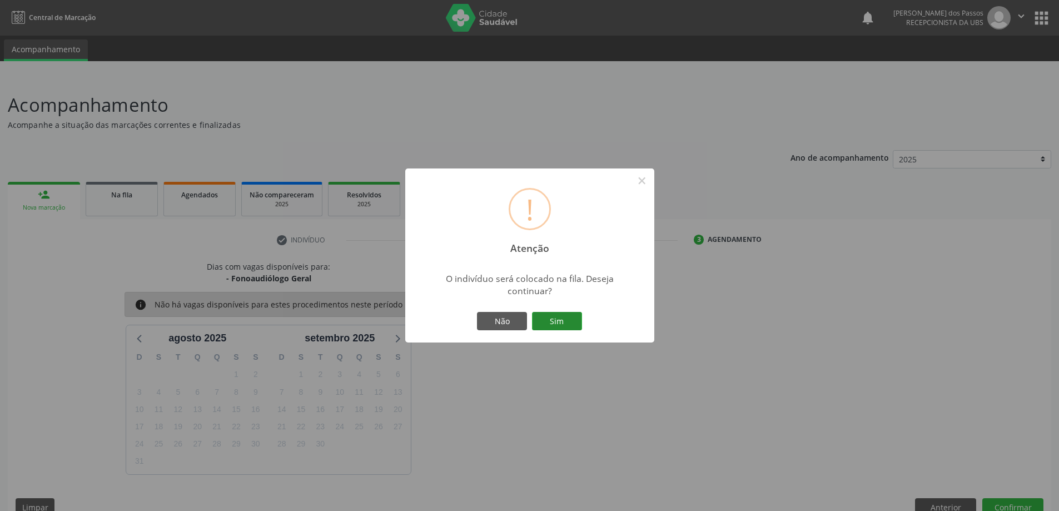
click at [560, 318] on button "Sim" at bounding box center [557, 321] width 50 height 19
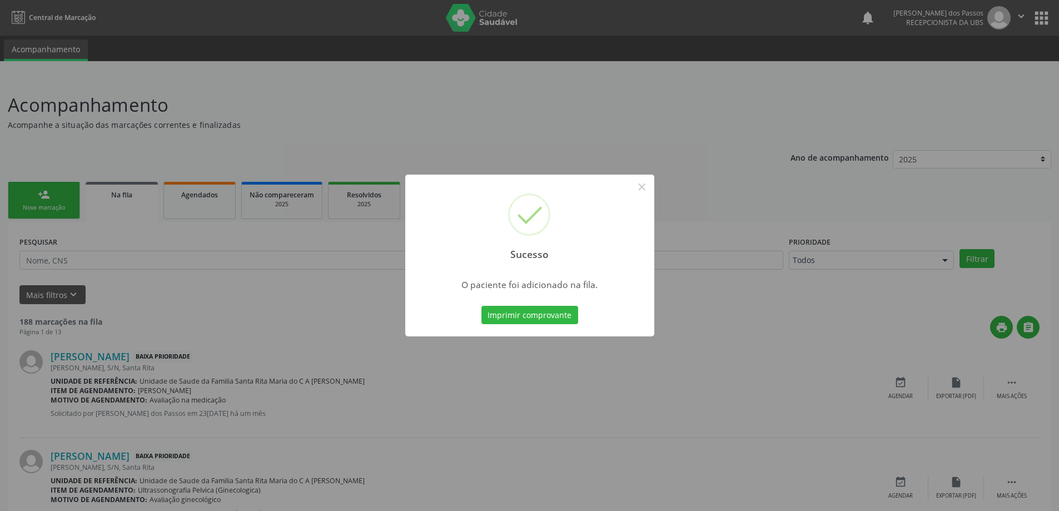
click at [560, 317] on button "Imprimir comprovante" at bounding box center [529, 315] width 97 height 19
